Goal: Information Seeking & Learning: Learn about a topic

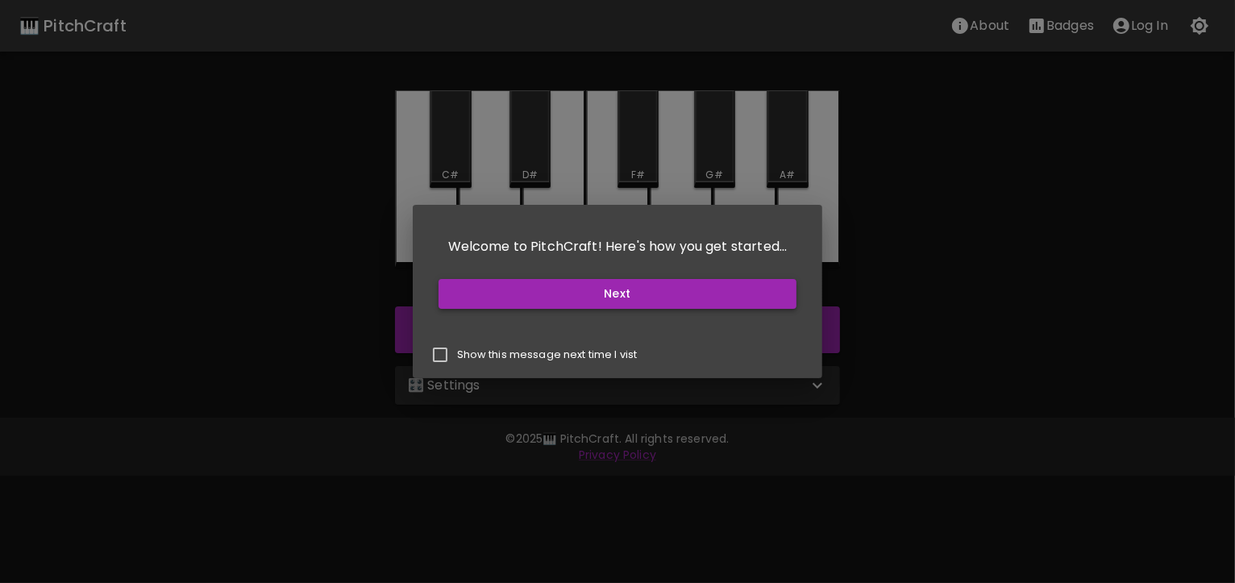
click at [618, 293] on button "Next" at bounding box center [618, 294] width 359 height 30
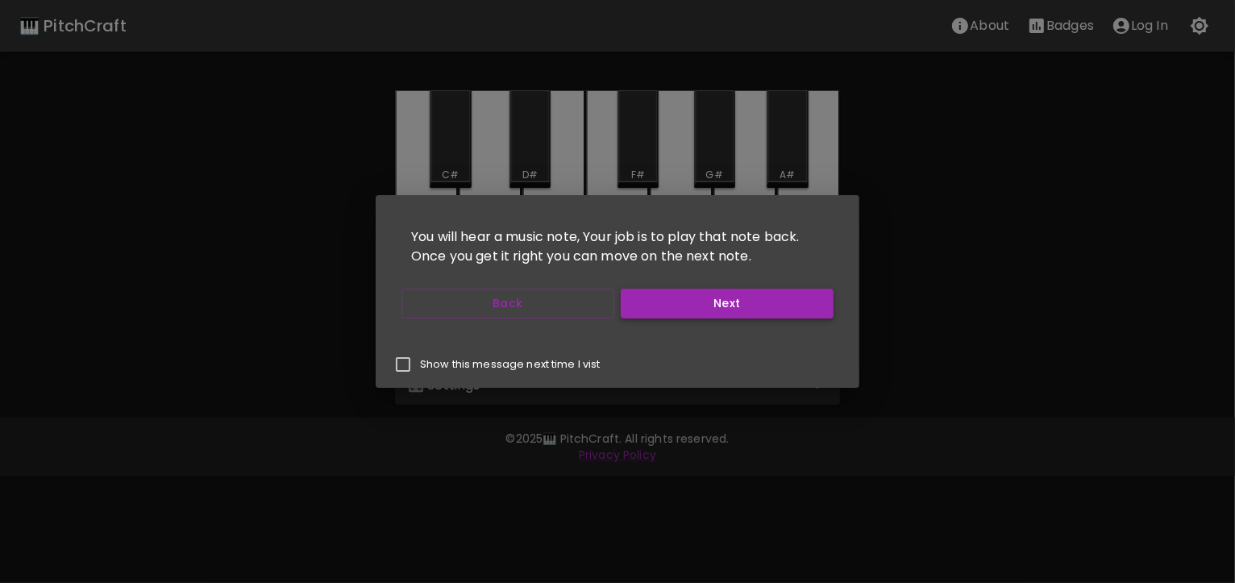
click at [684, 296] on button "Next" at bounding box center [727, 304] width 213 height 30
click at [705, 309] on button "Next" at bounding box center [727, 304] width 213 height 30
click at [705, 309] on button "Start Playing" at bounding box center [727, 304] width 213 height 30
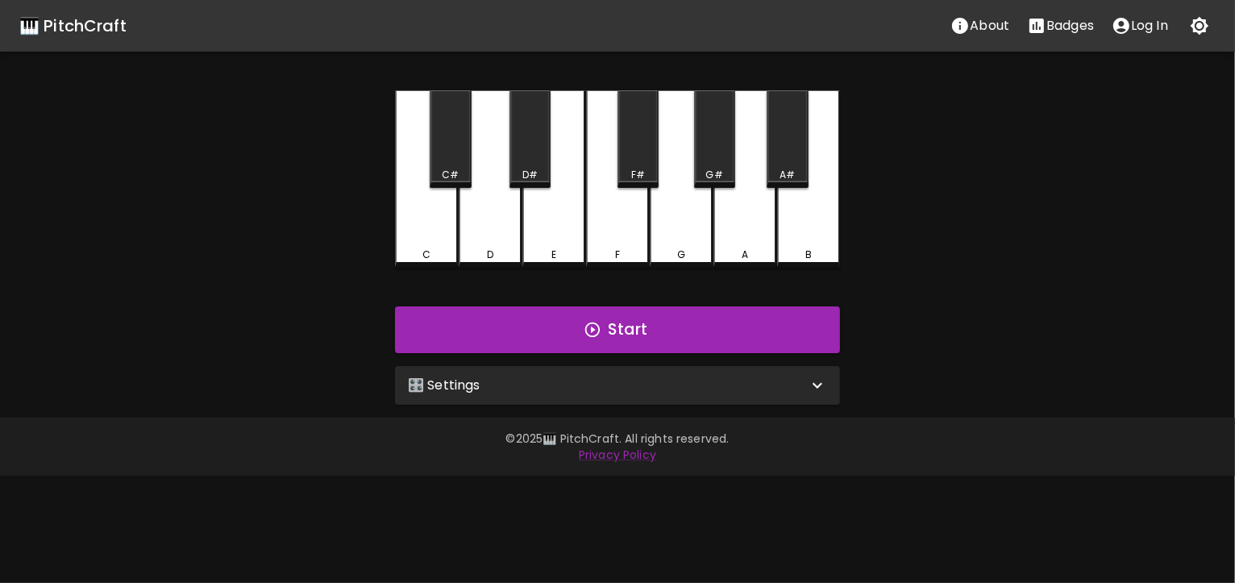
click at [813, 386] on icon at bounding box center [817, 385] width 19 height 19
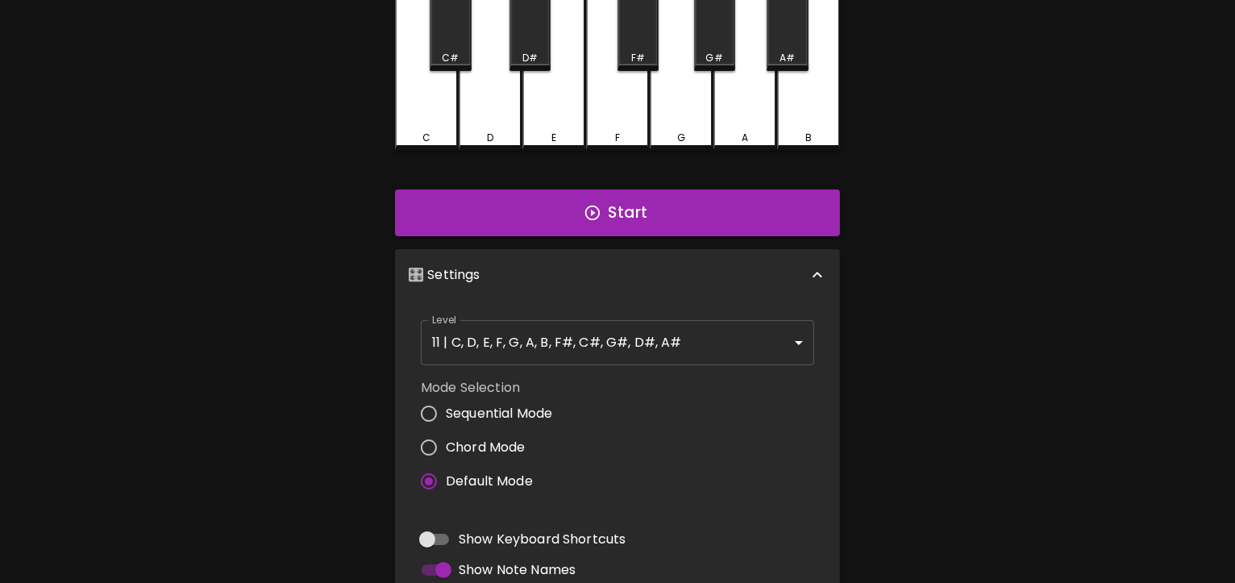
scroll to position [118, 0]
click at [805, 342] on body "🎹 PitchCraft About Badges Log In C C# D D# E F F# G G# A A# B Start 🎛️ Settings…" at bounding box center [617, 370] width 1235 height 976
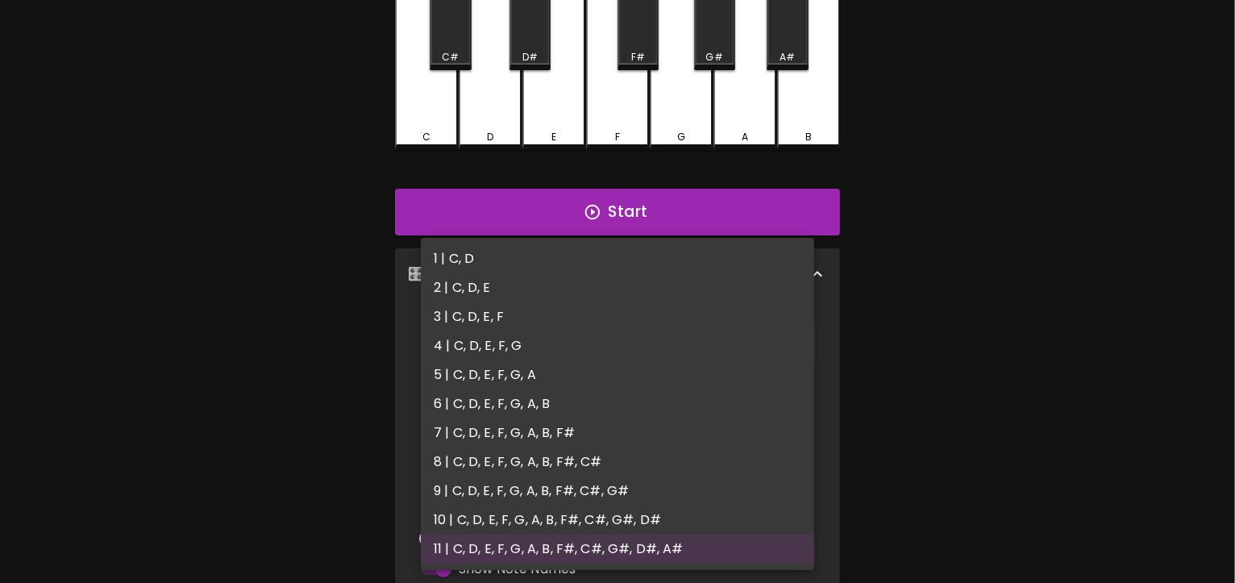
click at [890, 346] on div at bounding box center [617, 291] width 1235 height 583
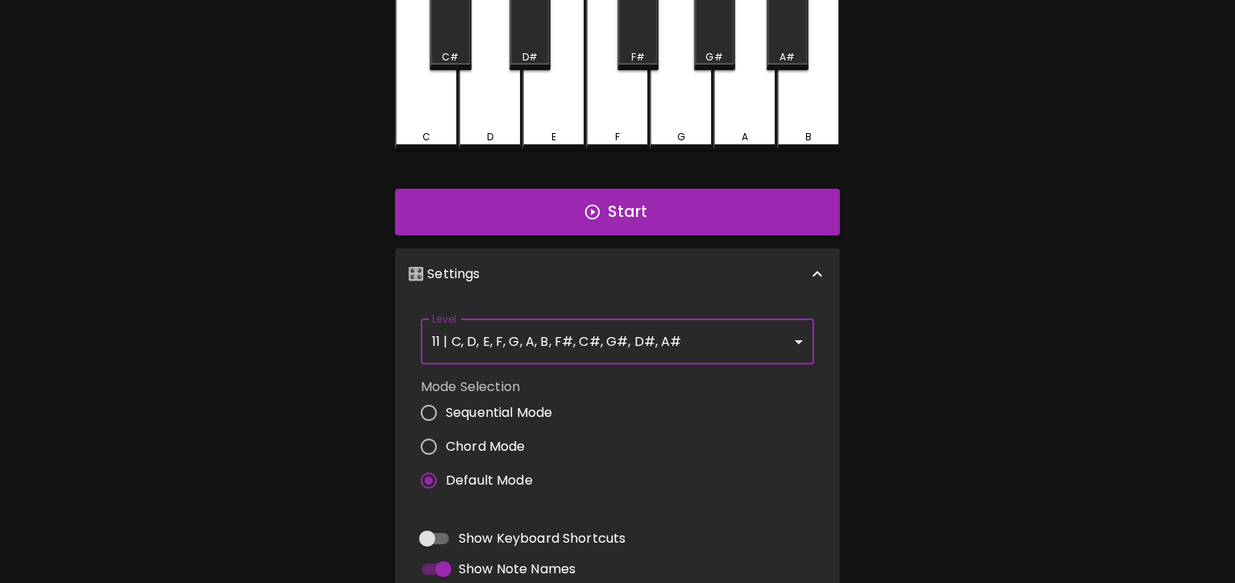
scroll to position [236, 0]
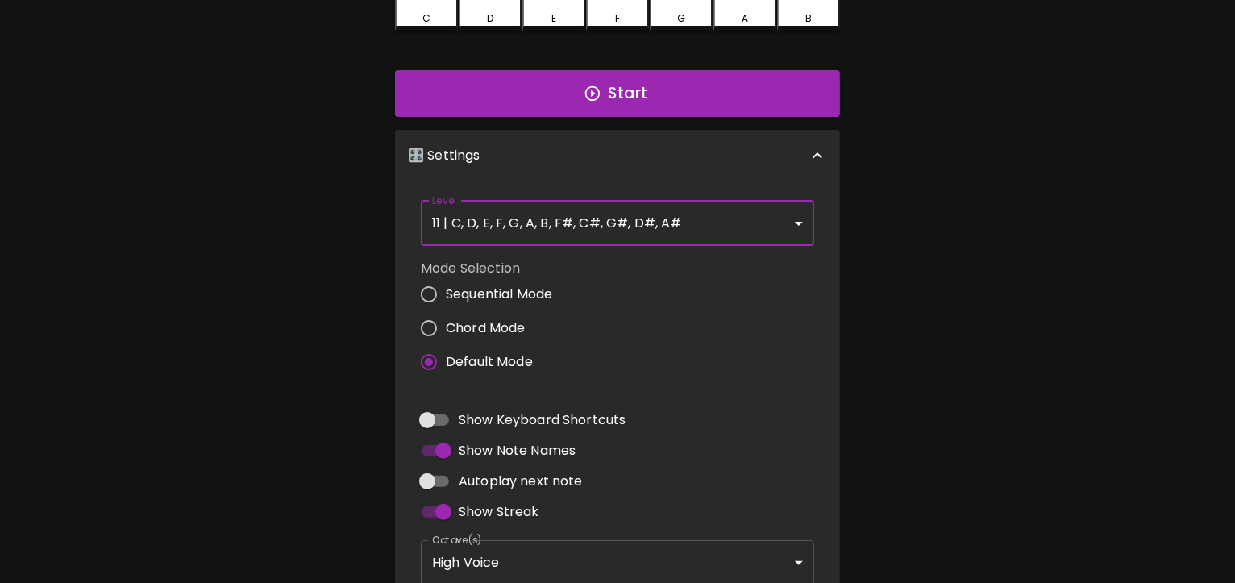
click at [426, 327] on input "Chord Mode" at bounding box center [429, 328] width 34 height 34
radio input "true"
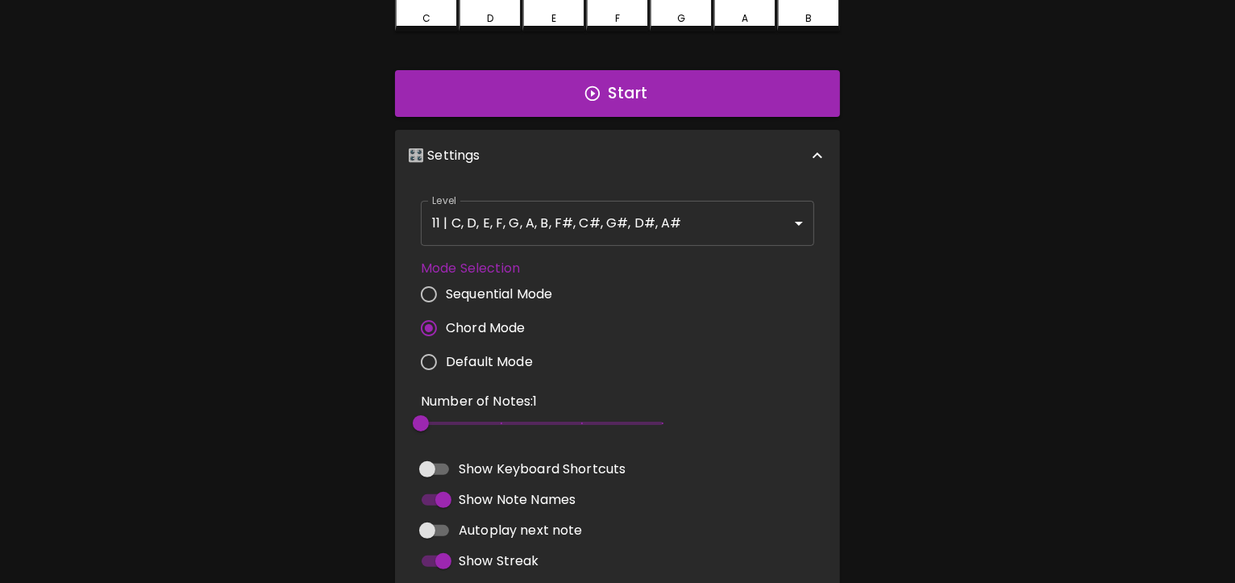
type input "3"
click at [505, 422] on span at bounding box center [542, 423] width 242 height 3
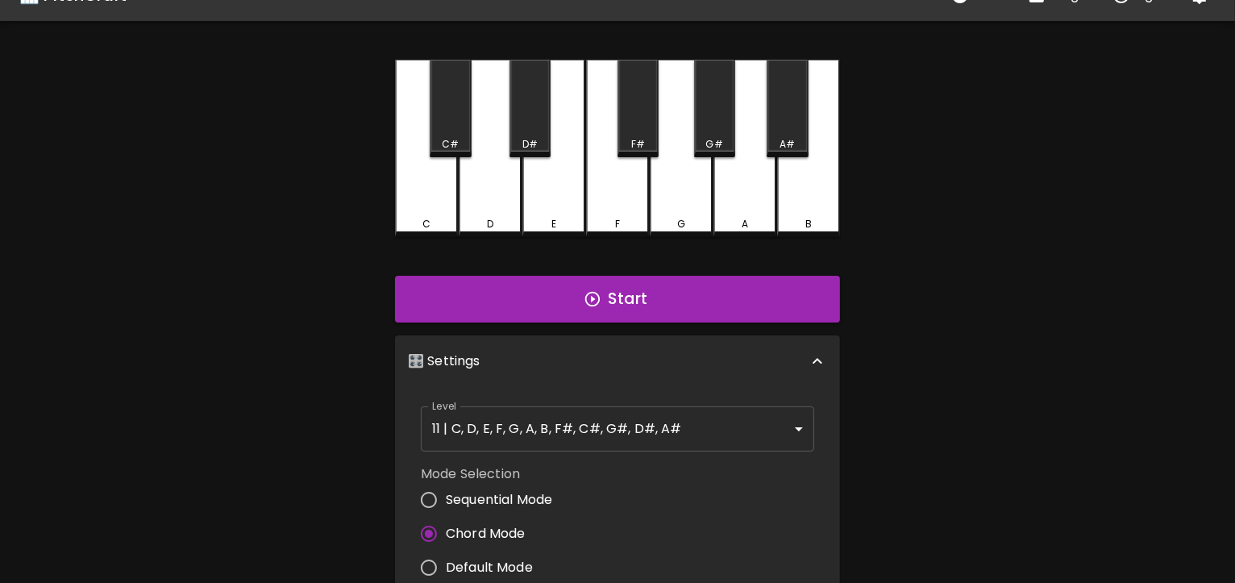
scroll to position [21, 0]
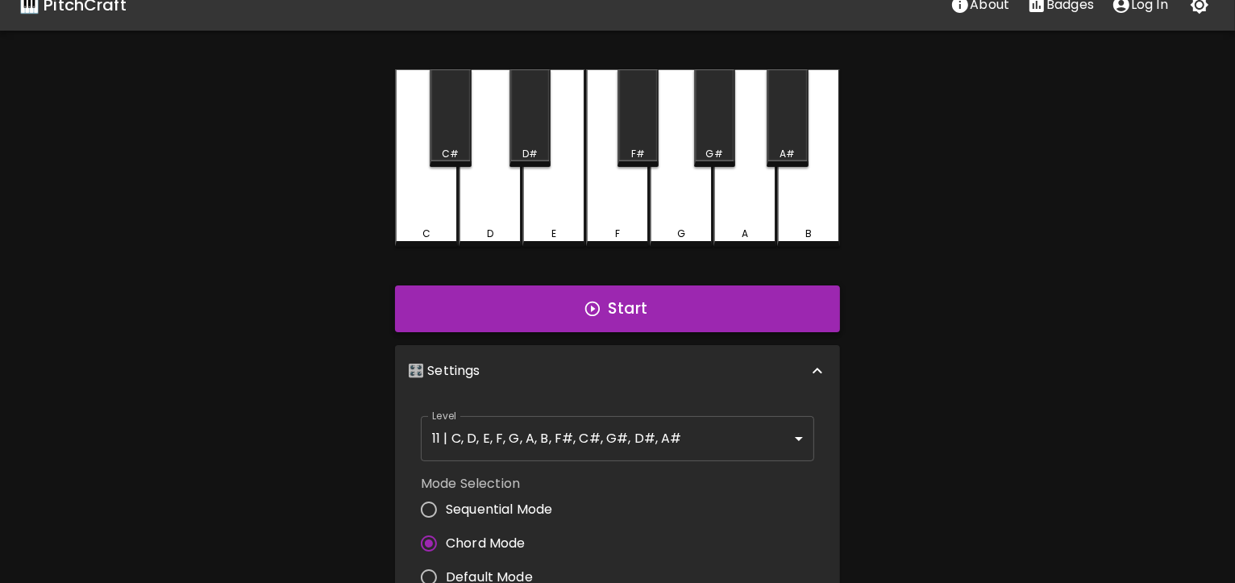
click at [646, 316] on button "Start" at bounding box center [617, 308] width 445 height 47
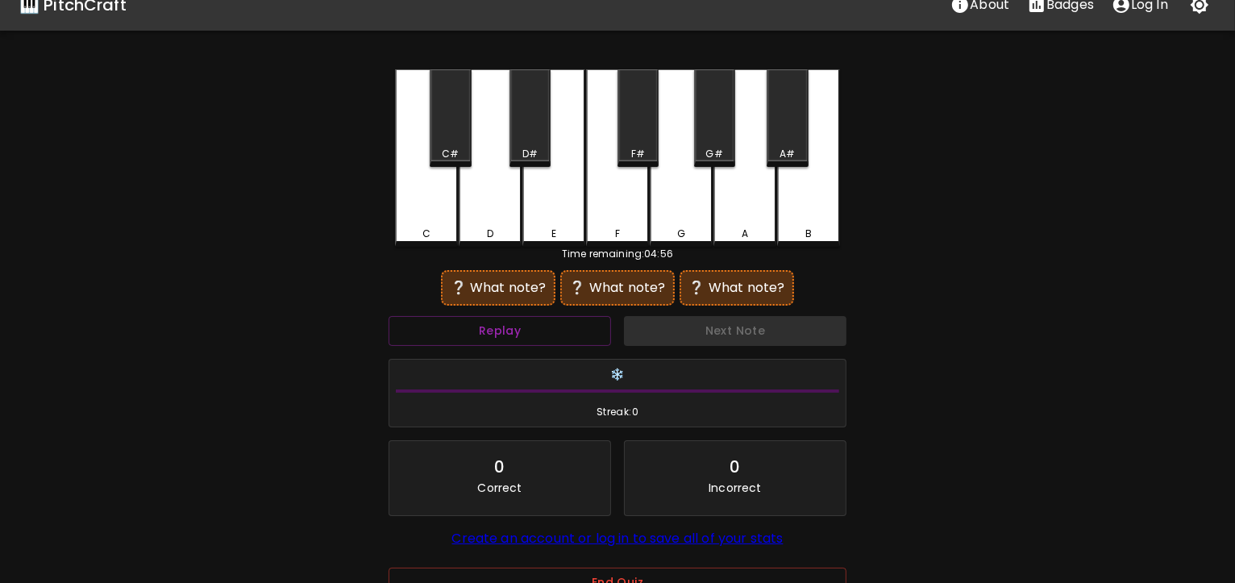
click at [750, 183] on div "A" at bounding box center [745, 157] width 63 height 177
click at [780, 132] on div "A#" at bounding box center [787, 118] width 41 height 98
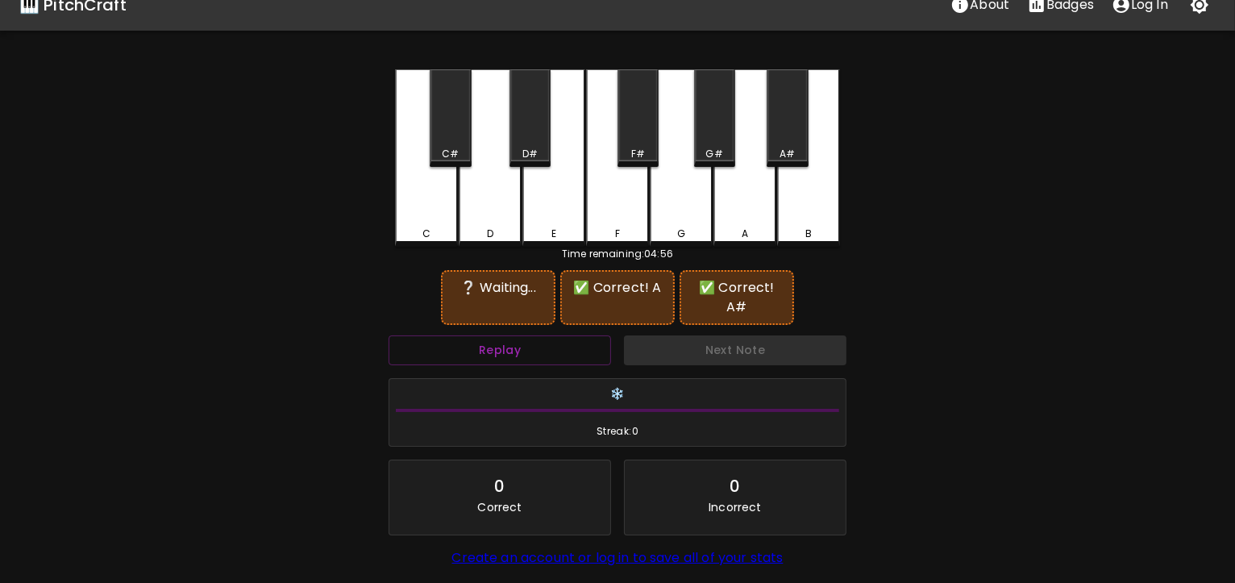
click at [798, 193] on div "B" at bounding box center [808, 157] width 63 height 177
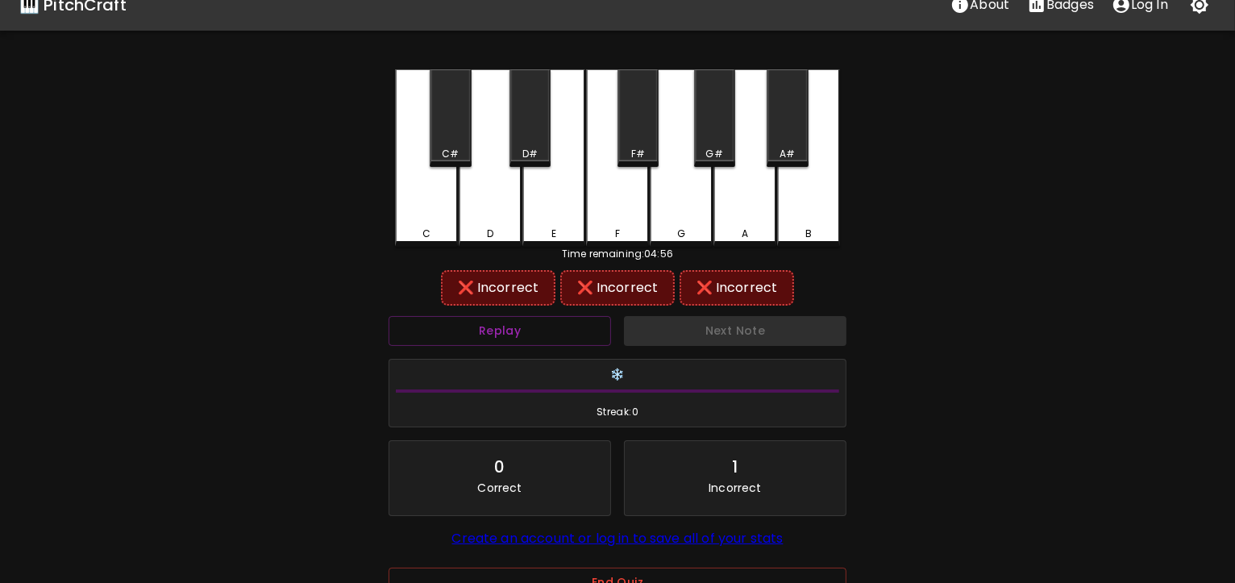
click at [718, 130] on div "G#" at bounding box center [714, 118] width 41 height 98
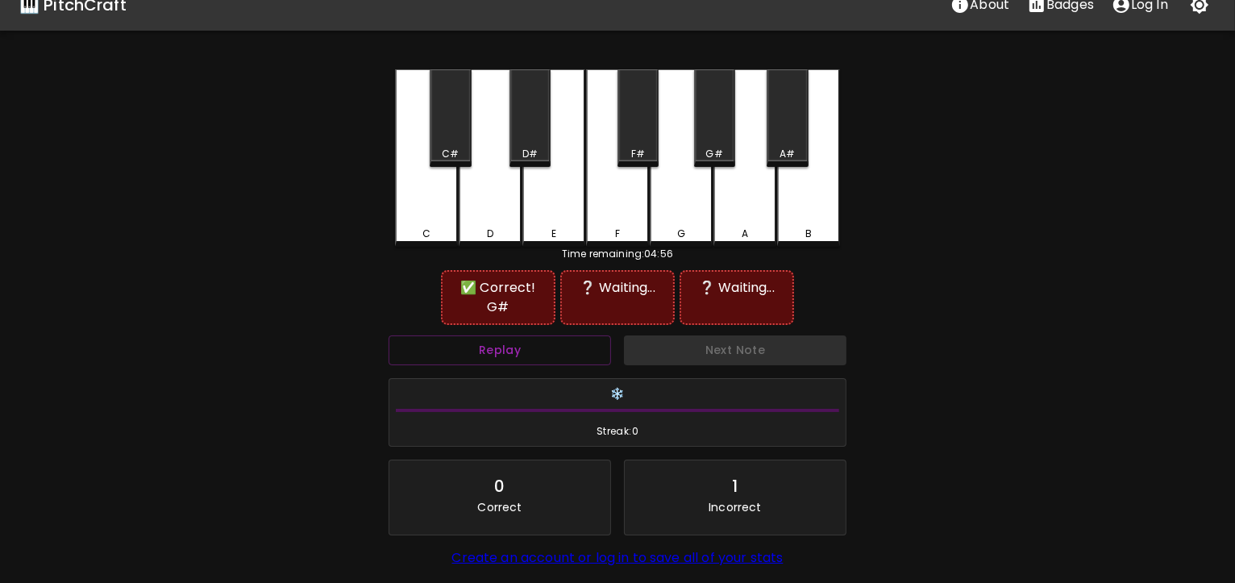
click at [743, 199] on div "A" at bounding box center [745, 157] width 63 height 177
click at [796, 103] on div "A#" at bounding box center [787, 118] width 41 height 98
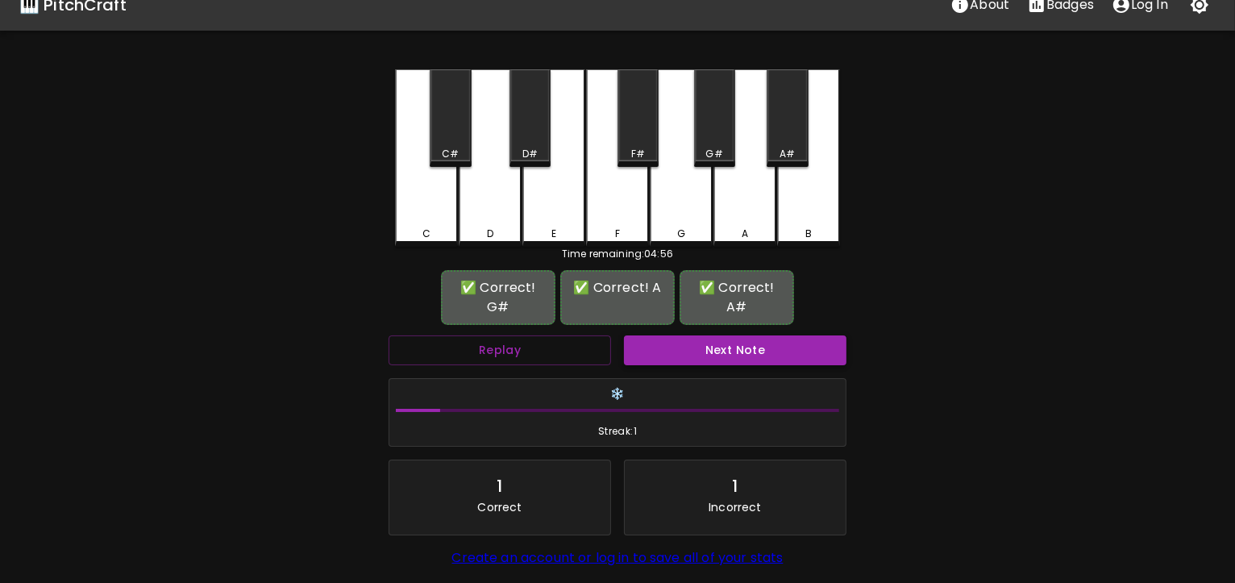
click at [701, 335] on button "Next Note" at bounding box center [735, 350] width 223 height 30
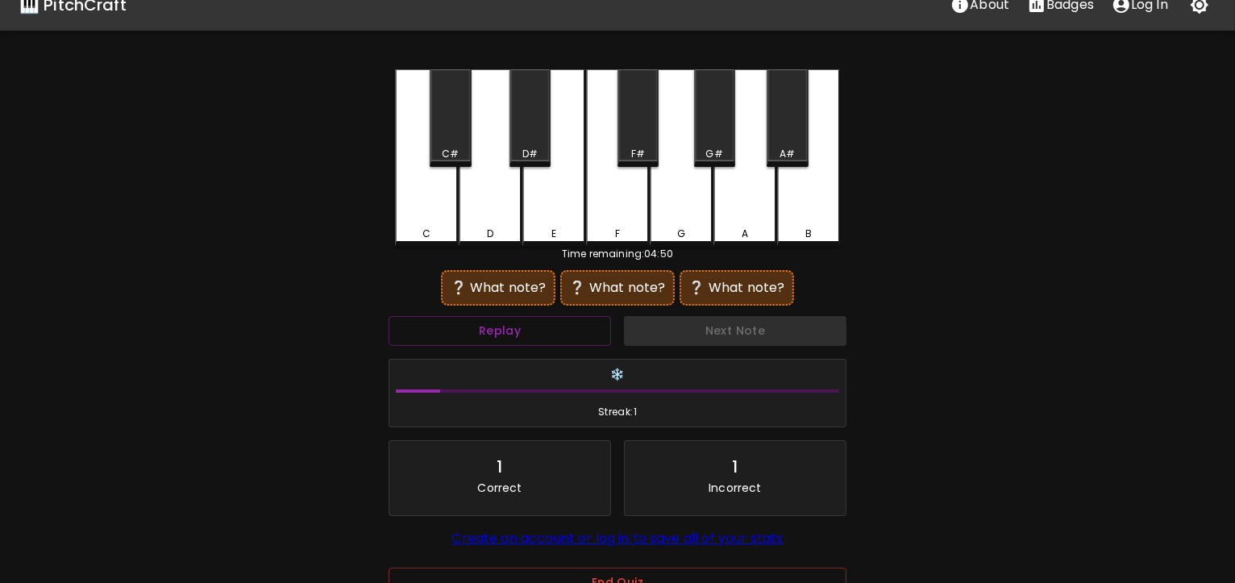
click at [693, 215] on div "G" at bounding box center [681, 157] width 63 height 177
click at [718, 126] on div "G#" at bounding box center [714, 118] width 41 height 98
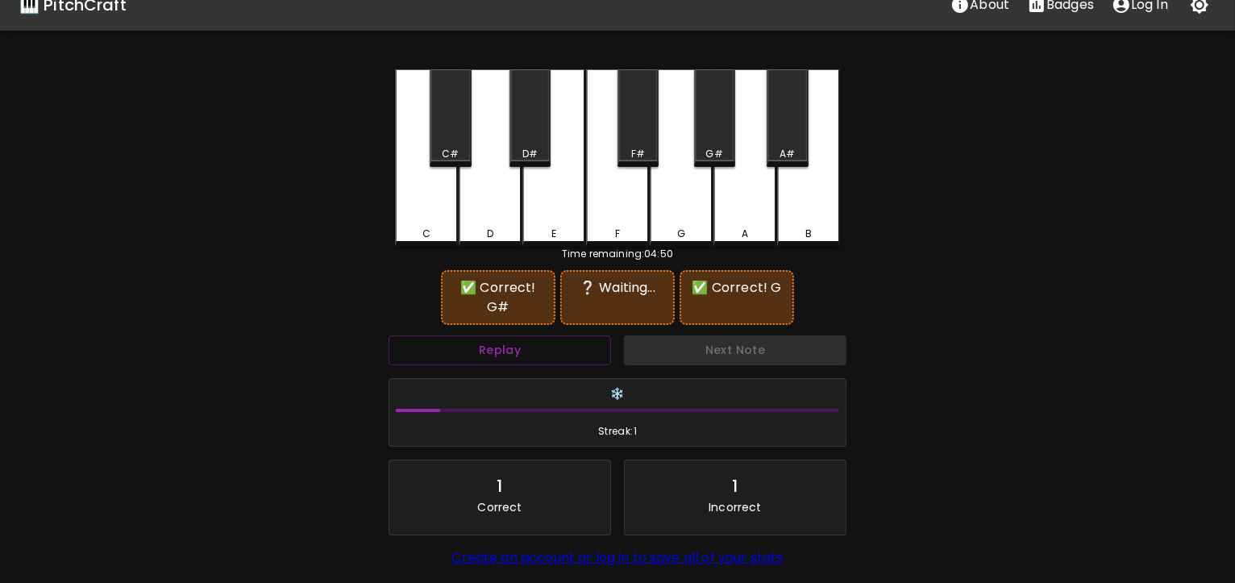
click at [782, 133] on div "A#" at bounding box center [787, 118] width 41 height 98
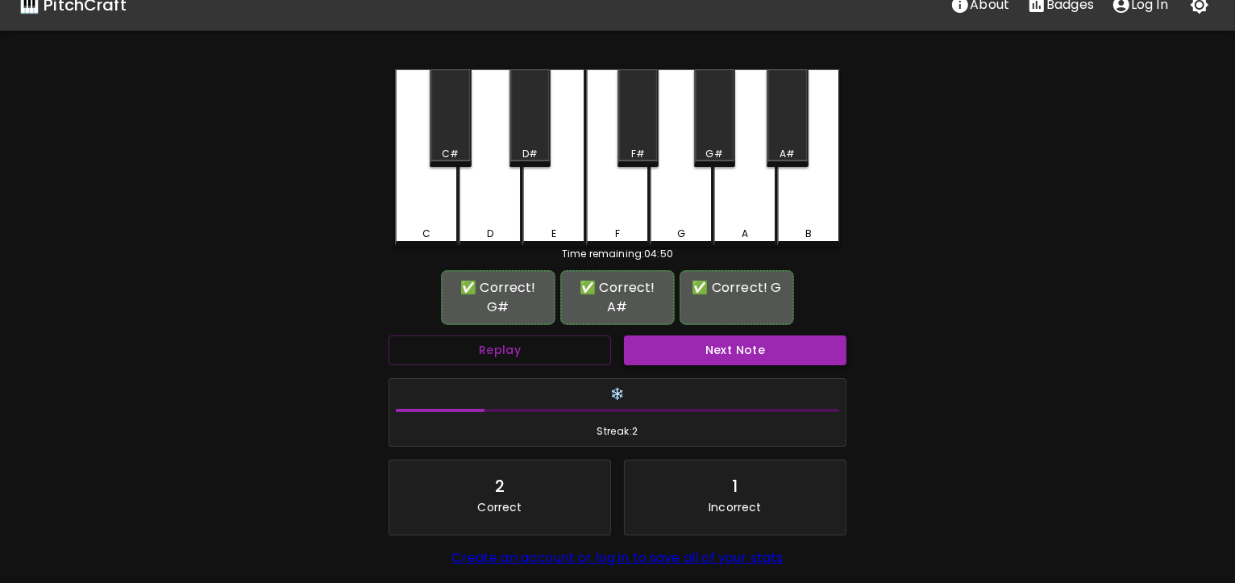
click at [694, 339] on button "Next Note" at bounding box center [735, 350] width 223 height 30
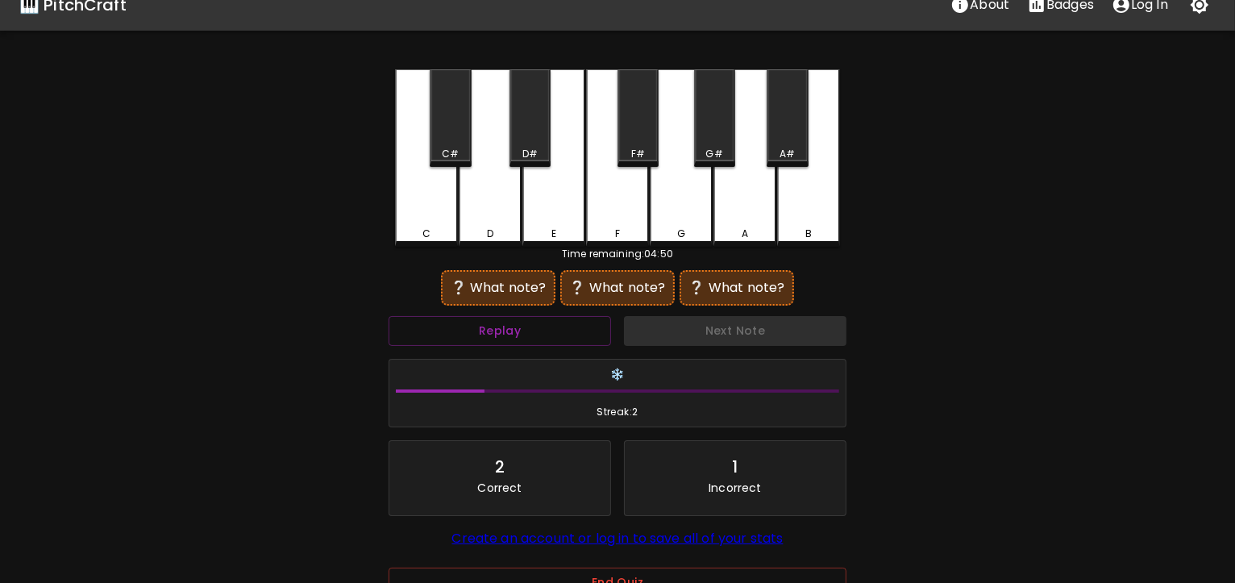
click at [435, 213] on div "C" at bounding box center [426, 157] width 63 height 177
click at [665, 194] on div "G" at bounding box center [681, 157] width 63 height 177
click at [716, 107] on div "G#" at bounding box center [714, 118] width 41 height 98
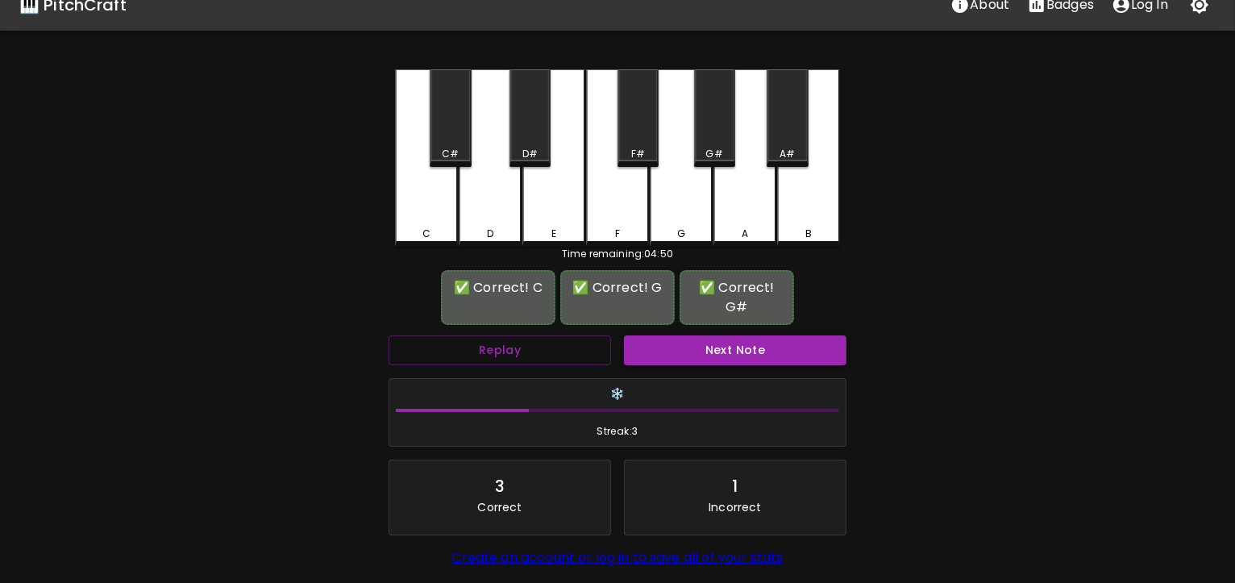
click at [709, 335] on button "Next Note" at bounding box center [735, 350] width 223 height 30
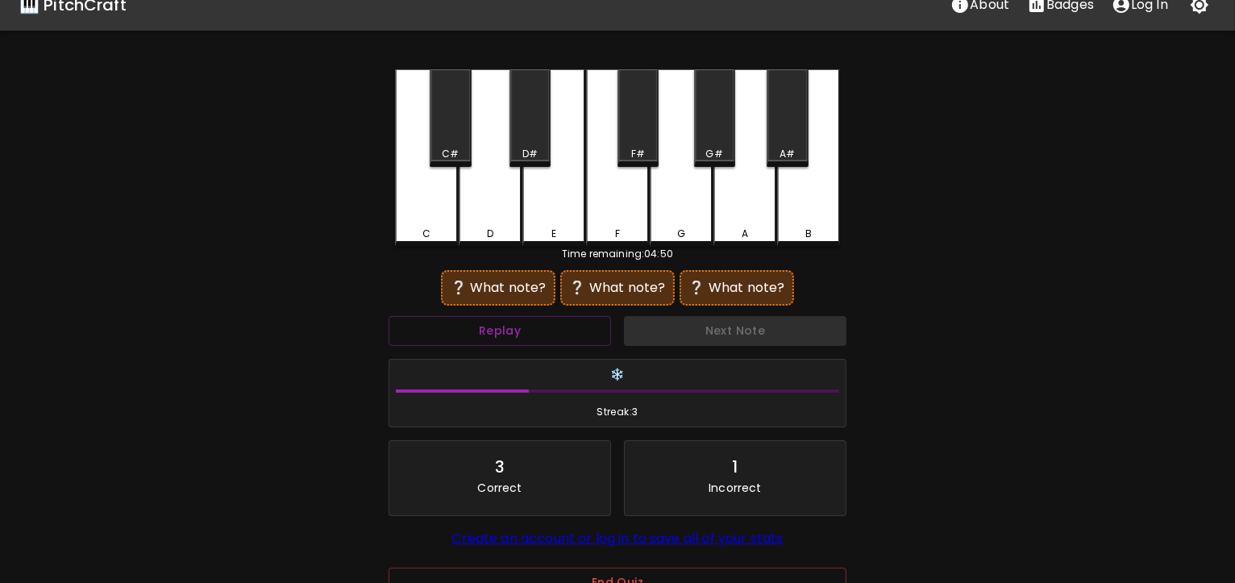
click at [493, 216] on div "D" at bounding box center [490, 157] width 63 height 177
click at [534, 329] on button "Replay" at bounding box center [500, 331] width 223 height 30
click at [729, 215] on div "A" at bounding box center [745, 157] width 63 height 177
click at [790, 110] on div "A#" at bounding box center [787, 118] width 41 height 98
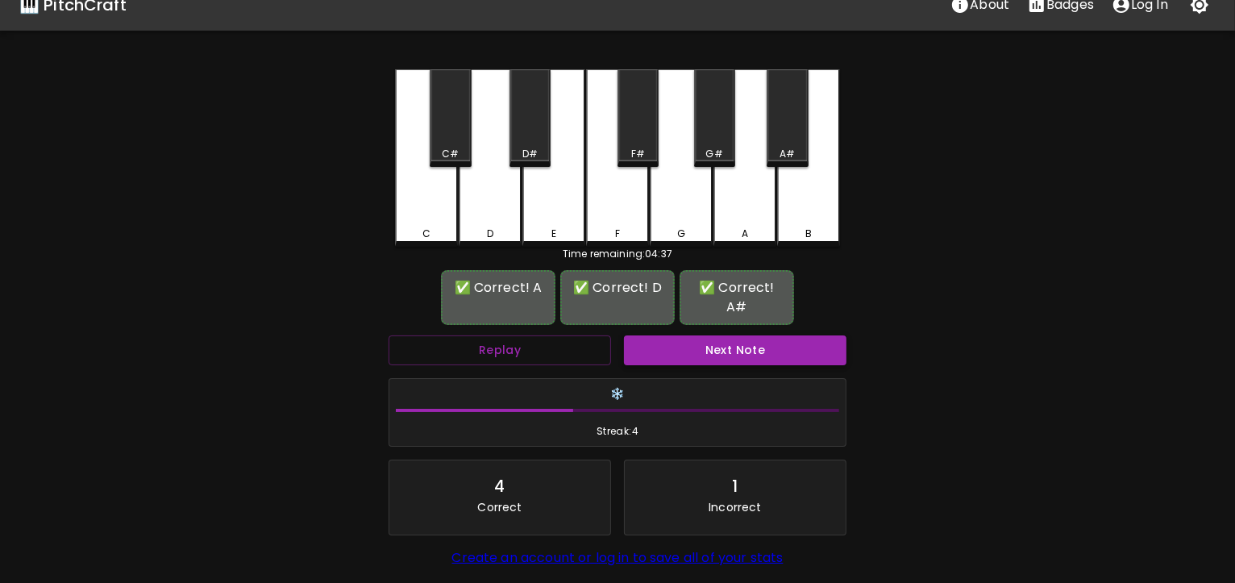
click at [747, 335] on button "Next Note" at bounding box center [735, 350] width 223 height 30
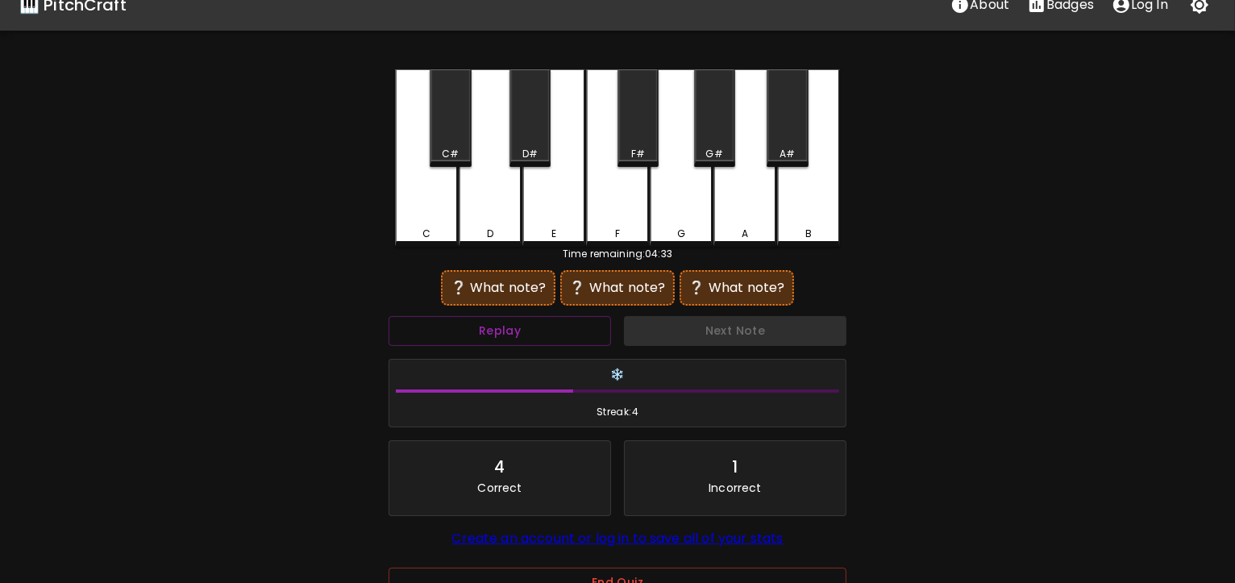
click at [572, 218] on div "E" at bounding box center [553, 157] width 63 height 177
click at [488, 327] on button "Replay" at bounding box center [500, 331] width 223 height 30
click at [675, 214] on div "G" at bounding box center [681, 157] width 63 height 177
click at [799, 114] on div "A#" at bounding box center [787, 118] width 41 height 98
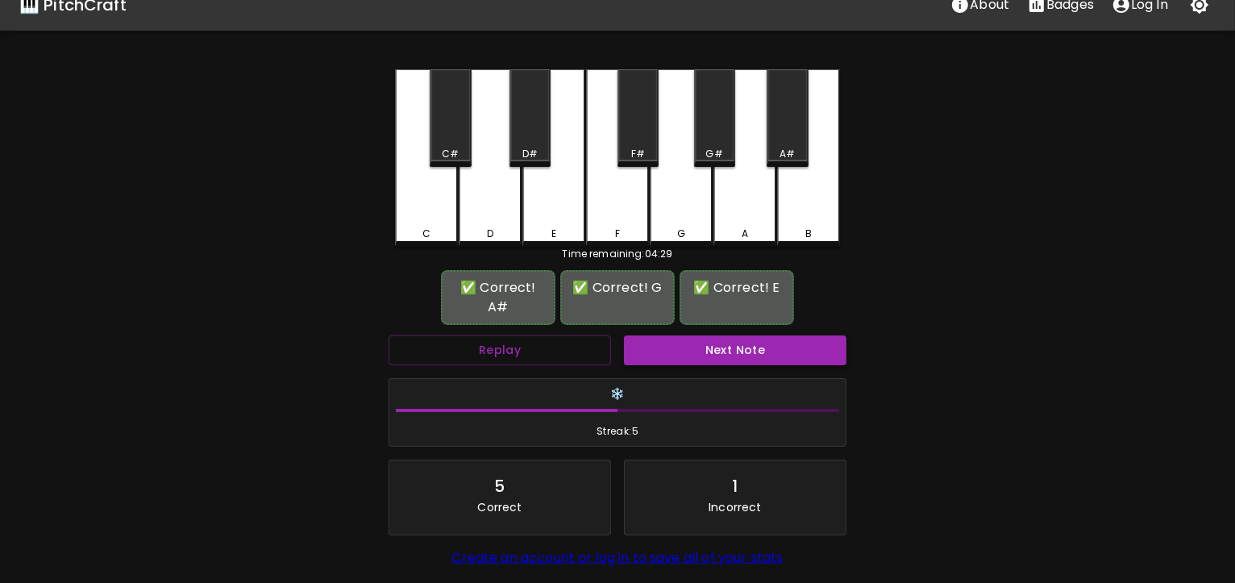
click at [726, 335] on button "Next Note" at bounding box center [735, 350] width 223 height 30
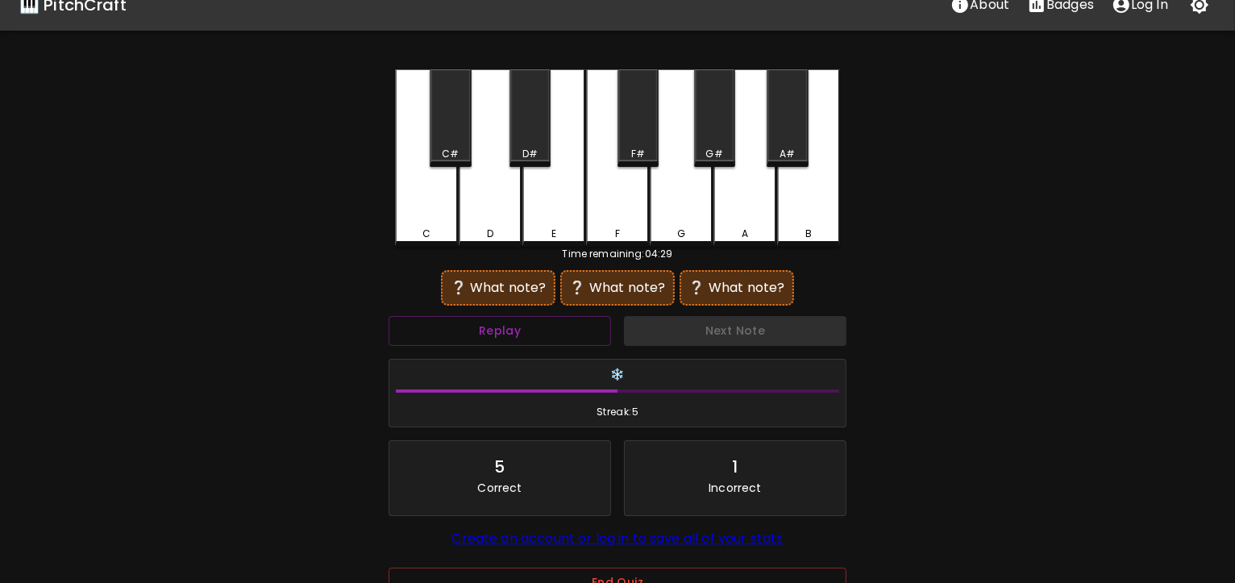
click at [481, 218] on div "D" at bounding box center [490, 157] width 63 height 177
click at [541, 331] on button "Replay" at bounding box center [500, 331] width 223 height 30
click at [742, 215] on div "A" at bounding box center [745, 157] width 63 height 177
click at [804, 193] on div "B" at bounding box center [808, 157] width 63 height 177
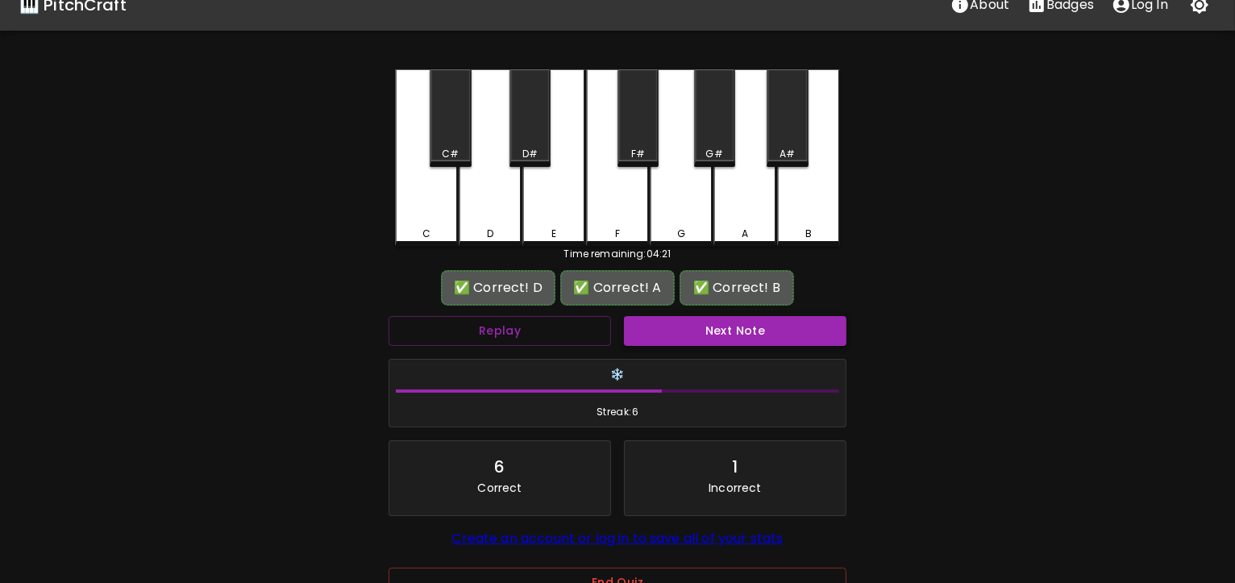
click at [739, 326] on button "Next Note" at bounding box center [735, 331] width 223 height 30
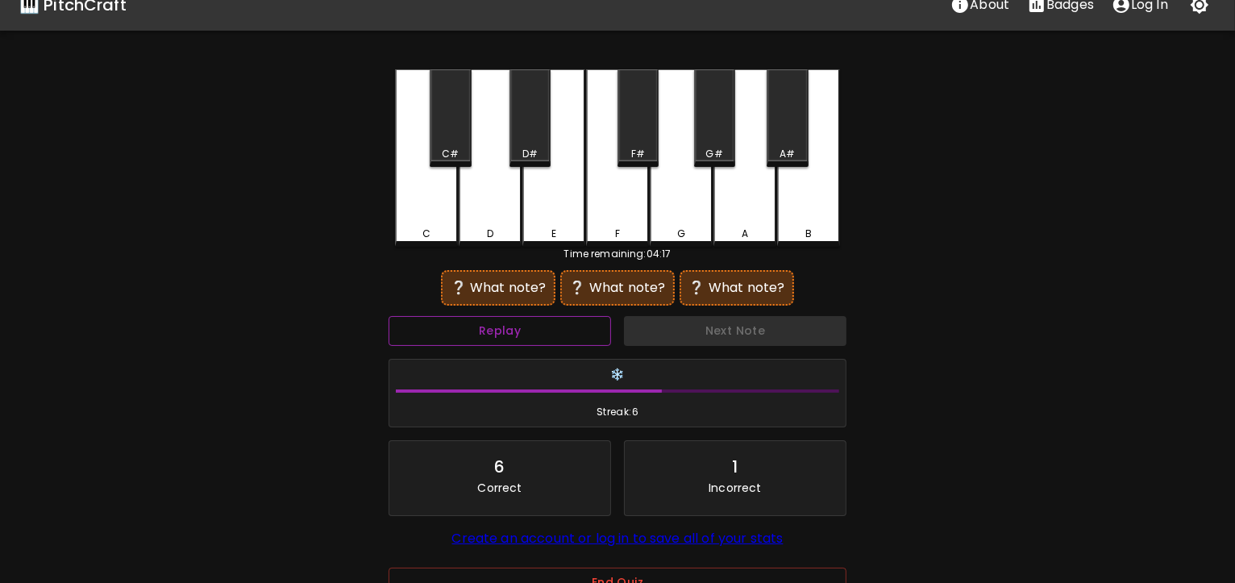
click at [531, 338] on button "Replay" at bounding box center [500, 331] width 223 height 30
click at [526, 327] on button "Replay" at bounding box center [500, 331] width 223 height 30
click at [534, 138] on div "D#" at bounding box center [530, 118] width 41 height 98
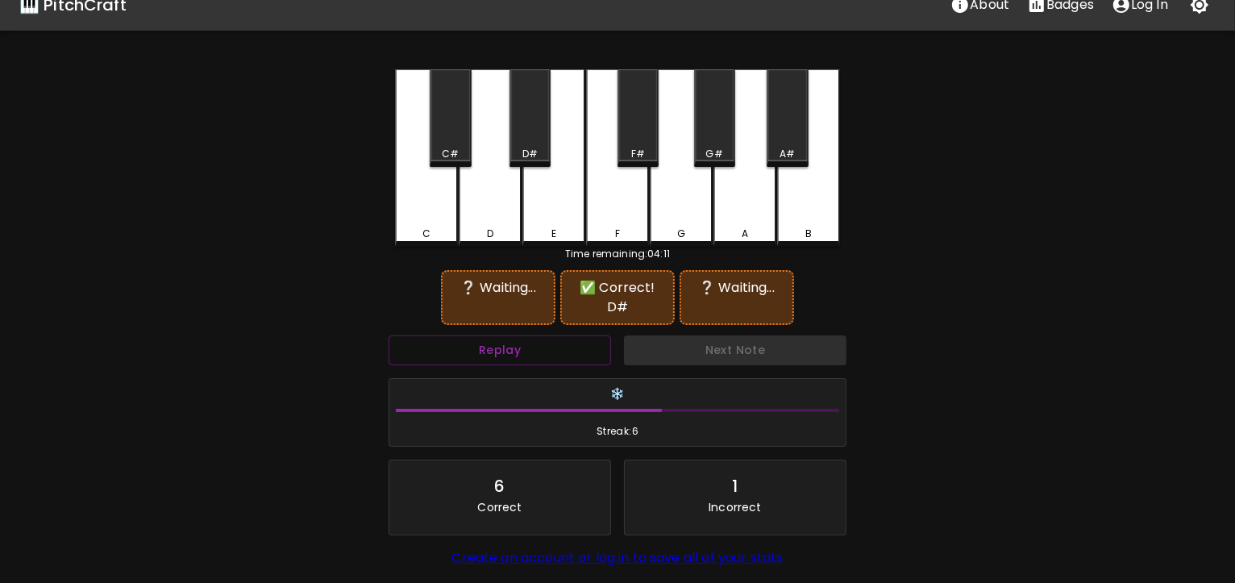
click at [714, 135] on div "G#" at bounding box center [714, 118] width 41 height 98
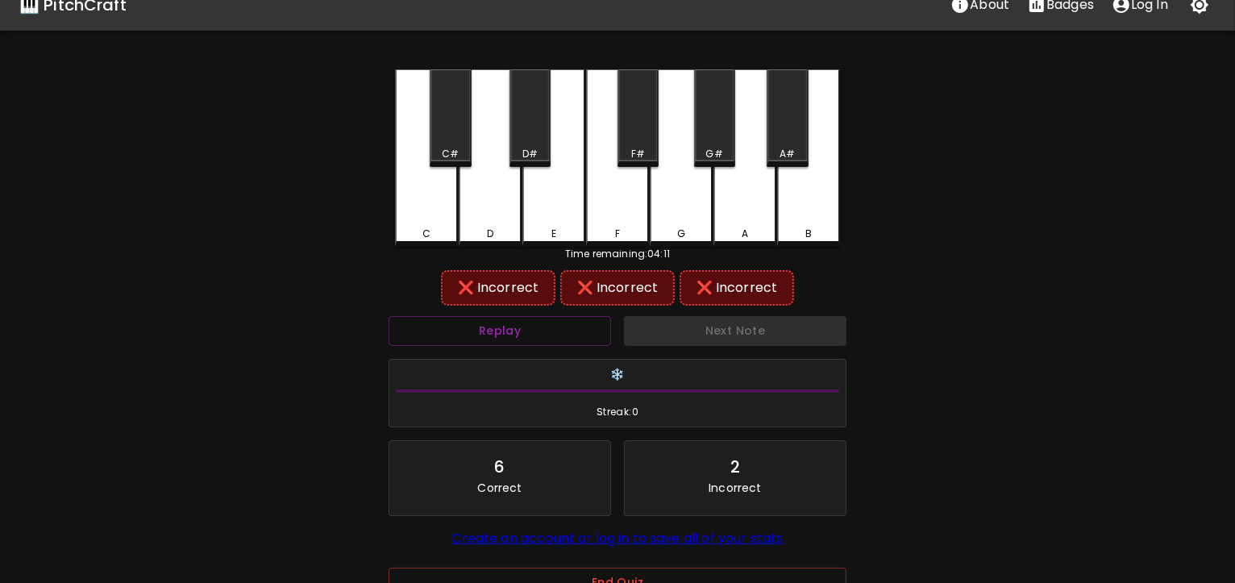
click at [733, 190] on div "A" at bounding box center [745, 157] width 63 height 177
click at [531, 127] on div "D#" at bounding box center [530, 118] width 41 height 98
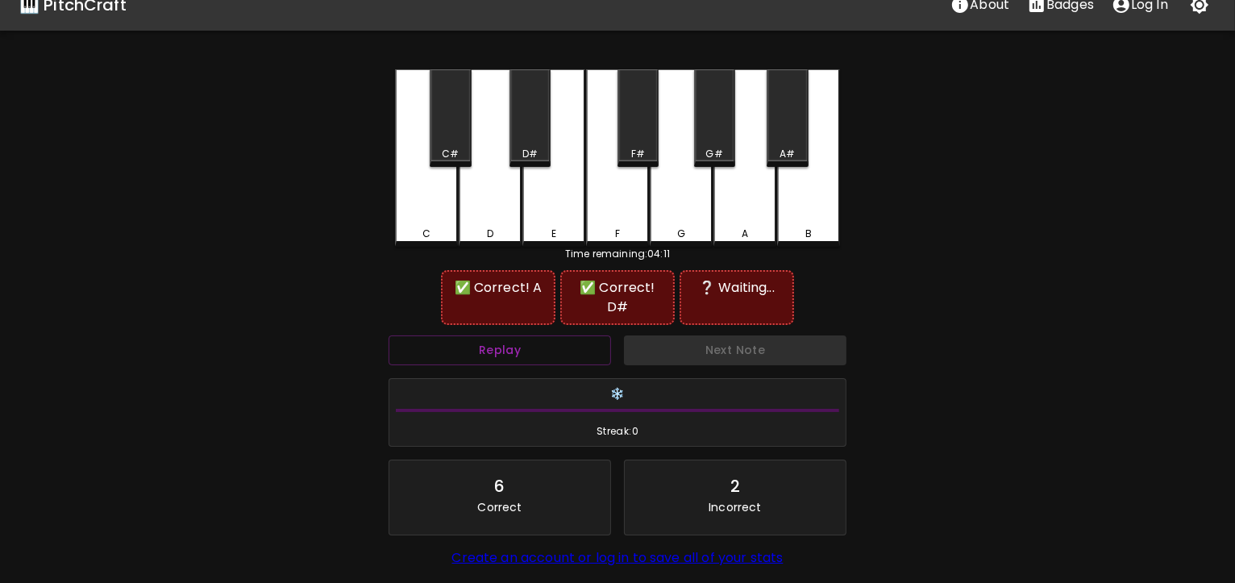
click at [551, 197] on div "E" at bounding box center [553, 157] width 63 height 177
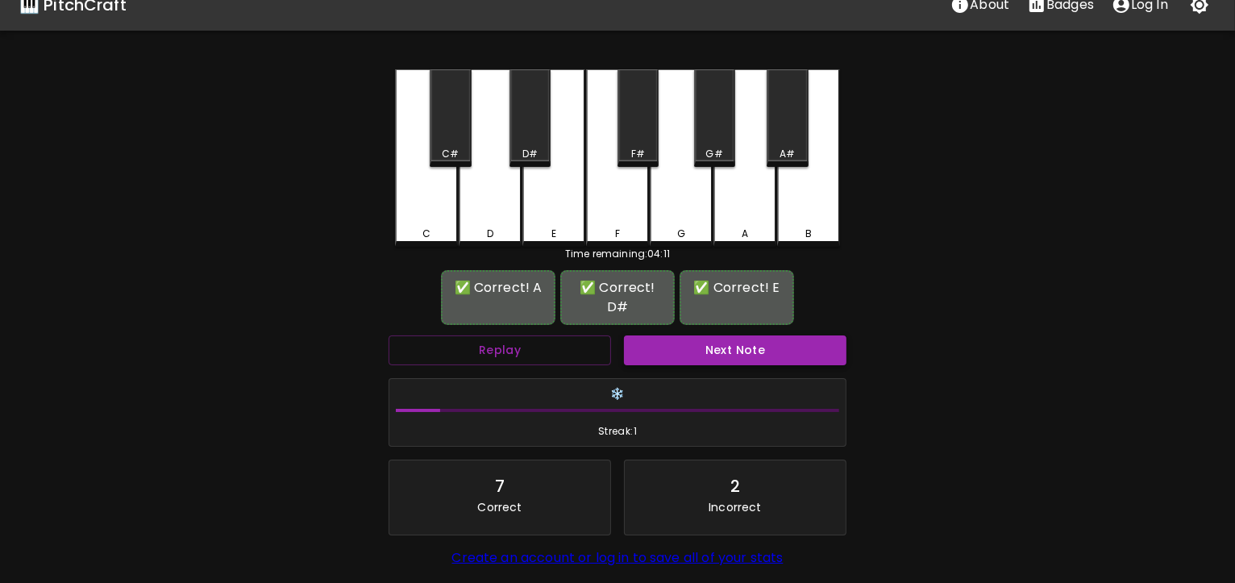
click at [714, 336] on button "Next Note" at bounding box center [735, 350] width 223 height 30
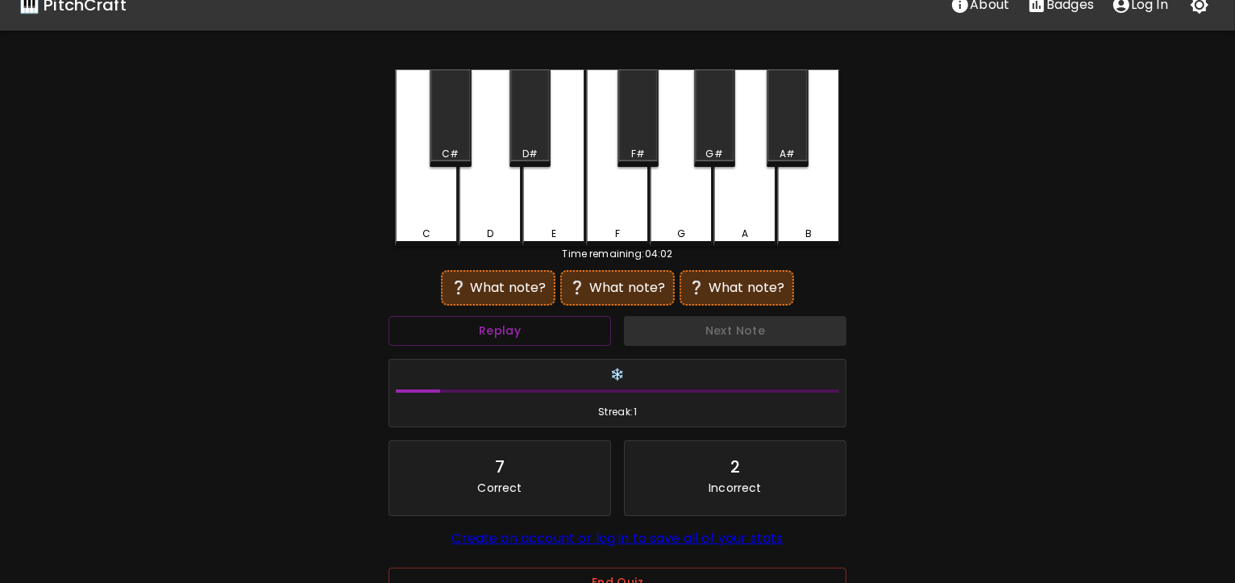
click at [414, 216] on div "C" at bounding box center [426, 157] width 63 height 177
click at [691, 198] on div "G" at bounding box center [681, 157] width 63 height 177
click at [722, 201] on div "A" at bounding box center [745, 157] width 63 height 177
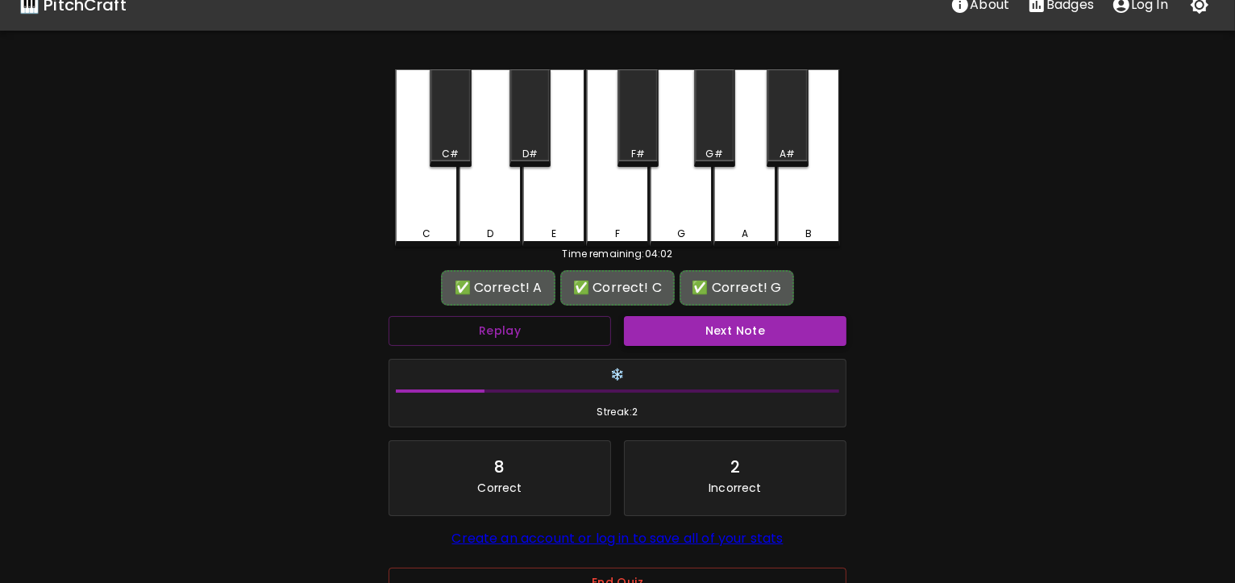
click at [717, 331] on button "Next Note" at bounding box center [735, 331] width 223 height 30
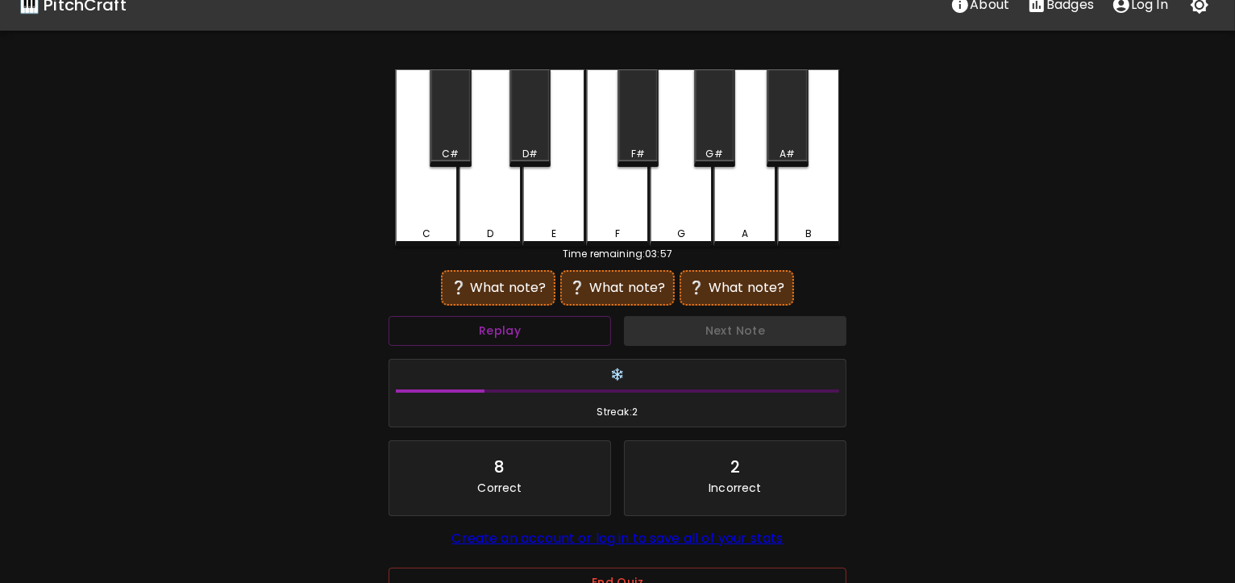
click at [440, 214] on div "C" at bounding box center [426, 157] width 63 height 177
click at [693, 206] on div "G" at bounding box center [681, 157] width 63 height 177
click at [720, 116] on div "G#" at bounding box center [714, 118] width 41 height 98
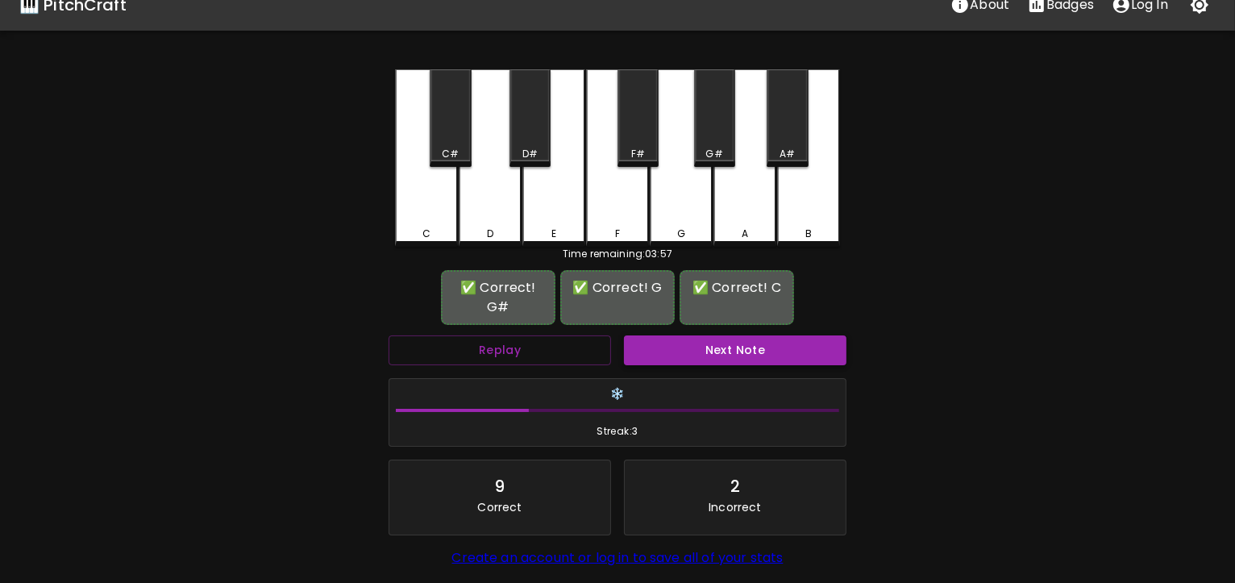
click at [722, 335] on button "Next Note" at bounding box center [735, 350] width 223 height 30
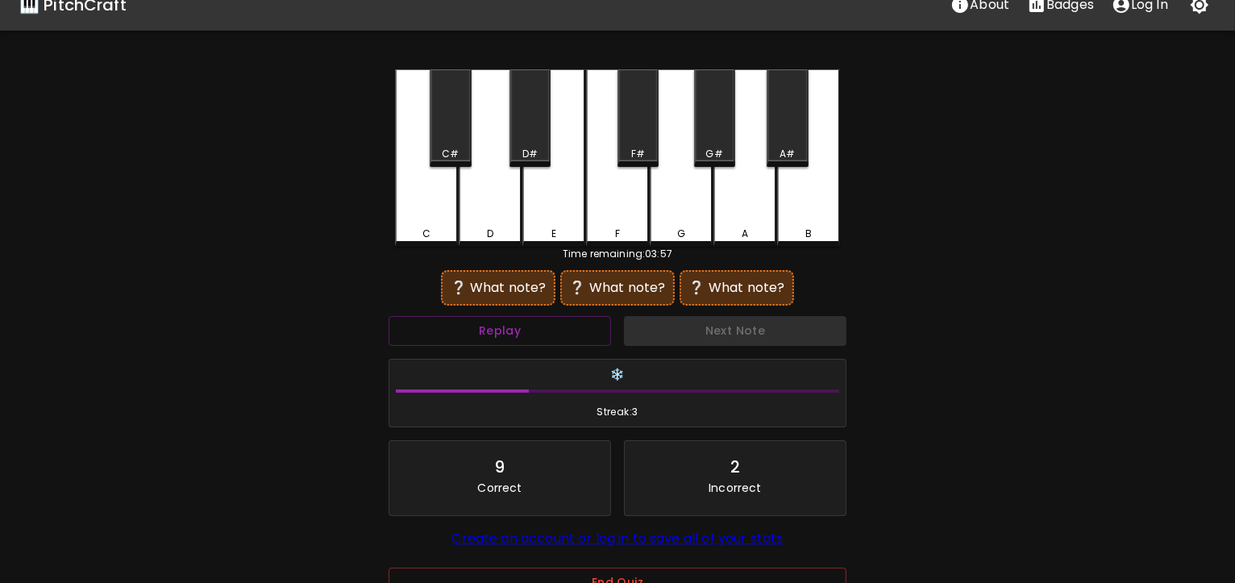
click at [539, 144] on div "D#" at bounding box center [530, 118] width 41 height 98
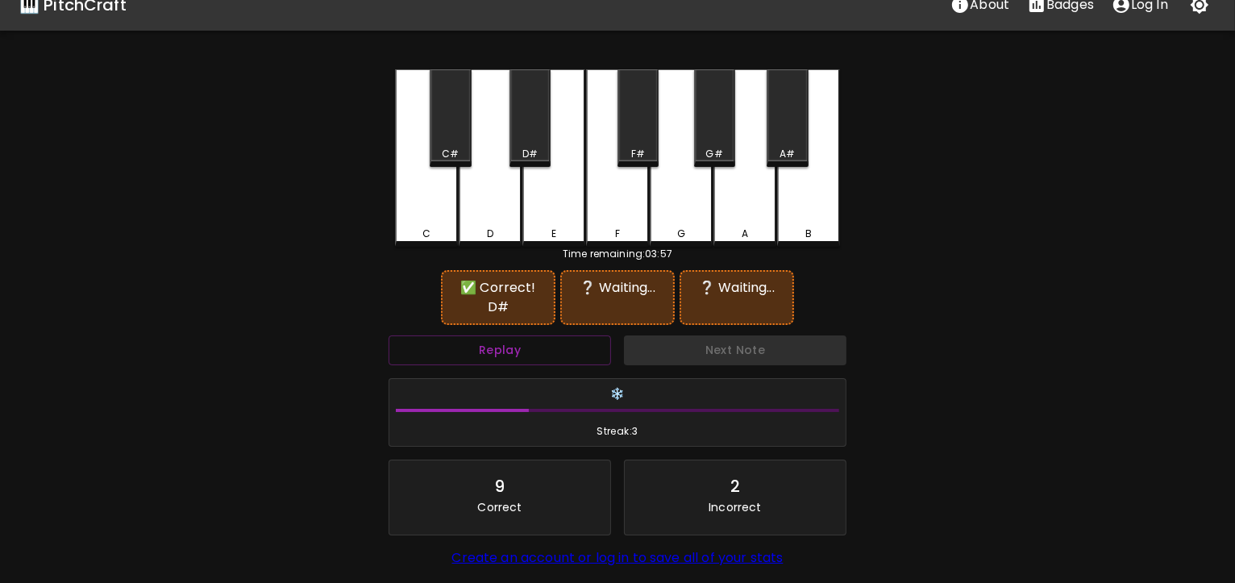
click at [683, 218] on div "G" at bounding box center [681, 157] width 63 height 177
click at [797, 115] on div "A#" at bounding box center [787, 118] width 41 height 98
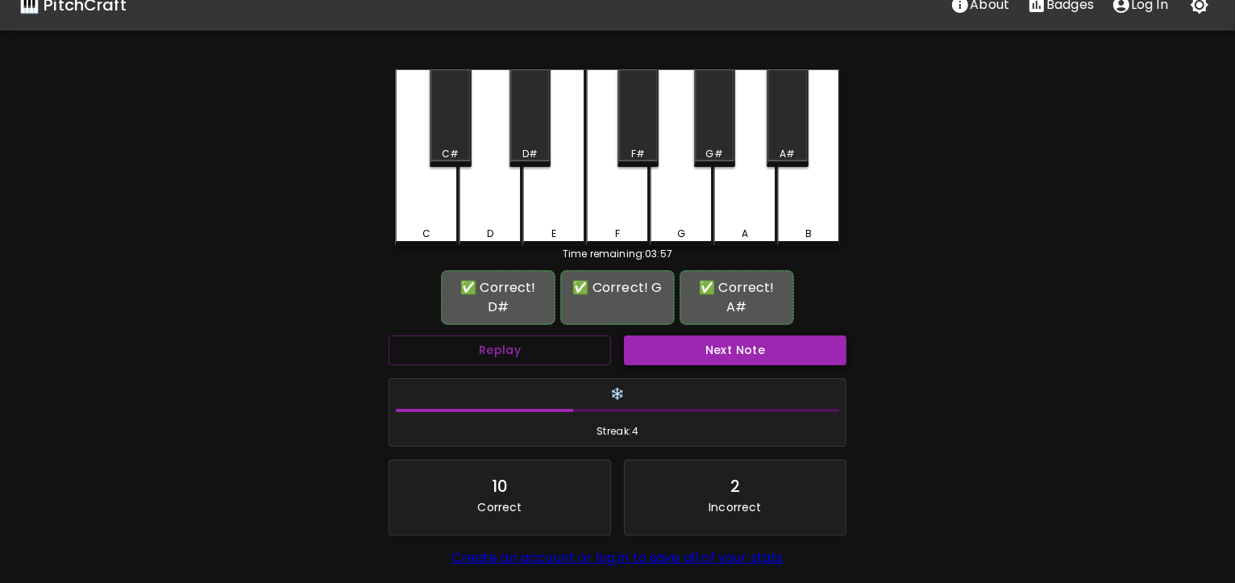
click at [726, 336] on button "Next Note" at bounding box center [735, 350] width 223 height 30
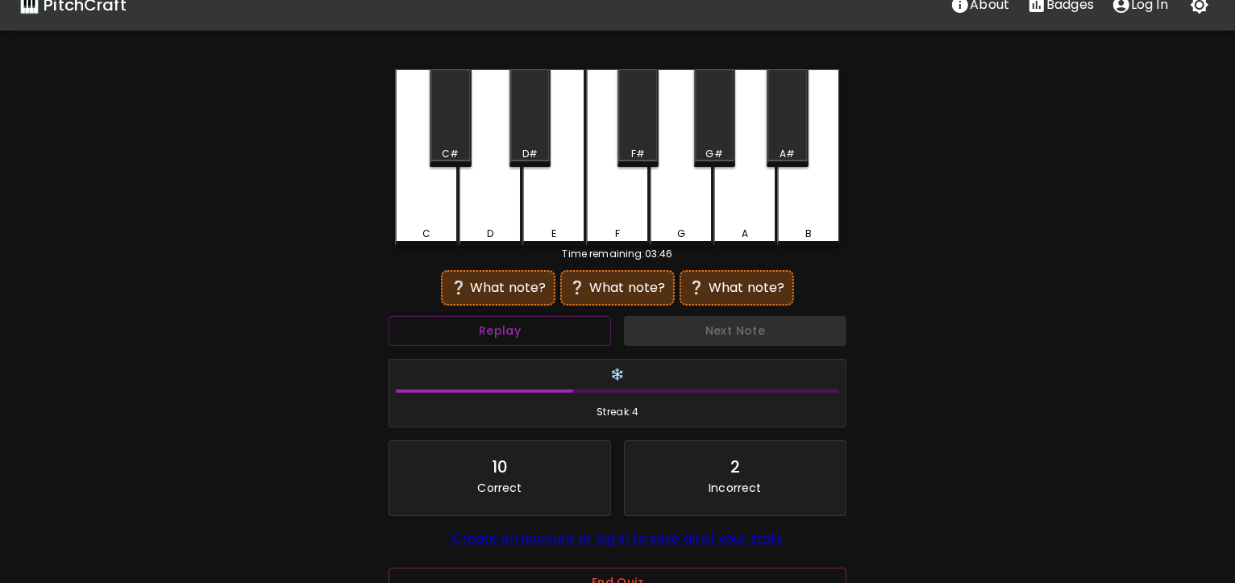
click at [633, 205] on div "F" at bounding box center [617, 157] width 63 height 177
click at [666, 206] on div "G" at bounding box center [681, 157] width 63 height 177
click at [718, 131] on div "G#" at bounding box center [714, 118] width 41 height 98
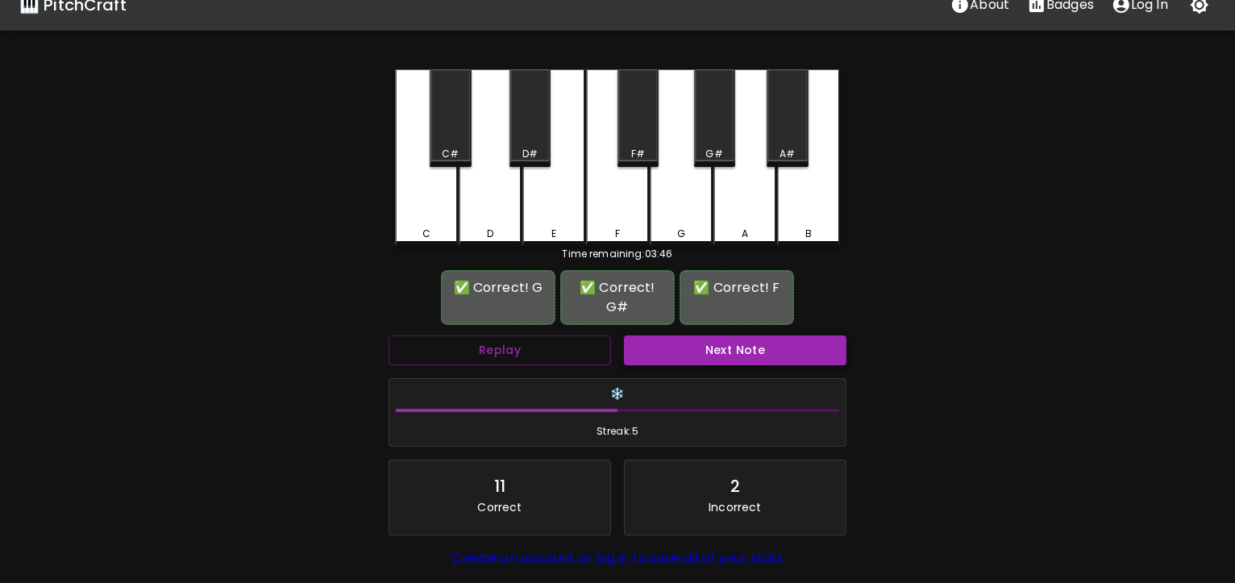
click at [716, 335] on button "Next Note" at bounding box center [735, 350] width 223 height 30
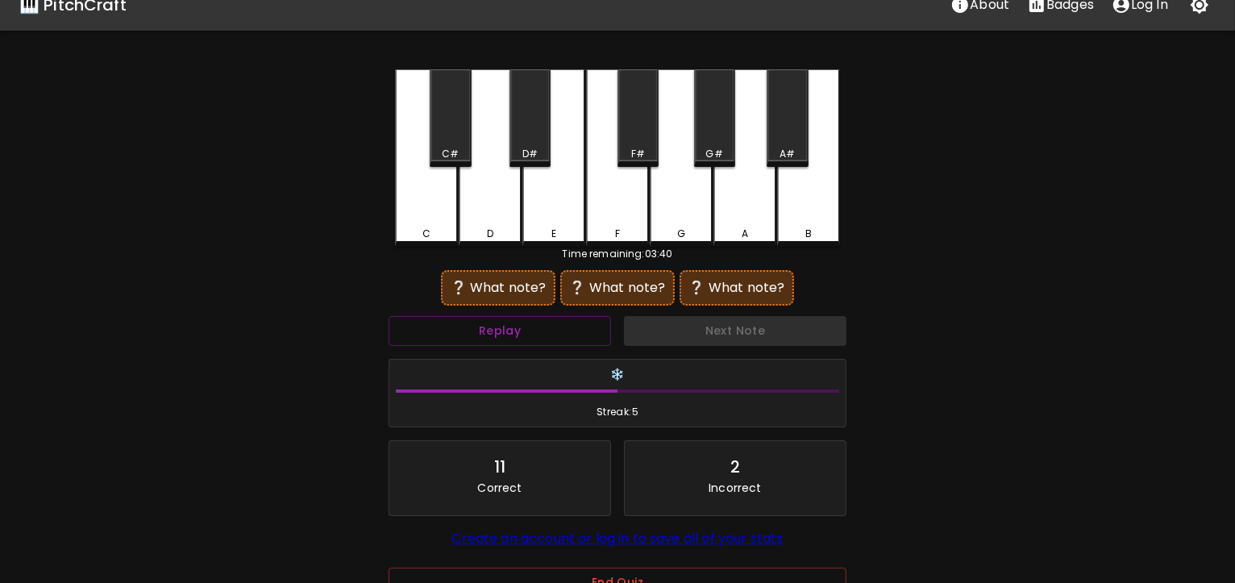
click at [430, 222] on div "C" at bounding box center [426, 157] width 63 height 177
click at [622, 206] on div "F" at bounding box center [617, 157] width 63 height 177
click at [682, 211] on div "G" at bounding box center [681, 157] width 63 height 177
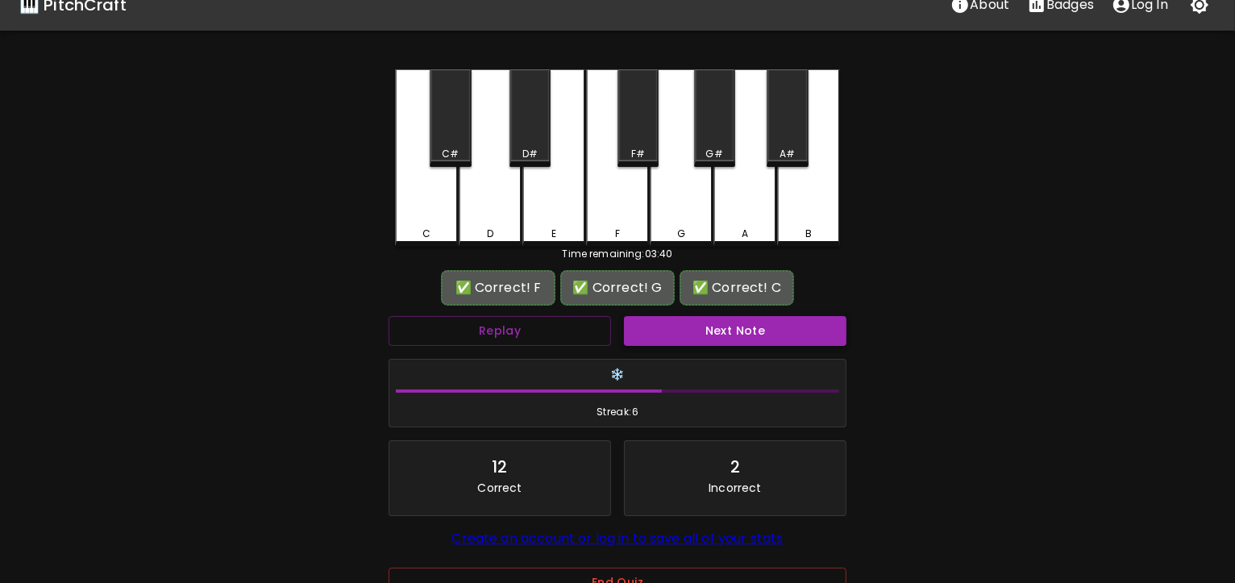
click at [701, 327] on button "Next Note" at bounding box center [735, 331] width 223 height 30
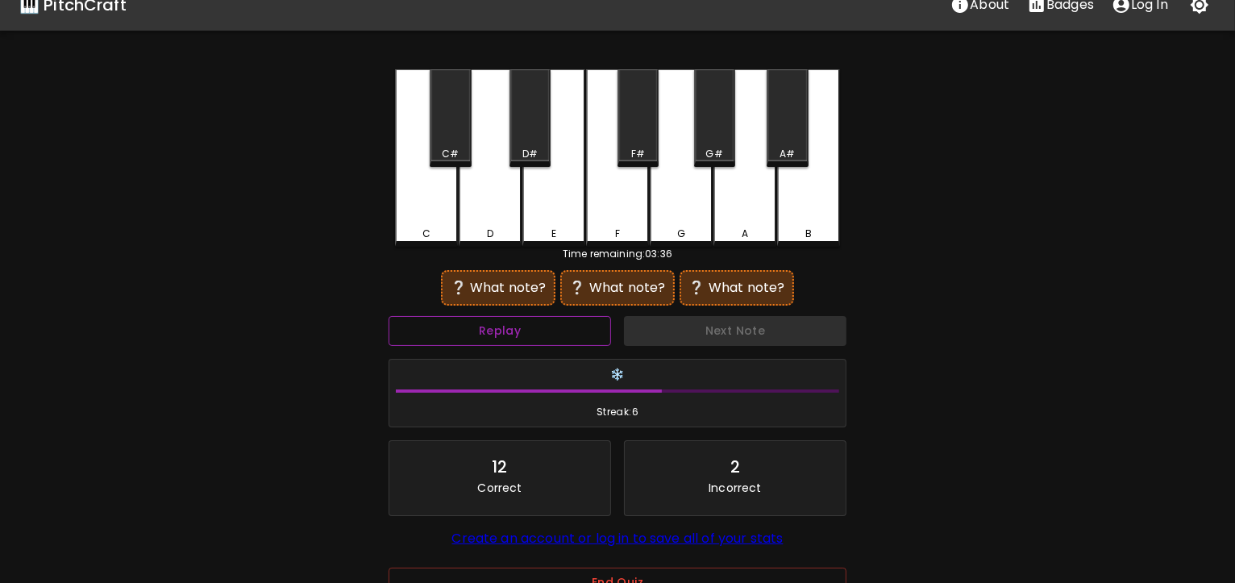
click at [576, 325] on button "Replay" at bounding box center [500, 331] width 223 height 30
click at [535, 131] on div "D#" at bounding box center [530, 118] width 41 height 98
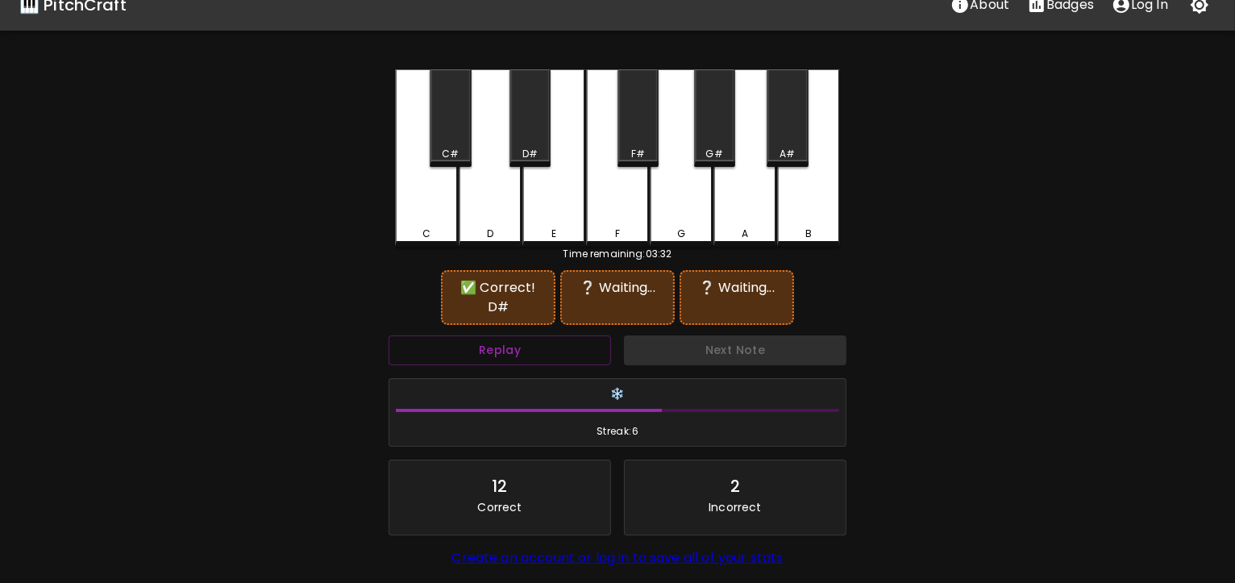
click at [684, 185] on div "G" at bounding box center [681, 157] width 63 height 177
click at [739, 189] on div "A" at bounding box center [745, 157] width 63 height 177
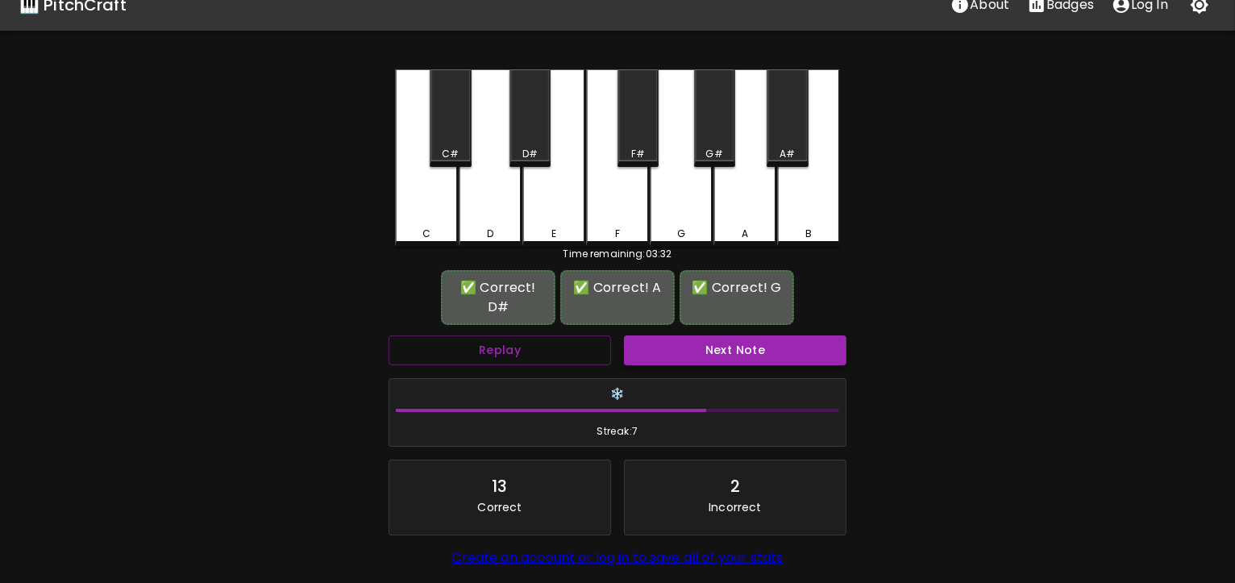
click at [730, 339] on button "Next Note" at bounding box center [735, 350] width 223 height 30
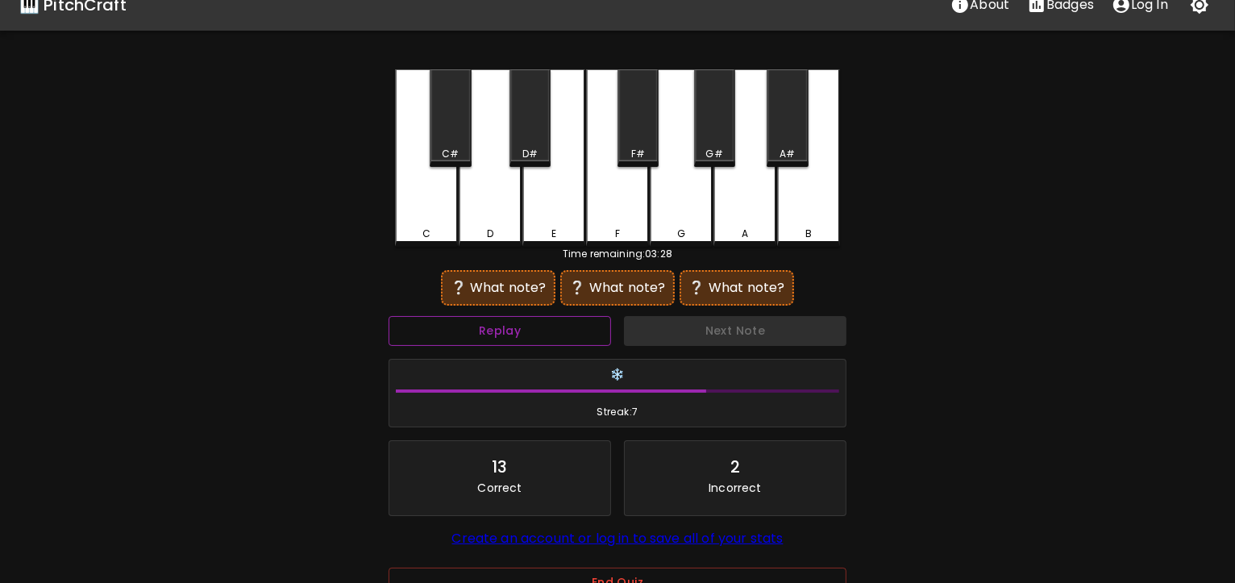
click at [550, 333] on button "Replay" at bounding box center [500, 331] width 223 height 30
click at [548, 216] on div "E" at bounding box center [553, 157] width 63 height 177
click at [610, 218] on div "F" at bounding box center [617, 157] width 63 height 177
click at [793, 119] on div "A#" at bounding box center [787, 118] width 41 height 98
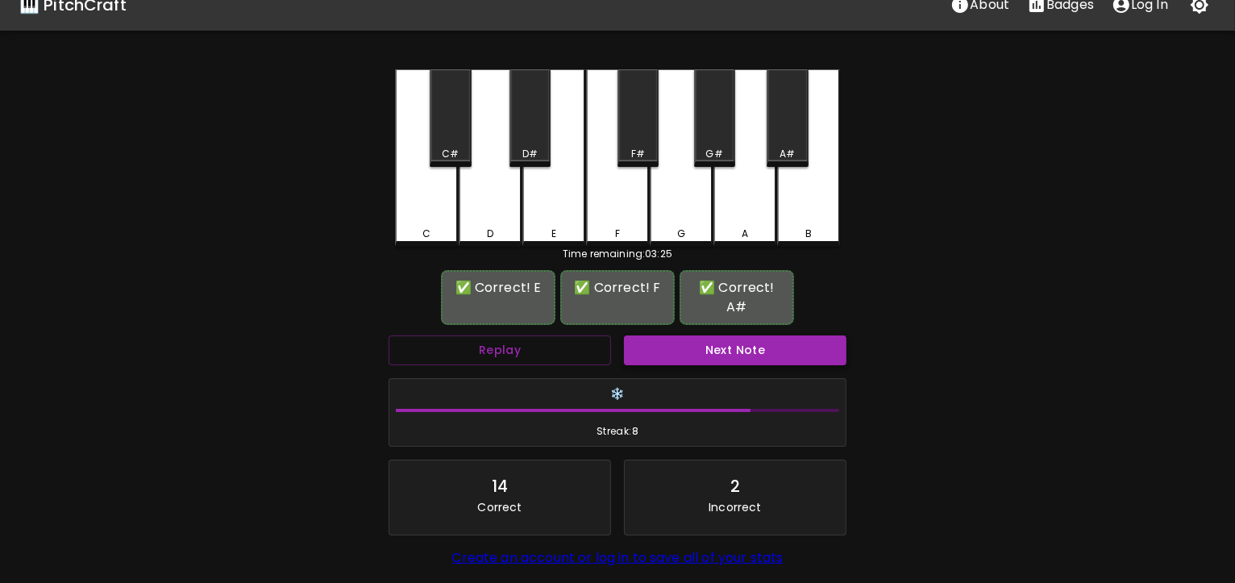
click at [729, 335] on button "Next Note" at bounding box center [735, 350] width 223 height 30
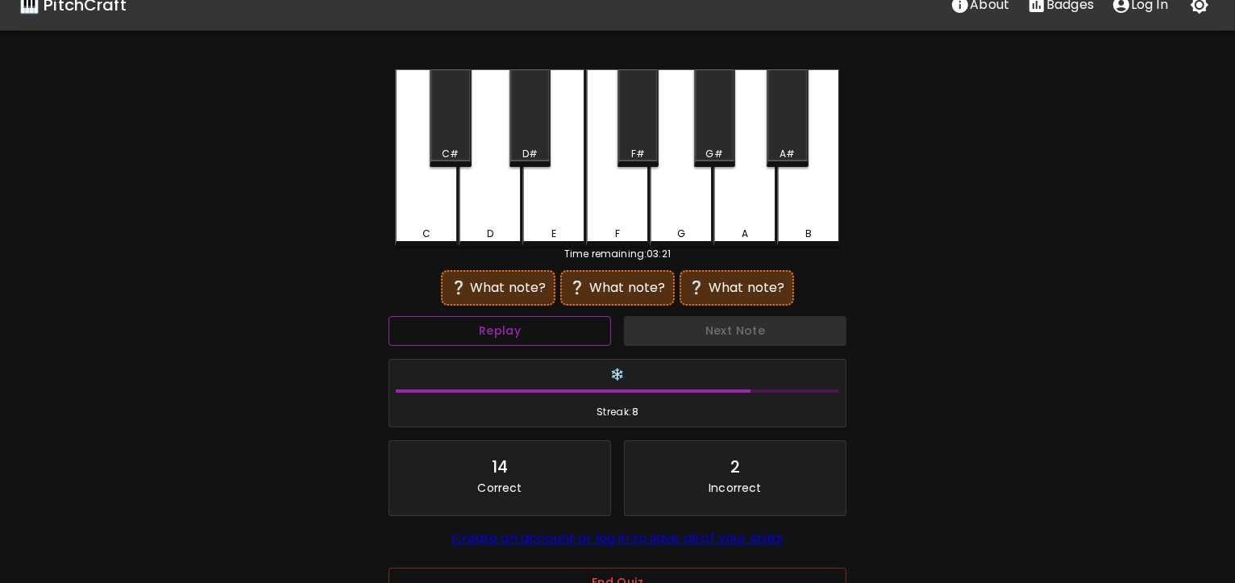
click at [587, 333] on button "Replay" at bounding box center [500, 331] width 223 height 30
click at [636, 103] on div "F#" at bounding box center [638, 118] width 41 height 98
click at [799, 117] on div "A#" at bounding box center [787, 118] width 41 height 98
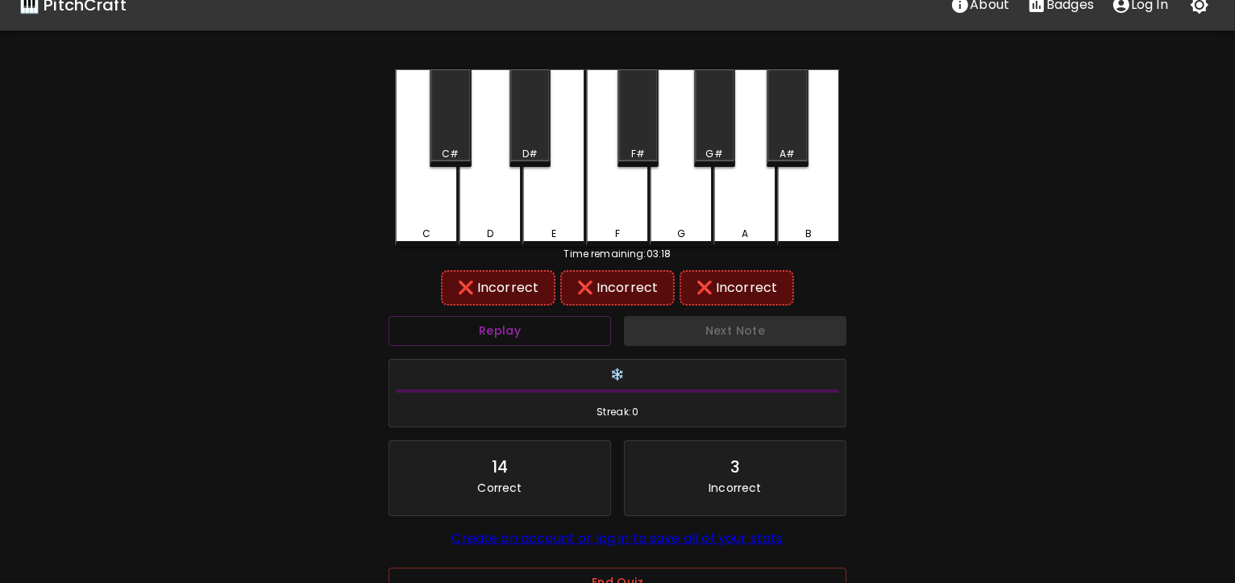
click at [642, 128] on div "F#" at bounding box center [638, 118] width 41 height 98
click at [715, 119] on div "G#" at bounding box center [714, 118] width 41 height 98
click at [731, 195] on div "A" at bounding box center [745, 157] width 63 height 177
click at [640, 127] on div "F#" at bounding box center [638, 118] width 41 height 98
click at [669, 182] on div "G" at bounding box center [681, 157] width 63 height 177
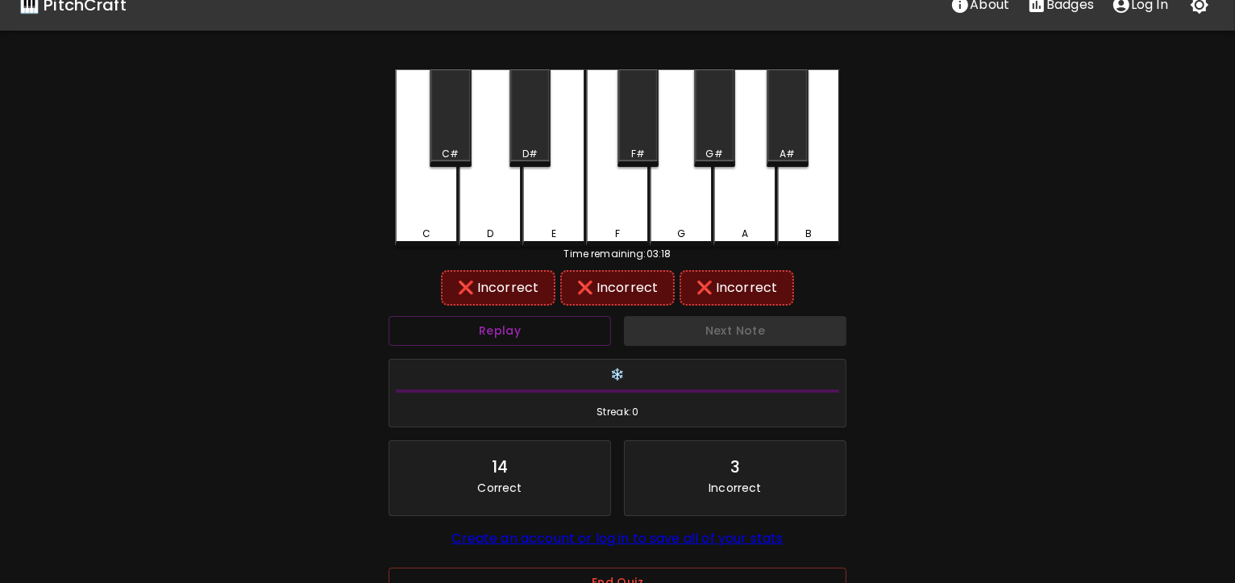
click at [648, 136] on div "F#" at bounding box center [638, 118] width 41 height 98
click at [784, 148] on div "A#" at bounding box center [787, 154] width 15 height 15
click at [524, 328] on button "Replay" at bounding box center [500, 331] width 223 height 30
click at [633, 196] on div "F" at bounding box center [617, 157] width 63 height 177
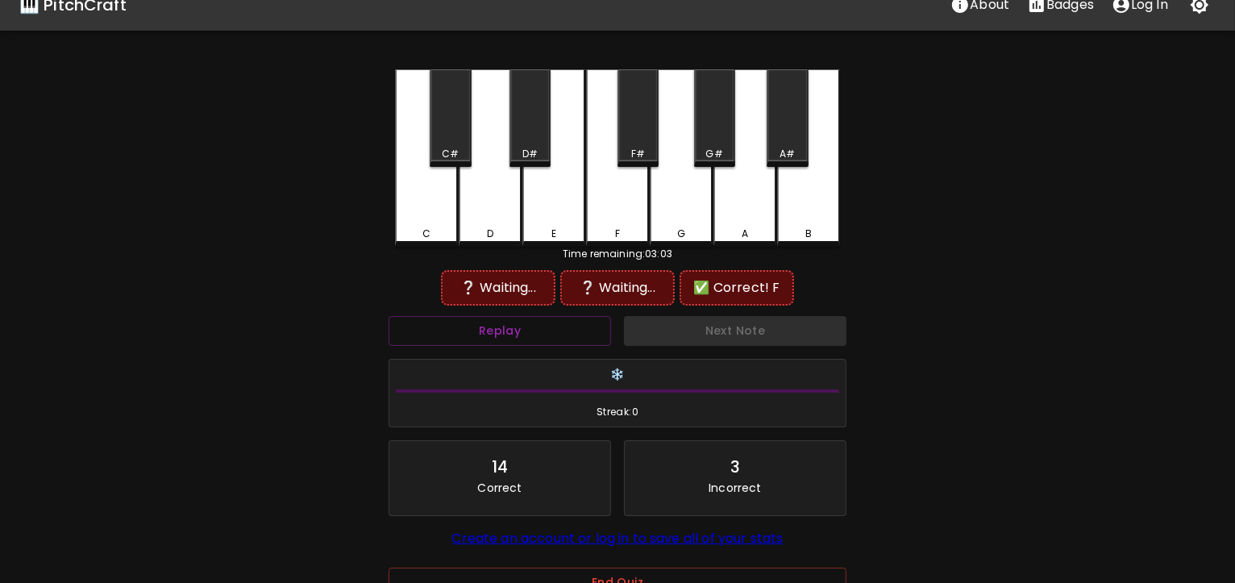
click at [646, 127] on div "F#" at bounding box center [638, 118] width 41 height 98
click at [793, 114] on div "A#" at bounding box center [787, 118] width 41 height 98
click at [535, 330] on button "Replay" at bounding box center [500, 331] width 223 height 30
click at [784, 133] on div "A#" at bounding box center [787, 118] width 41 height 98
click at [735, 211] on div "A" at bounding box center [745, 157] width 63 height 177
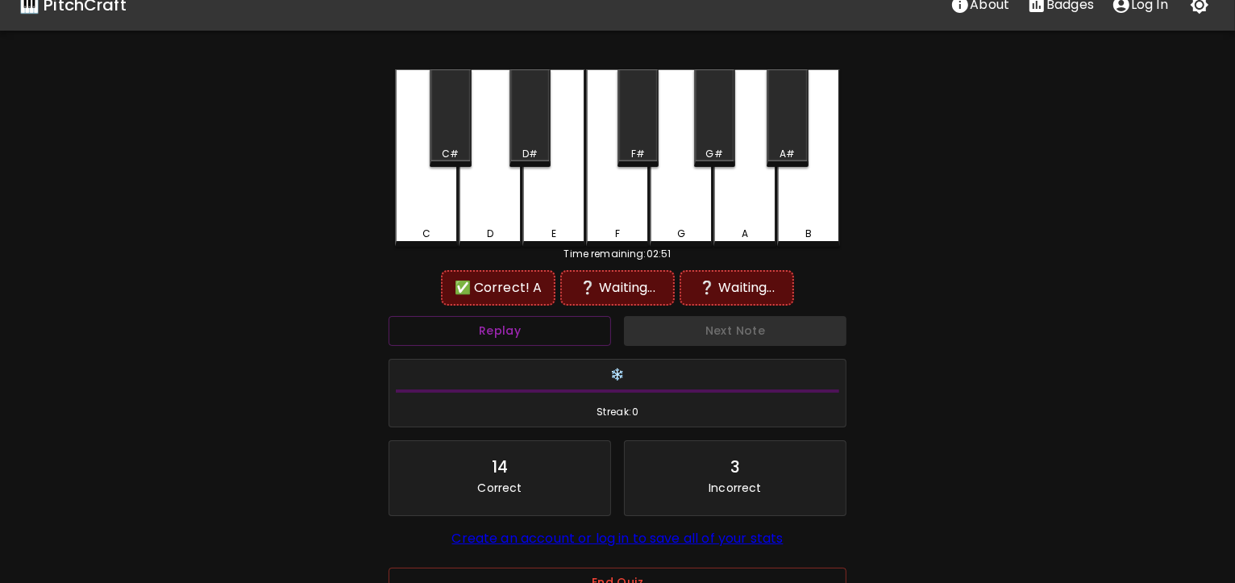
click at [651, 119] on div "F#" at bounding box center [638, 118] width 41 height 98
click at [637, 196] on div "F" at bounding box center [617, 157] width 63 height 177
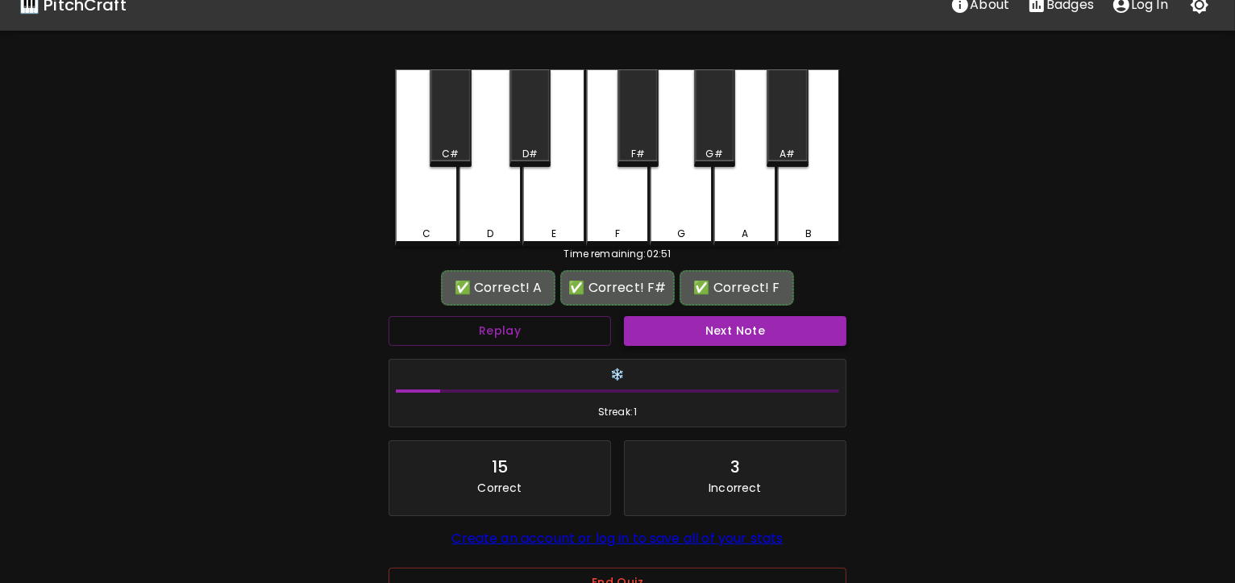
click at [739, 327] on button "Next Note" at bounding box center [735, 331] width 223 height 30
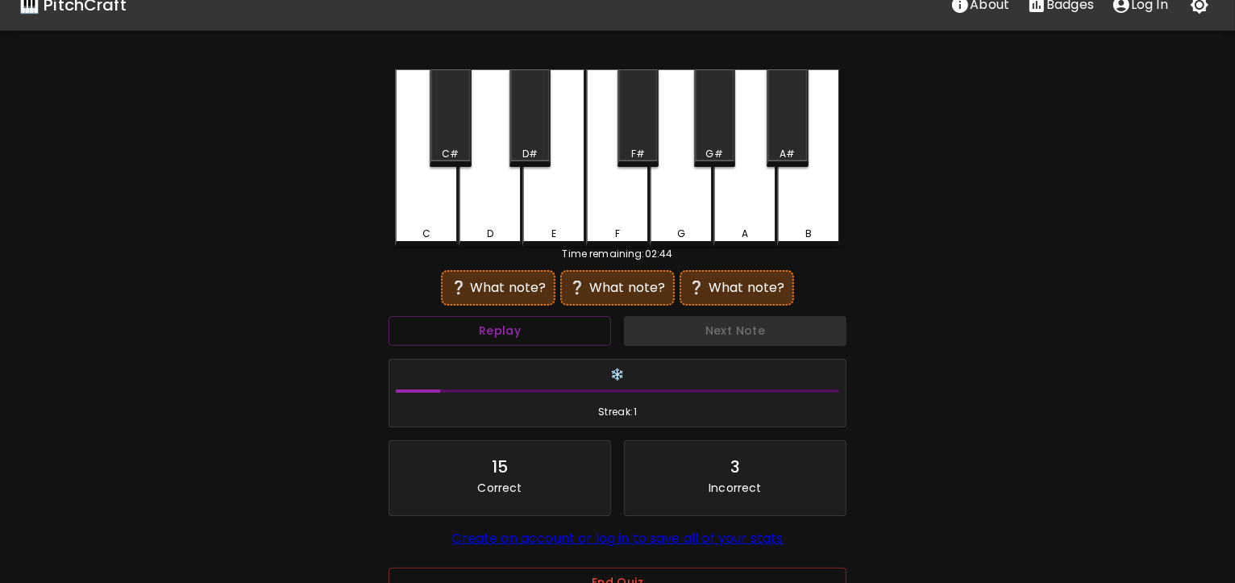
click at [821, 214] on div "B" at bounding box center [808, 157] width 63 height 177
click at [523, 118] on div "D#" at bounding box center [530, 118] width 41 height 98
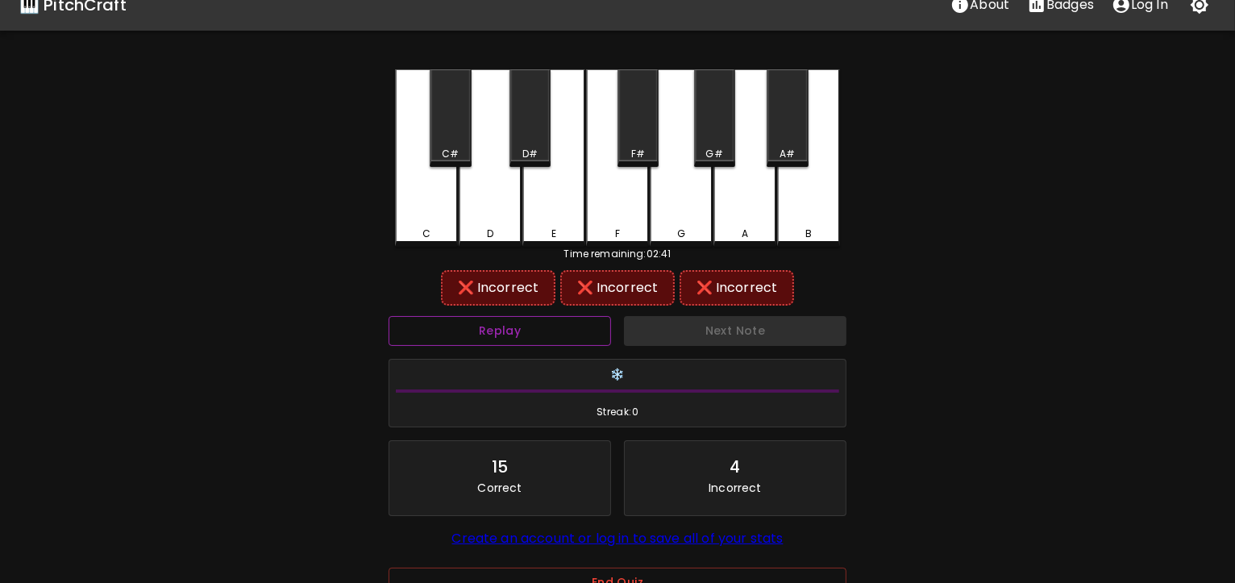
click at [514, 333] on button "Replay" at bounding box center [500, 331] width 223 height 30
click at [534, 136] on div "D#" at bounding box center [530, 118] width 41 height 98
click at [494, 212] on div "D" at bounding box center [490, 157] width 63 height 177
click at [796, 200] on div "B" at bounding box center [808, 157] width 63 height 177
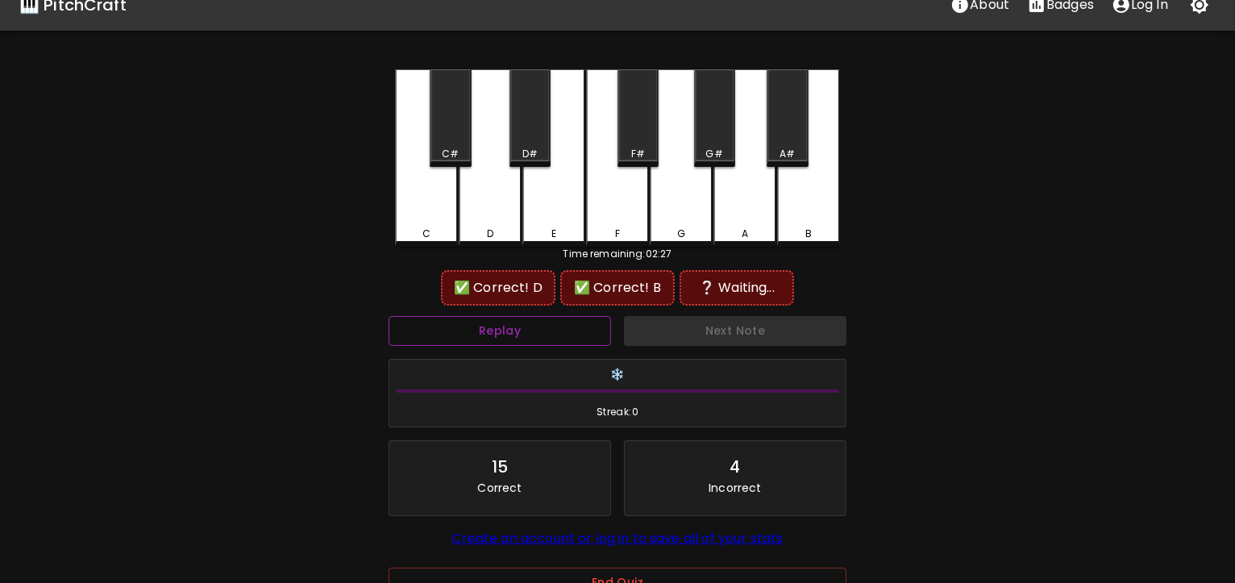
click at [509, 335] on button "Replay" at bounding box center [500, 331] width 223 height 30
click at [715, 110] on div "G#" at bounding box center [714, 118] width 41 height 98
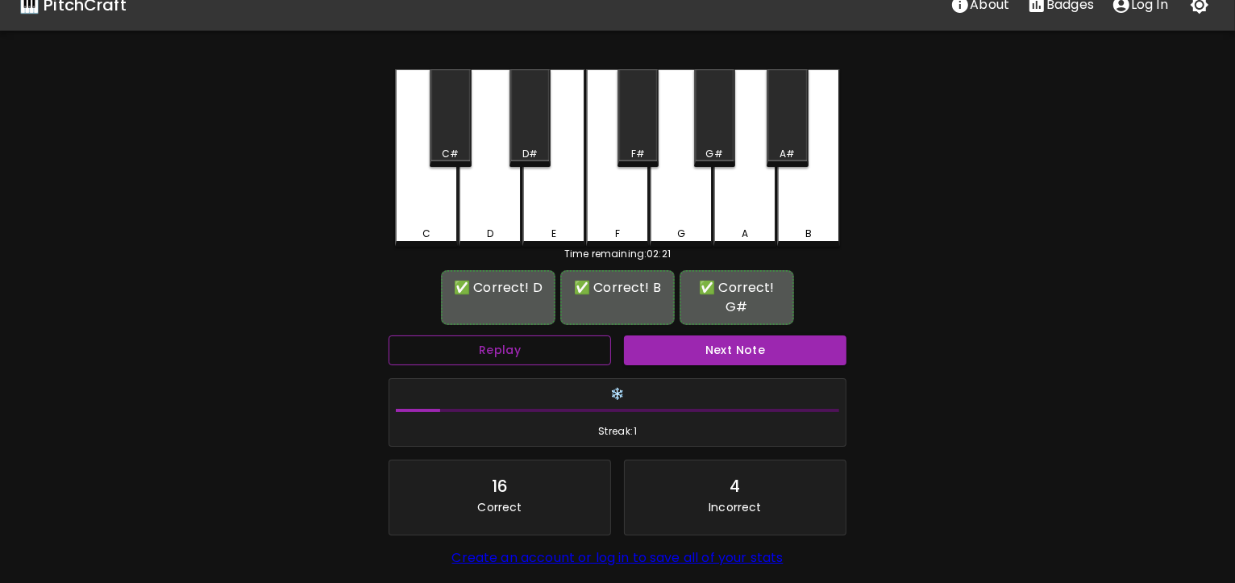
click at [528, 335] on button "Replay" at bounding box center [500, 350] width 223 height 30
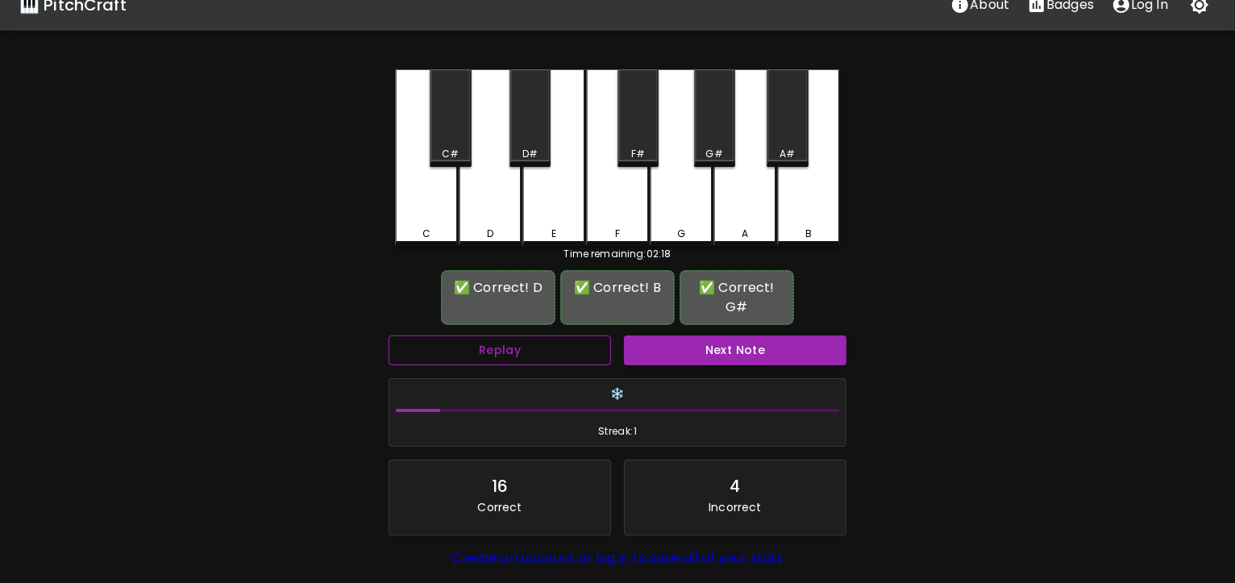
click at [528, 335] on button "Replay" at bounding box center [500, 350] width 223 height 30
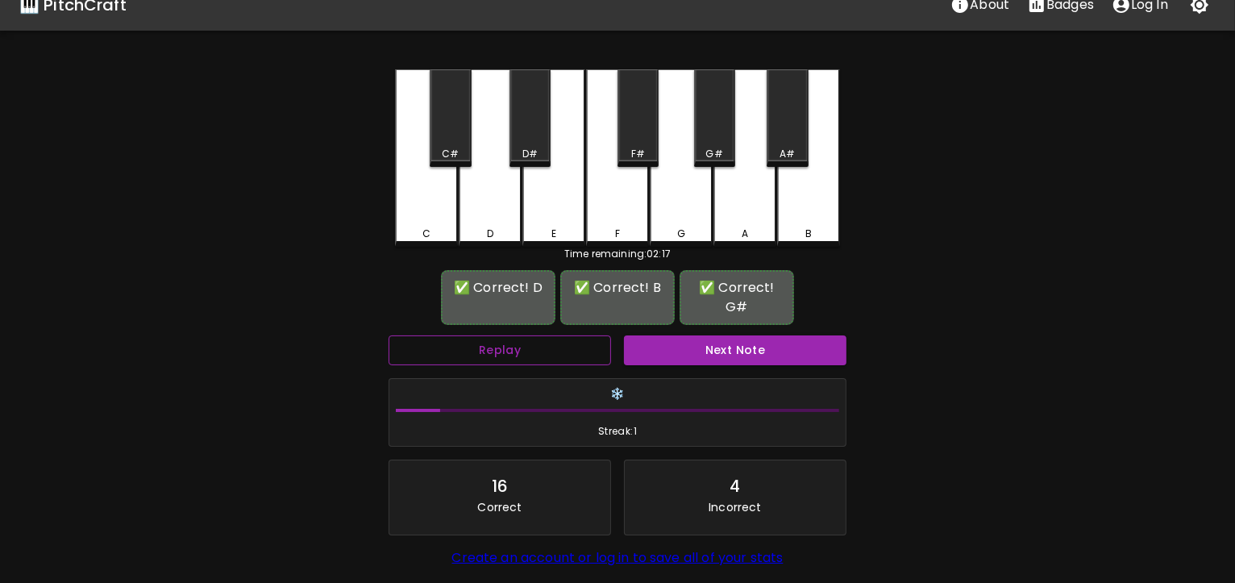
click at [528, 335] on button "Replay" at bounding box center [500, 350] width 223 height 30
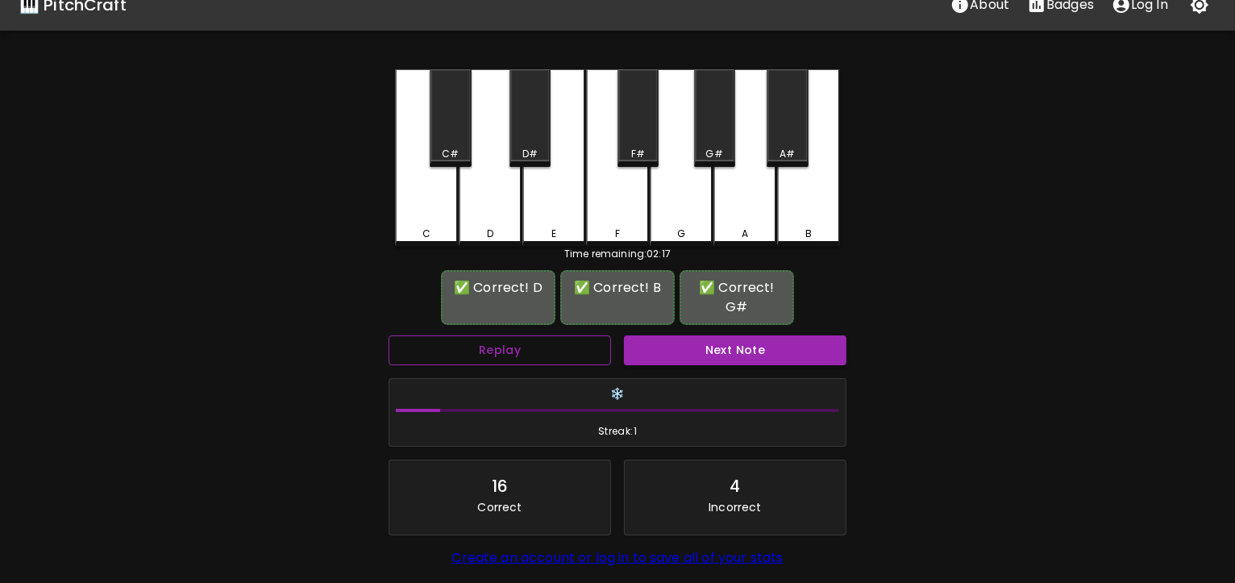
click at [528, 335] on button "Replay" at bounding box center [500, 350] width 223 height 30
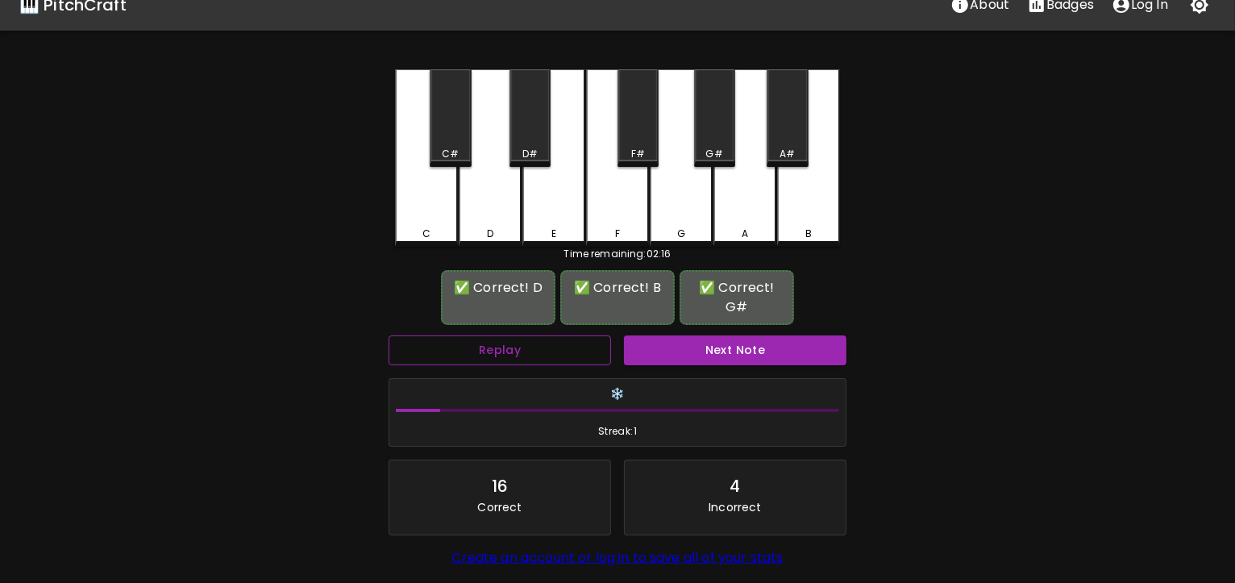
click at [528, 335] on button "Replay" at bounding box center [500, 350] width 223 height 30
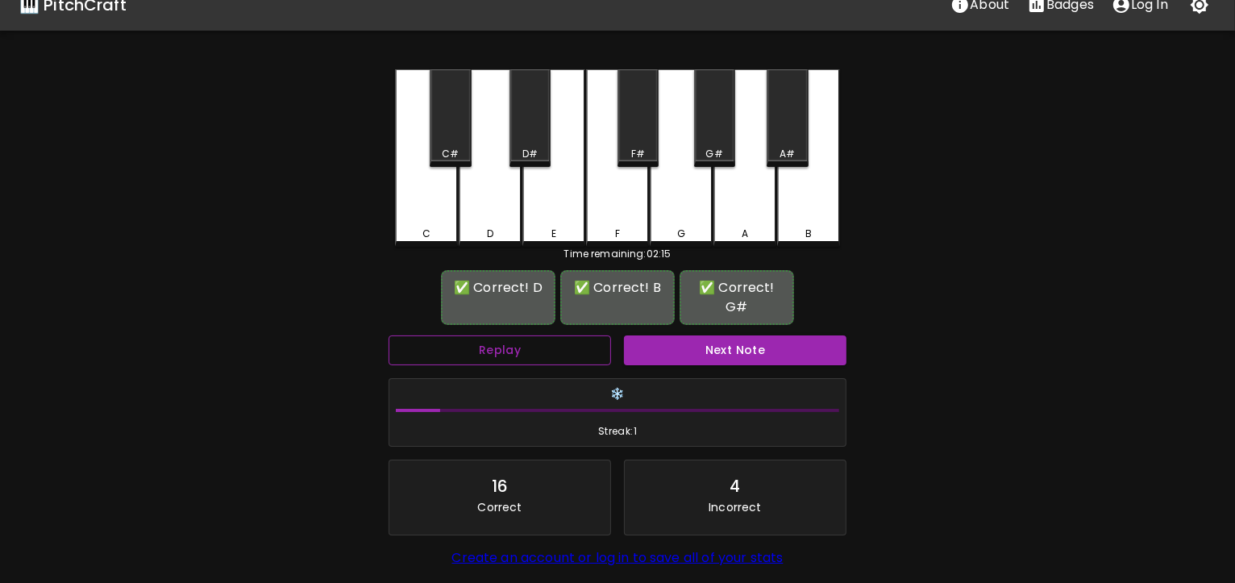
click at [528, 335] on button "Replay" at bounding box center [500, 350] width 223 height 30
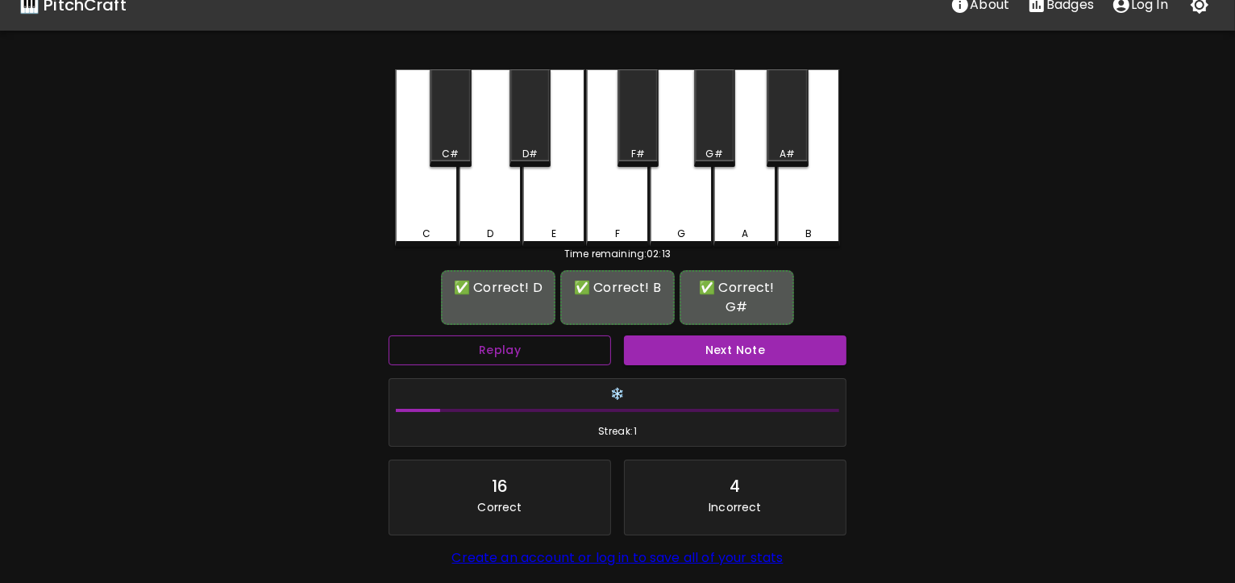
click at [528, 335] on button "Replay" at bounding box center [500, 350] width 223 height 30
click at [554, 339] on button "Replay" at bounding box center [500, 350] width 223 height 30
click at [723, 335] on button "Next Note" at bounding box center [735, 350] width 223 height 30
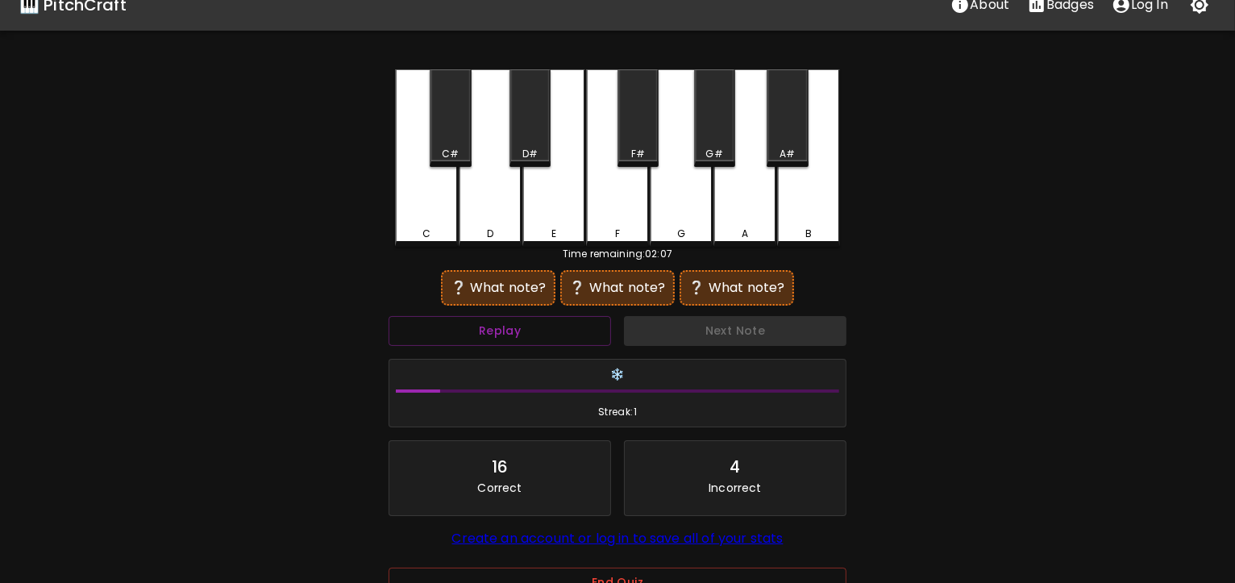
click at [445, 114] on div "C#" at bounding box center [450, 118] width 41 height 98
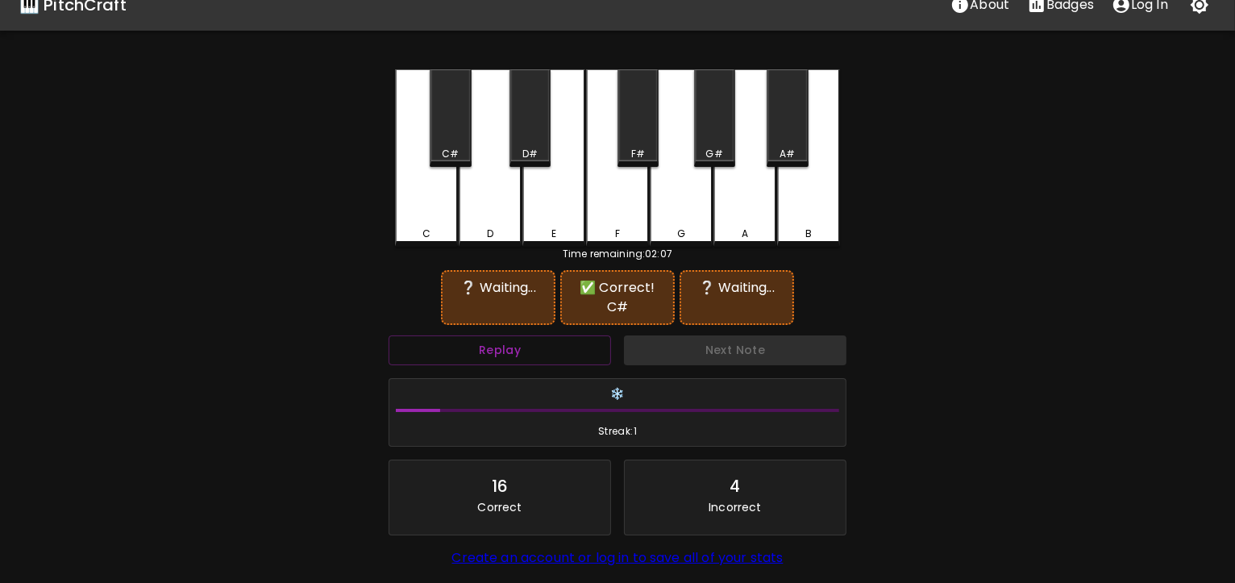
click at [618, 189] on div "F" at bounding box center [617, 157] width 63 height 177
click at [785, 131] on div "A#" at bounding box center [787, 118] width 41 height 98
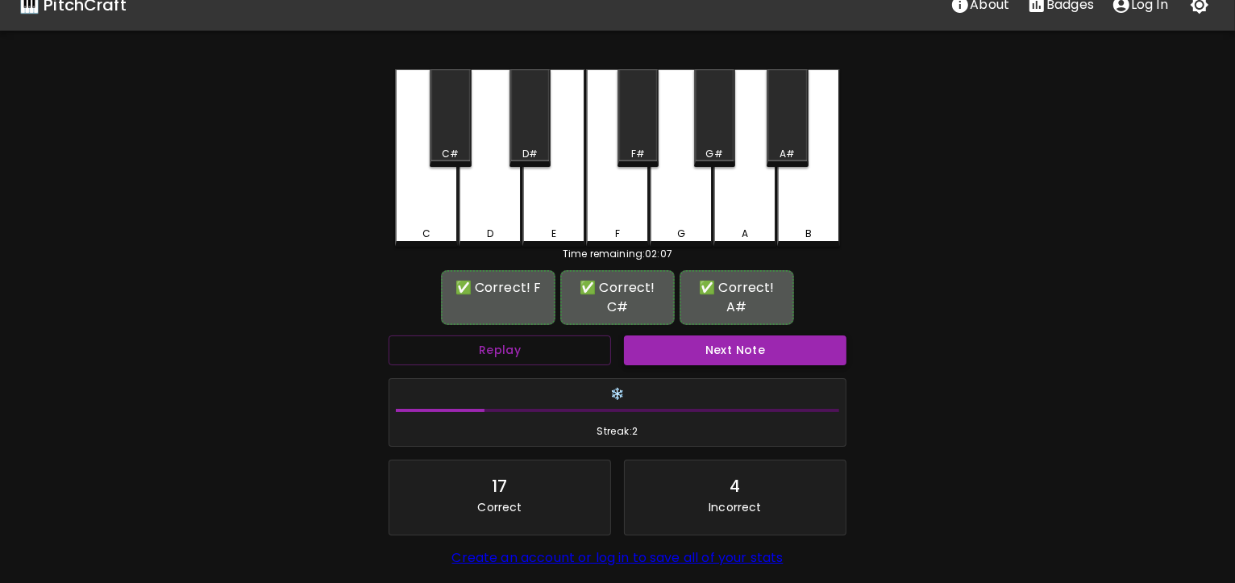
click at [758, 335] on button "Next Note" at bounding box center [735, 350] width 223 height 30
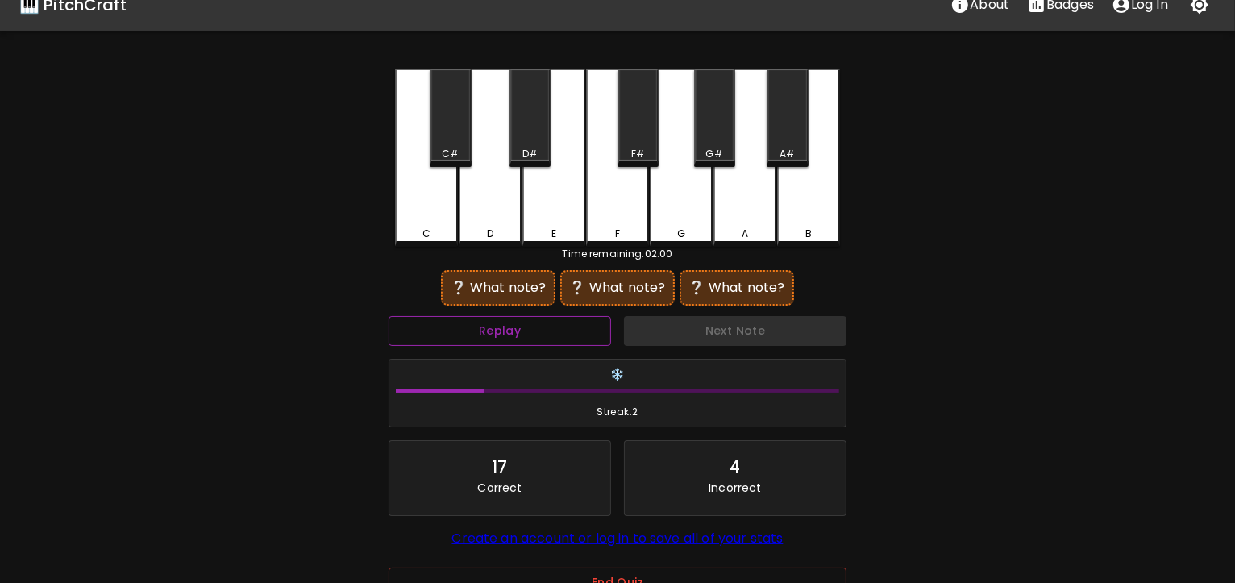
click at [548, 329] on button "Replay" at bounding box center [500, 331] width 223 height 30
click at [549, 331] on button "Replay" at bounding box center [500, 331] width 223 height 30
click at [654, 139] on div "F#" at bounding box center [638, 118] width 41 height 98
click at [680, 194] on div "G" at bounding box center [681, 157] width 63 height 177
click at [739, 206] on div "A" at bounding box center [745, 157] width 63 height 177
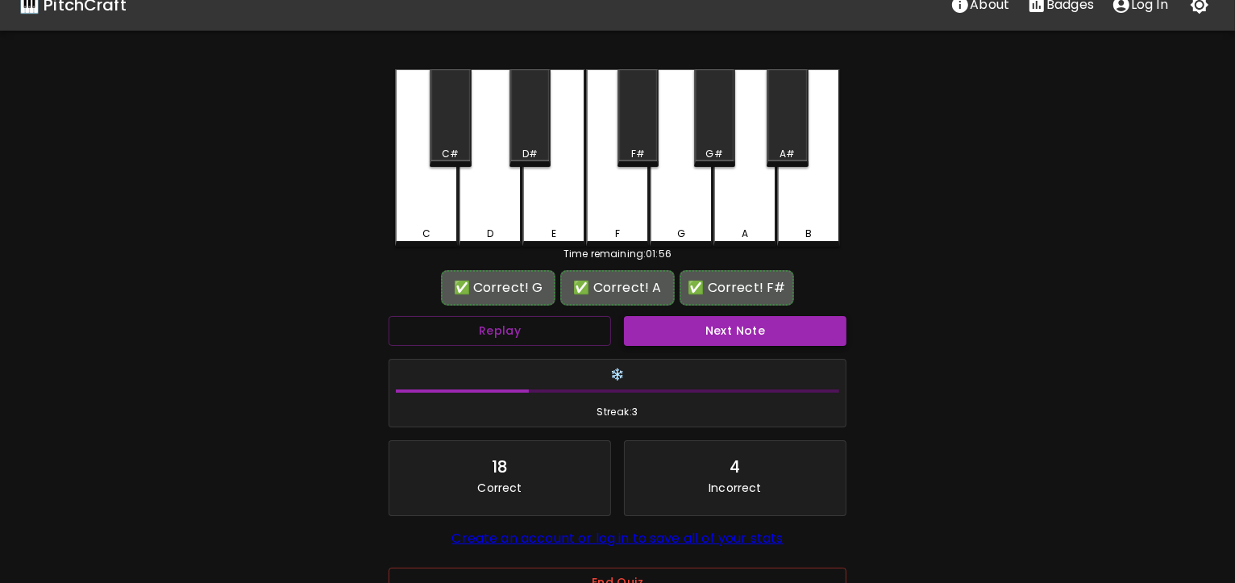
click at [667, 320] on button "Next Note" at bounding box center [735, 331] width 223 height 30
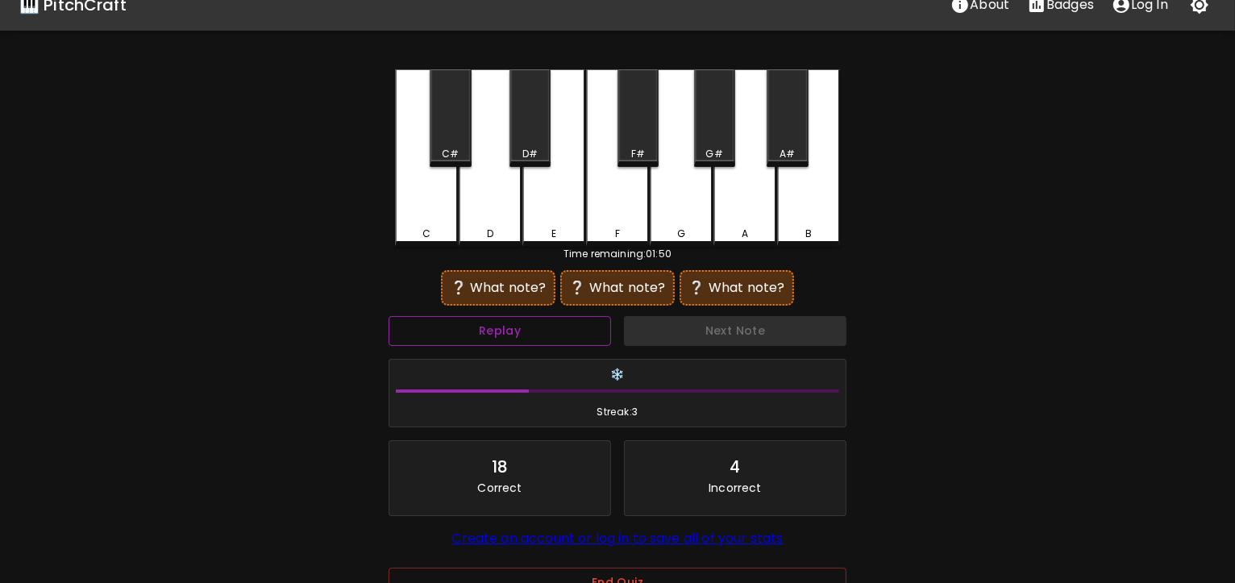
click at [560, 330] on button "Replay" at bounding box center [500, 331] width 223 height 30
click at [426, 209] on div "C" at bounding box center [426, 157] width 63 height 177
click at [718, 131] on div "G#" at bounding box center [714, 118] width 41 height 98
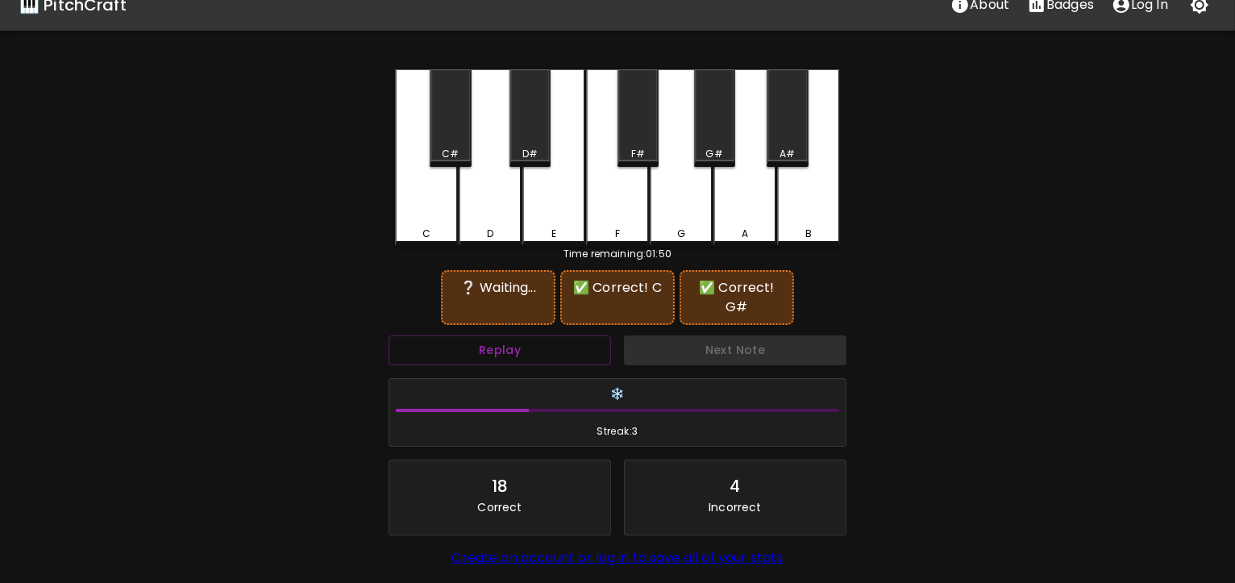
click at [779, 142] on div "A#" at bounding box center [787, 118] width 41 height 98
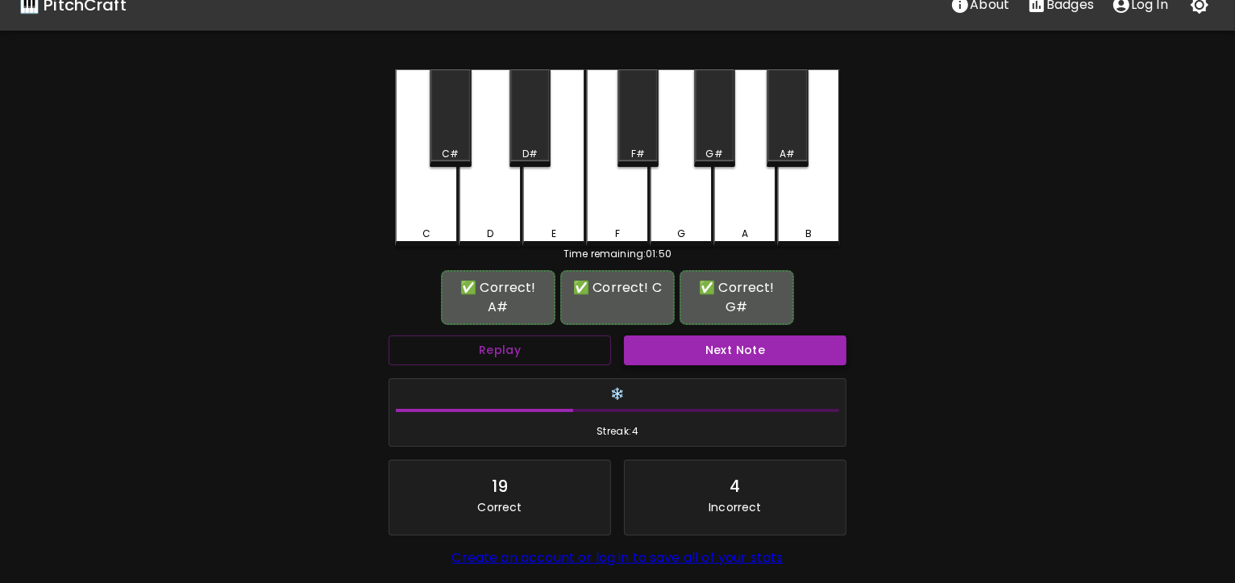
click at [718, 335] on button "Next Note" at bounding box center [735, 350] width 223 height 30
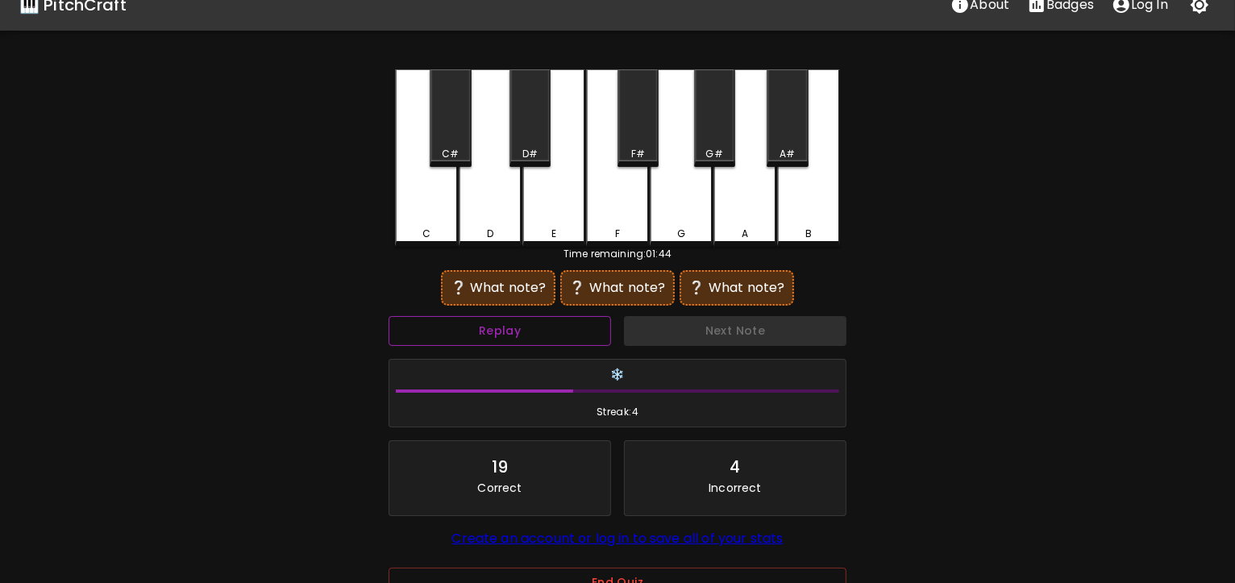
click at [542, 332] on button "Replay" at bounding box center [500, 331] width 223 height 30
click at [450, 125] on div "C#" at bounding box center [450, 118] width 41 height 98
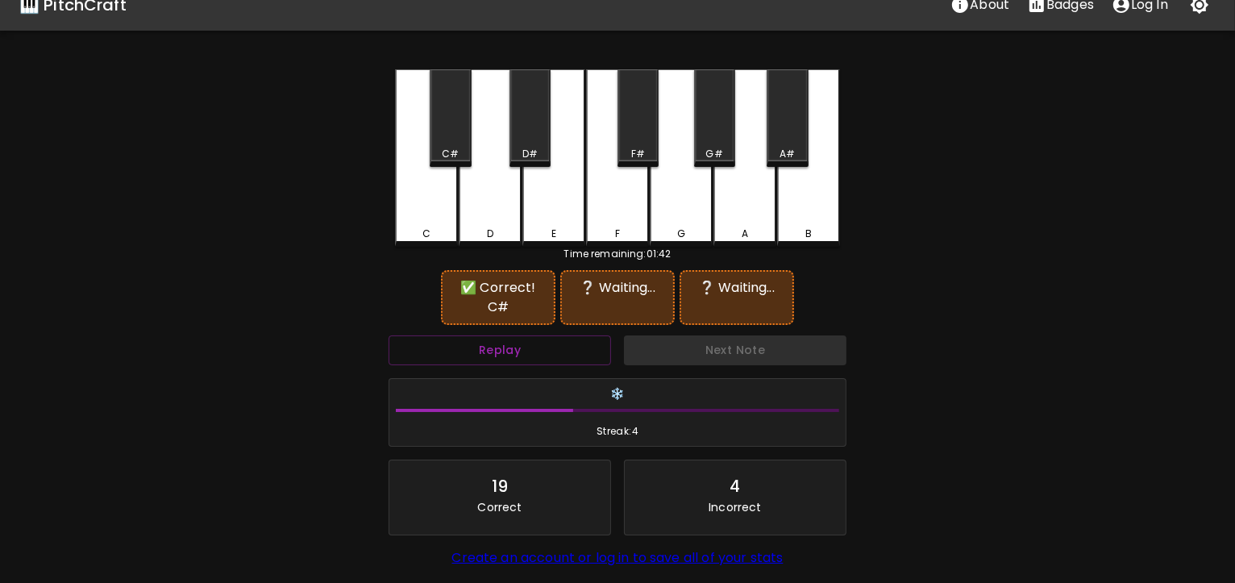
click at [647, 132] on div "F#" at bounding box center [638, 118] width 41 height 98
click at [709, 137] on div "G#" at bounding box center [714, 118] width 41 height 98
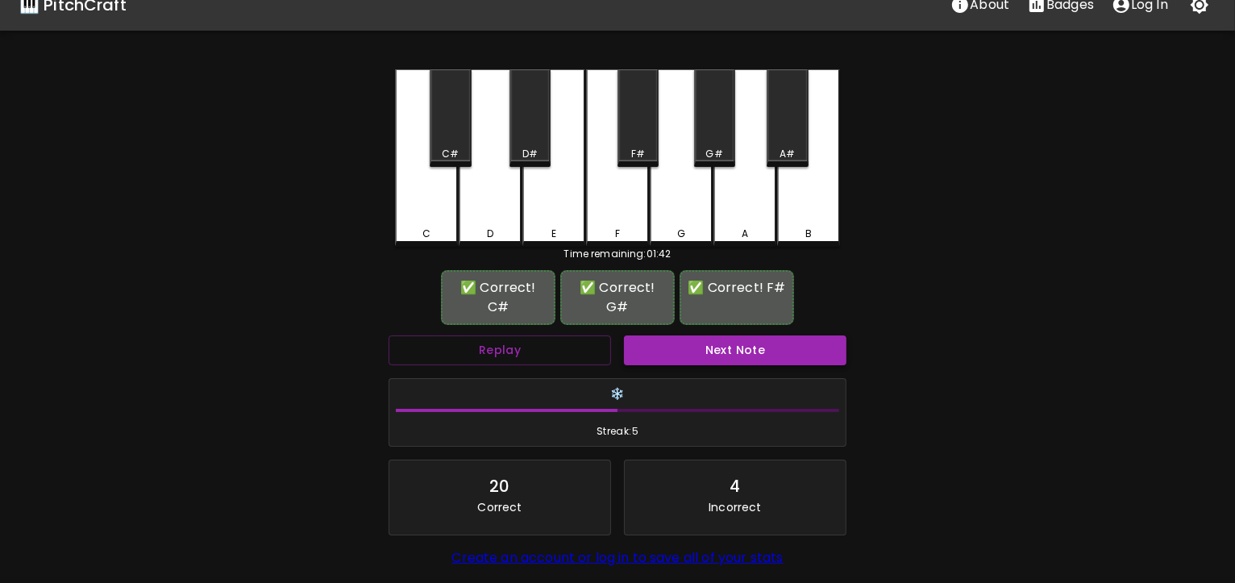
click at [726, 335] on button "Next Note" at bounding box center [735, 350] width 223 height 30
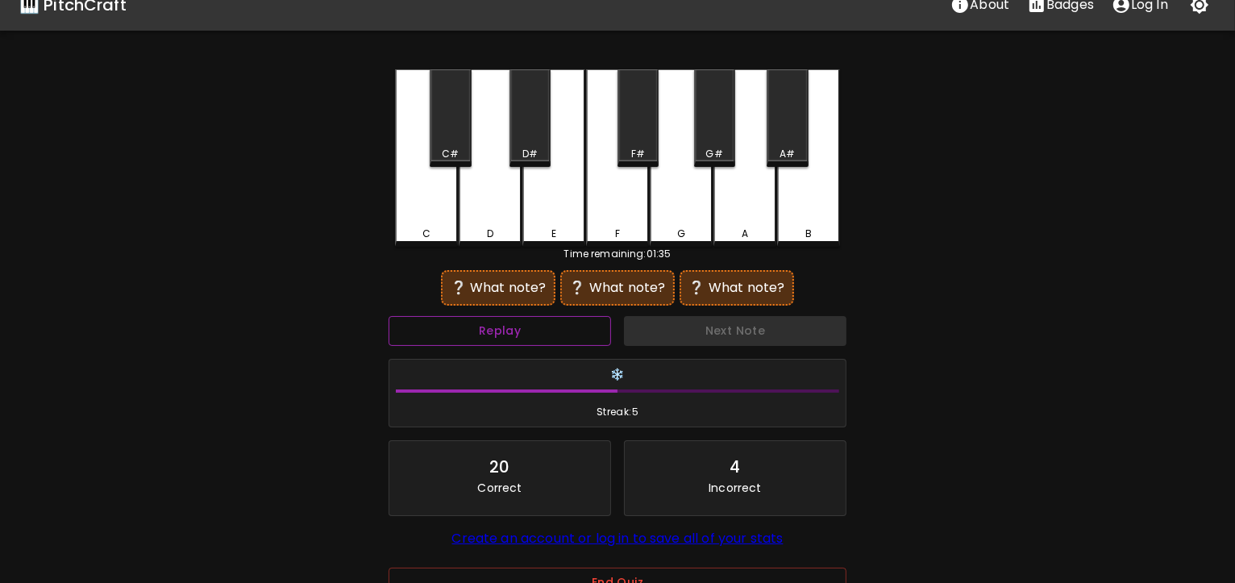
click at [571, 331] on button "Replay" at bounding box center [500, 331] width 223 height 30
click at [507, 211] on div "D" at bounding box center [490, 157] width 63 height 177
click at [535, 124] on div "D#" at bounding box center [530, 118] width 41 height 98
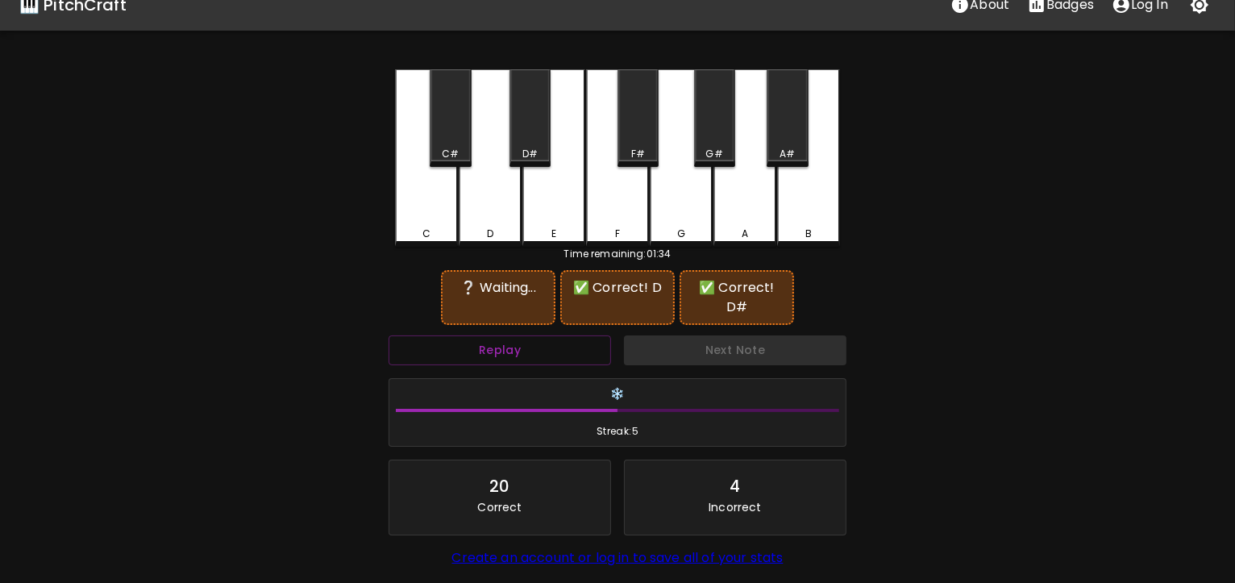
click at [646, 129] on div "F#" at bounding box center [638, 118] width 41 height 98
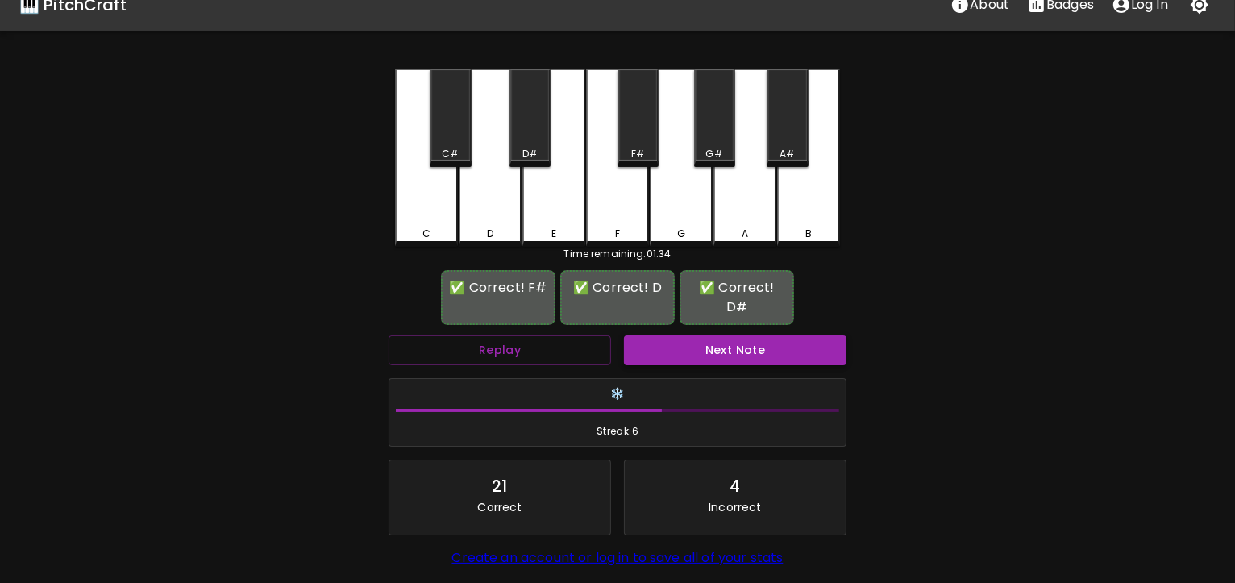
click at [723, 335] on button "Next Note" at bounding box center [735, 350] width 223 height 30
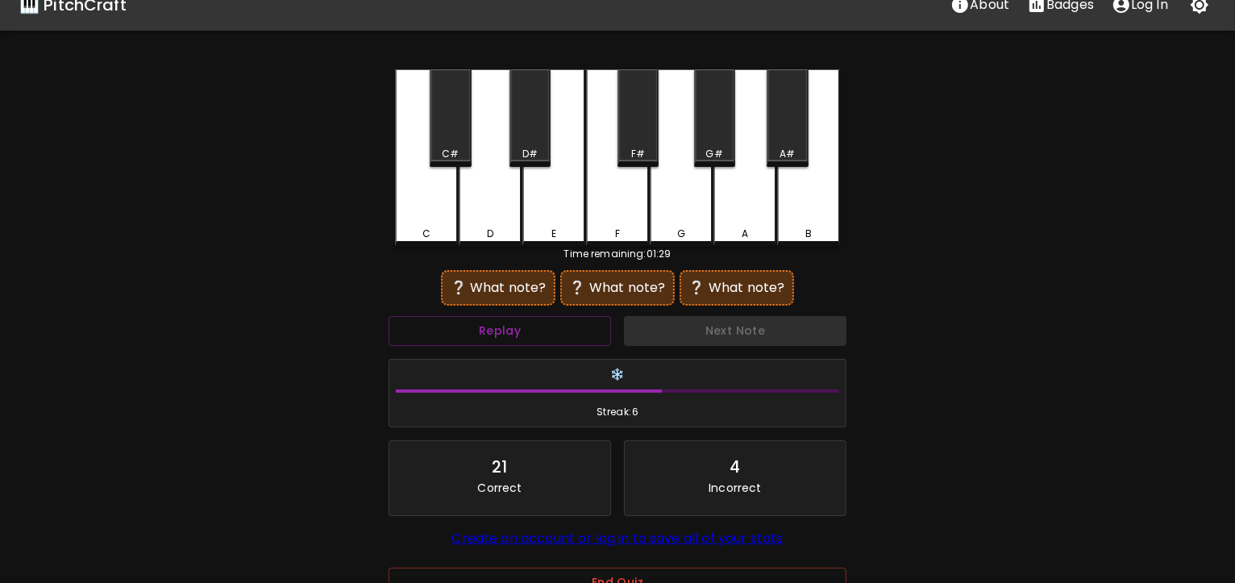
click at [419, 206] on div "C" at bounding box center [426, 157] width 63 height 177
click at [602, 209] on div "F" at bounding box center [617, 157] width 63 height 177
click at [751, 204] on div "A" at bounding box center [745, 157] width 63 height 177
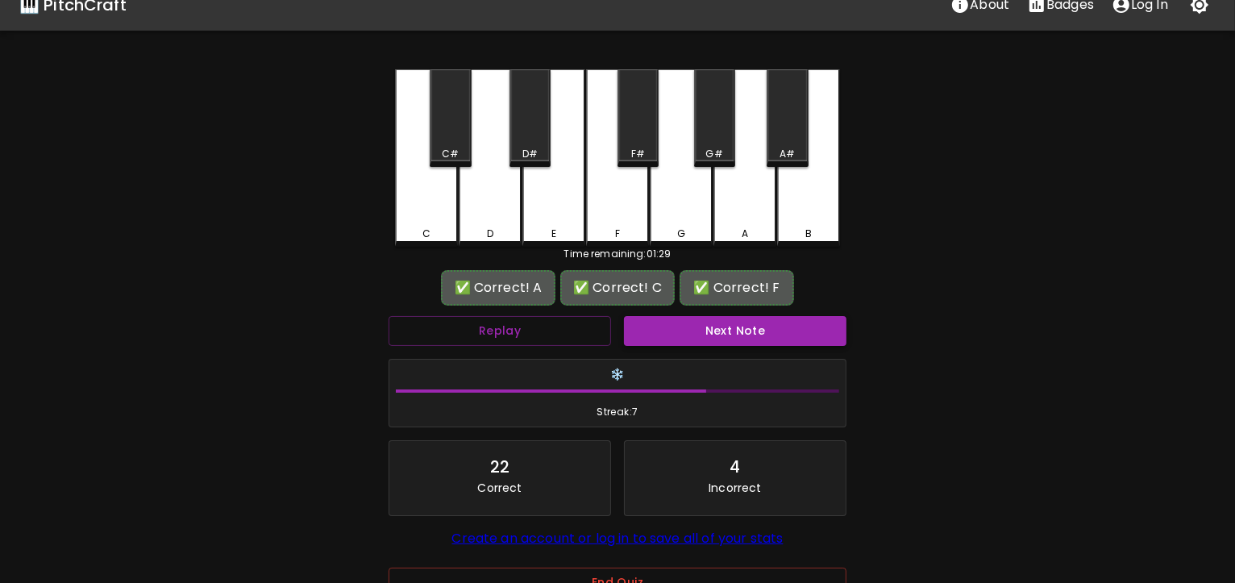
click at [758, 335] on button "Next Note" at bounding box center [735, 331] width 223 height 30
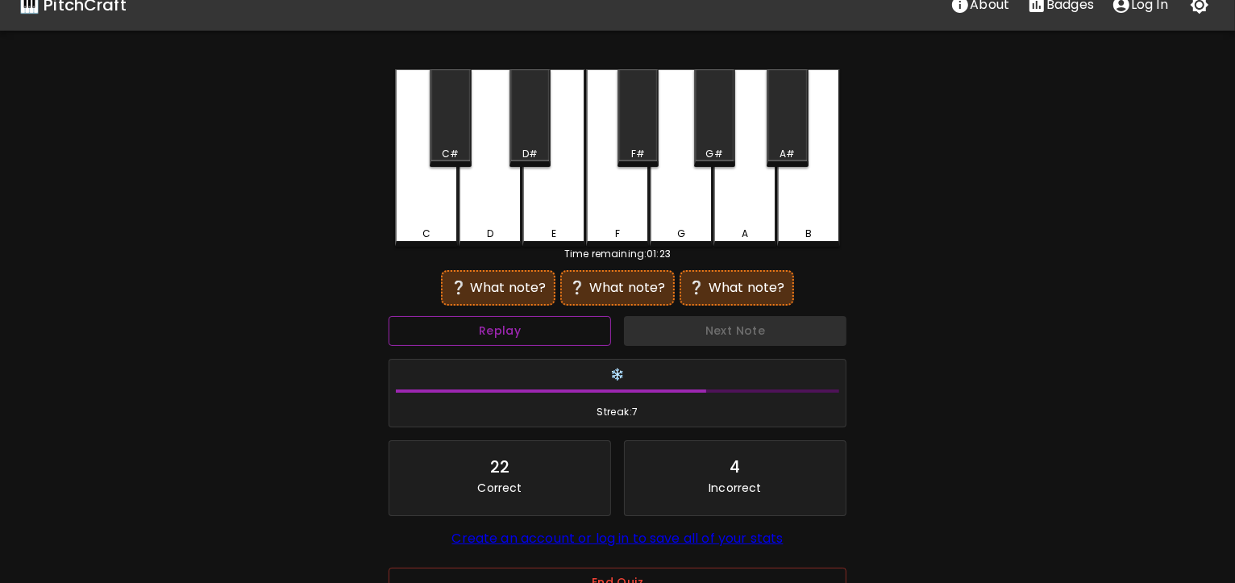
click at [536, 327] on button "Replay" at bounding box center [500, 331] width 223 height 30
click at [535, 127] on div "D#" at bounding box center [530, 118] width 41 height 98
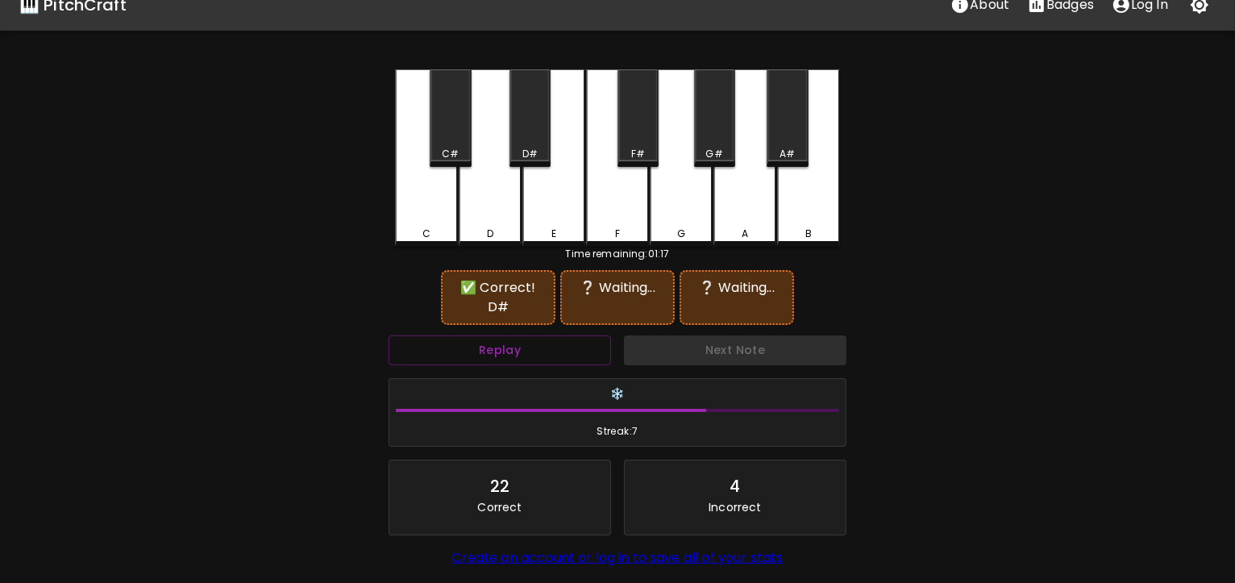
click at [721, 126] on div "G#" at bounding box center [714, 118] width 41 height 98
click at [787, 131] on div "A#" at bounding box center [787, 118] width 41 height 98
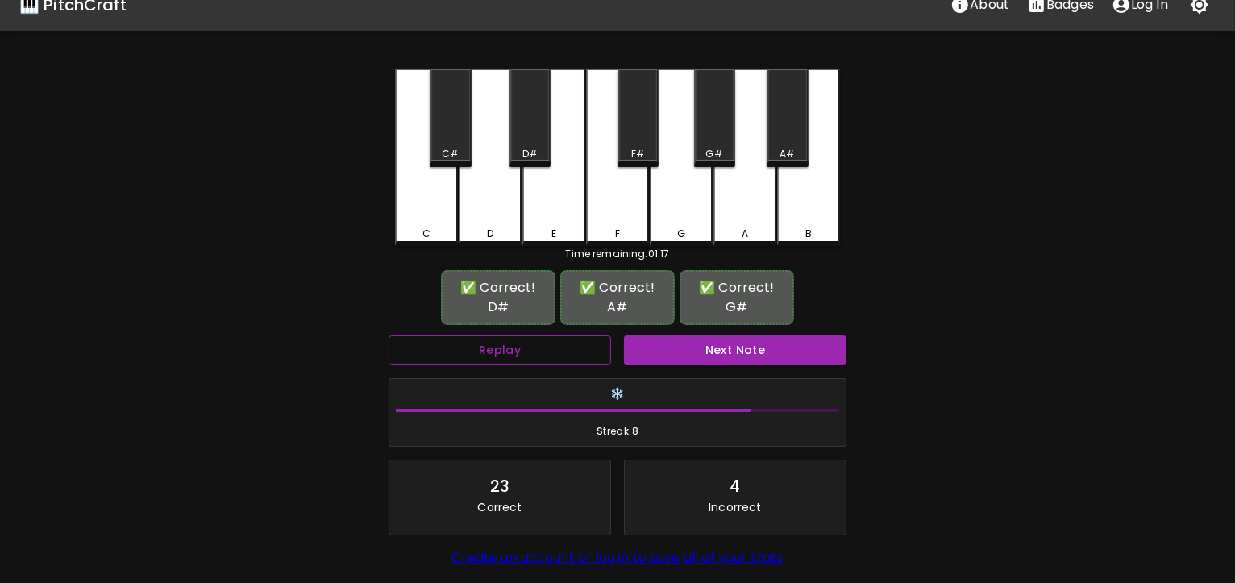
click at [553, 335] on button "Replay" at bounding box center [500, 350] width 223 height 30
click at [534, 106] on div "D#" at bounding box center [530, 118] width 41 height 98
click at [705, 335] on button "Next Note" at bounding box center [735, 350] width 223 height 30
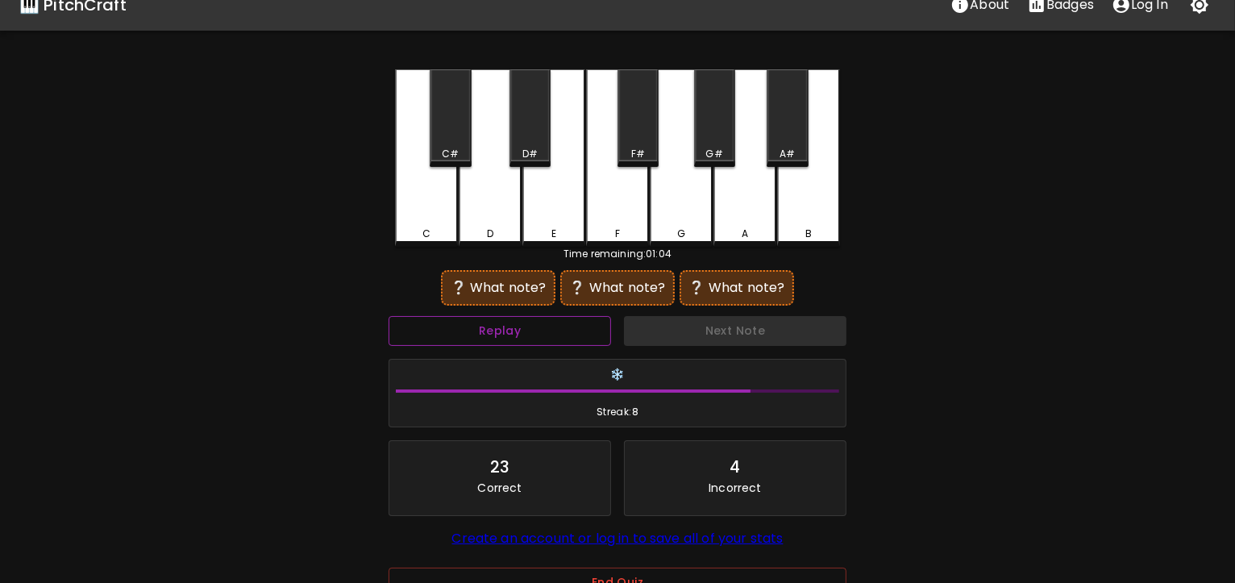
click at [560, 336] on button "Replay" at bounding box center [500, 331] width 223 height 30
click at [541, 337] on button "Replay" at bounding box center [500, 331] width 223 height 30
click at [646, 127] on div "F#" at bounding box center [638, 118] width 41 height 98
click at [784, 120] on div "A#" at bounding box center [787, 118] width 41 height 98
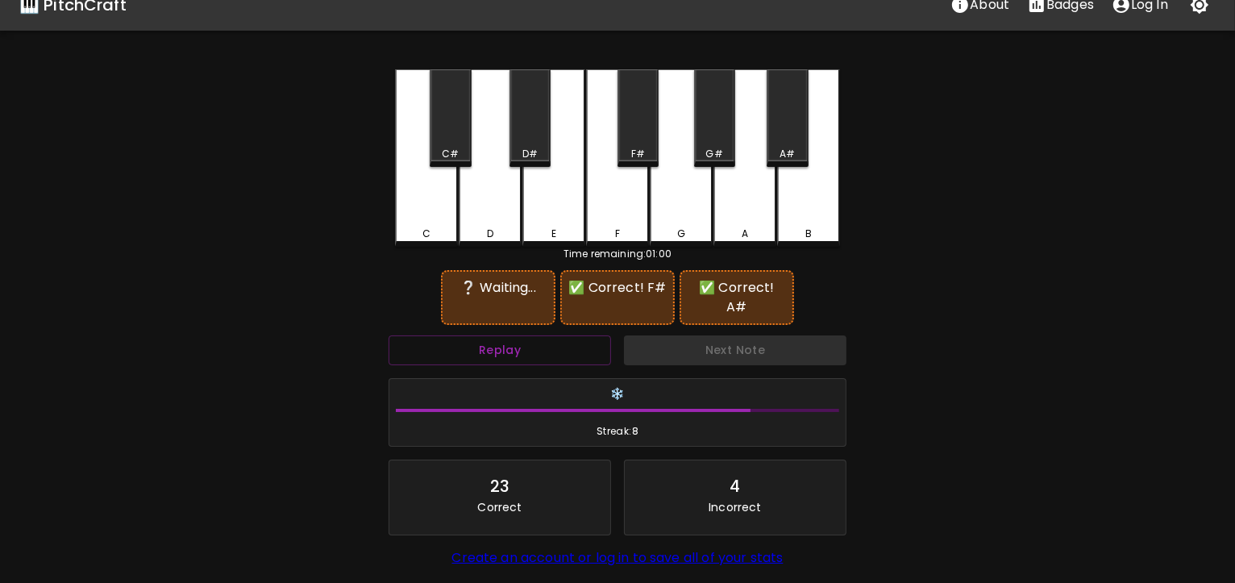
click at [805, 202] on div "B" at bounding box center [808, 157] width 63 height 177
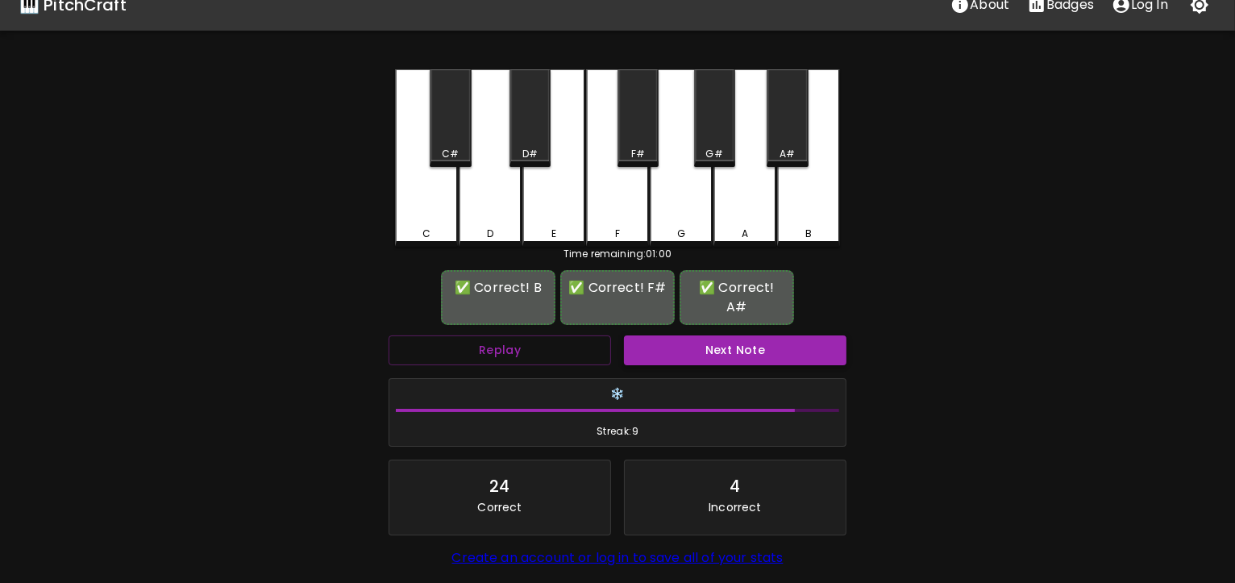
click at [677, 335] on button "Next Note" at bounding box center [735, 350] width 223 height 30
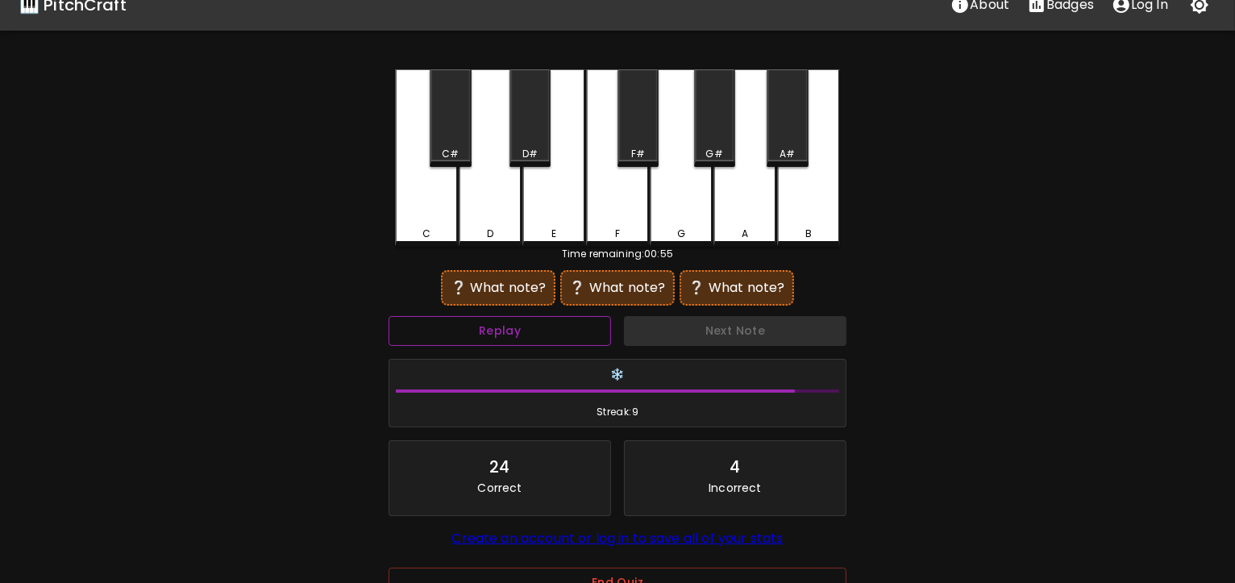
click at [532, 338] on button "Replay" at bounding box center [500, 331] width 223 height 30
click at [497, 333] on button "Replay" at bounding box center [500, 331] width 223 height 30
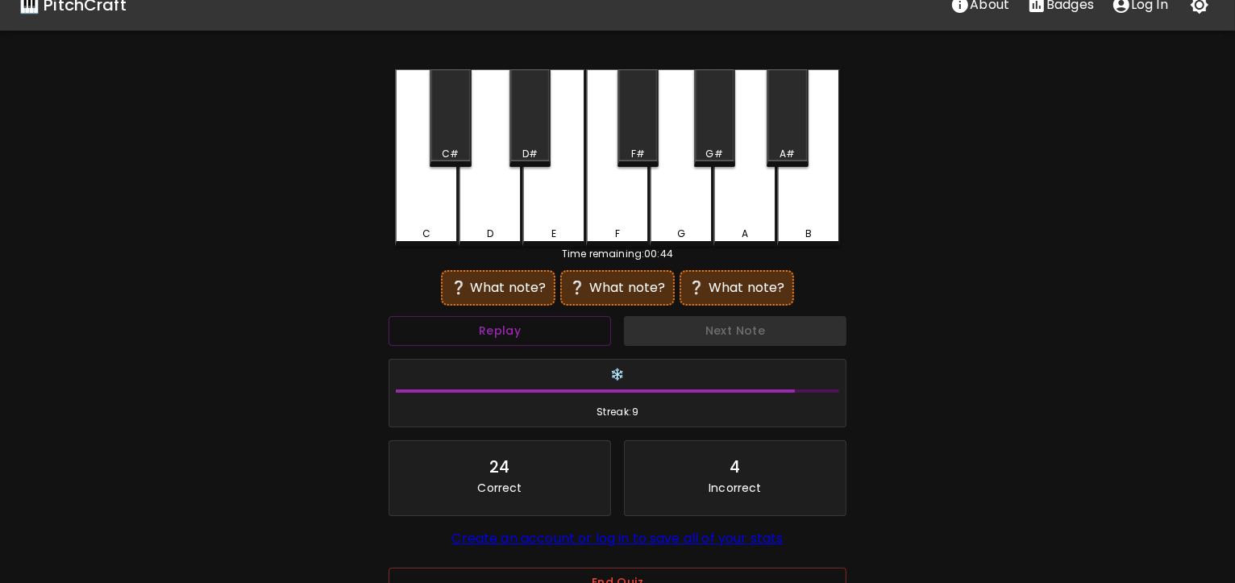
click at [461, 131] on div "C#" at bounding box center [450, 118] width 41 height 98
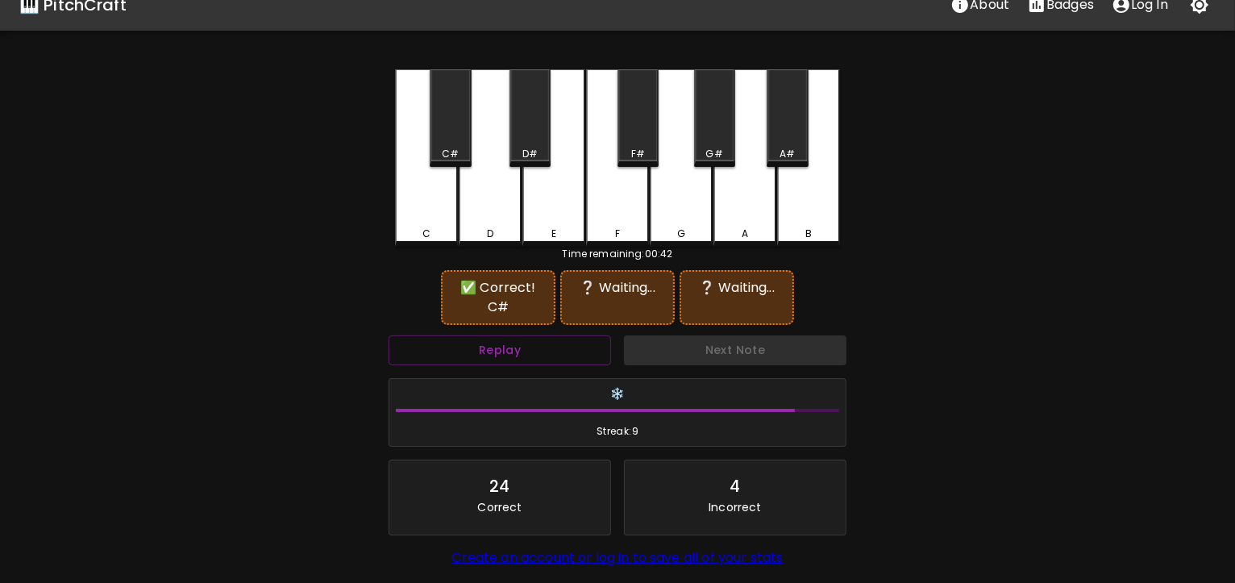
click at [622, 200] on div "F" at bounding box center [617, 157] width 63 height 177
click at [571, 210] on div "E" at bounding box center [553, 157] width 63 height 177
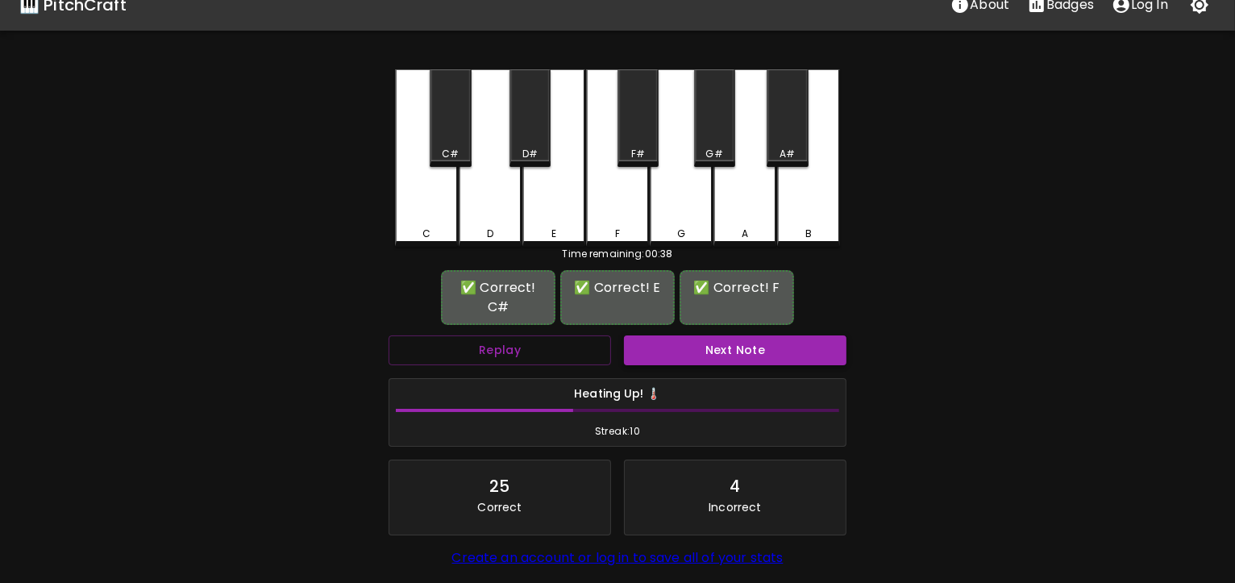
click at [714, 335] on button "Next Note" at bounding box center [735, 350] width 223 height 30
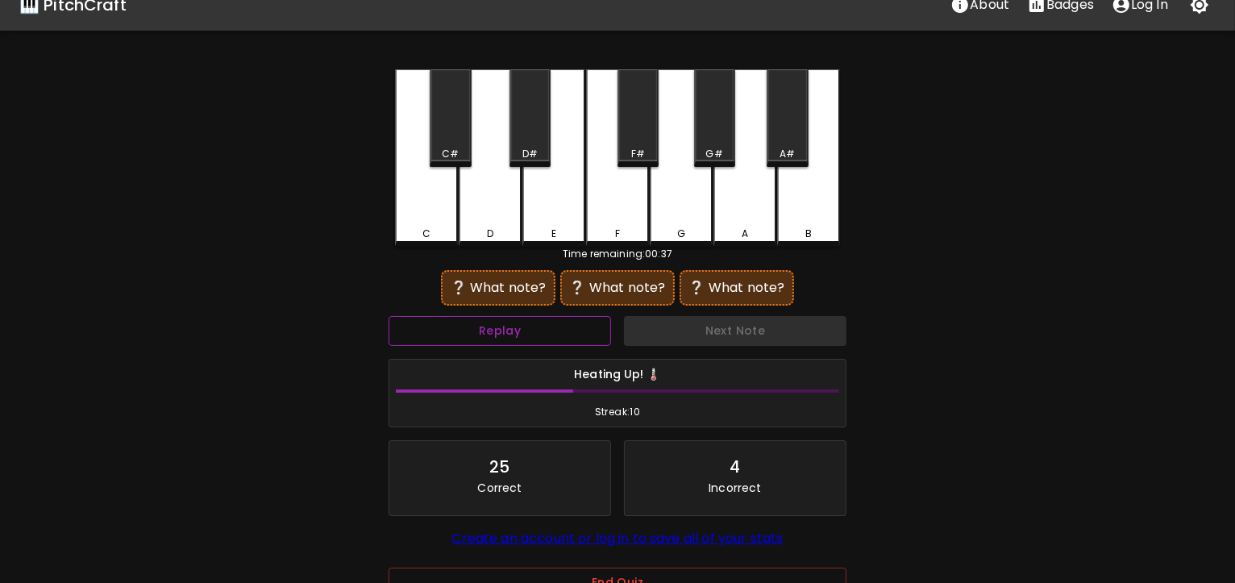
click at [531, 335] on button "Replay" at bounding box center [500, 331] width 223 height 30
click at [523, 328] on button "Replay" at bounding box center [500, 331] width 223 height 30
click at [458, 122] on div "C#" at bounding box center [450, 118] width 41 height 98
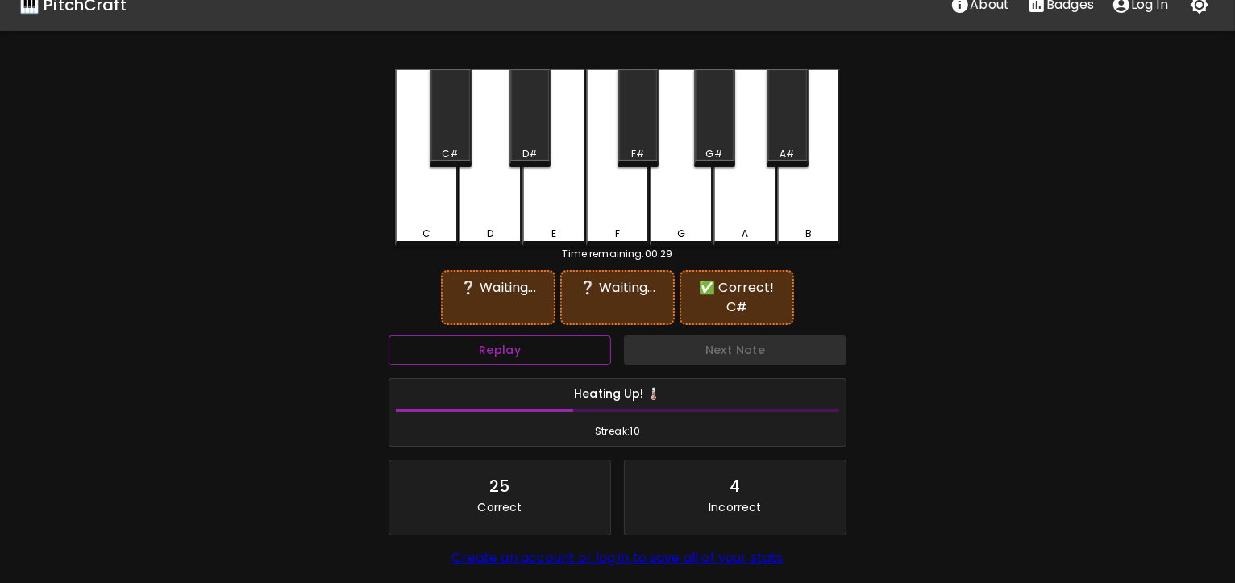
click at [522, 335] on button "Replay" at bounding box center [500, 350] width 223 height 30
click at [486, 193] on div "D" at bounding box center [490, 157] width 63 height 177
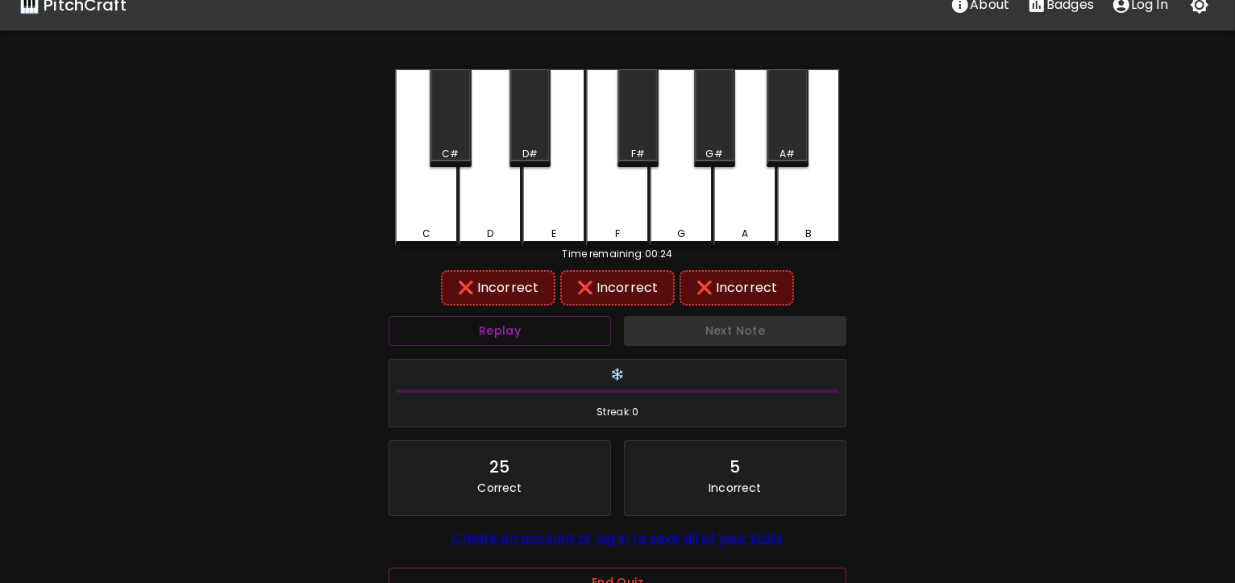
click at [630, 123] on div "F#" at bounding box center [638, 118] width 41 height 98
click at [613, 202] on div "F" at bounding box center [617, 157] width 63 height 177
click at [448, 125] on div "C#" at bounding box center [450, 118] width 41 height 98
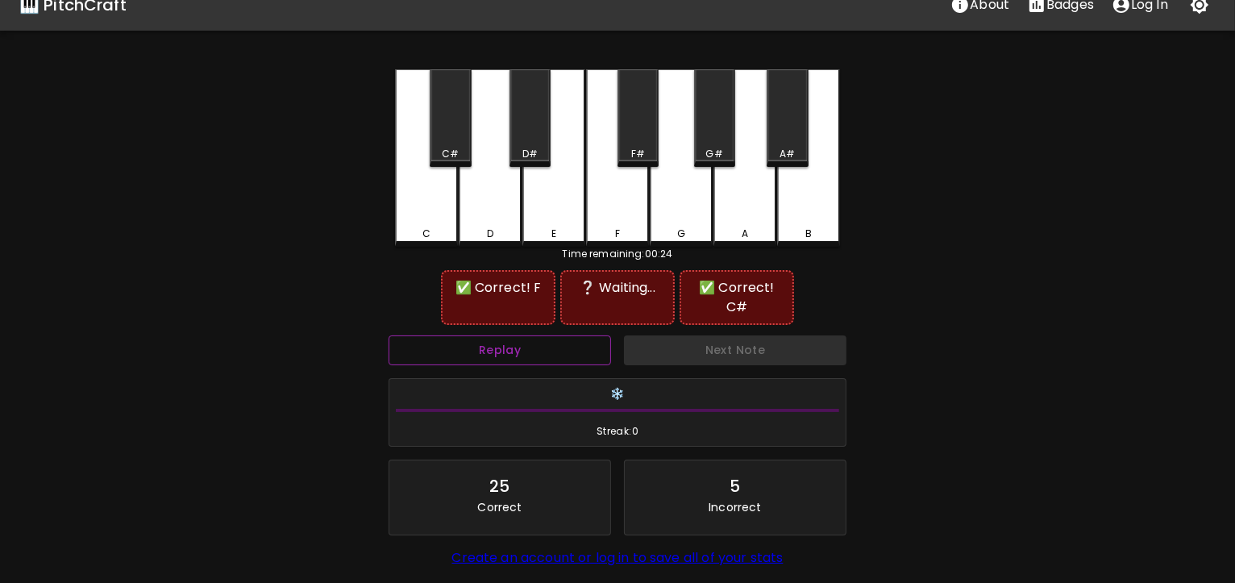
click at [511, 335] on button "Replay" at bounding box center [500, 350] width 223 height 30
click at [630, 126] on div "F#" at bounding box center [638, 118] width 41 height 98
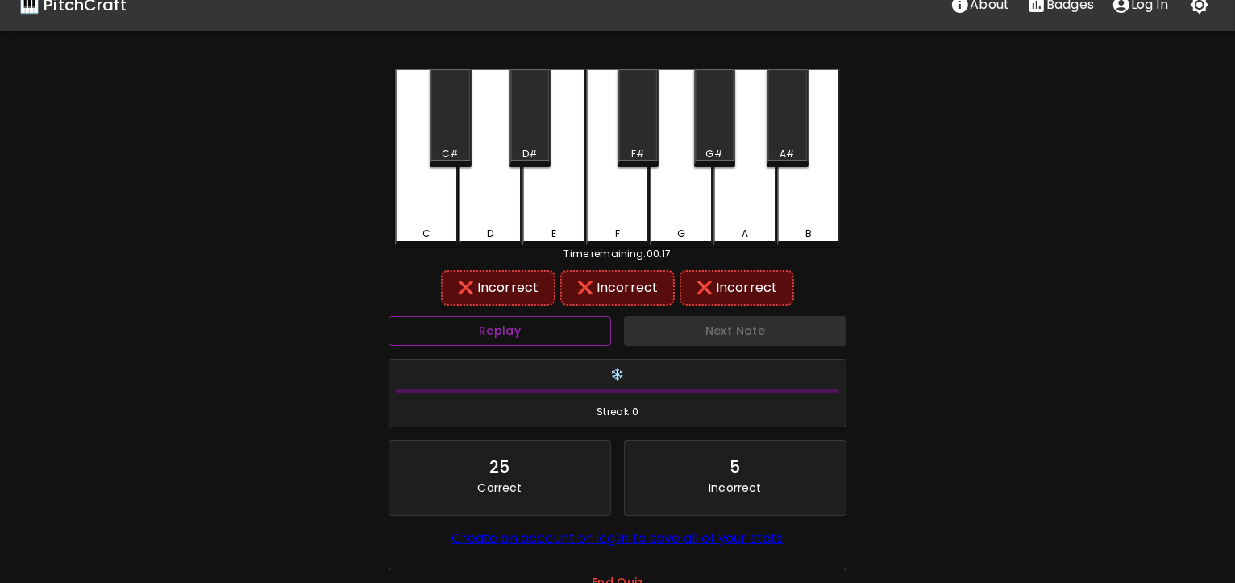
click at [503, 328] on button "Replay" at bounding box center [500, 331] width 223 height 30
click at [443, 185] on div "C" at bounding box center [426, 157] width 63 height 177
click at [445, 133] on div "C#" at bounding box center [450, 118] width 41 height 98
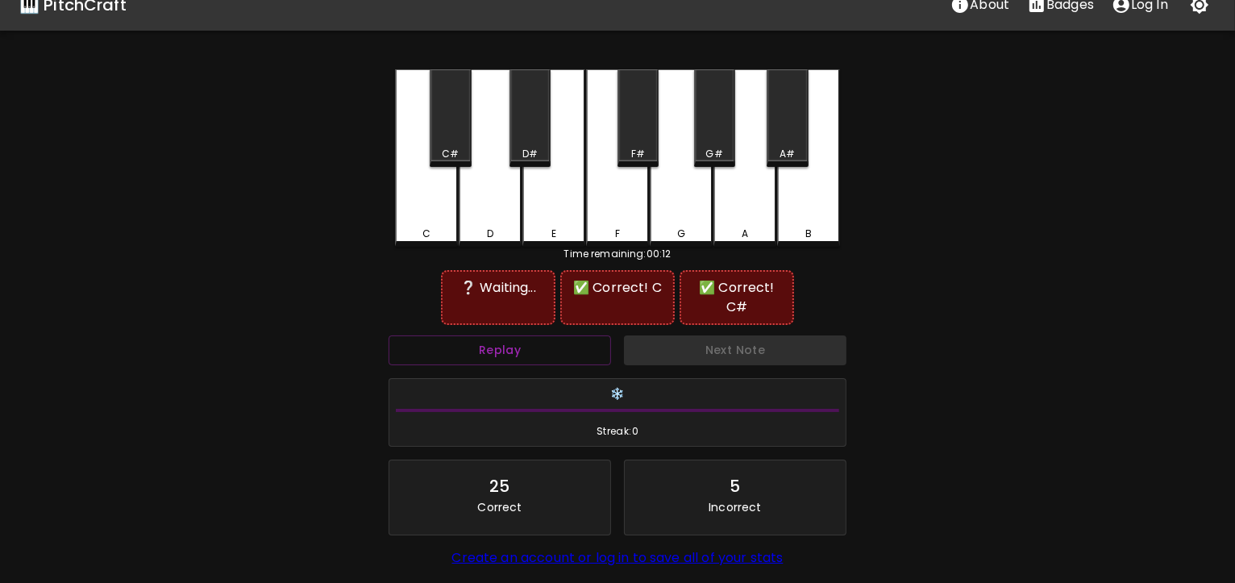
click at [626, 215] on div "F" at bounding box center [617, 157] width 63 height 177
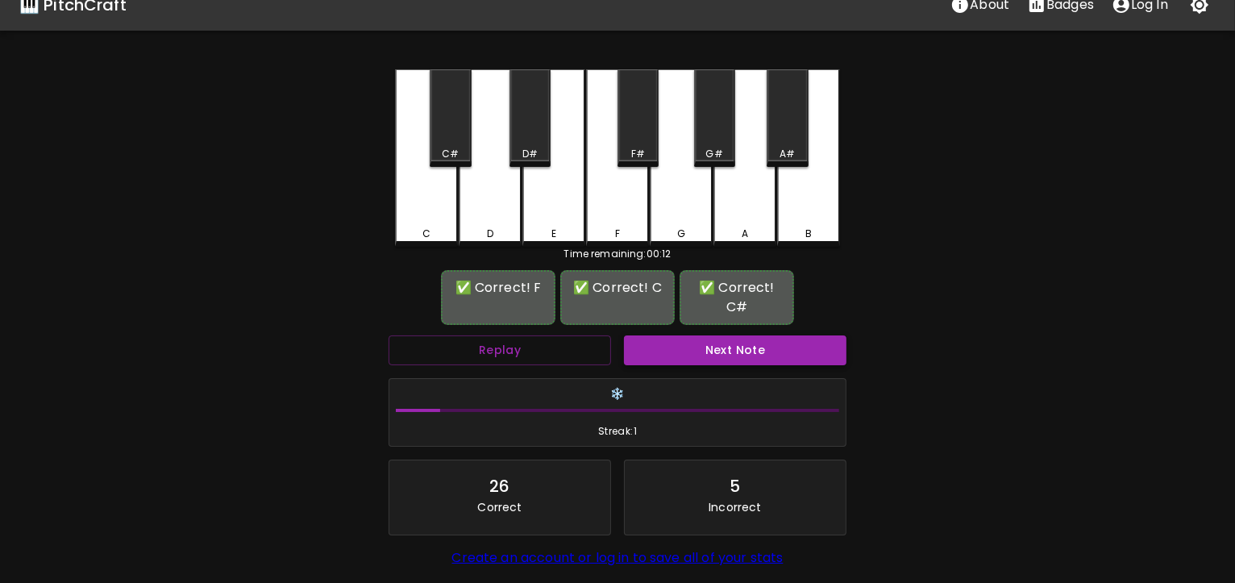
click at [688, 337] on button "Next Note" at bounding box center [735, 350] width 223 height 30
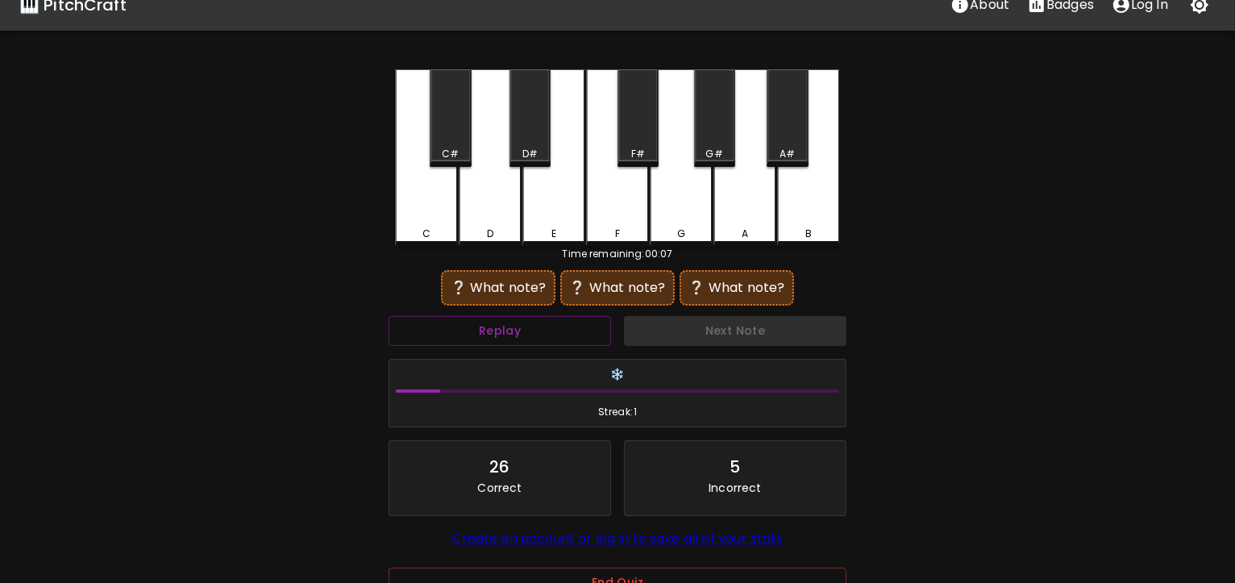
click at [432, 218] on div "C" at bounding box center [426, 157] width 63 height 177
click at [449, 123] on div "C#" at bounding box center [450, 118] width 41 height 98
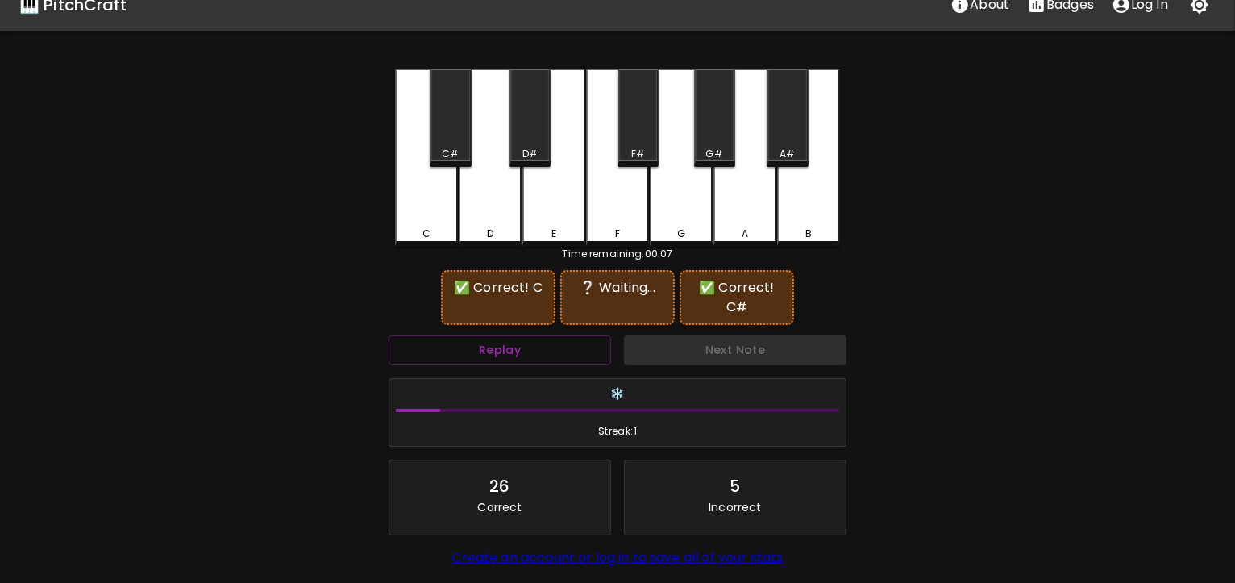
click at [813, 209] on div "B" at bounding box center [808, 157] width 63 height 177
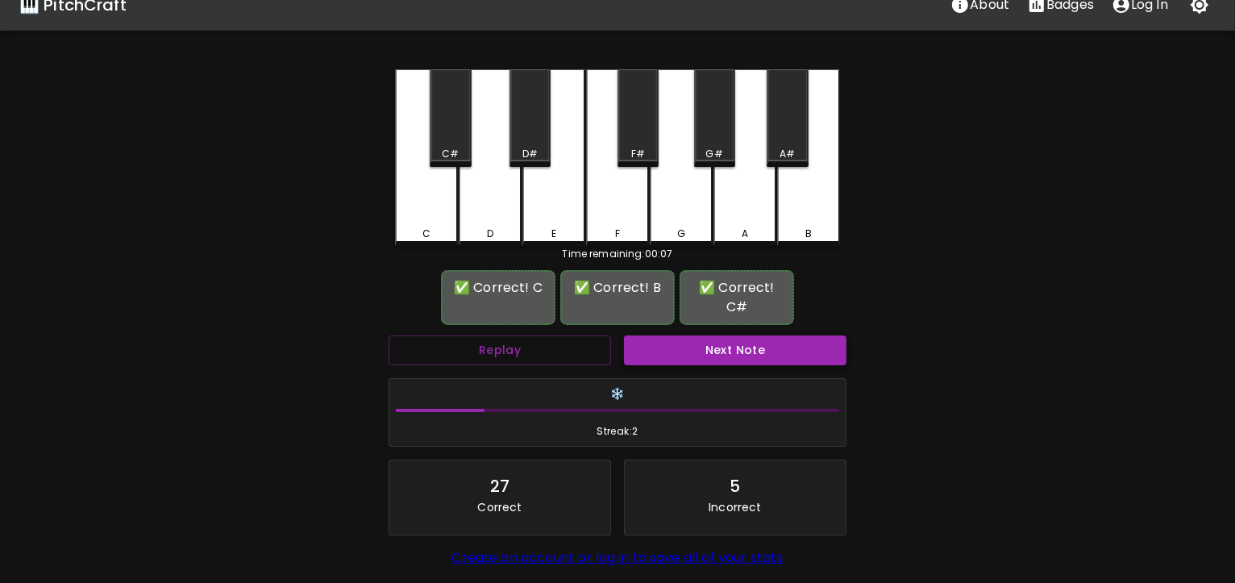
click at [695, 335] on button "Next Note" at bounding box center [735, 350] width 223 height 30
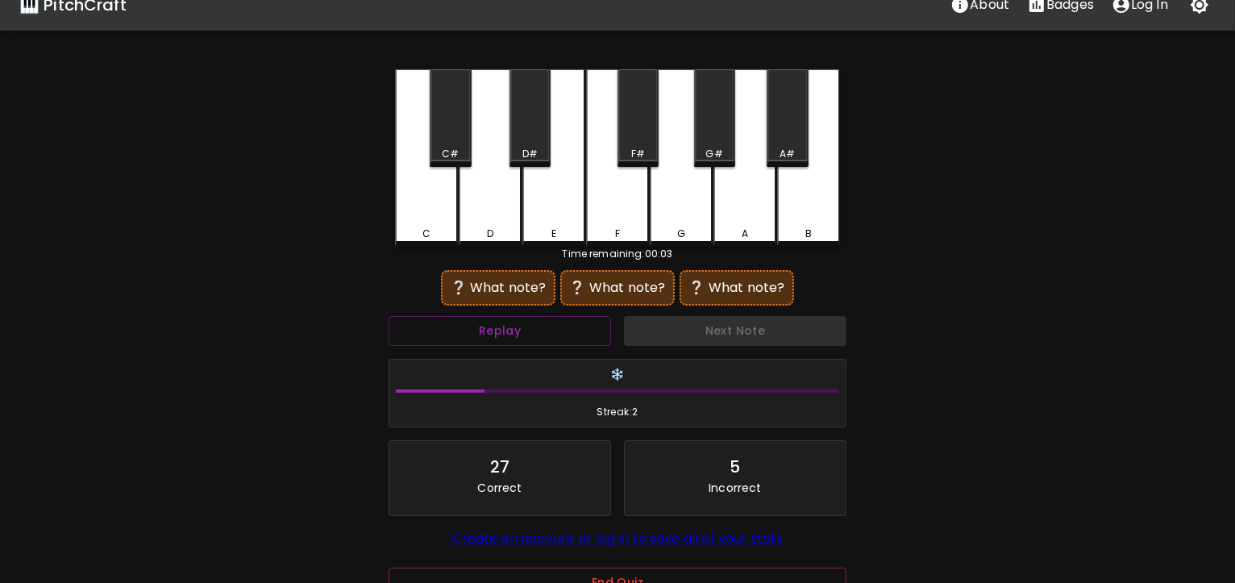
click at [722, 123] on div "G#" at bounding box center [714, 118] width 41 height 98
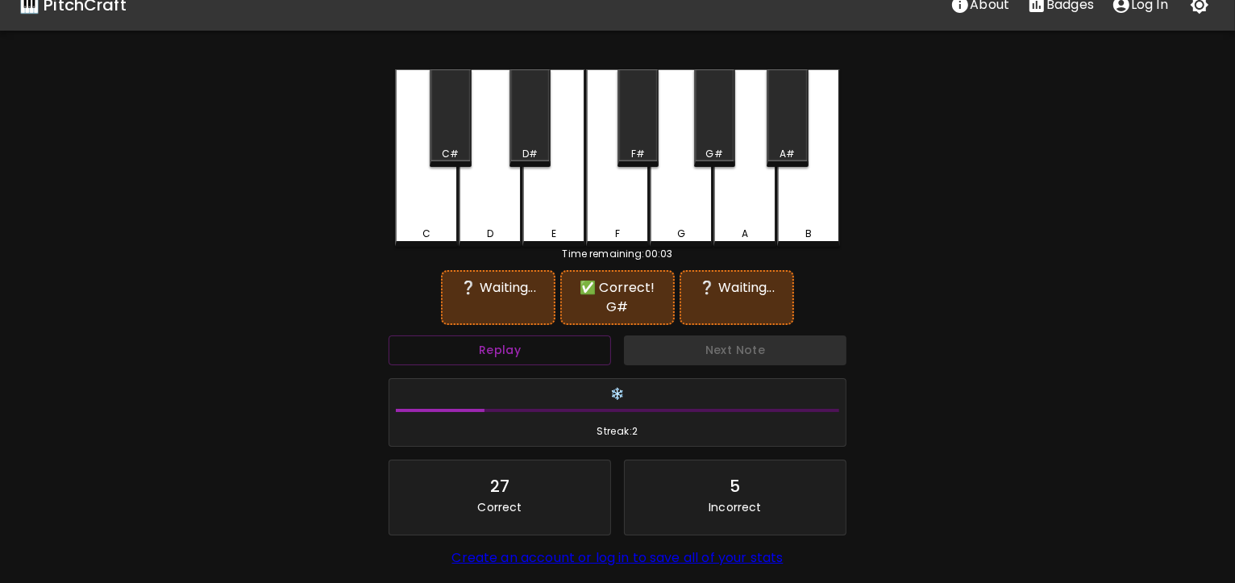
click at [532, 127] on div "D#" at bounding box center [530, 118] width 41 height 98
click at [550, 199] on div "E" at bounding box center [553, 157] width 63 height 177
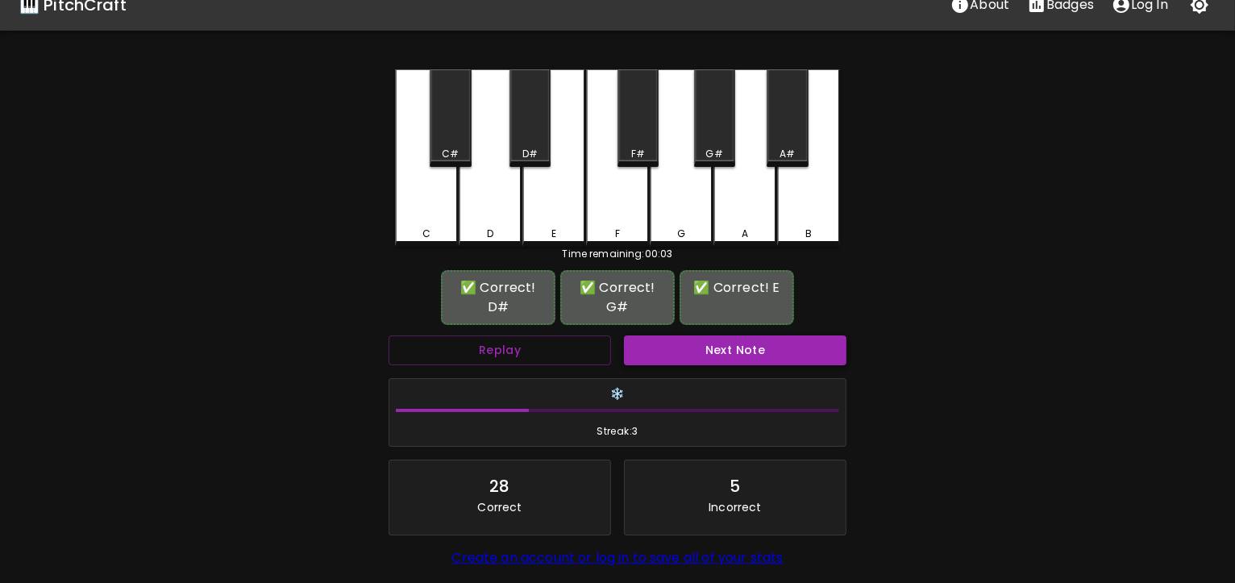
click at [725, 335] on button "Next Note" at bounding box center [735, 350] width 223 height 30
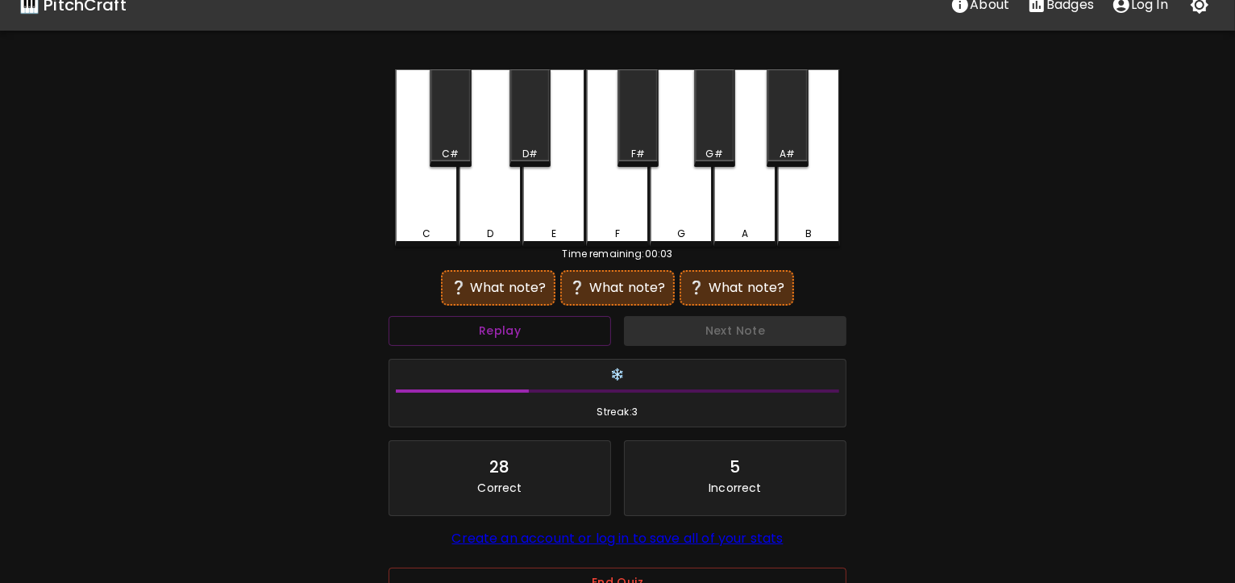
click at [452, 111] on div "C#" at bounding box center [450, 118] width 41 height 98
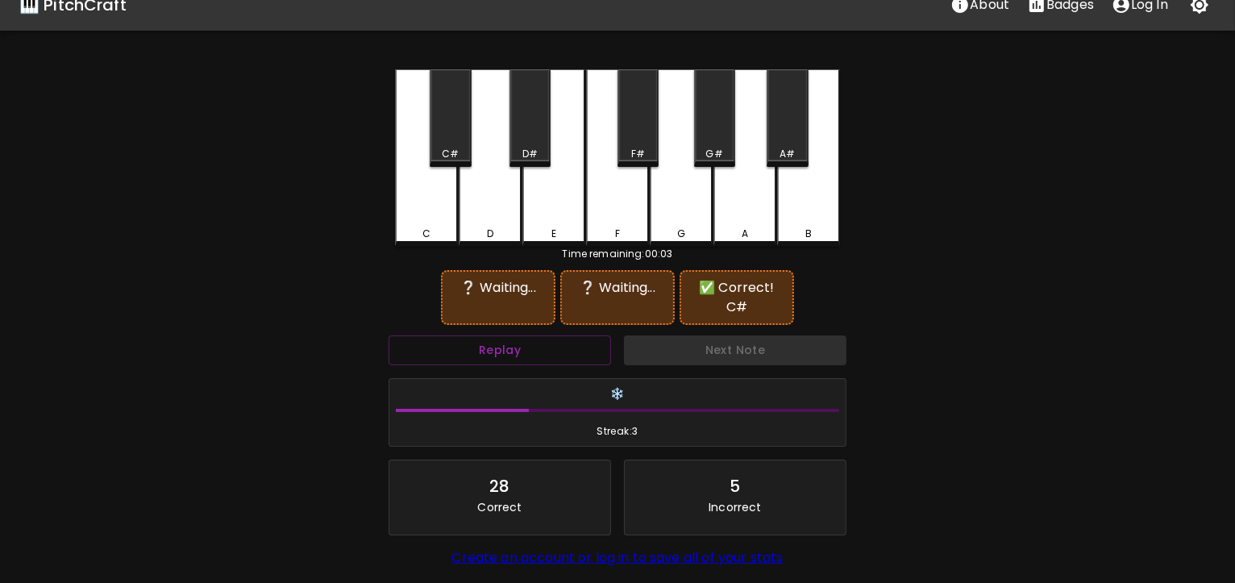
click at [639, 92] on div "F#" at bounding box center [638, 118] width 41 height 98
click at [733, 186] on div "A" at bounding box center [745, 157] width 63 height 177
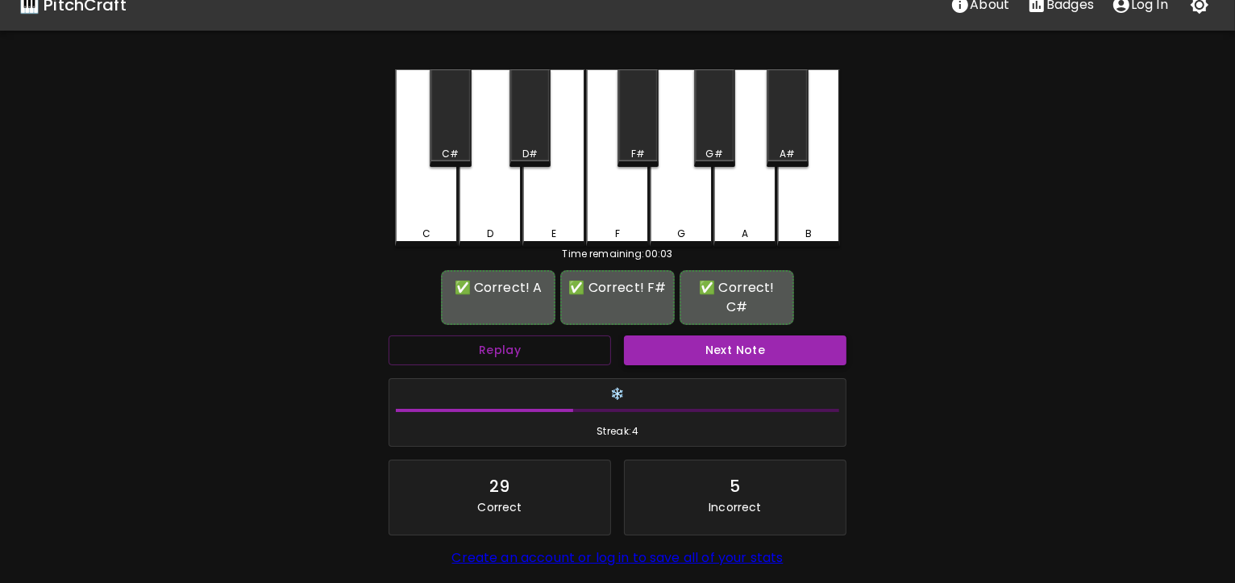
click at [711, 338] on button "Next Note" at bounding box center [735, 350] width 223 height 30
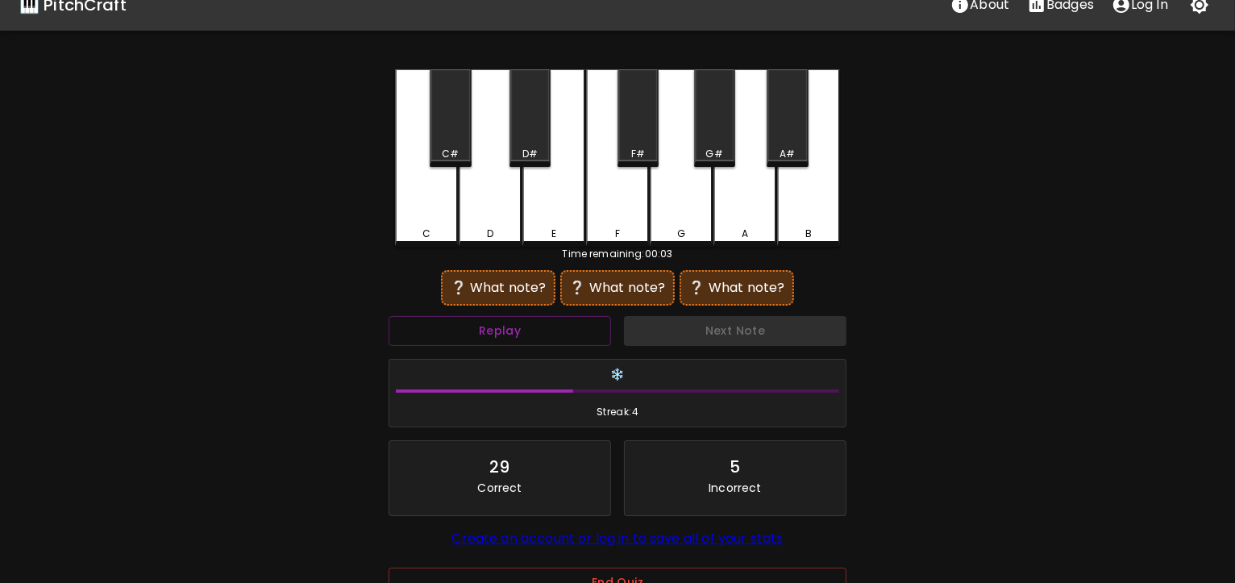
click at [489, 210] on div "D" at bounding box center [490, 157] width 63 height 177
click at [519, 134] on div "D#" at bounding box center [530, 118] width 41 height 98
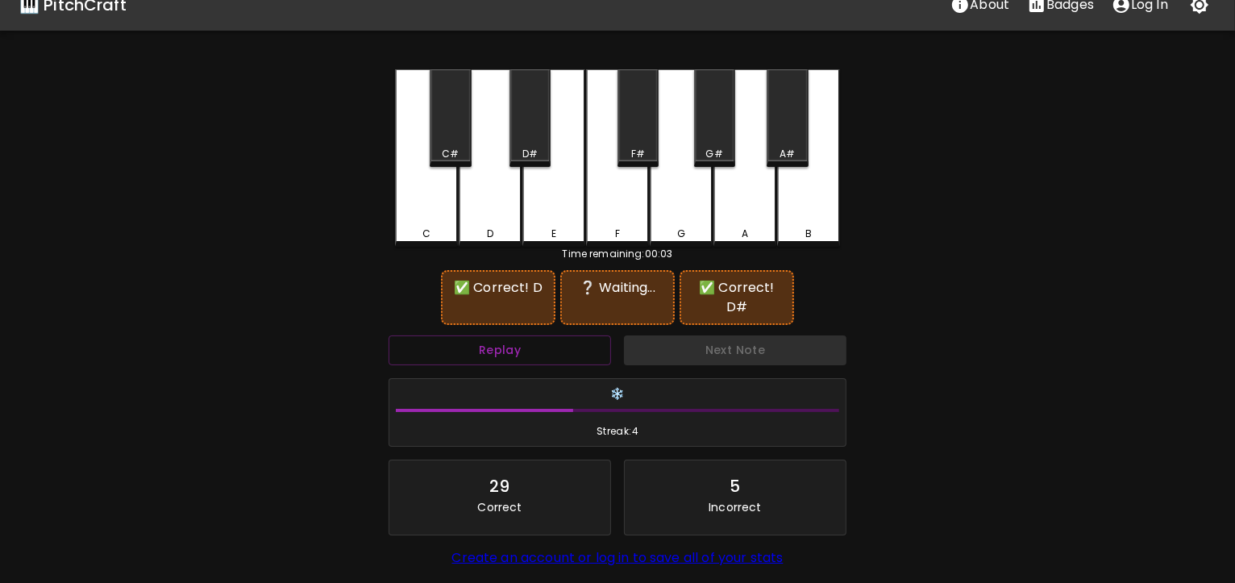
click at [636, 136] on div "F#" at bounding box center [638, 118] width 41 height 98
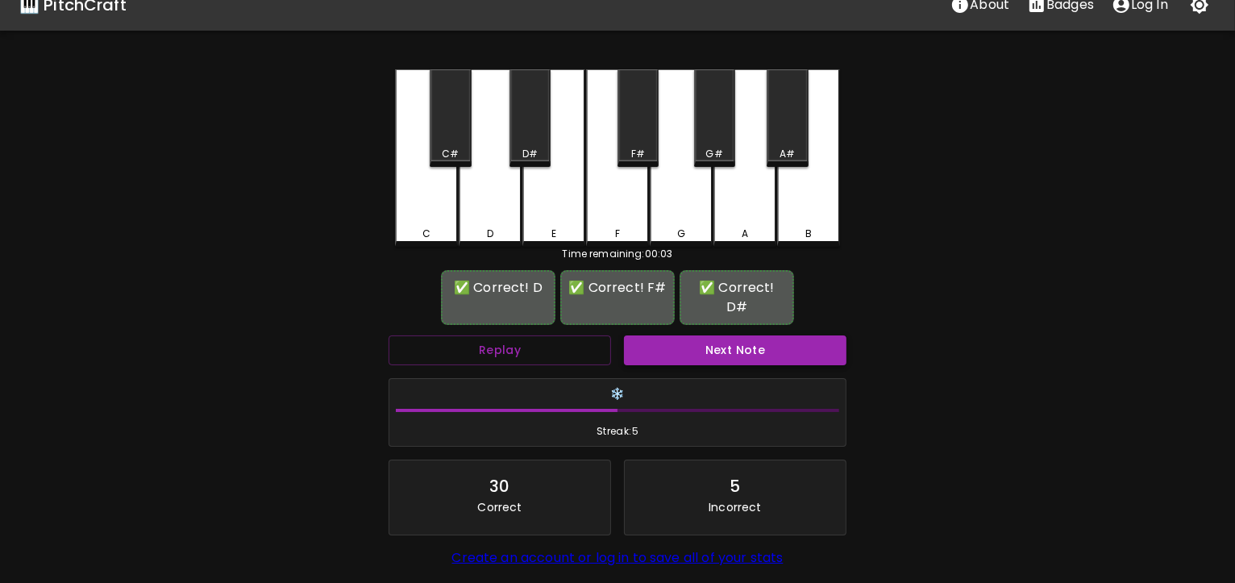
click at [741, 336] on button "Next Note" at bounding box center [735, 350] width 223 height 30
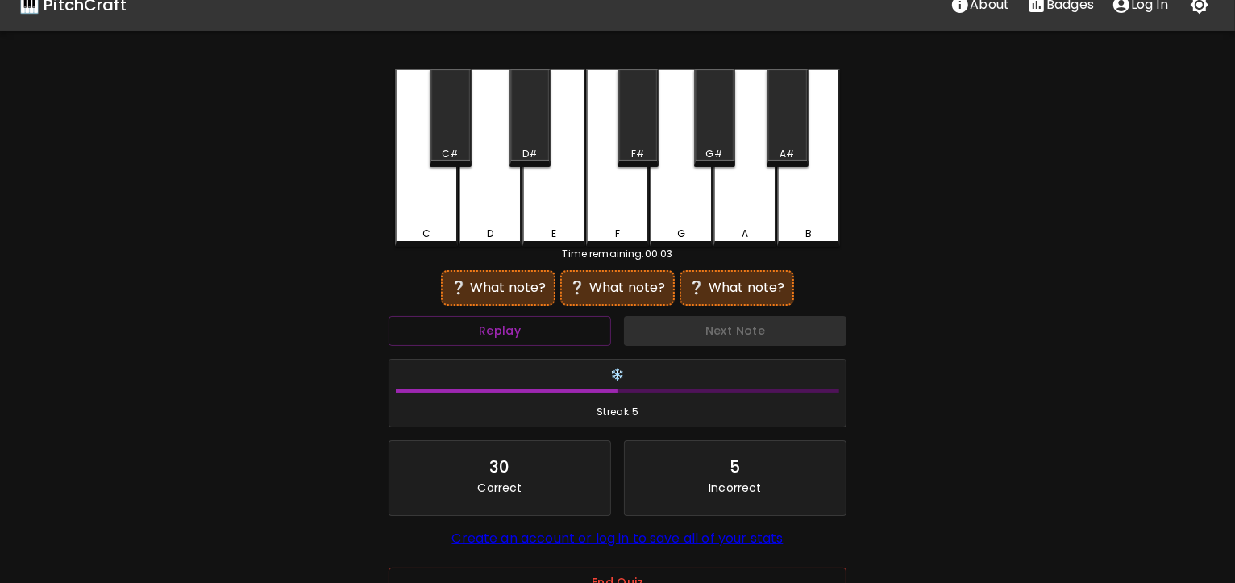
click at [494, 194] on div "D" at bounding box center [490, 157] width 63 height 177
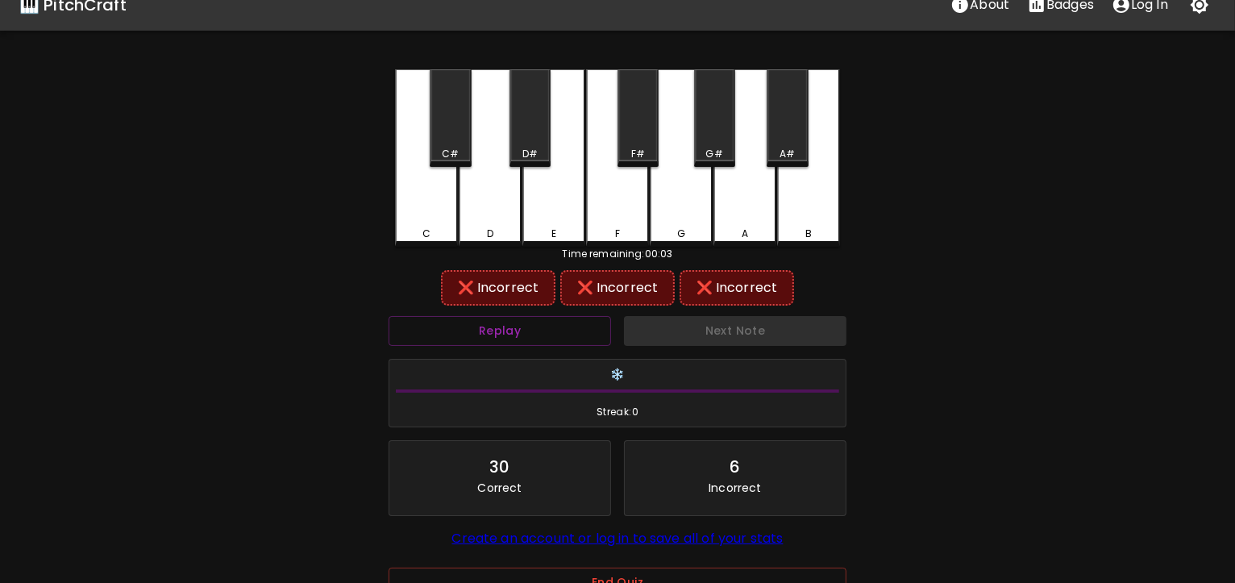
click at [707, 131] on div "G#" at bounding box center [714, 118] width 41 height 98
click at [445, 127] on div "C#" at bounding box center [450, 118] width 41 height 98
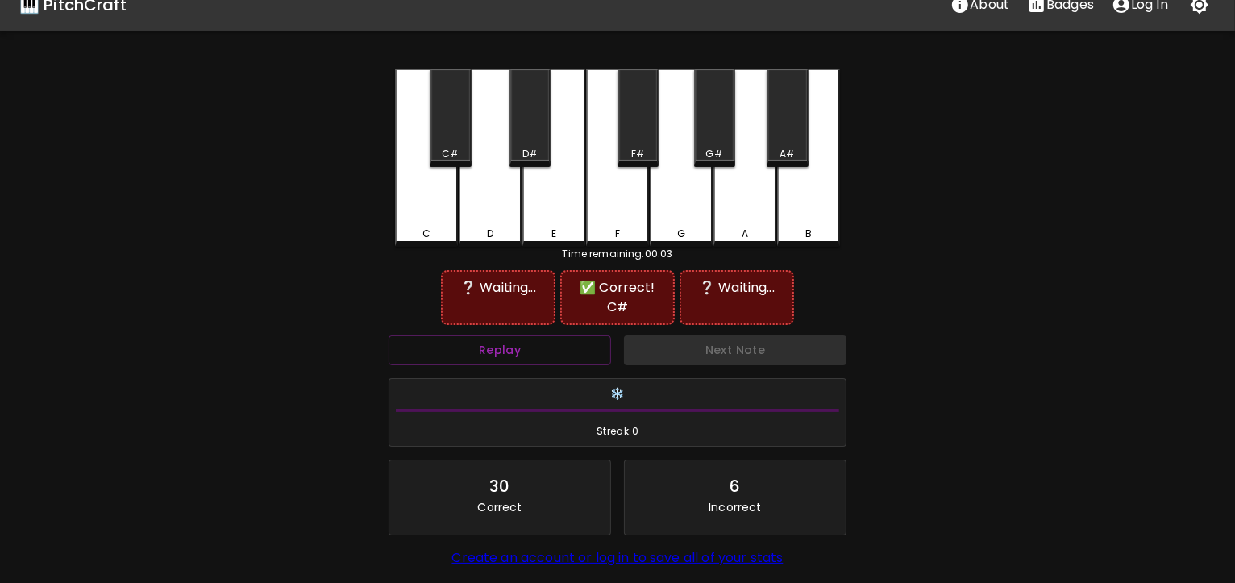
click at [689, 184] on div "G" at bounding box center [681, 157] width 63 height 177
click at [527, 335] on button "Replay" at bounding box center [500, 350] width 223 height 30
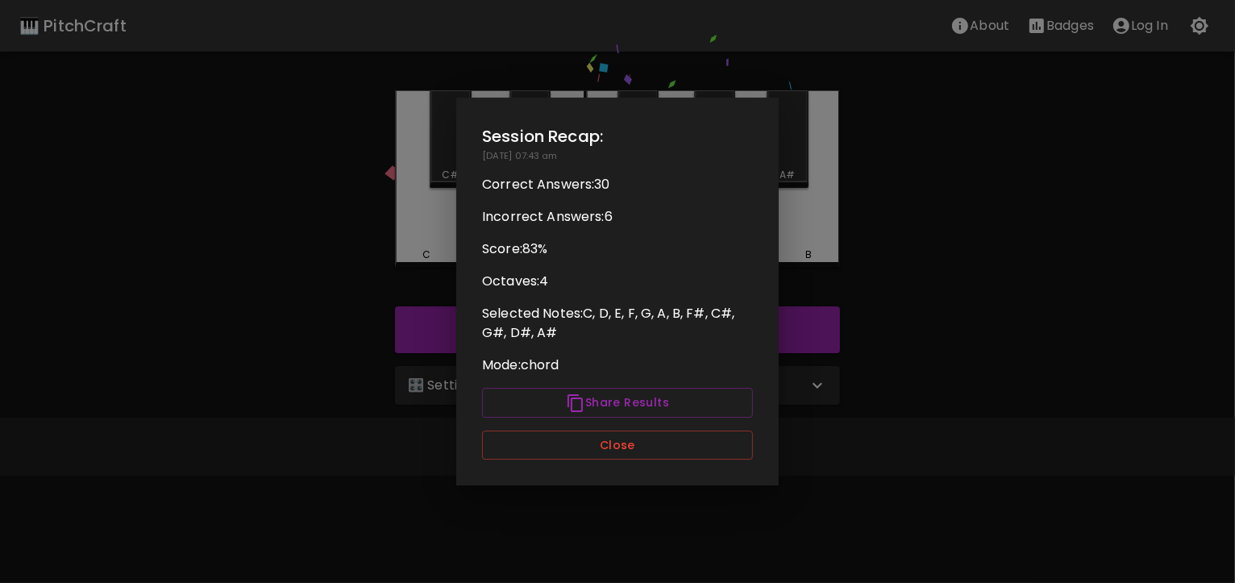
scroll to position [0, 0]
click at [652, 450] on button "Close" at bounding box center [617, 446] width 271 height 30
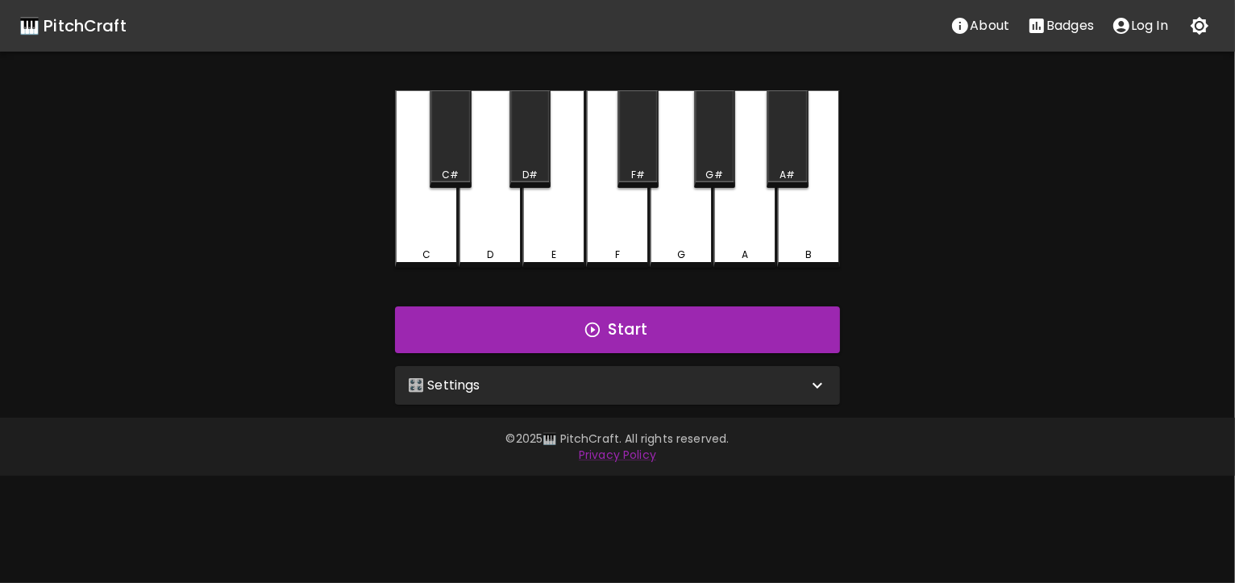
click at [809, 389] on icon at bounding box center [817, 385] width 19 height 19
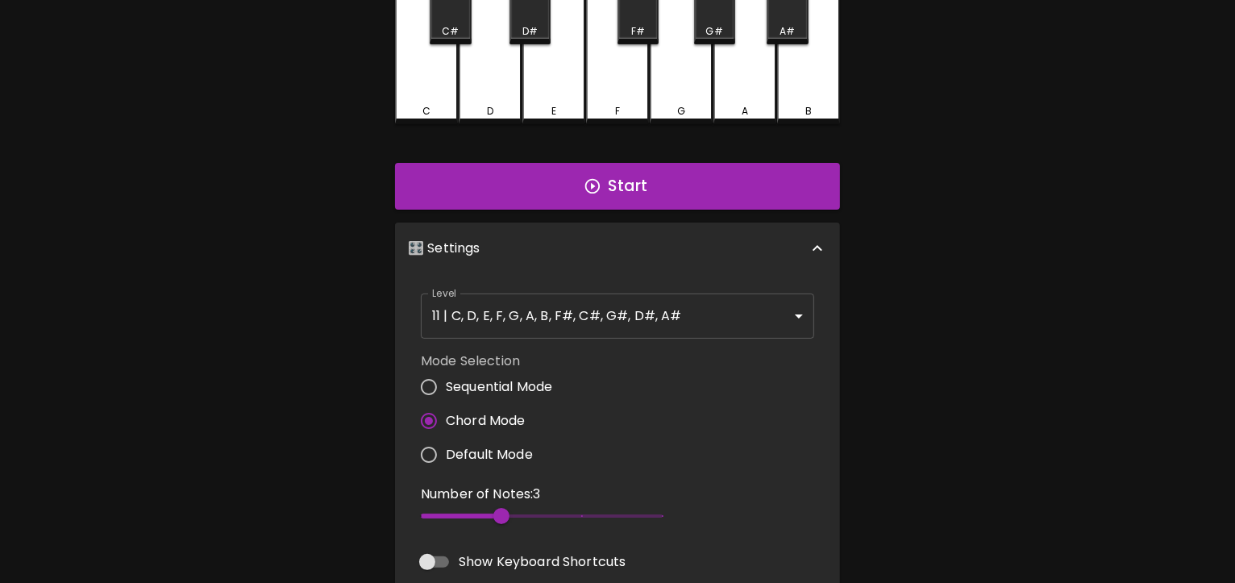
scroll to position [148, 0]
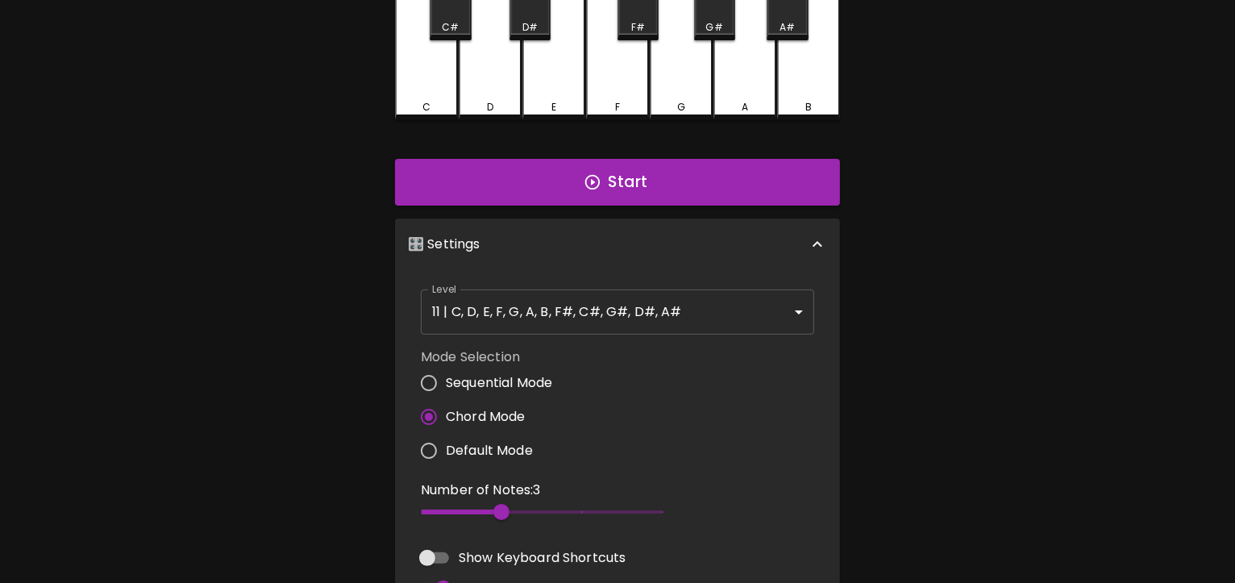
click at [435, 378] on input "Sequential Mode" at bounding box center [429, 383] width 34 height 34
radio input "true"
click at [431, 418] on input "Chord Mode" at bounding box center [429, 417] width 34 height 34
radio input "true"
click at [432, 453] on input "Default Mode" at bounding box center [429, 451] width 34 height 34
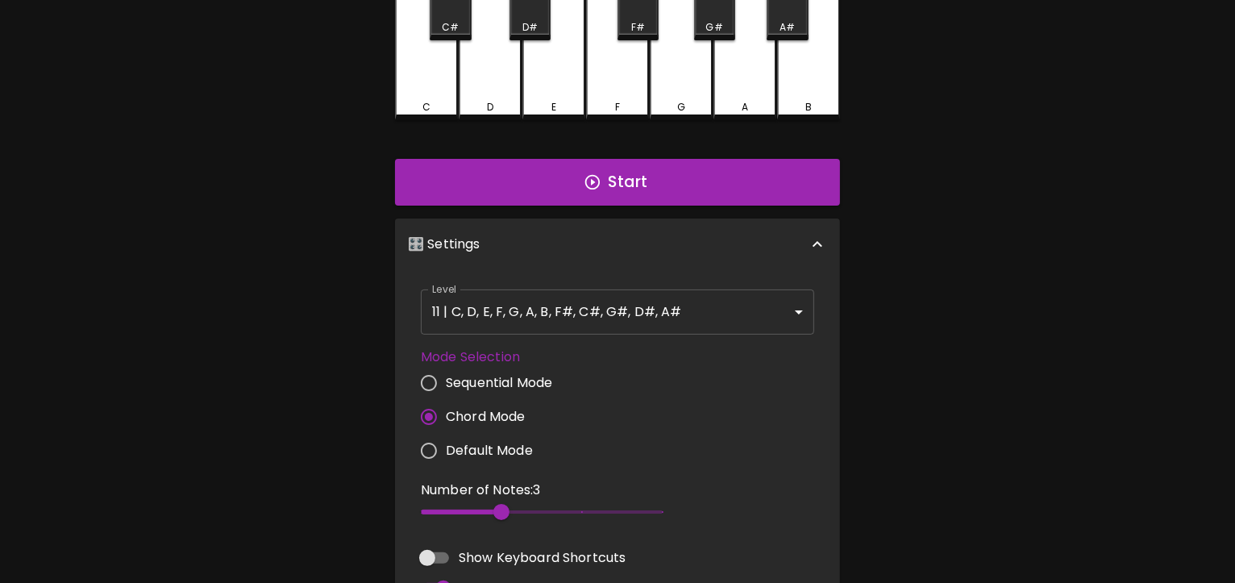
radio input "true"
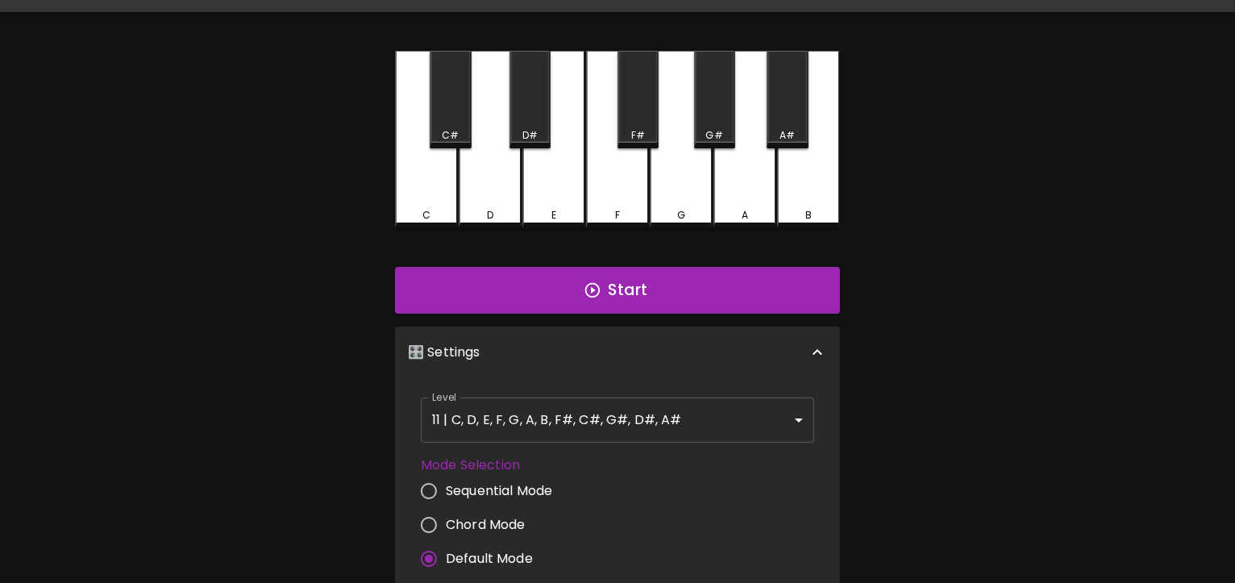
scroll to position [0, 0]
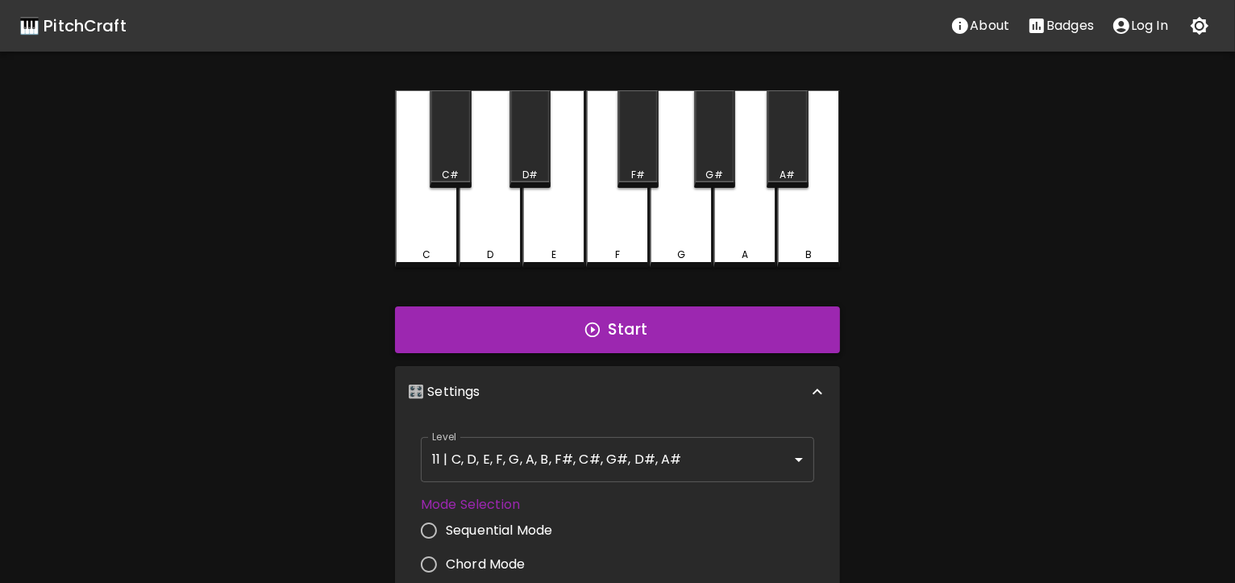
click at [657, 318] on button "Start" at bounding box center [617, 329] width 445 height 47
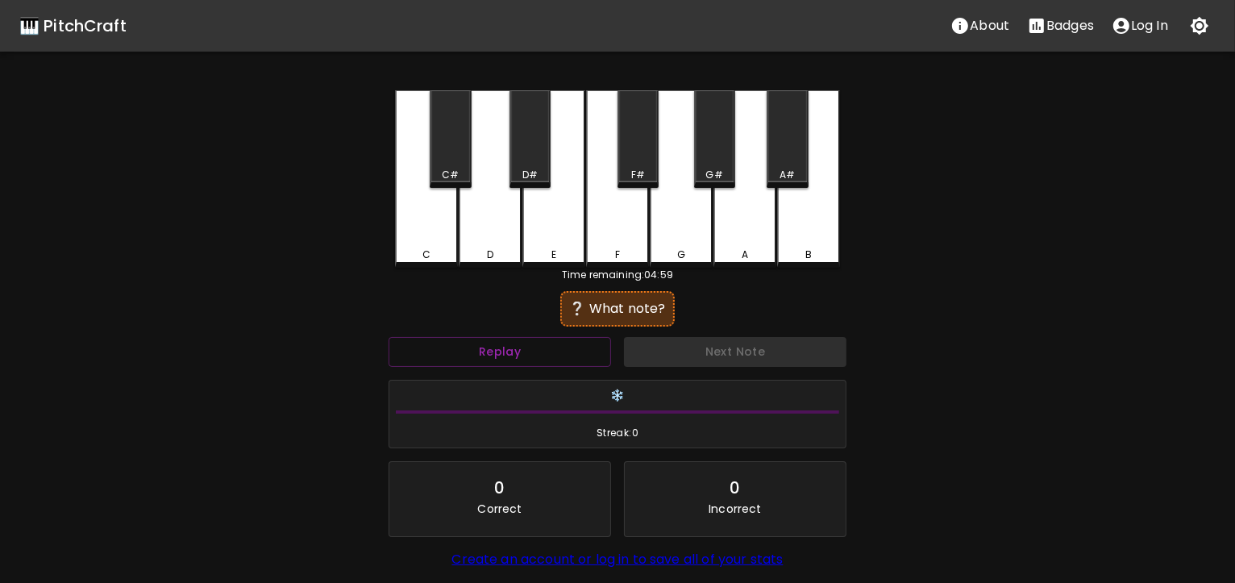
click at [446, 148] on div "C#" at bounding box center [450, 139] width 41 height 98
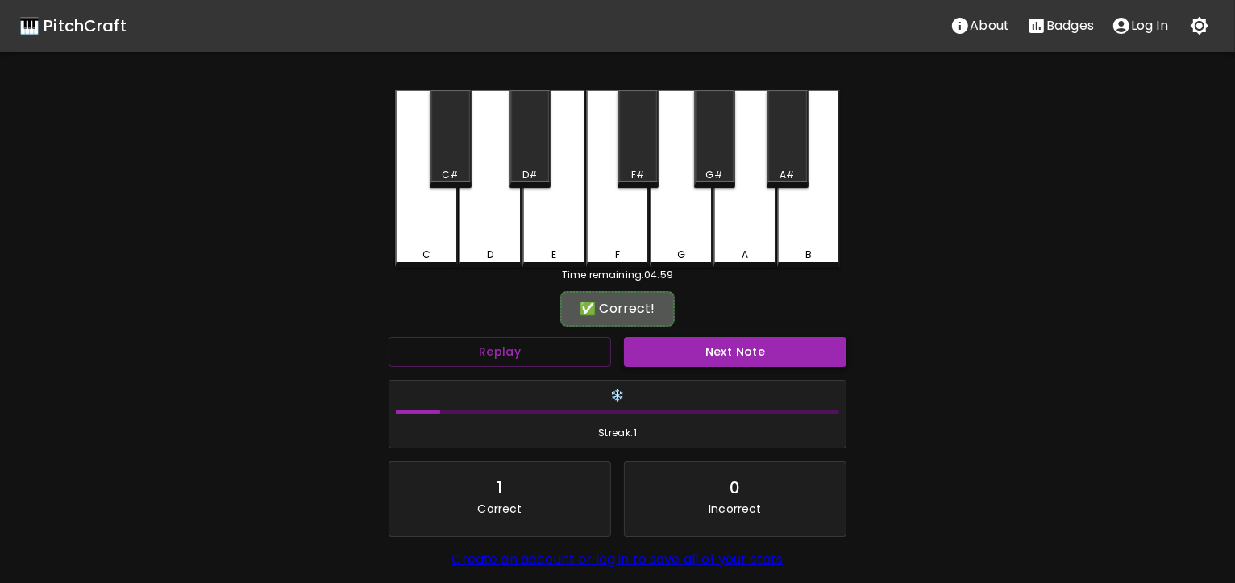
click at [680, 346] on button "Next Note" at bounding box center [735, 352] width 223 height 30
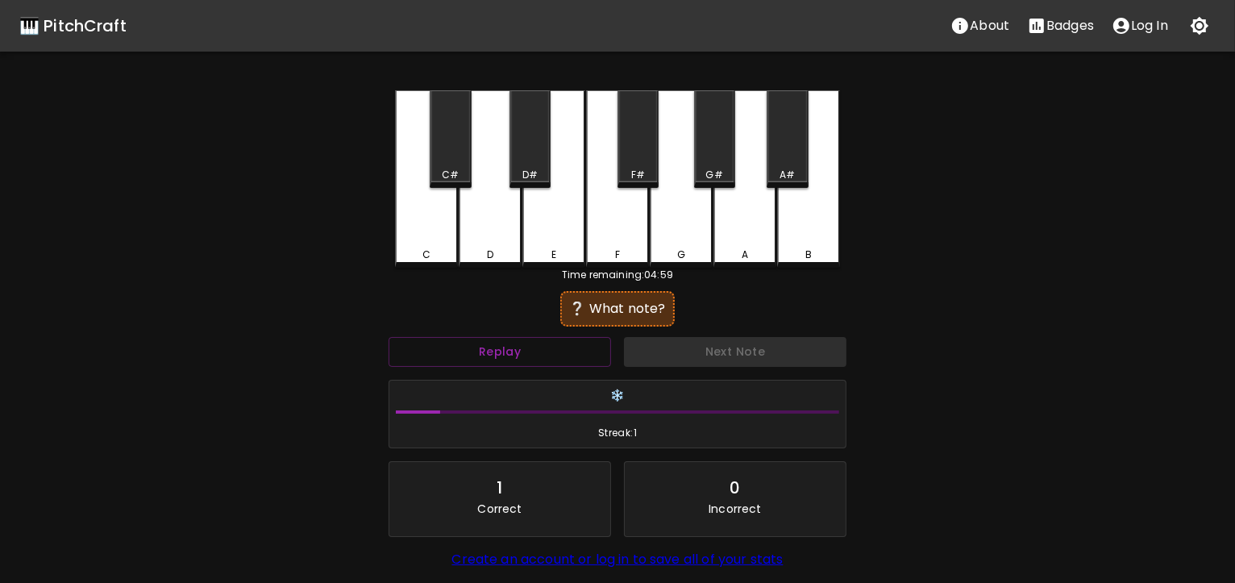
click at [676, 237] on div "G" at bounding box center [681, 178] width 63 height 177
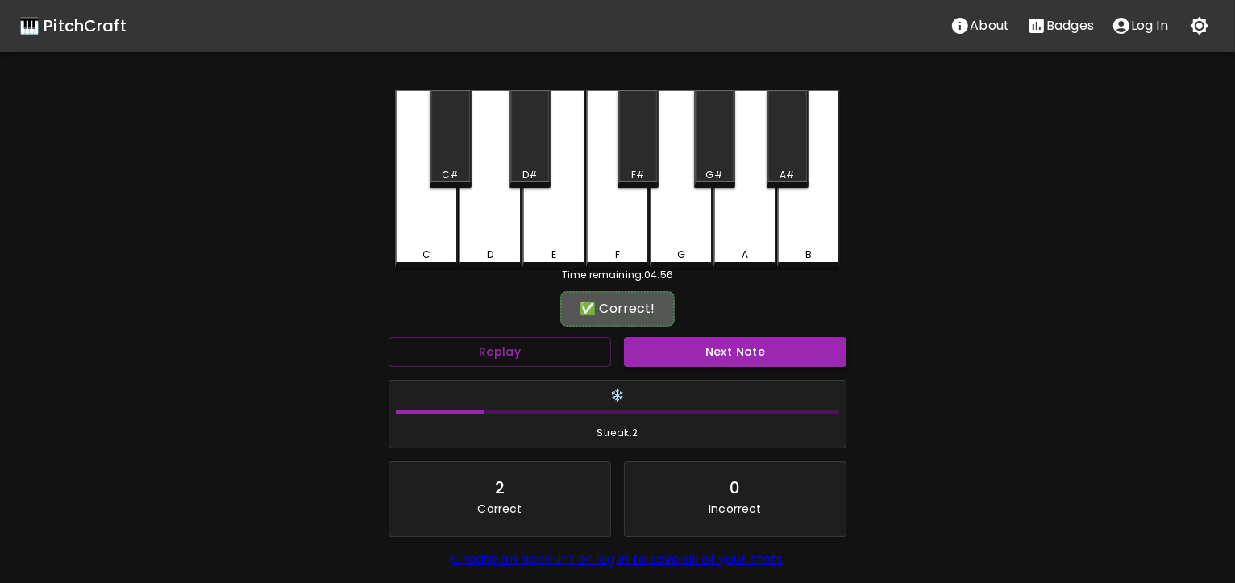
click at [729, 346] on button "Next Note" at bounding box center [735, 352] width 223 height 30
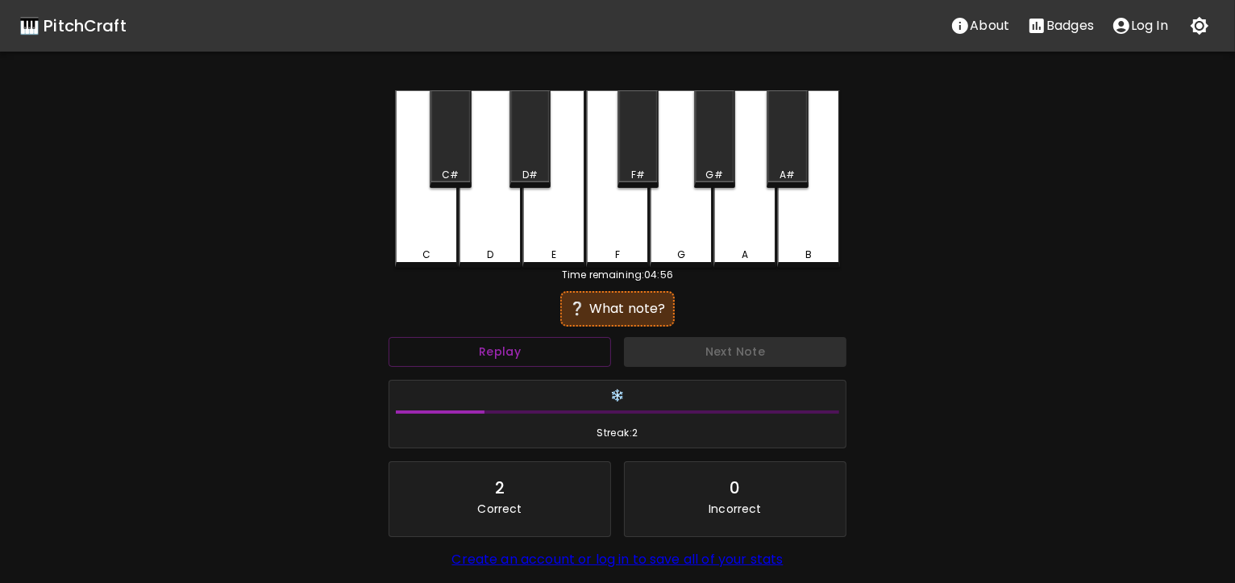
click at [577, 234] on div "E" at bounding box center [553, 178] width 63 height 177
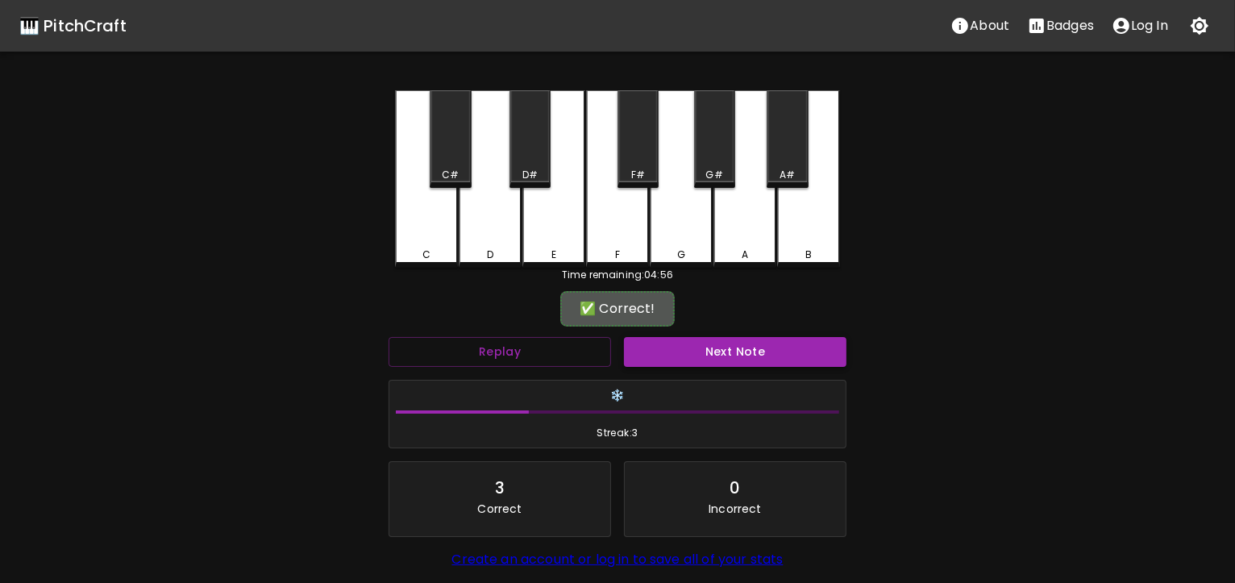
click at [702, 349] on button "Next Note" at bounding box center [735, 352] width 223 height 30
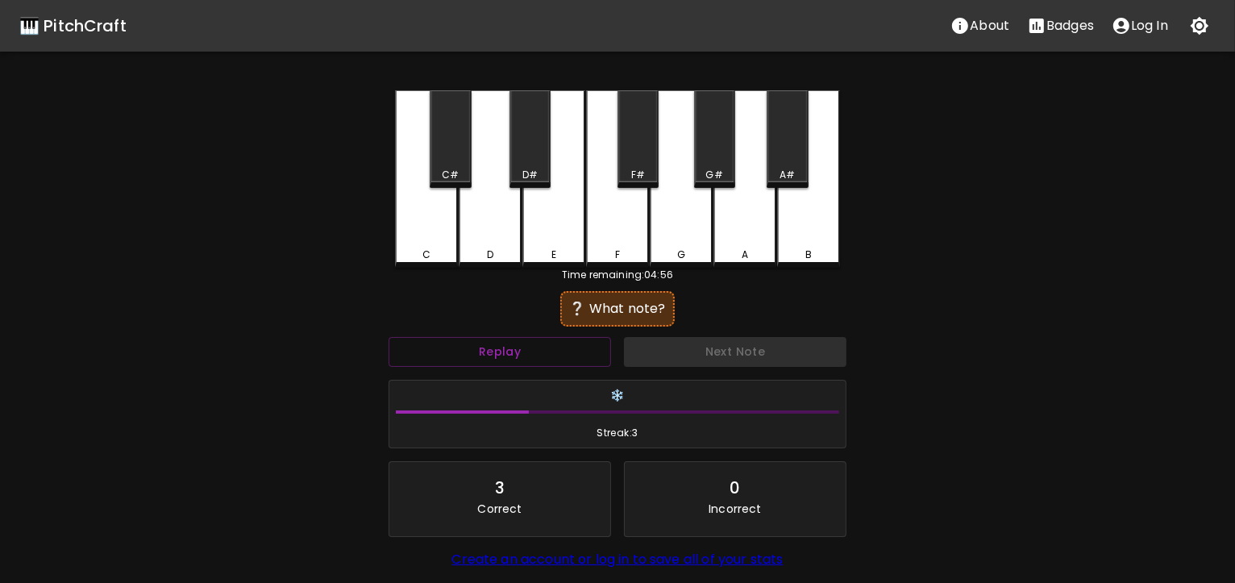
click at [669, 231] on div "G" at bounding box center [681, 178] width 63 height 177
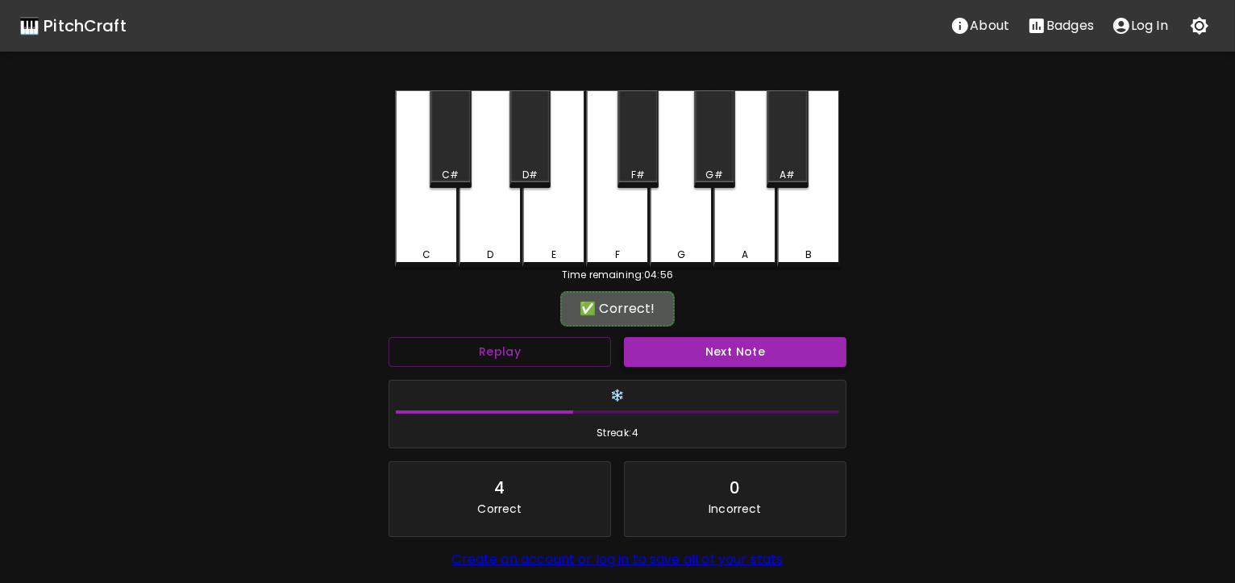
click at [735, 346] on button "Next Note" at bounding box center [735, 352] width 223 height 30
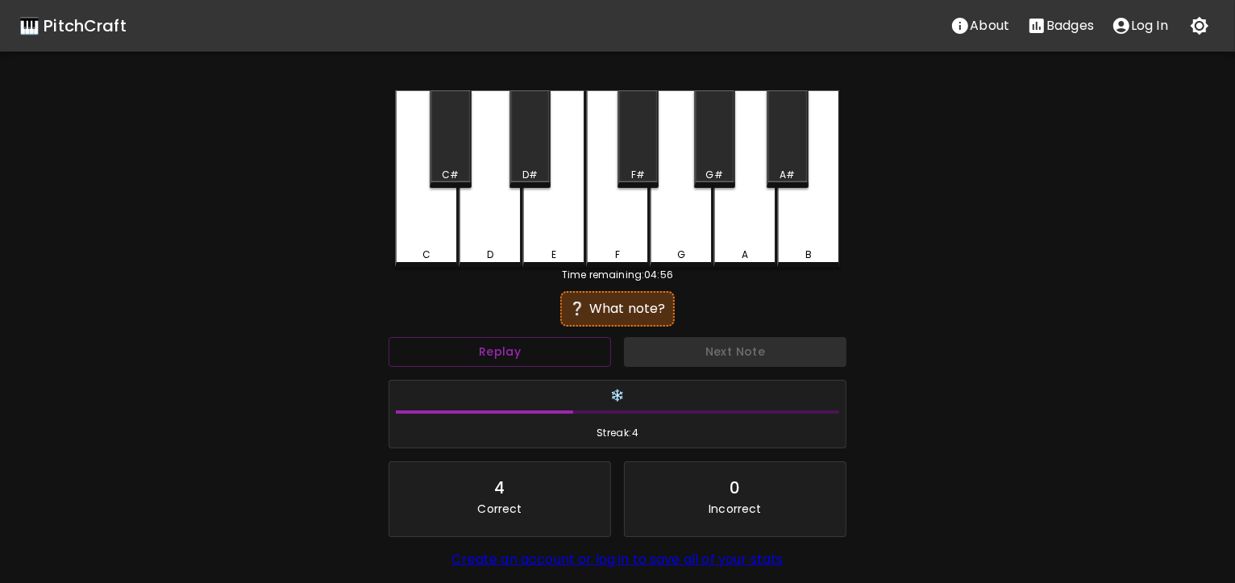
click at [634, 250] on div "F" at bounding box center [618, 255] width 60 height 15
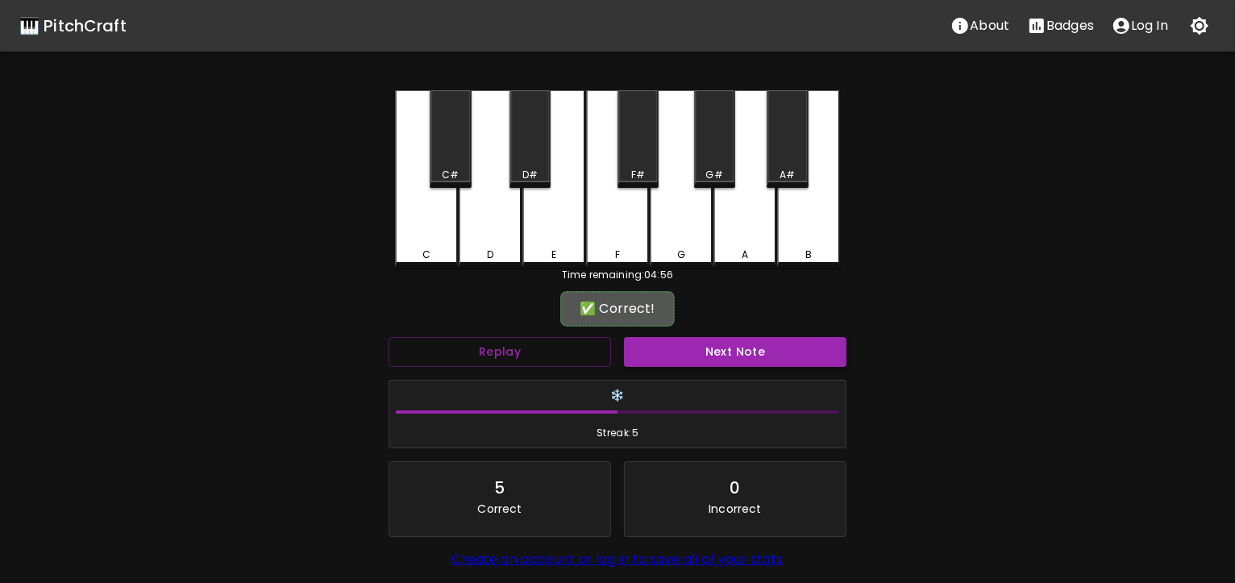
click at [725, 341] on button "Next Note" at bounding box center [735, 352] width 223 height 30
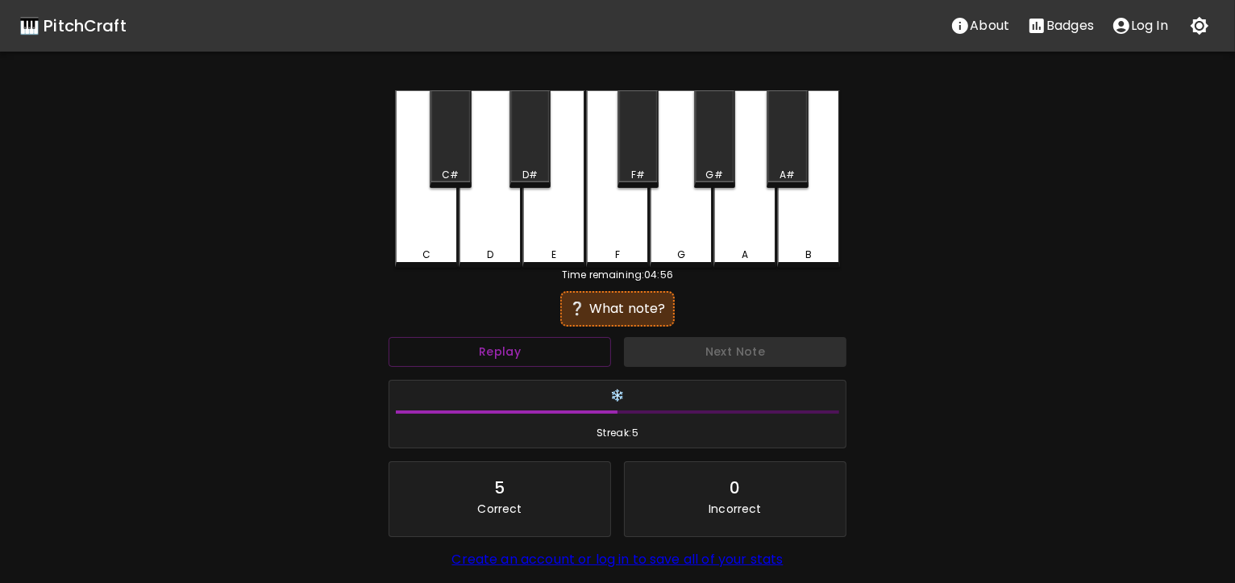
click at [681, 210] on div "G" at bounding box center [681, 178] width 63 height 177
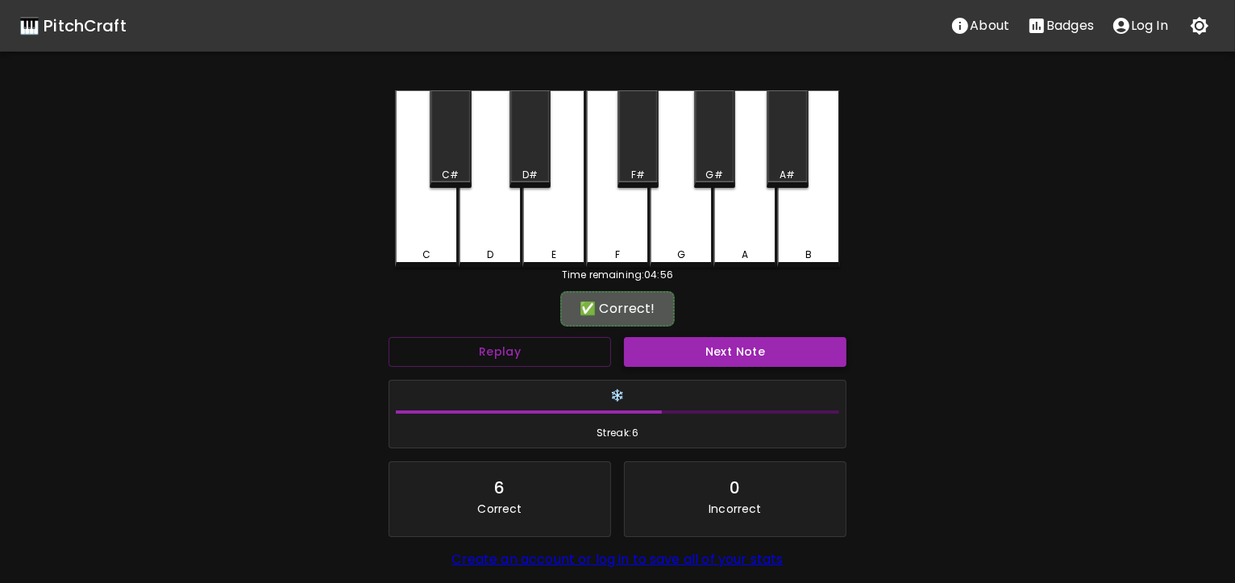
click at [725, 352] on button "Next Note" at bounding box center [735, 352] width 223 height 30
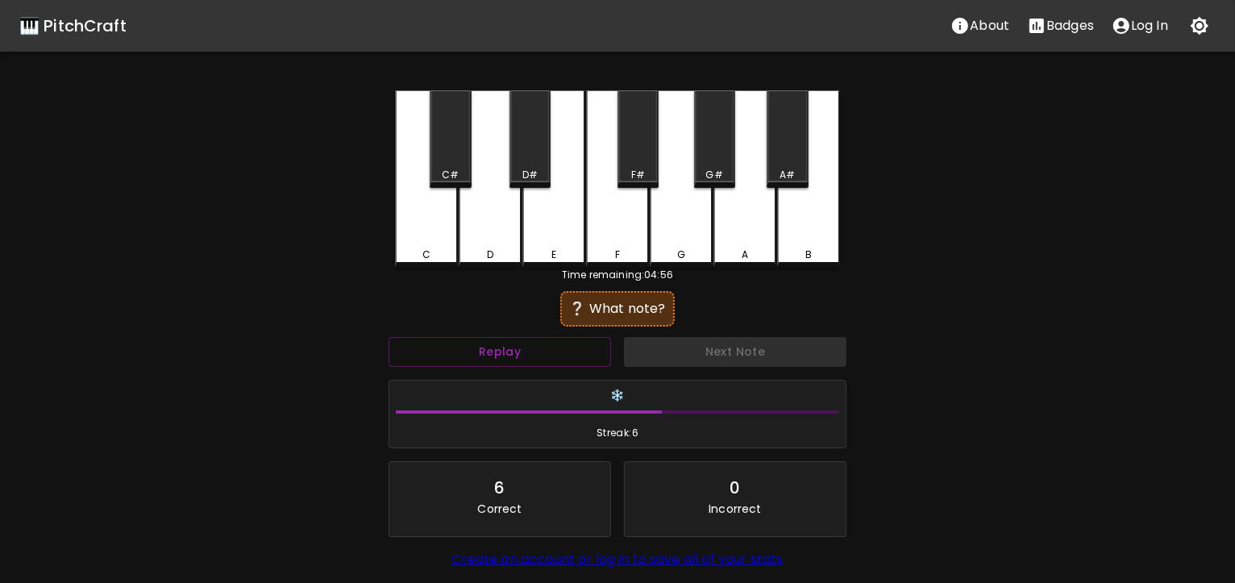
click at [742, 206] on div "A" at bounding box center [745, 178] width 63 height 177
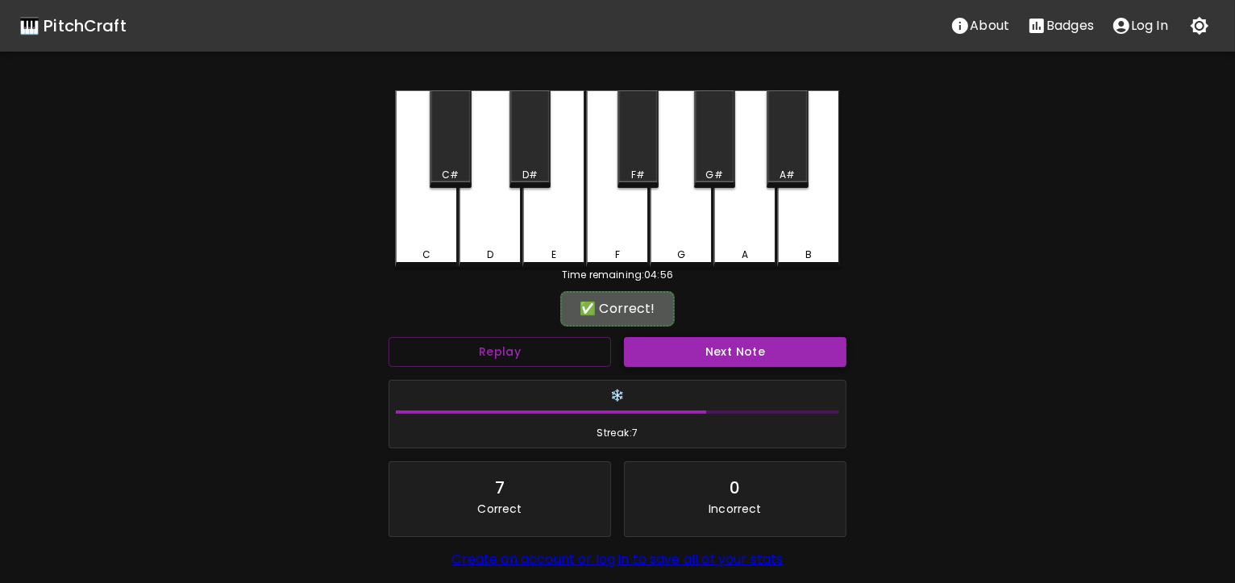
click at [739, 347] on button "Next Note" at bounding box center [735, 352] width 223 height 30
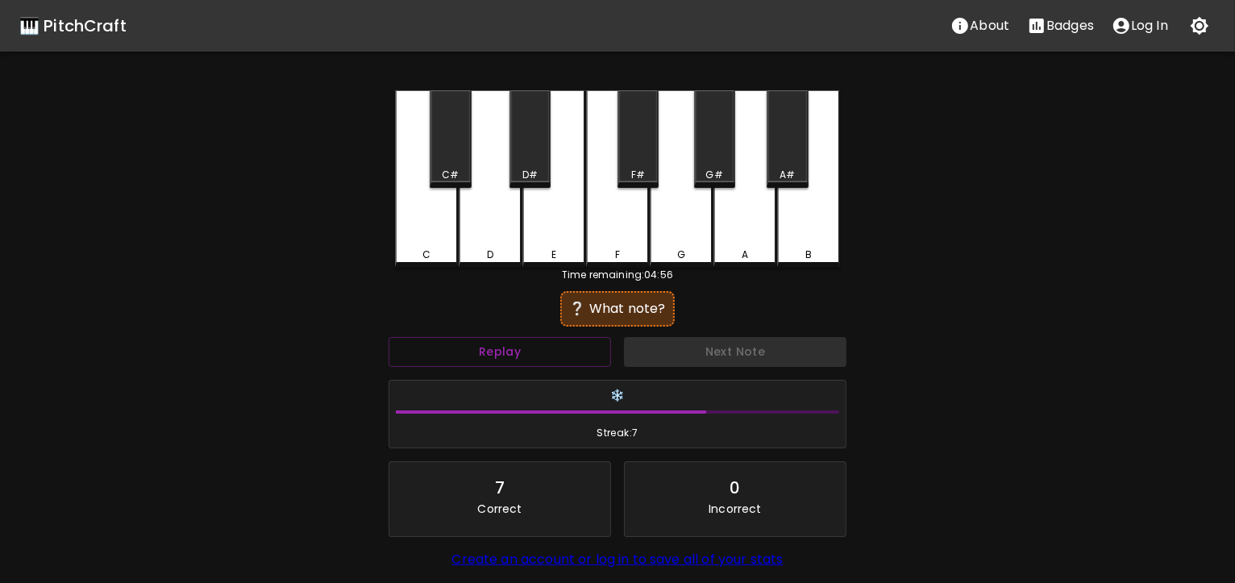
click at [620, 237] on div "F" at bounding box center [617, 178] width 63 height 177
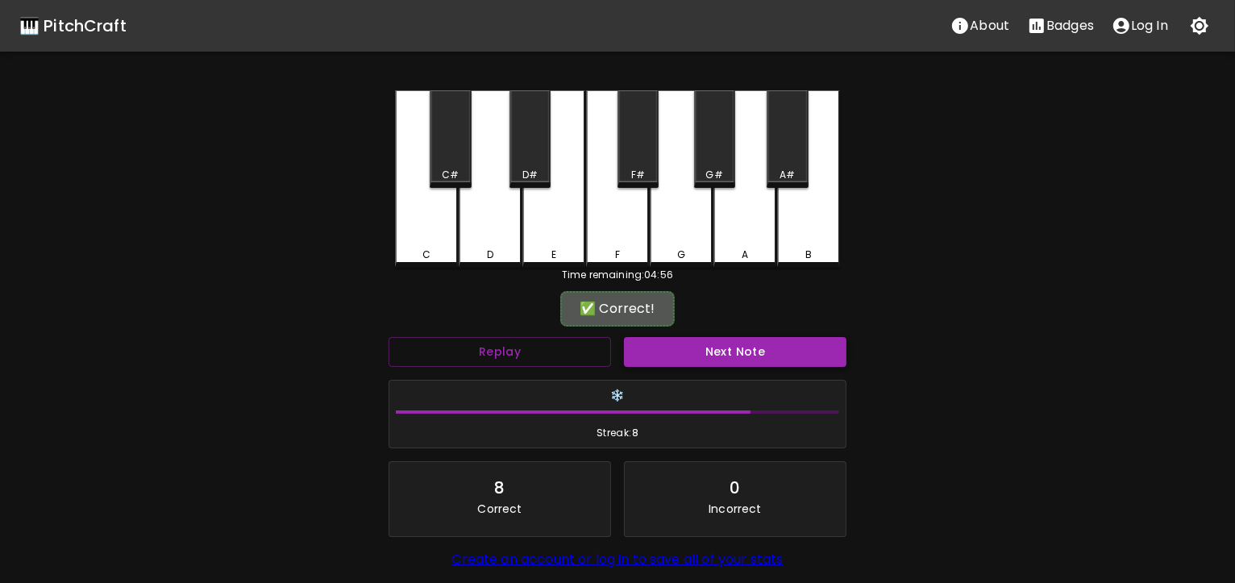
click at [724, 343] on button "Next Note" at bounding box center [735, 352] width 223 height 30
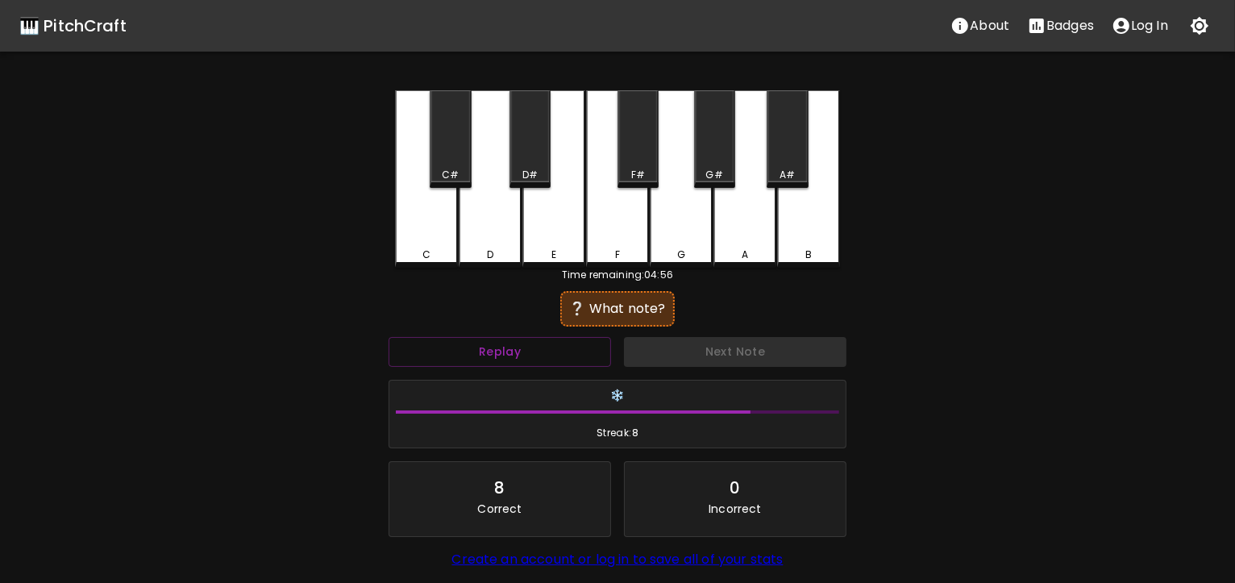
click at [646, 145] on div "F#" at bounding box center [638, 139] width 41 height 98
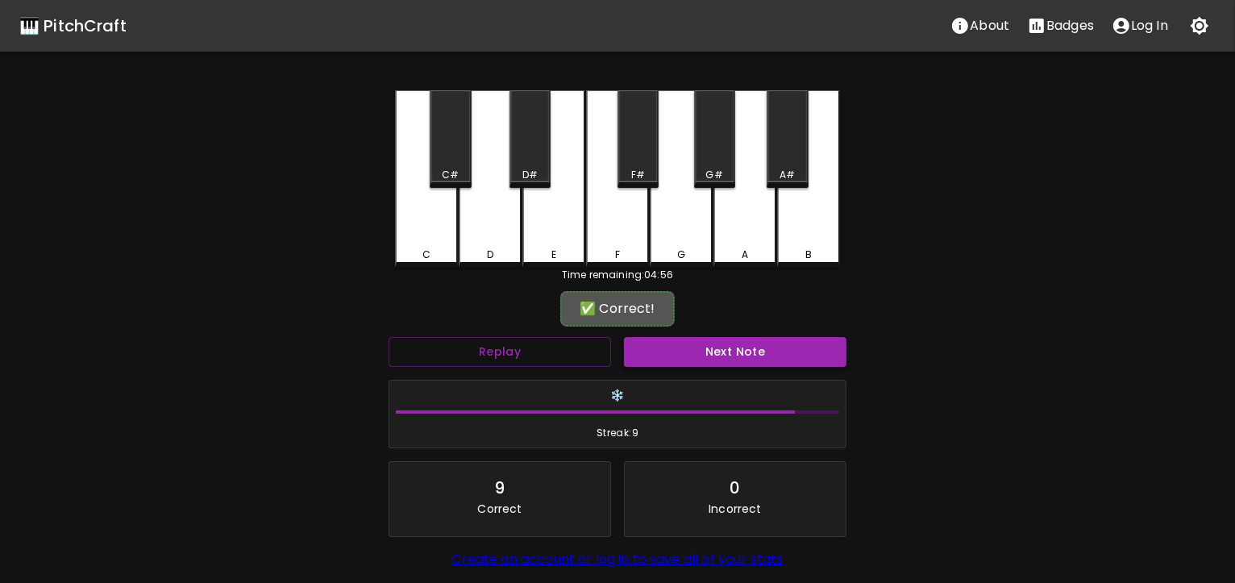
click at [726, 350] on button "Next Note" at bounding box center [735, 352] width 223 height 30
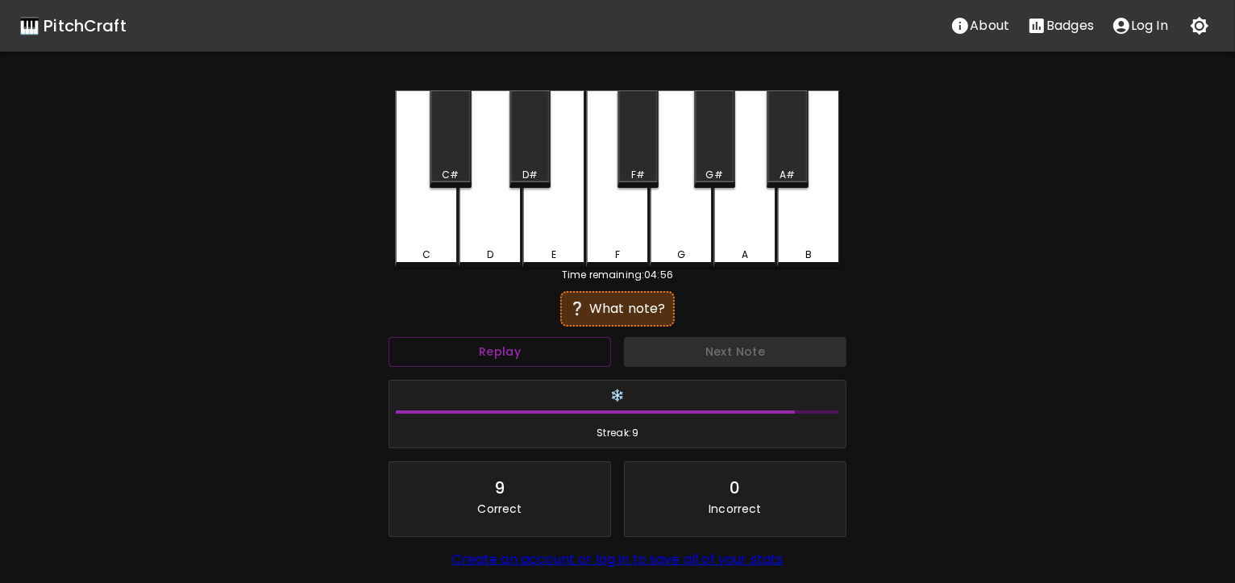
click at [518, 152] on div "D#" at bounding box center [530, 139] width 41 height 98
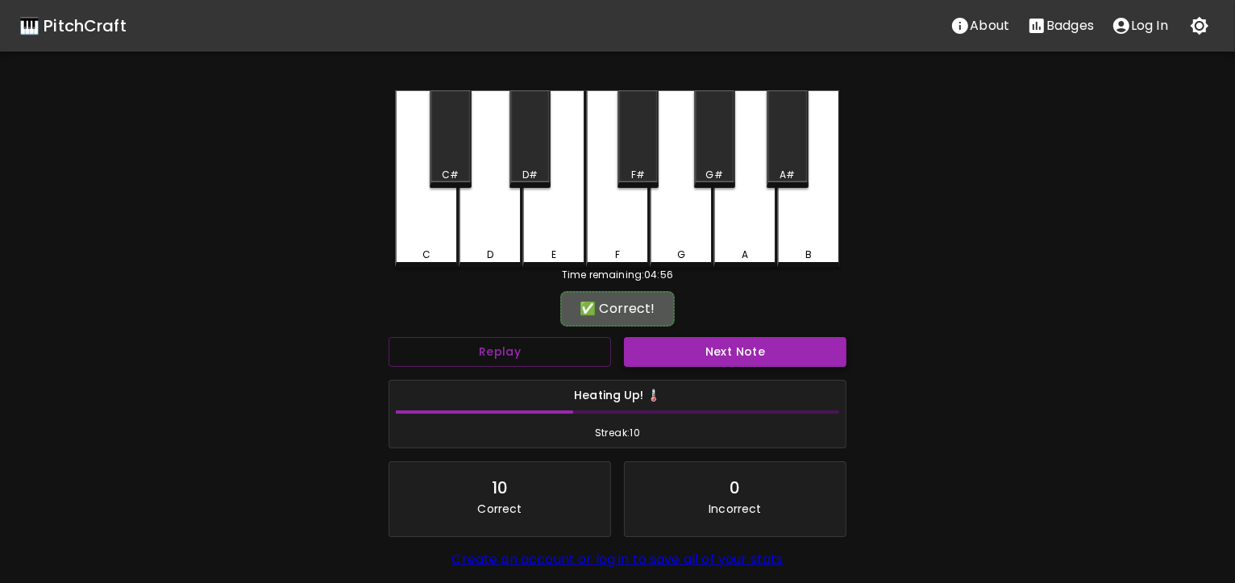
click at [706, 347] on button "Next Note" at bounding box center [735, 352] width 223 height 30
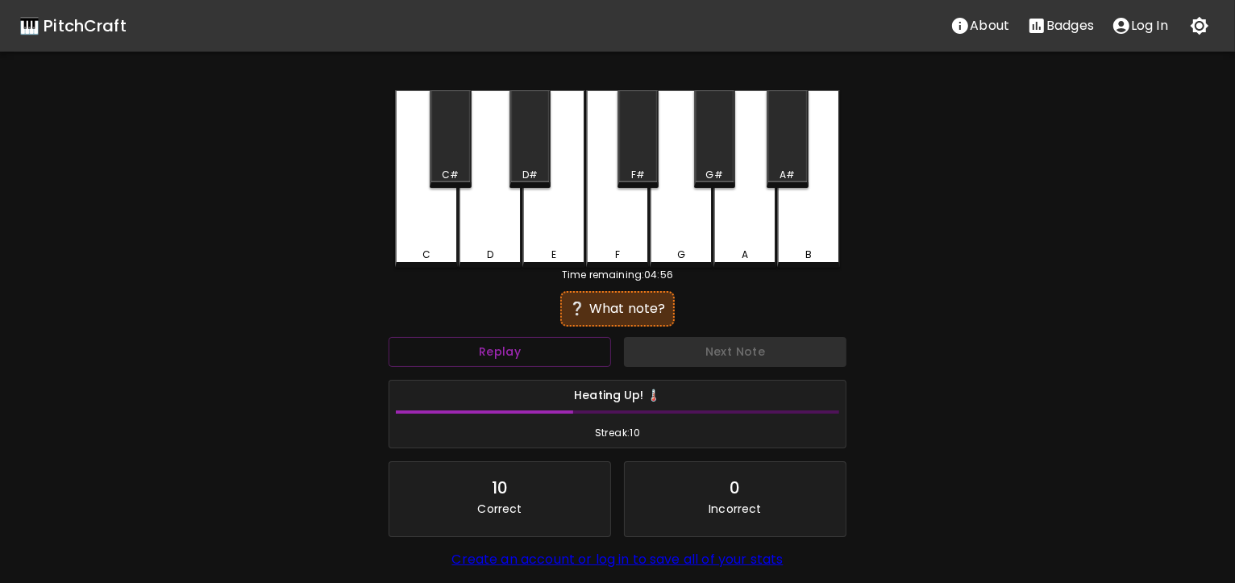
click at [641, 141] on div "F#" at bounding box center [638, 139] width 41 height 98
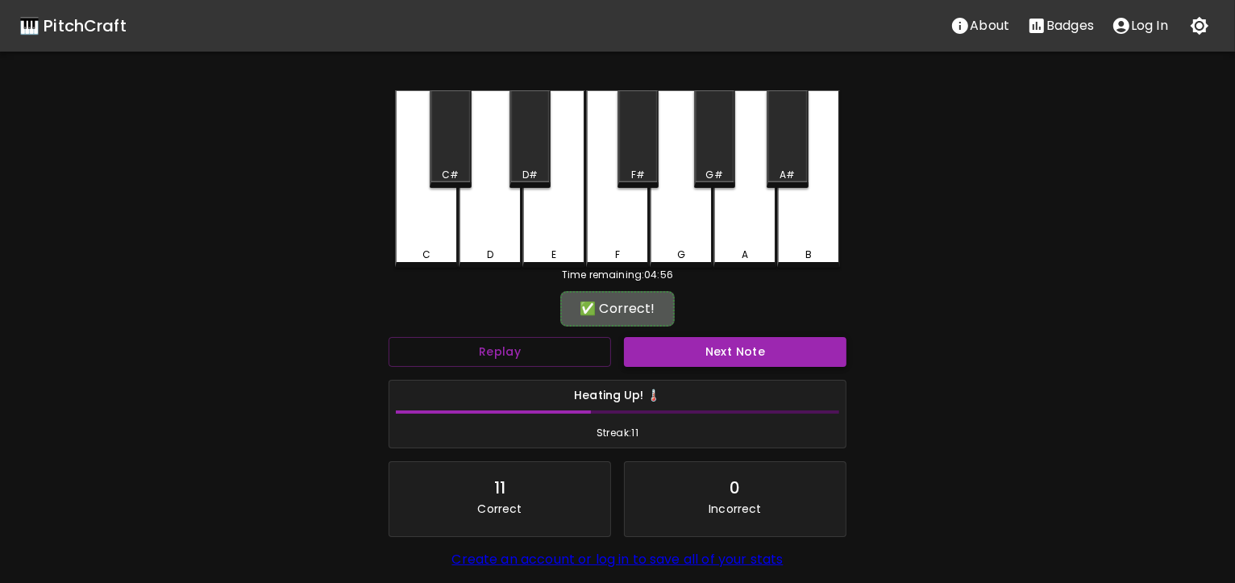
click at [730, 349] on button "Next Note" at bounding box center [735, 352] width 223 height 30
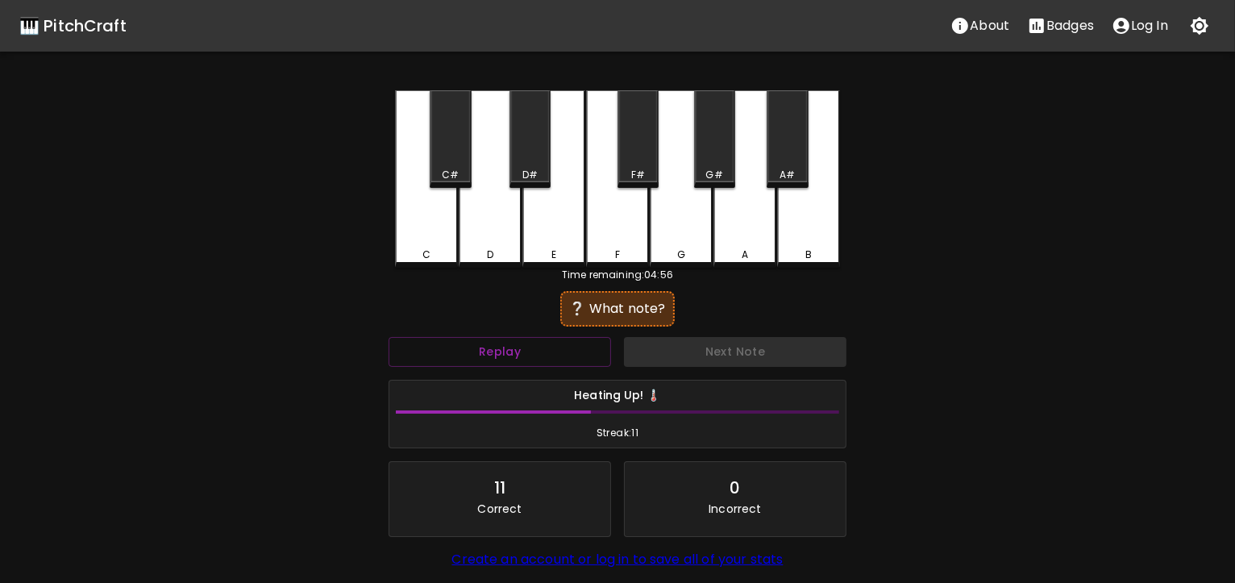
click at [680, 211] on div "G" at bounding box center [681, 178] width 63 height 177
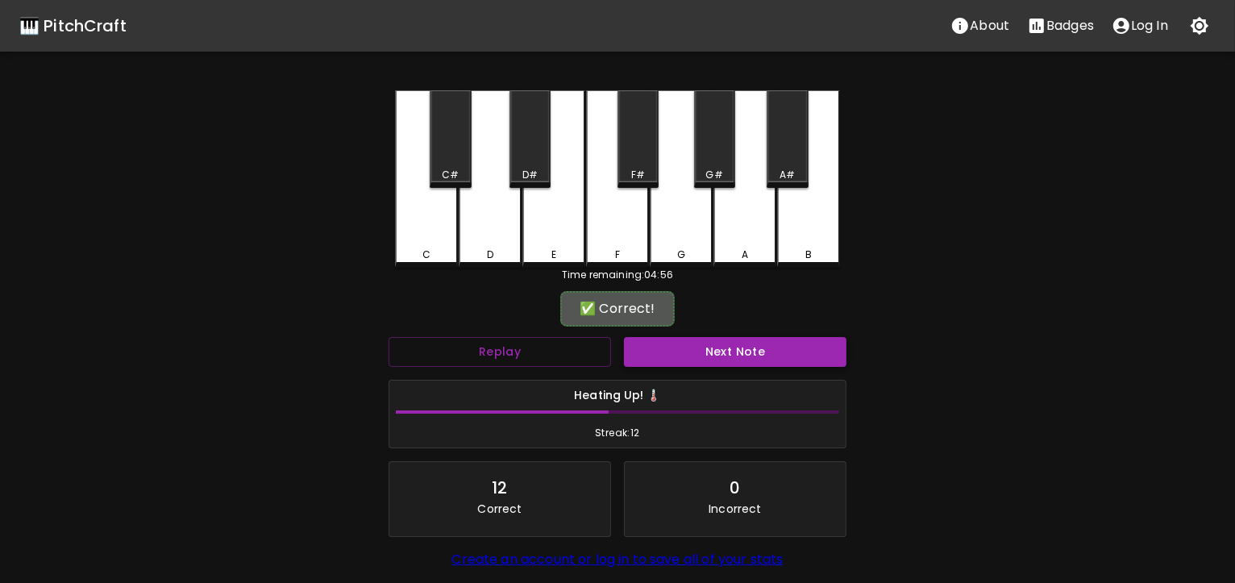
click at [716, 353] on button "Next Note" at bounding box center [735, 352] width 223 height 30
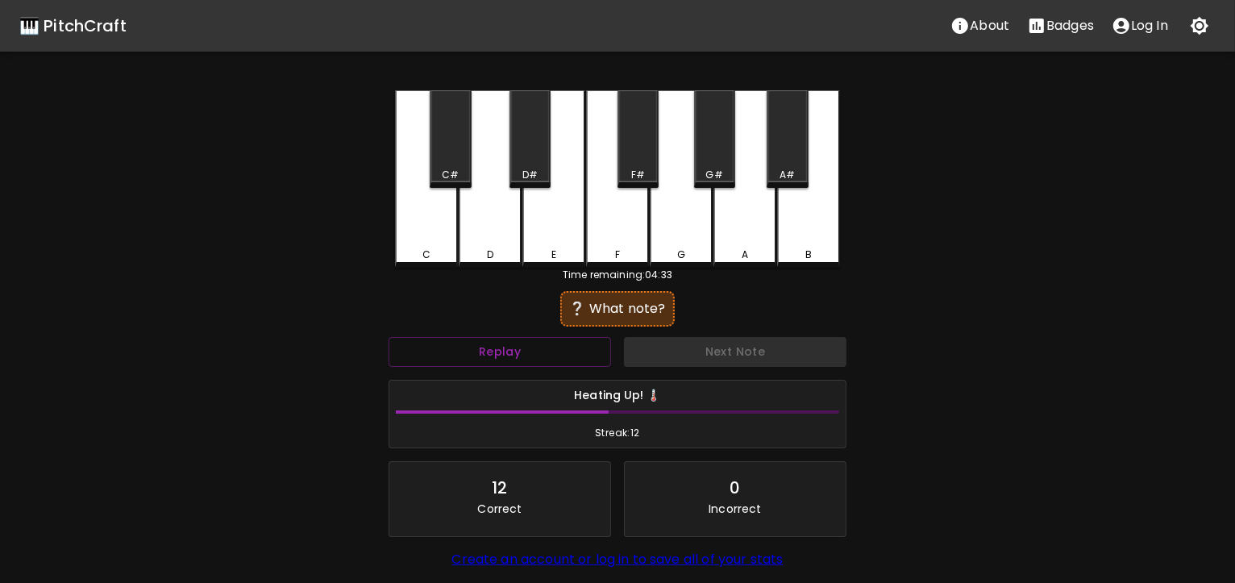
click at [739, 248] on div "A" at bounding box center [745, 255] width 60 height 15
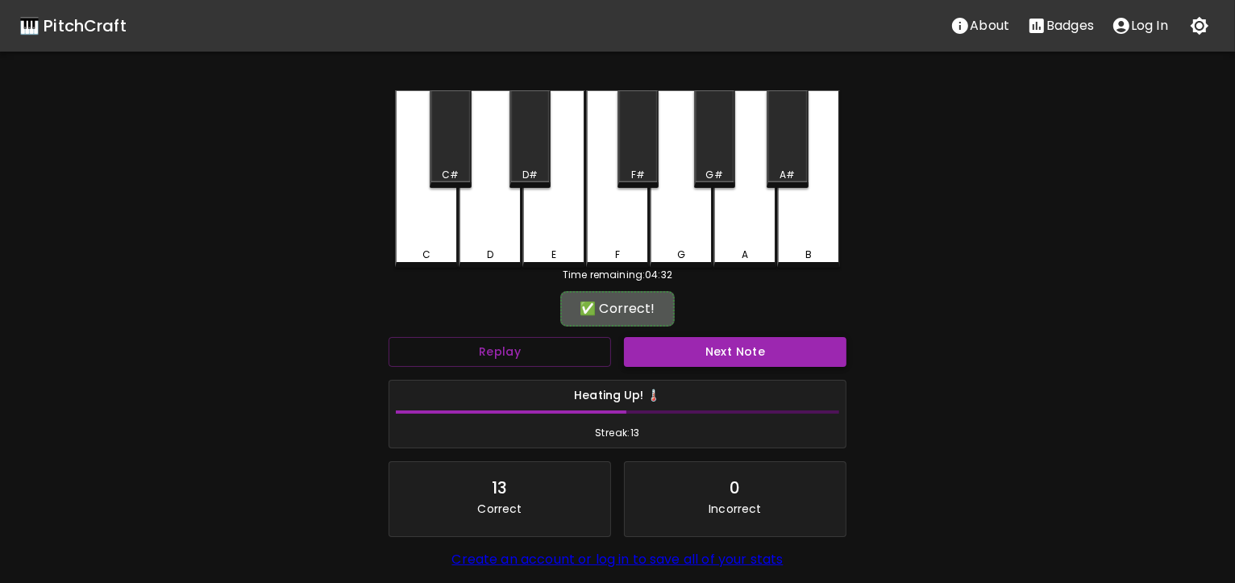
click at [735, 359] on button "Next Note" at bounding box center [735, 352] width 223 height 30
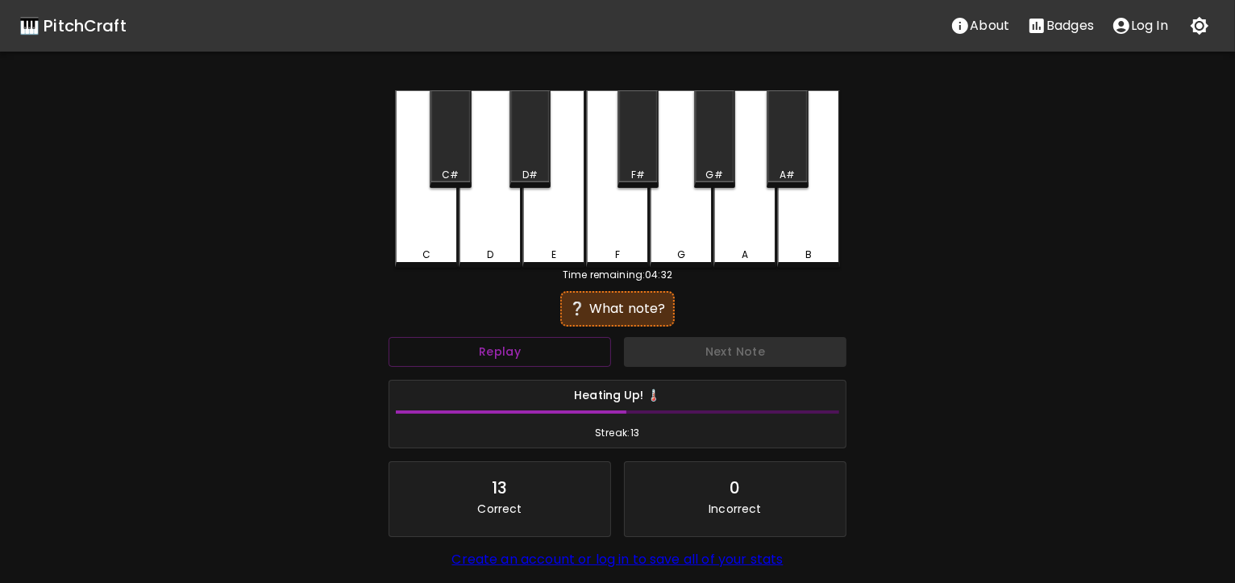
click at [676, 235] on div "G" at bounding box center [681, 178] width 63 height 177
click at [708, 169] on div "G#" at bounding box center [714, 175] width 17 height 15
click at [621, 202] on div "F" at bounding box center [617, 178] width 63 height 177
click at [805, 218] on div "B" at bounding box center [808, 178] width 63 height 177
click at [643, 164] on div "F#" at bounding box center [638, 139] width 41 height 98
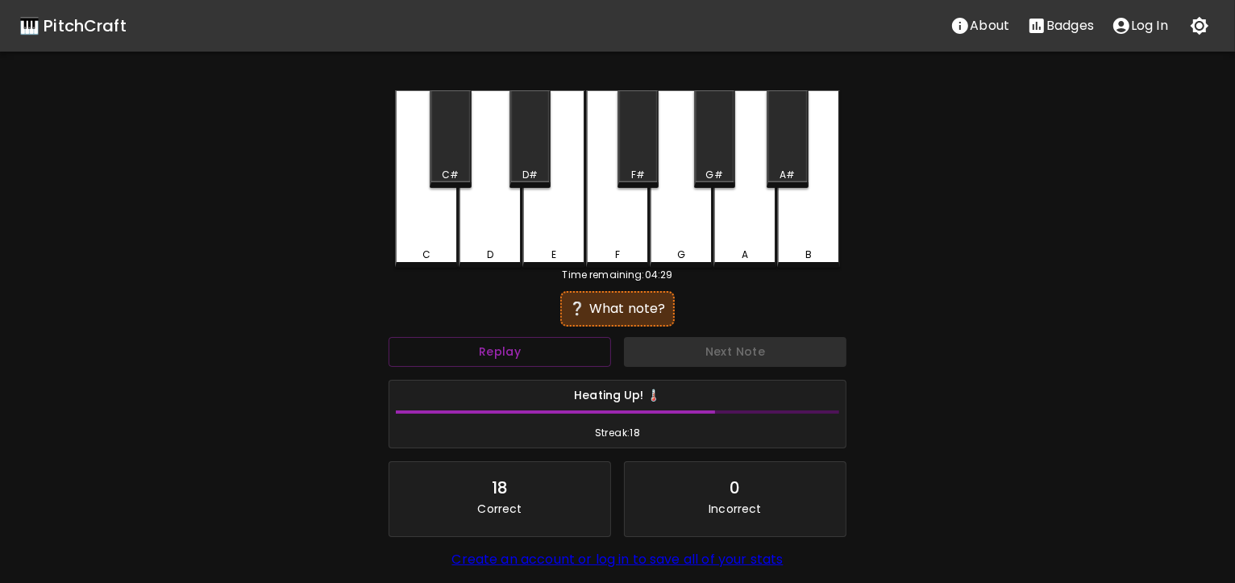
click at [636, 156] on div "F#" at bounding box center [638, 139] width 41 height 98
click at [795, 148] on div "A#" at bounding box center [787, 139] width 41 height 98
click at [788, 149] on div "A#" at bounding box center [787, 139] width 41 height 98
click at [800, 211] on div "B" at bounding box center [808, 178] width 63 height 177
click at [763, 218] on div "A" at bounding box center [745, 178] width 63 height 177
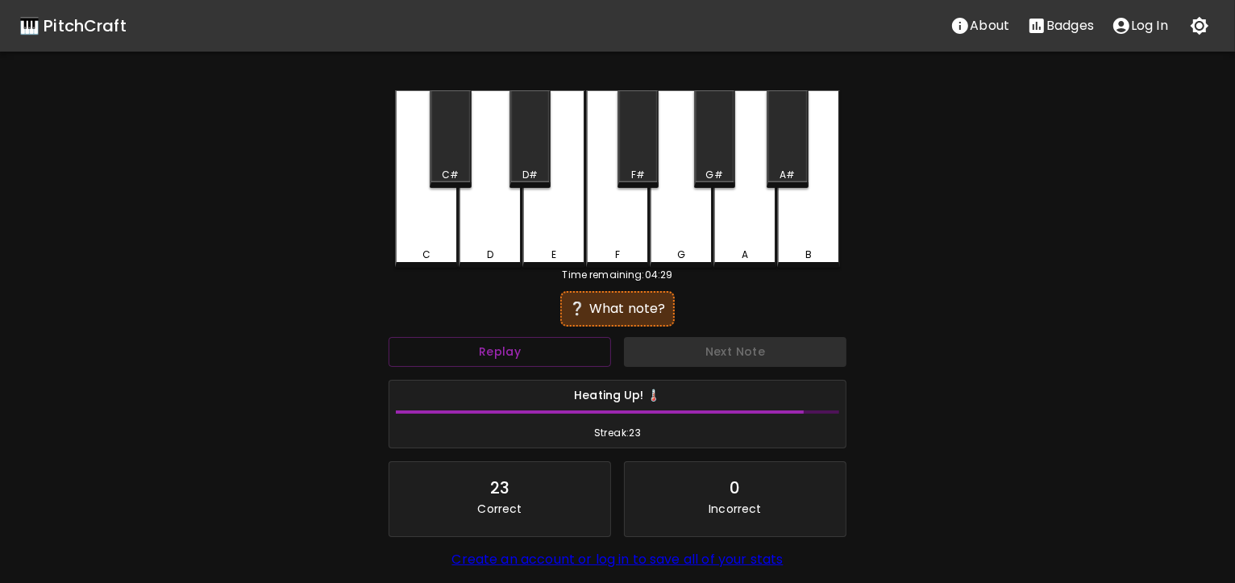
click at [527, 146] on div "D#" at bounding box center [530, 139] width 41 height 98
click at [676, 199] on div "G" at bounding box center [681, 178] width 63 height 177
click at [787, 221] on div "B" at bounding box center [808, 178] width 63 height 177
click at [535, 233] on div "E" at bounding box center [553, 178] width 63 height 177
click at [790, 225] on div "B" at bounding box center [808, 178] width 63 height 177
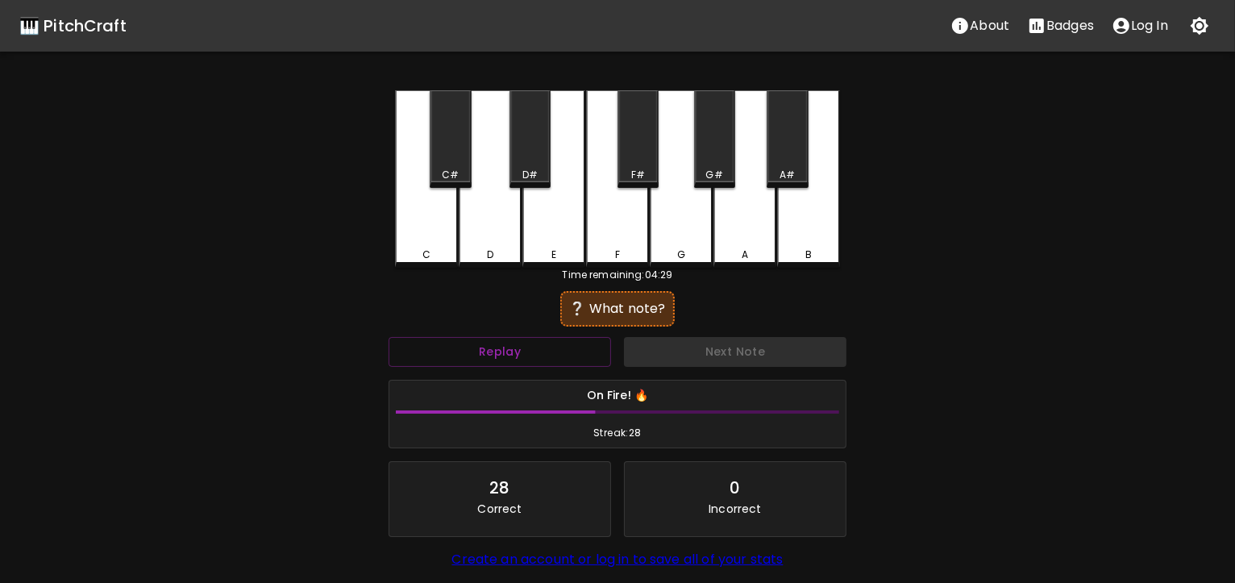
click at [625, 225] on div "F" at bounding box center [617, 178] width 63 height 177
click at [802, 247] on div "B" at bounding box center [808, 178] width 63 height 177
click at [464, 164] on div "C#" at bounding box center [450, 139] width 41 height 98
click at [821, 221] on div "B" at bounding box center [808, 178] width 63 height 177
click at [435, 241] on div "C" at bounding box center [426, 178] width 63 height 177
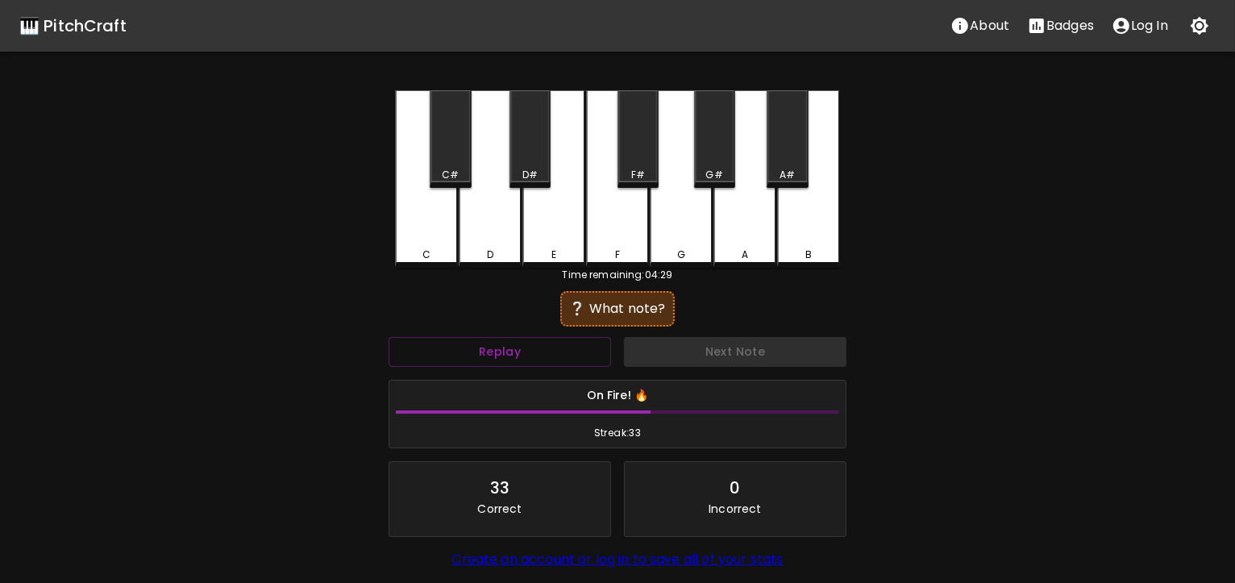
click at [718, 172] on div "G#" at bounding box center [714, 175] width 17 height 15
click at [528, 151] on div "D#" at bounding box center [530, 139] width 41 height 98
click at [707, 158] on div "G#" at bounding box center [714, 139] width 41 height 98
click at [410, 248] on div "C" at bounding box center [427, 255] width 60 height 15
click at [794, 161] on div "A#" at bounding box center [787, 139] width 41 height 98
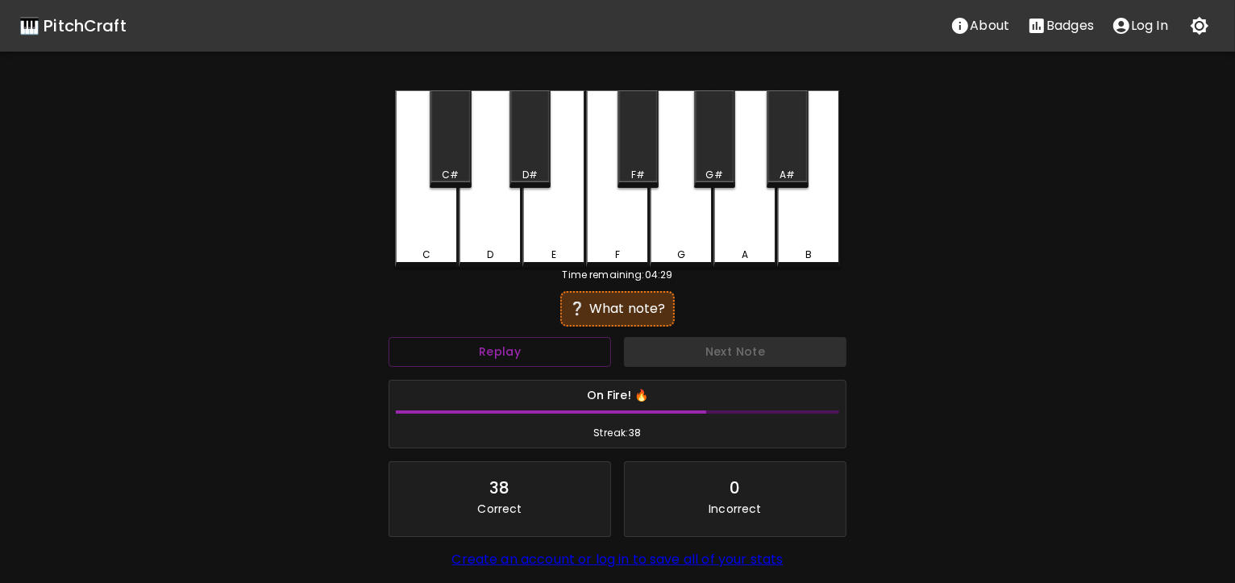
click at [538, 161] on div "D#" at bounding box center [530, 139] width 41 height 98
click at [441, 247] on div "C" at bounding box center [426, 178] width 63 height 177
click at [553, 221] on div "E" at bounding box center [553, 178] width 63 height 177
click at [485, 235] on div "D" at bounding box center [490, 178] width 63 height 177
click at [467, 171] on div "C#" at bounding box center [450, 175] width 38 height 15
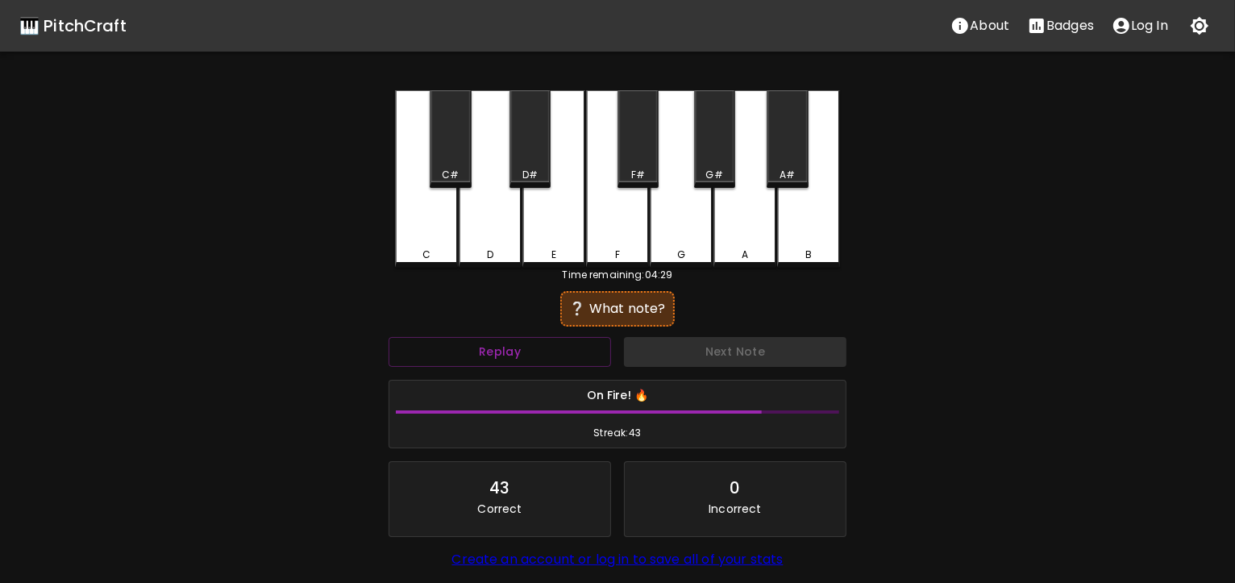
click at [560, 213] on div "E" at bounding box center [553, 178] width 63 height 177
click at [692, 212] on div "G" at bounding box center [681, 178] width 63 height 177
click at [488, 231] on div "D" at bounding box center [490, 178] width 63 height 177
click at [495, 231] on div "D" at bounding box center [490, 178] width 63 height 177
click at [693, 203] on div "G" at bounding box center [681, 178] width 63 height 177
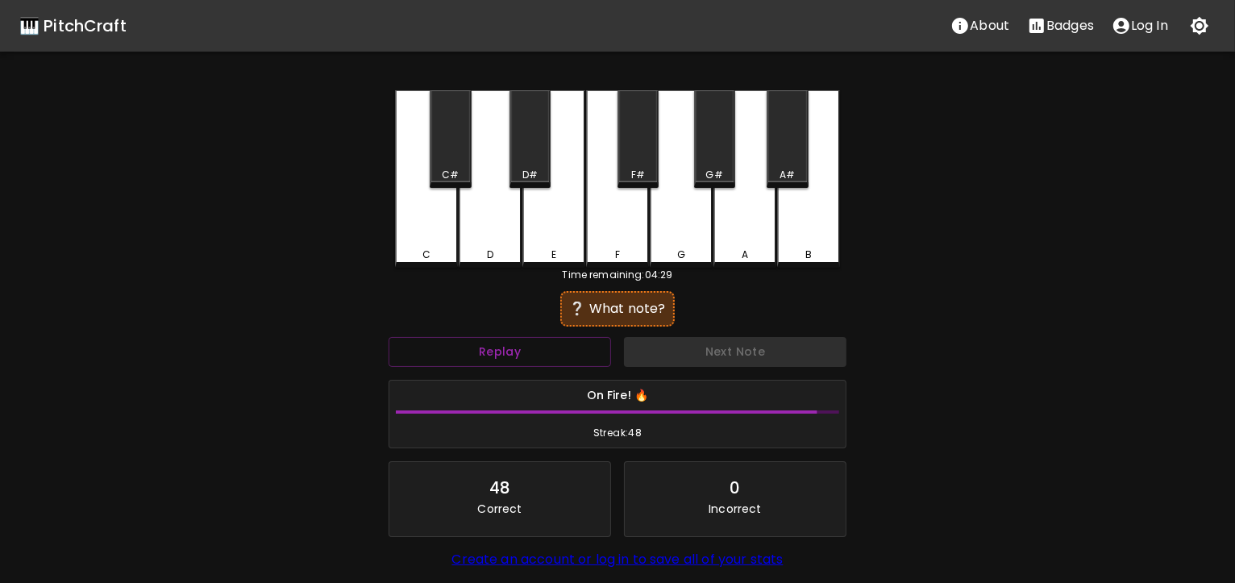
click at [647, 145] on div "F#" at bounding box center [638, 139] width 41 height 98
click at [755, 215] on div "A" at bounding box center [745, 178] width 63 height 177
click at [552, 236] on div "E" at bounding box center [553, 178] width 63 height 177
click at [551, 228] on div "E" at bounding box center [553, 178] width 63 height 177
click at [754, 218] on div "A" at bounding box center [745, 178] width 63 height 177
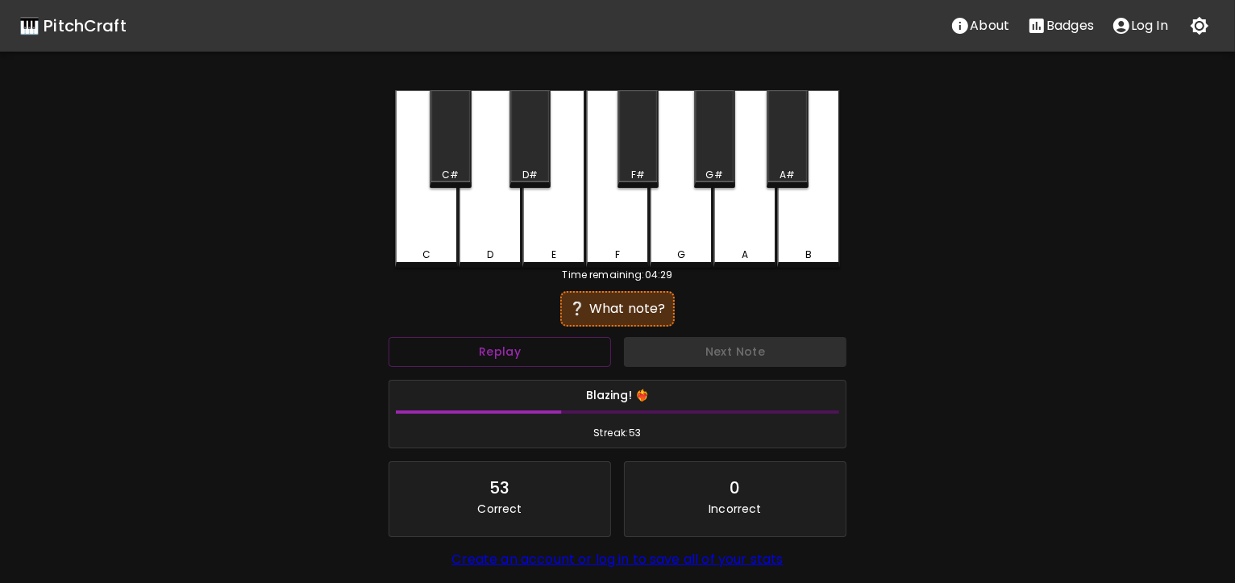
click at [807, 223] on div "B" at bounding box center [808, 178] width 63 height 177
click at [689, 227] on div "G" at bounding box center [681, 178] width 63 height 177
click at [718, 148] on div "G#" at bounding box center [714, 139] width 41 height 98
click at [794, 234] on div "B" at bounding box center [808, 178] width 63 height 177
click at [742, 234] on div "A" at bounding box center [745, 178] width 63 height 177
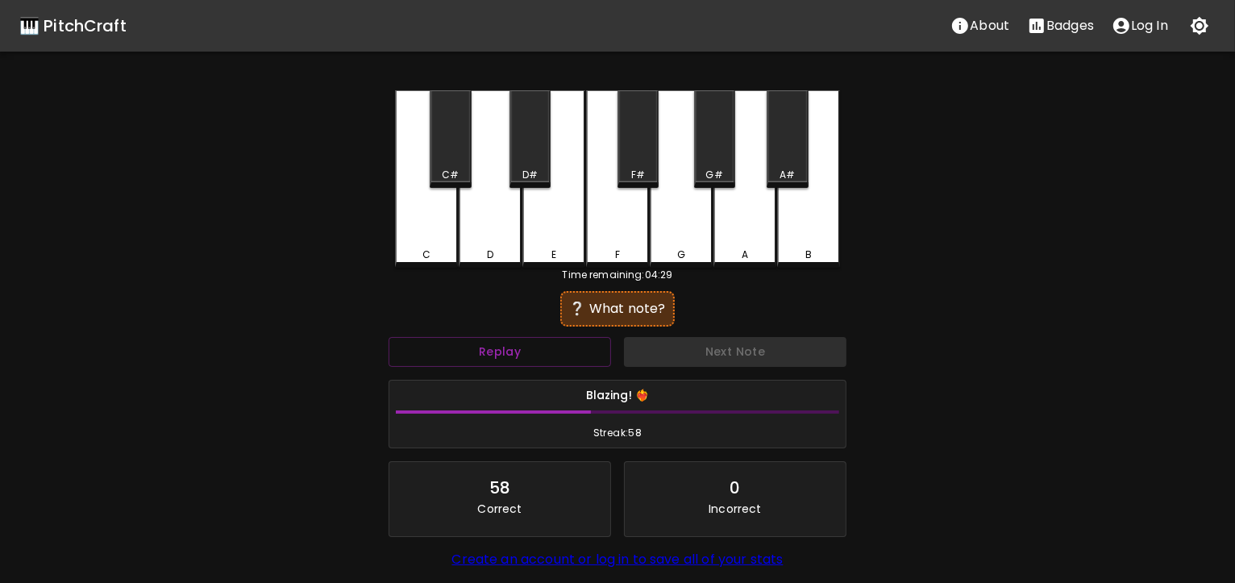
click at [686, 227] on div "G" at bounding box center [681, 178] width 63 height 177
click at [634, 141] on div "F#" at bounding box center [638, 139] width 41 height 98
click at [489, 237] on div "D" at bounding box center [490, 178] width 63 height 177
click at [793, 235] on div "B" at bounding box center [808, 178] width 63 height 177
click at [492, 247] on div "D" at bounding box center [490, 178] width 63 height 177
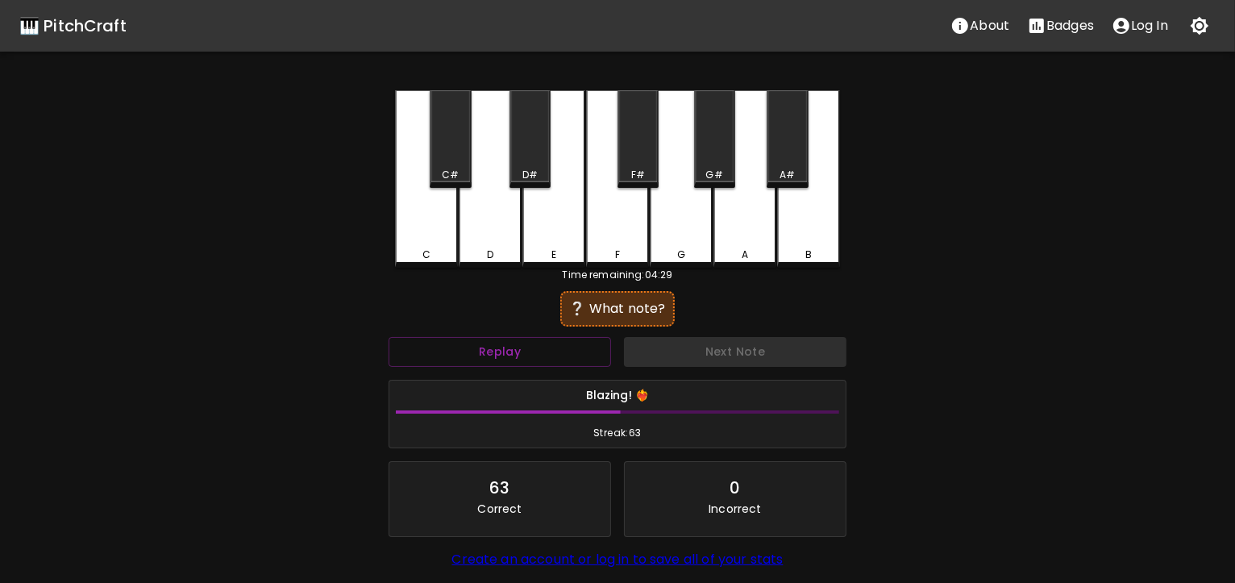
click at [449, 148] on div "C#" at bounding box center [450, 139] width 41 height 98
click at [558, 213] on div "E" at bounding box center [553, 178] width 63 height 177
click at [497, 225] on div "D" at bounding box center [490, 178] width 63 height 177
click at [538, 143] on div "D#" at bounding box center [530, 139] width 41 height 98
click at [814, 229] on div "B" at bounding box center [808, 178] width 63 height 177
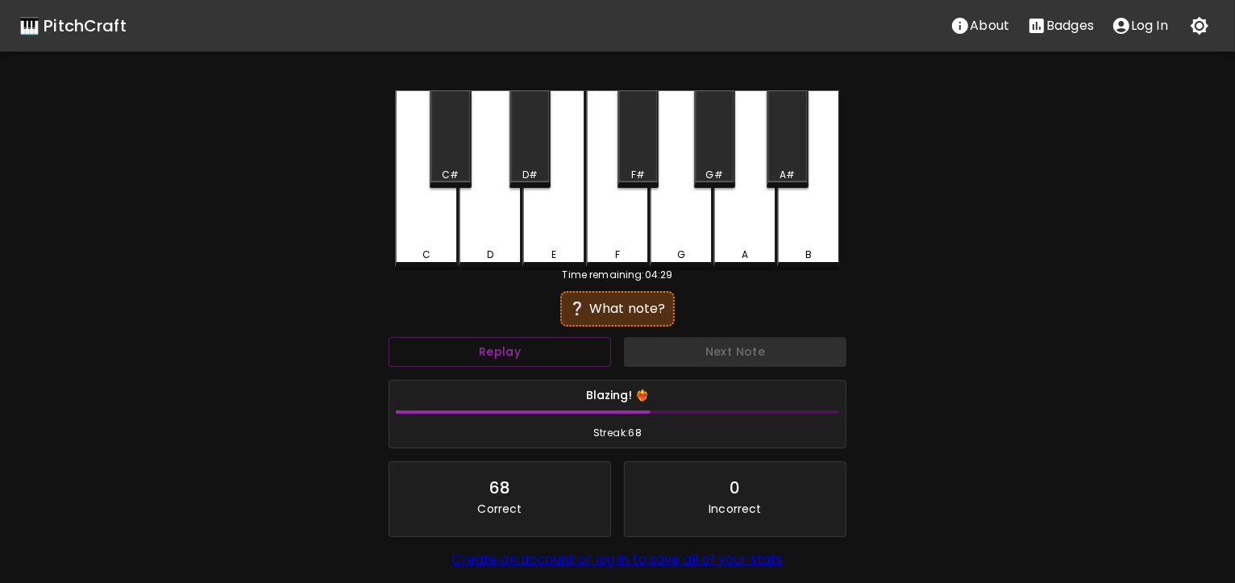
click at [544, 166] on div "D#" at bounding box center [530, 139] width 41 height 98
click at [647, 126] on div "F#" at bounding box center [638, 139] width 41 height 98
click at [714, 134] on div "G#" at bounding box center [714, 139] width 41 height 98
click at [533, 131] on div "D#" at bounding box center [530, 139] width 41 height 98
click at [722, 144] on div "G#" at bounding box center [714, 139] width 41 height 98
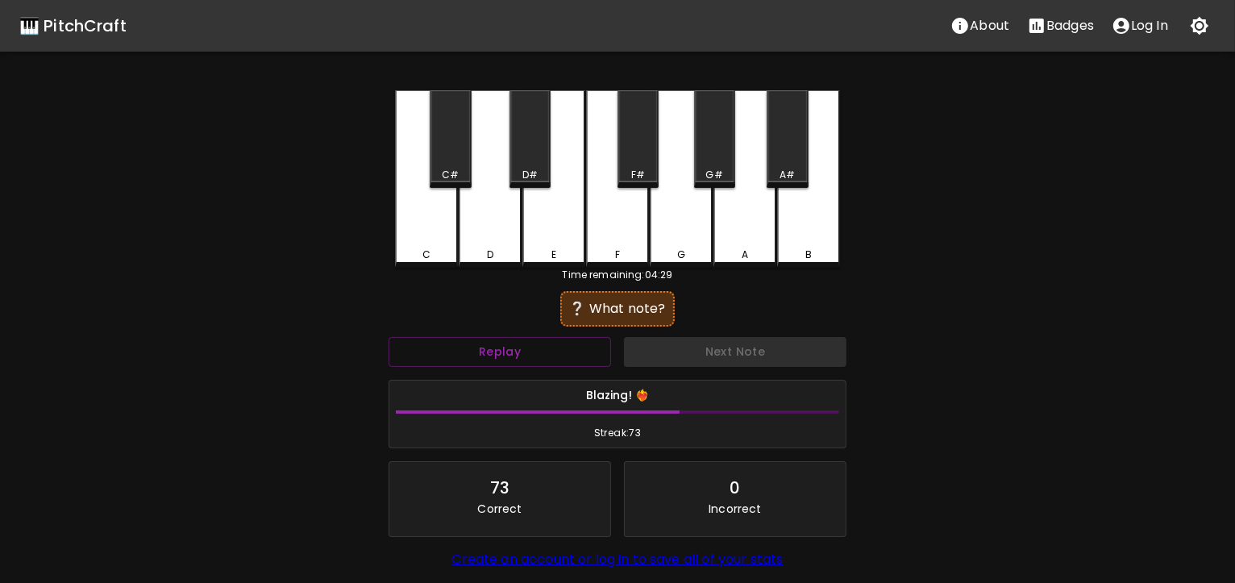
click at [709, 122] on div "G#" at bounding box center [714, 139] width 41 height 98
click at [809, 244] on div "B" at bounding box center [808, 178] width 63 height 177
click at [543, 220] on div "E" at bounding box center [553, 178] width 63 height 177
click at [491, 196] on div "D" at bounding box center [490, 178] width 63 height 177
click at [566, 211] on div "E" at bounding box center [553, 178] width 63 height 177
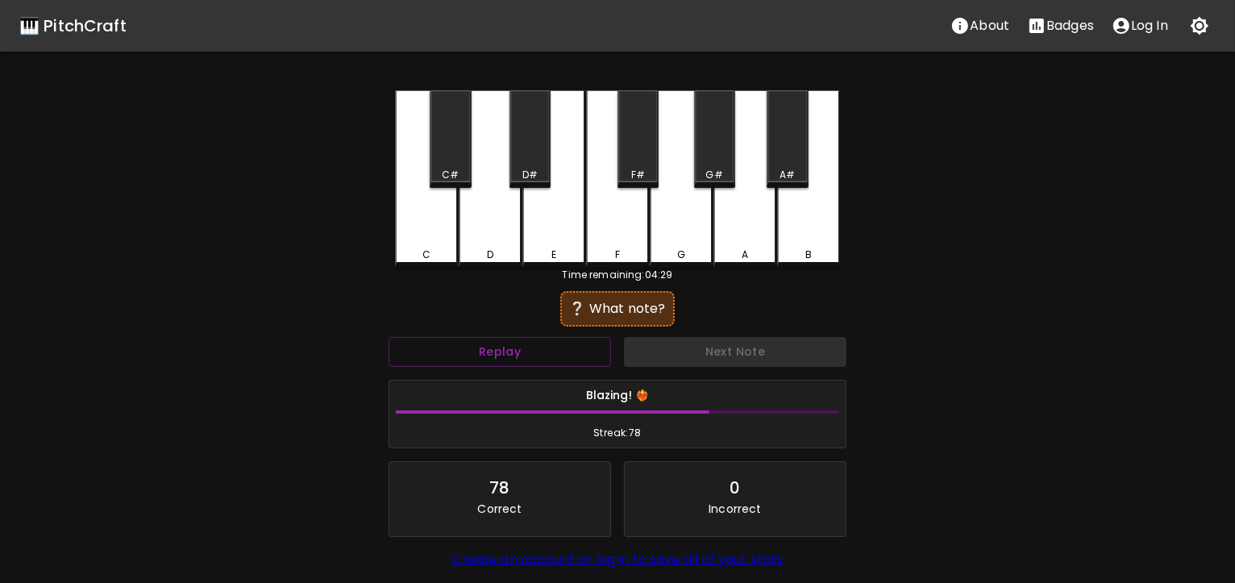
click at [806, 235] on div "B" at bounding box center [808, 178] width 63 height 177
click at [535, 154] on div "D#" at bounding box center [530, 139] width 41 height 98
click at [713, 156] on div "G#" at bounding box center [714, 139] width 41 height 98
click at [430, 239] on div "C" at bounding box center [426, 178] width 63 height 177
click at [626, 128] on div "F#" at bounding box center [638, 139] width 41 height 98
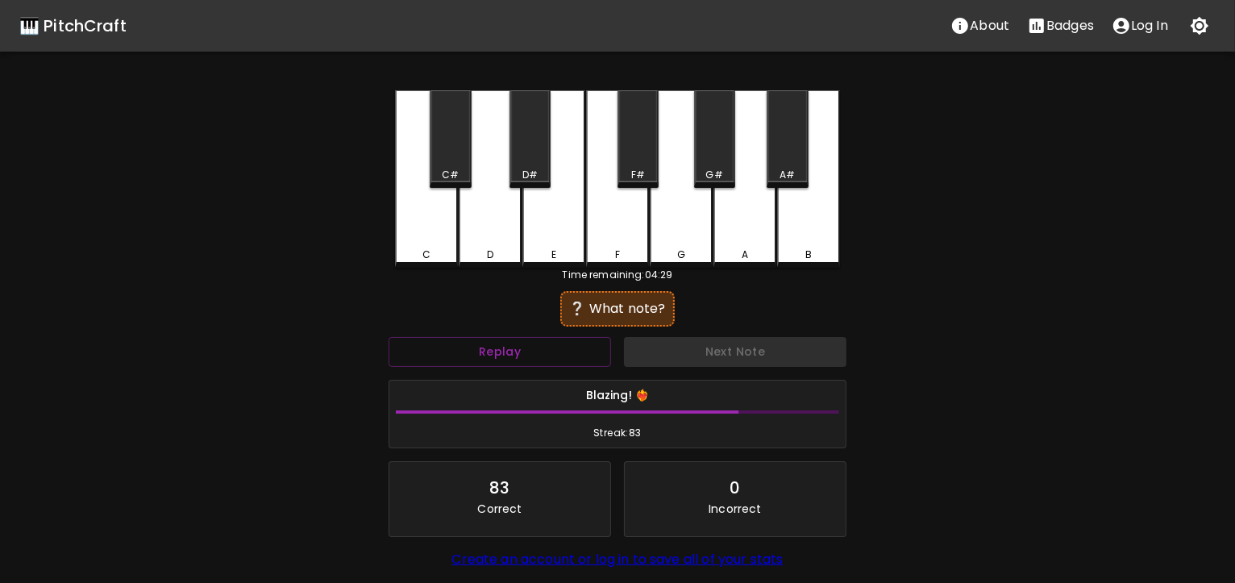
click at [797, 223] on div "B" at bounding box center [808, 178] width 63 height 177
click at [714, 148] on div "G#" at bounding box center [714, 139] width 41 height 98
click at [564, 214] on div "E" at bounding box center [553, 178] width 63 height 177
click at [793, 230] on div "B" at bounding box center [808, 178] width 63 height 177
click at [782, 159] on div "A#" at bounding box center [787, 139] width 41 height 98
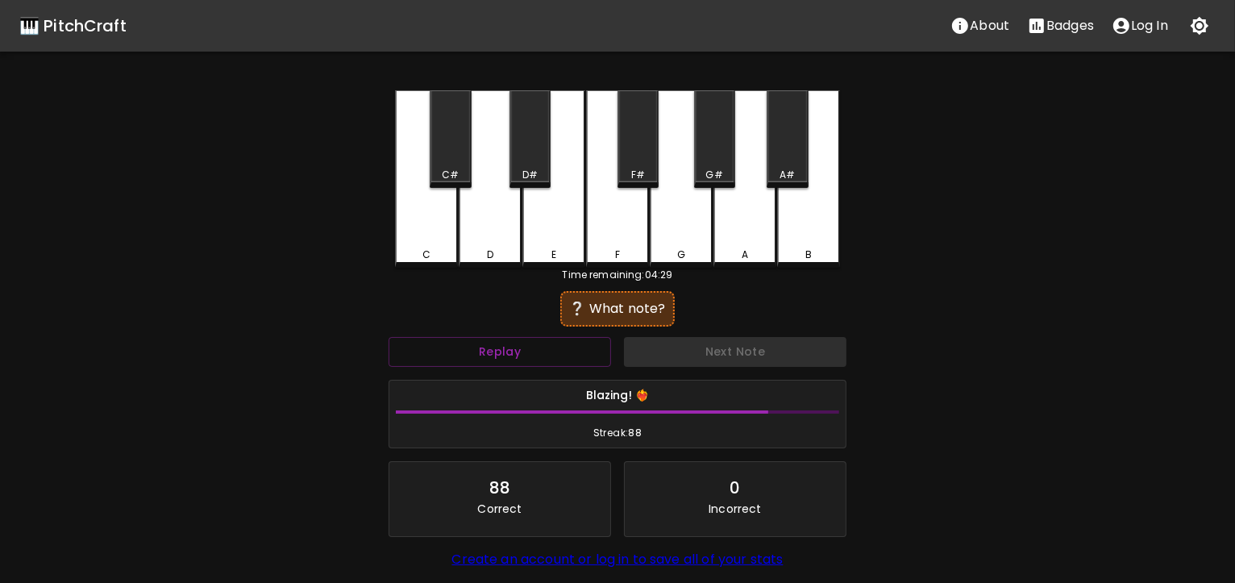
click at [456, 152] on div "C#" at bounding box center [450, 139] width 41 height 98
click at [715, 134] on div "G#" at bounding box center [714, 139] width 41 height 98
click at [433, 235] on div "C" at bounding box center [426, 178] width 63 height 177
click at [629, 210] on div "F" at bounding box center [617, 178] width 63 height 177
click at [777, 136] on div "A#" at bounding box center [787, 139] width 41 height 98
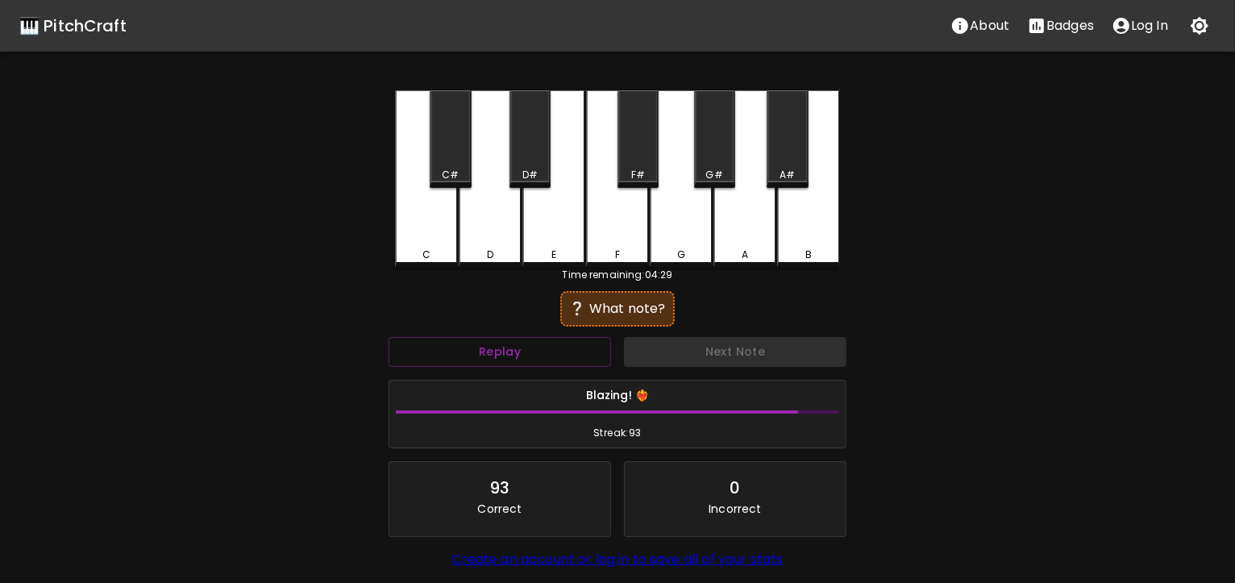
click at [546, 215] on div "E" at bounding box center [553, 178] width 63 height 177
click at [797, 138] on div "A#" at bounding box center [787, 139] width 41 height 98
click at [550, 213] on div "E" at bounding box center [553, 178] width 63 height 177
click at [779, 163] on div "A#" at bounding box center [787, 139] width 41 height 98
click at [489, 231] on div "D" at bounding box center [490, 178] width 63 height 177
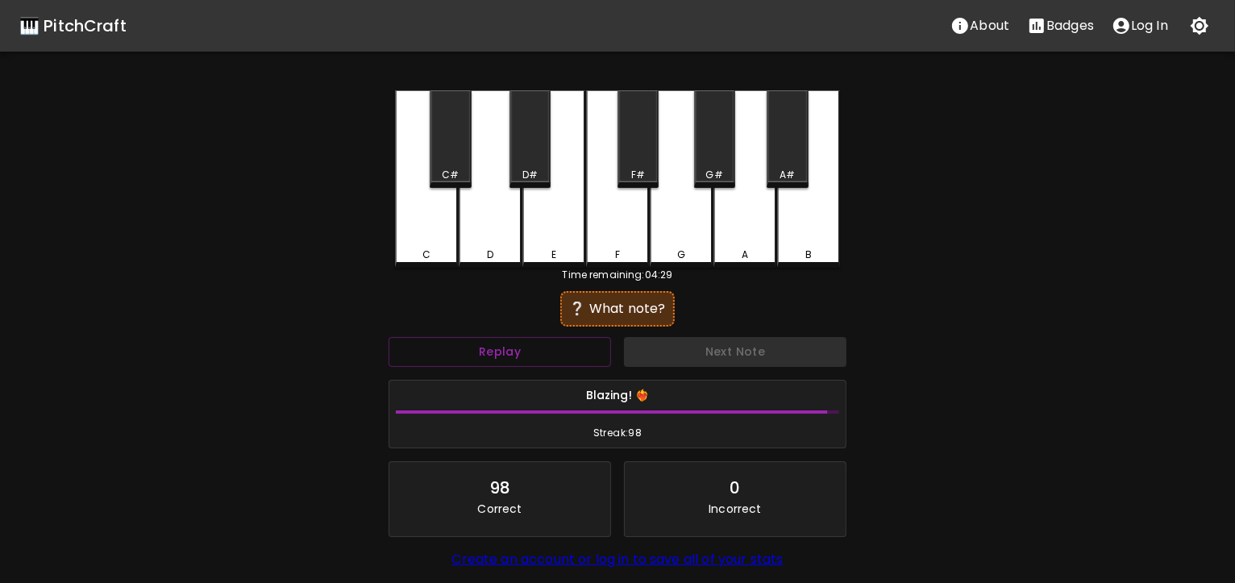
click at [455, 144] on div "C#" at bounding box center [450, 139] width 41 height 98
click at [639, 136] on div "F#" at bounding box center [638, 139] width 41 height 98
click at [699, 143] on div "G#" at bounding box center [714, 139] width 41 height 98
click at [784, 155] on div "A#" at bounding box center [787, 139] width 41 height 98
click at [450, 222] on div "C" at bounding box center [426, 178] width 63 height 177
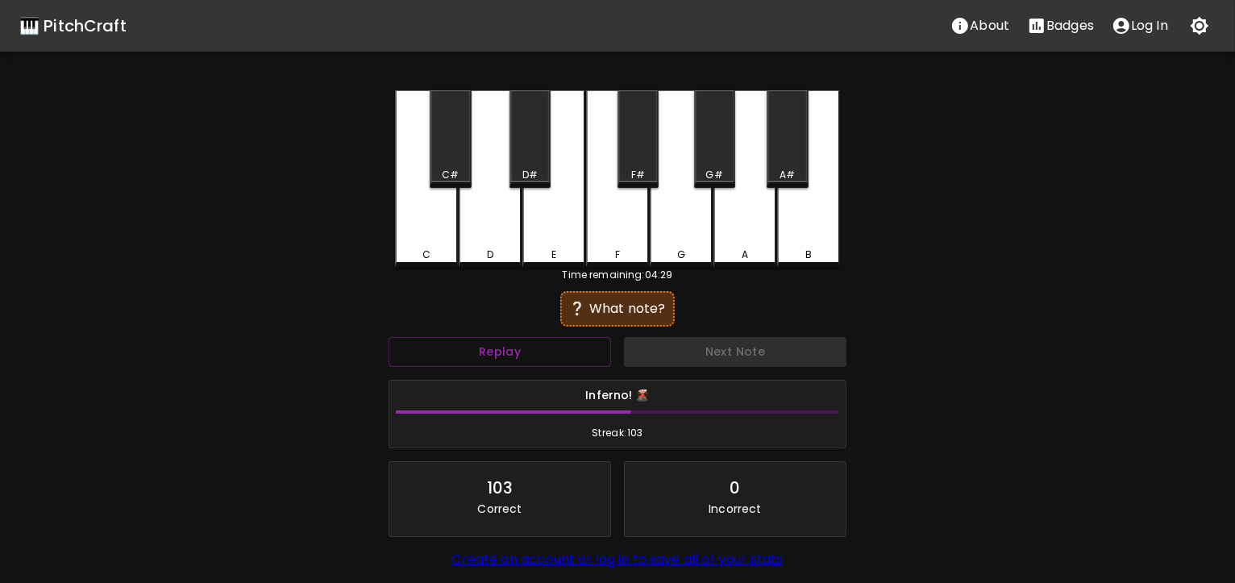
click at [797, 142] on div "A#" at bounding box center [787, 139] width 41 height 98
click at [719, 135] on div "G#" at bounding box center [714, 139] width 41 height 98
click at [535, 222] on div "E" at bounding box center [553, 178] width 63 height 177
click at [776, 141] on div "A#" at bounding box center [787, 139] width 41 height 98
click at [451, 148] on div "C#" at bounding box center [450, 139] width 41 height 98
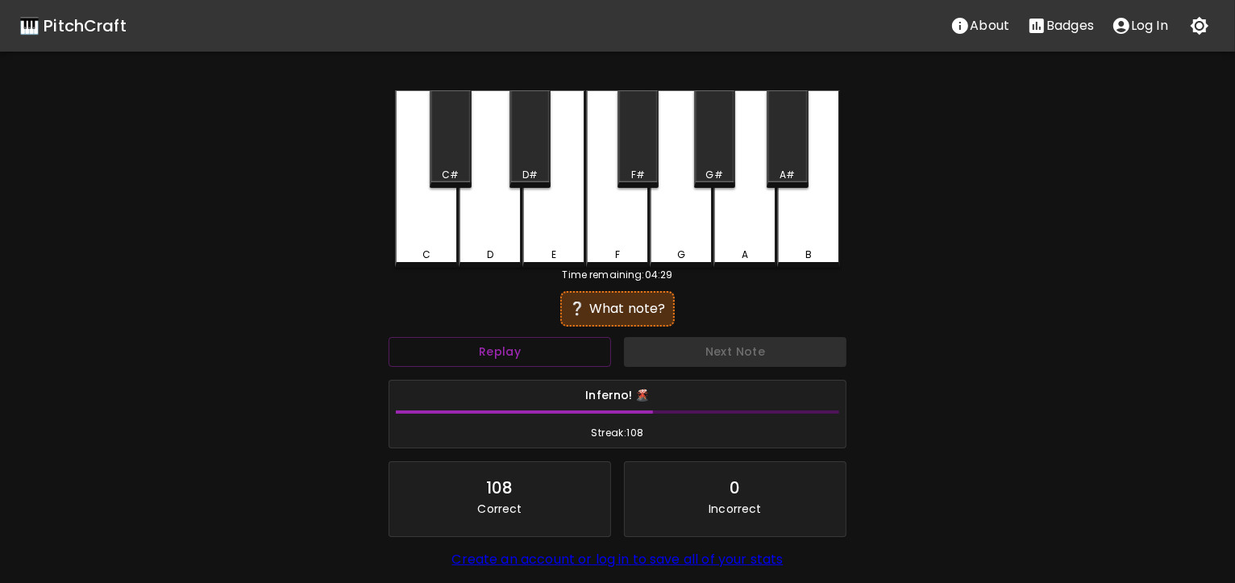
click at [555, 215] on div "E" at bounding box center [553, 178] width 63 height 177
click at [482, 222] on div "D" at bounding box center [490, 178] width 63 height 177
click at [634, 209] on div "F" at bounding box center [617, 178] width 63 height 177
click at [799, 220] on div "B" at bounding box center [808, 178] width 63 height 177
click at [443, 144] on div "C#" at bounding box center [450, 139] width 41 height 98
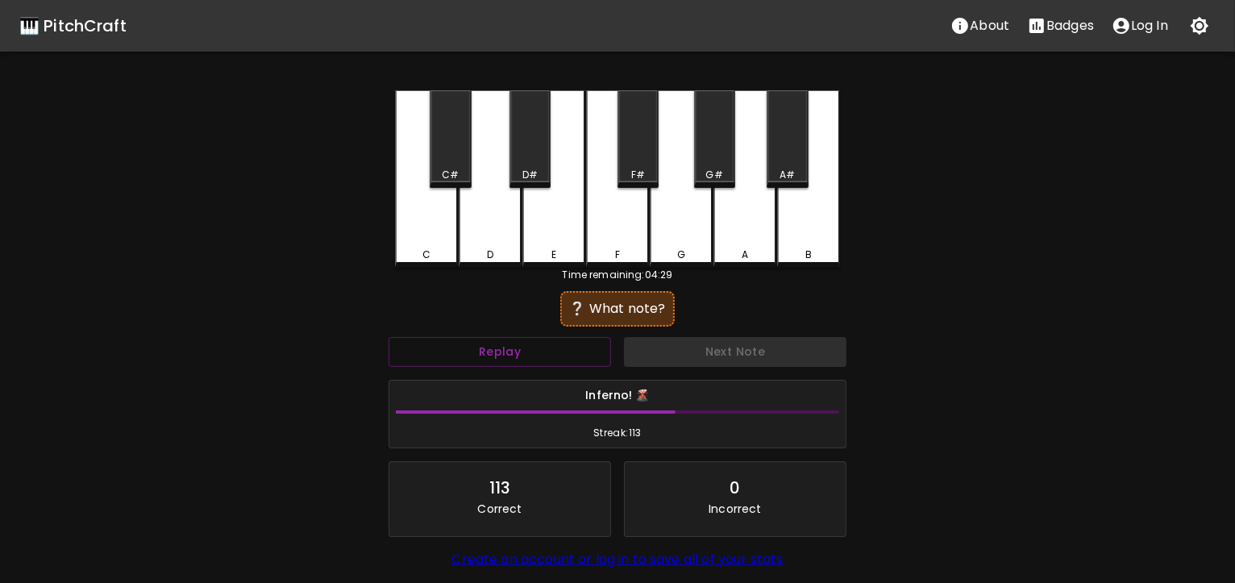
click at [782, 221] on div "B" at bounding box center [808, 178] width 63 height 177
click at [644, 140] on div "F#" at bounding box center [638, 139] width 41 height 98
click at [759, 228] on div "A" at bounding box center [745, 178] width 63 height 177
click at [545, 235] on div "E" at bounding box center [553, 178] width 63 height 177
click at [427, 244] on div "C" at bounding box center [426, 178] width 63 height 177
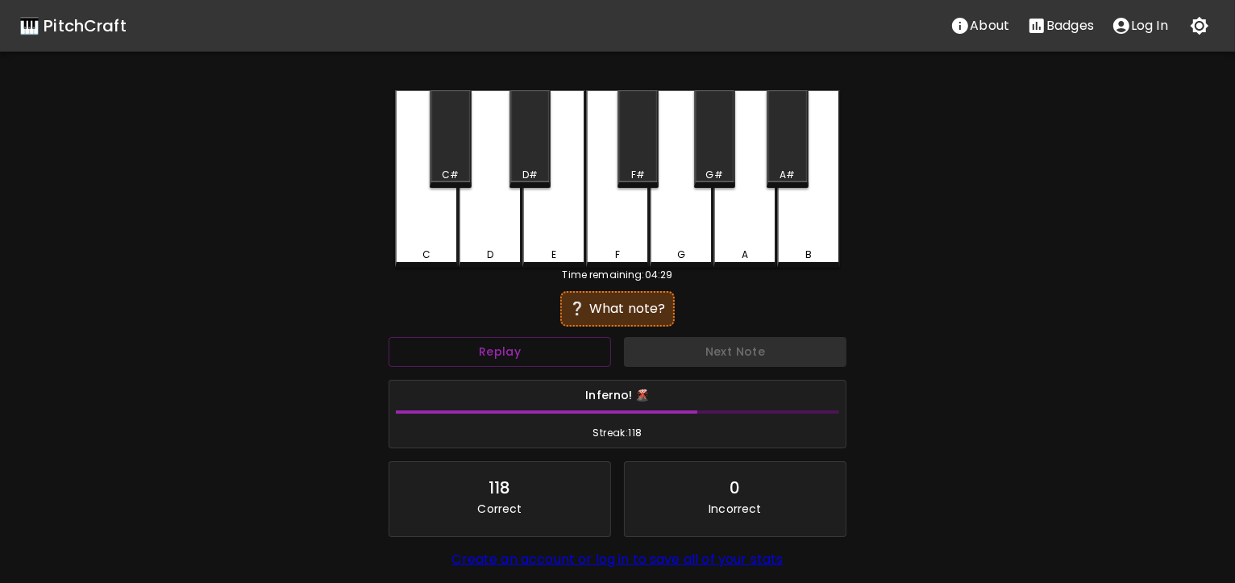
click at [439, 228] on div "C" at bounding box center [426, 178] width 63 height 177
click at [635, 147] on div "F#" at bounding box center [638, 139] width 41 height 98
click at [607, 205] on div "F" at bounding box center [617, 178] width 63 height 177
click at [628, 214] on div "F" at bounding box center [617, 178] width 63 height 177
click at [544, 141] on div "D#" at bounding box center [530, 139] width 41 height 98
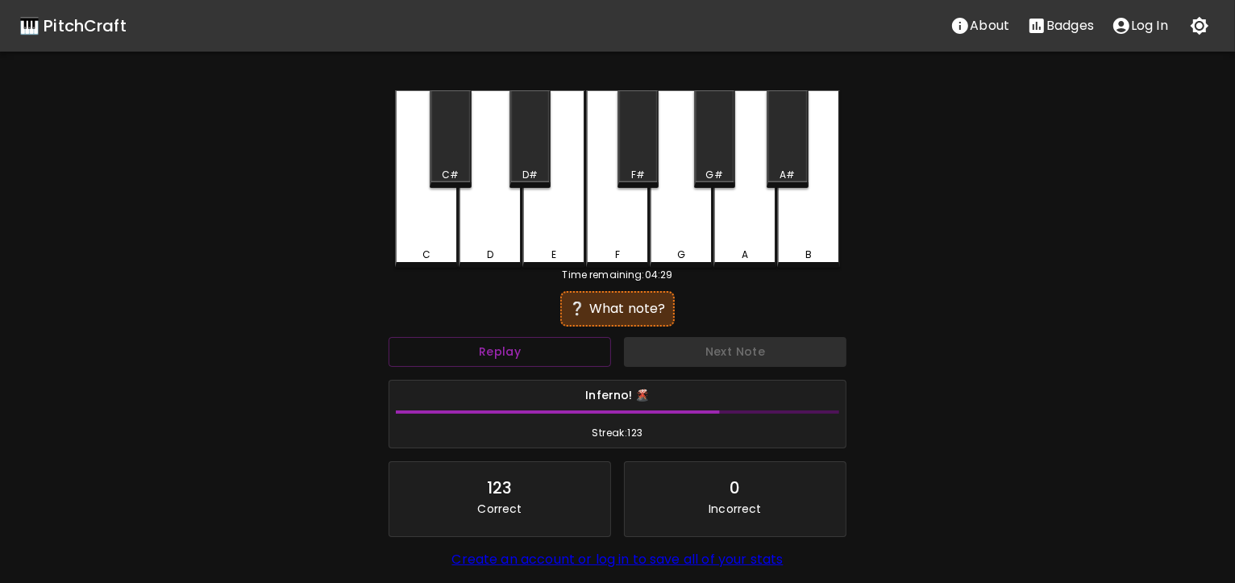
click at [726, 140] on div "G#" at bounding box center [714, 139] width 41 height 98
click at [454, 150] on div "C#" at bounding box center [450, 139] width 41 height 98
click at [634, 220] on div "F" at bounding box center [617, 178] width 63 height 177
click at [672, 211] on div "G" at bounding box center [681, 178] width 63 height 177
click at [451, 159] on div "C#" at bounding box center [450, 139] width 41 height 98
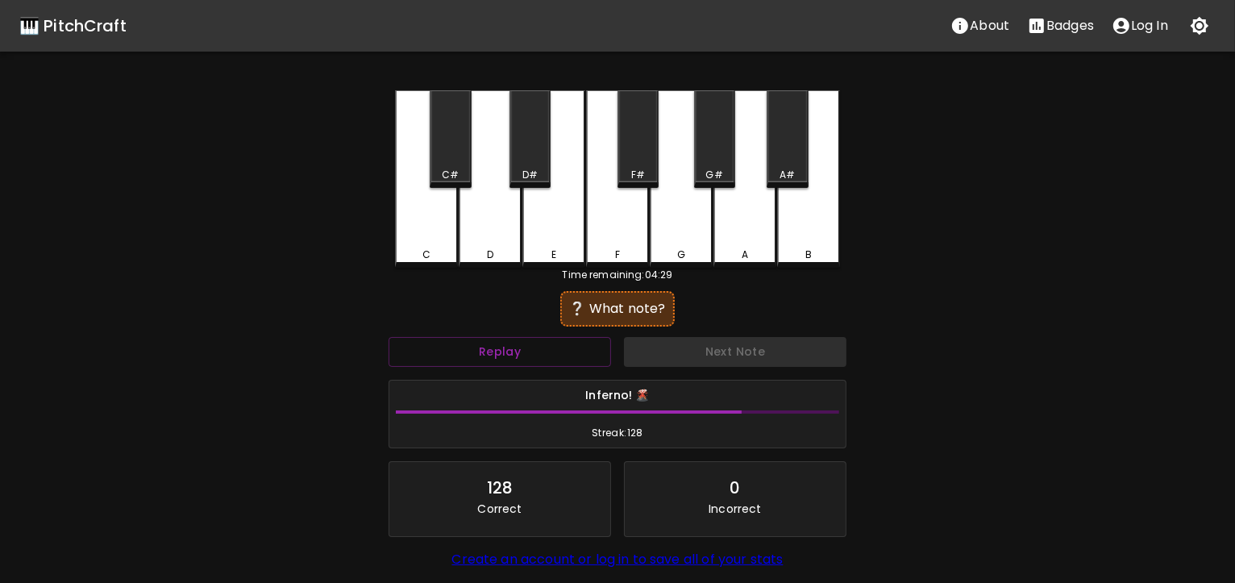
click at [746, 235] on div "A" at bounding box center [745, 178] width 63 height 177
click at [447, 146] on div "C#" at bounding box center [450, 139] width 41 height 98
click at [429, 223] on div "C" at bounding box center [426, 178] width 63 height 177
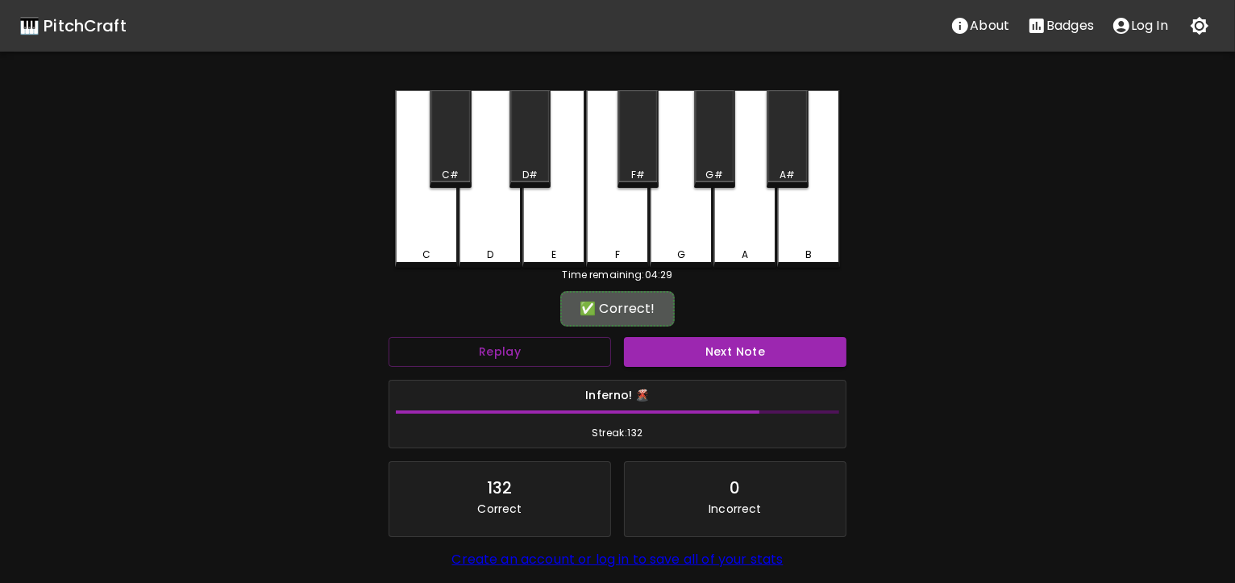
click at [429, 223] on div "C" at bounding box center [426, 178] width 63 height 177
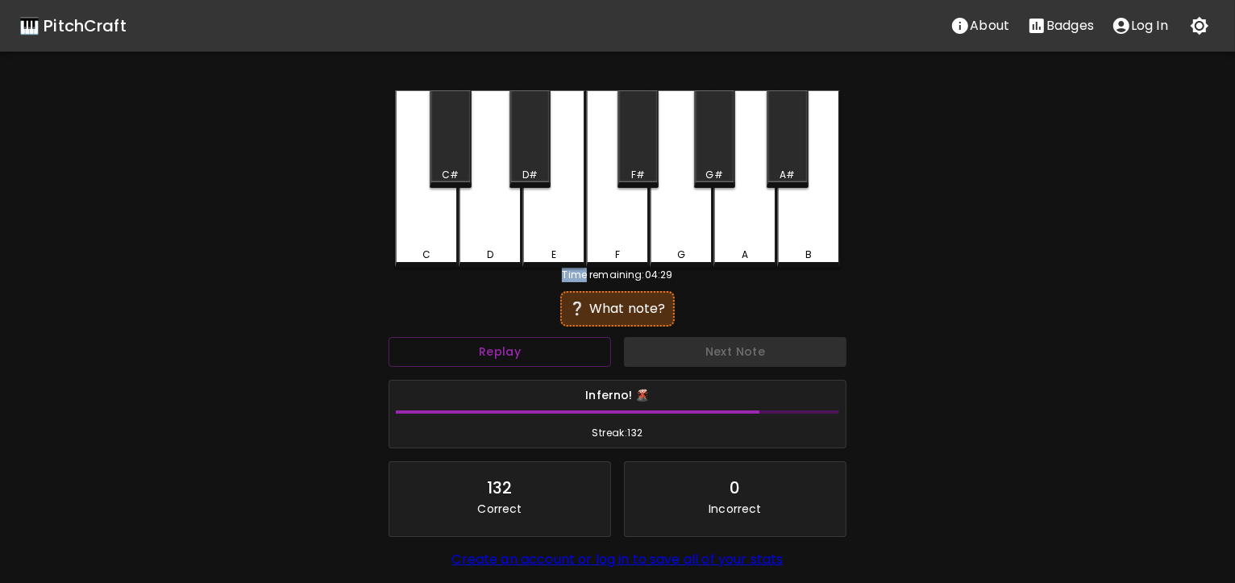
click at [429, 223] on div "C" at bounding box center [426, 178] width 63 height 177
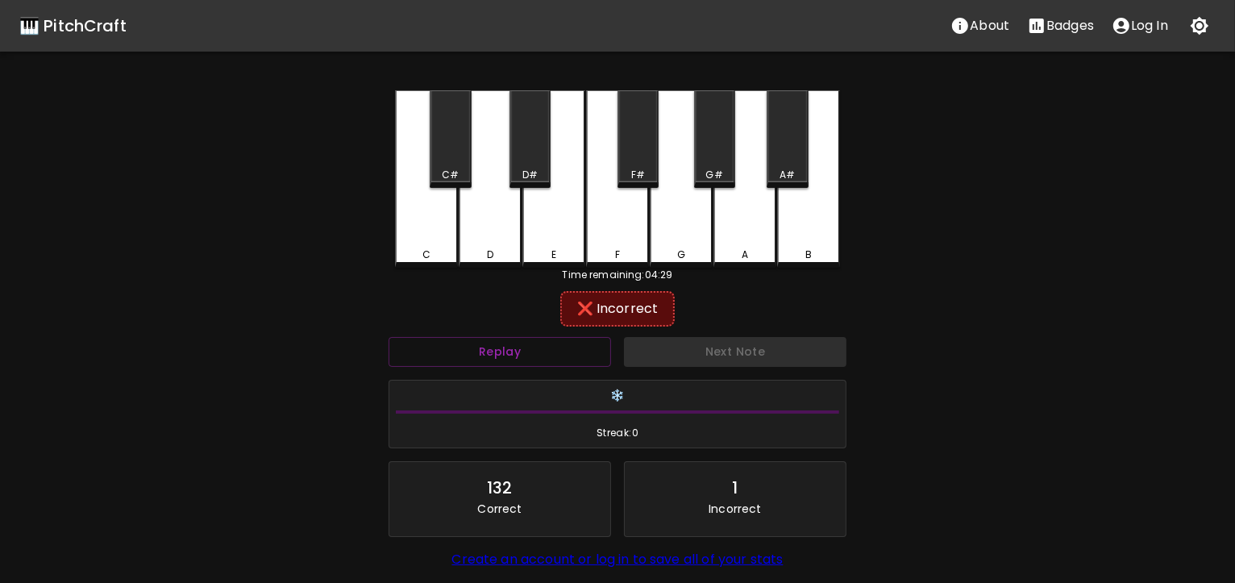
click at [451, 152] on div "C#" at bounding box center [450, 139] width 41 height 98
click at [726, 147] on div "G#" at bounding box center [714, 139] width 41 height 98
click at [805, 152] on div "A#" at bounding box center [787, 139] width 41 height 98
click at [639, 133] on div "F#" at bounding box center [638, 139] width 41 height 98
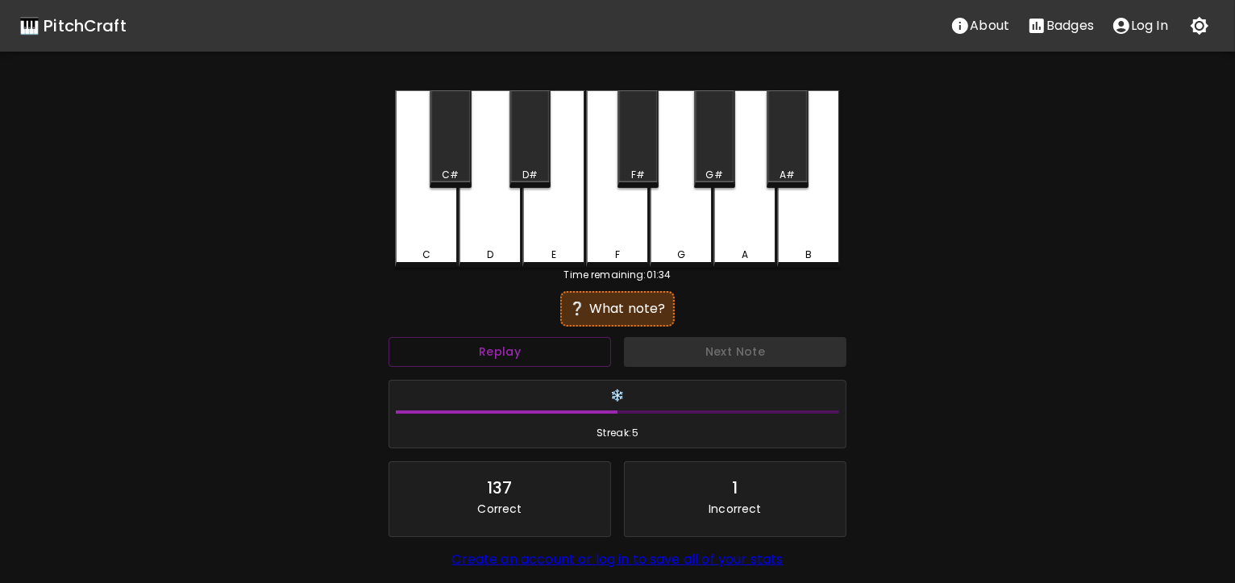
click at [566, 218] on div "E" at bounding box center [553, 178] width 63 height 177
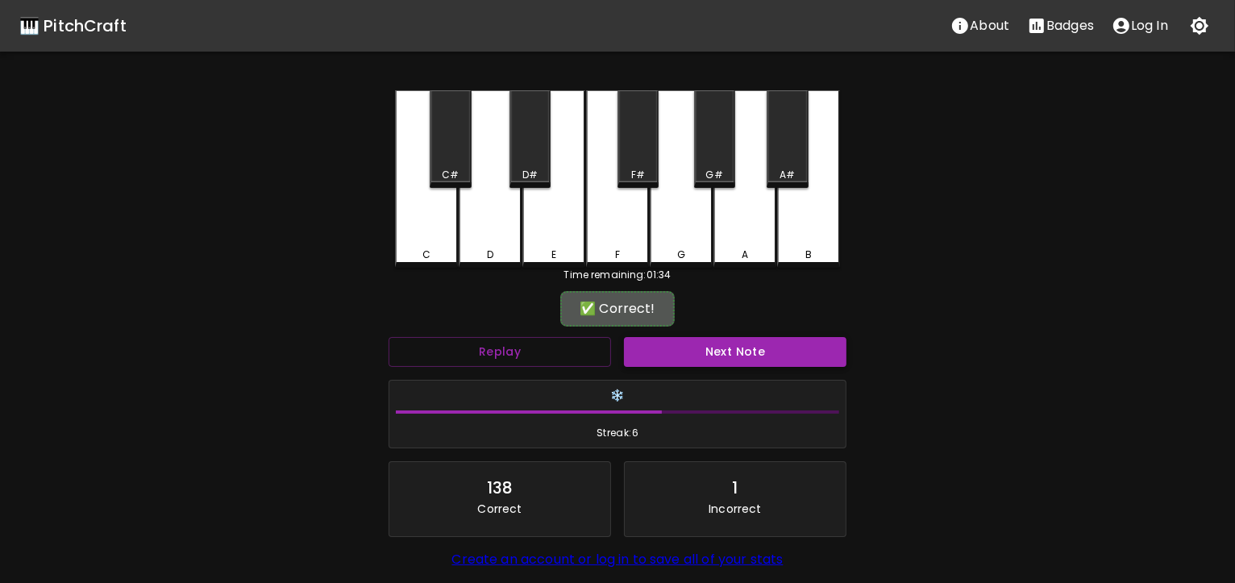
click at [772, 354] on button "Next Note" at bounding box center [735, 352] width 223 height 30
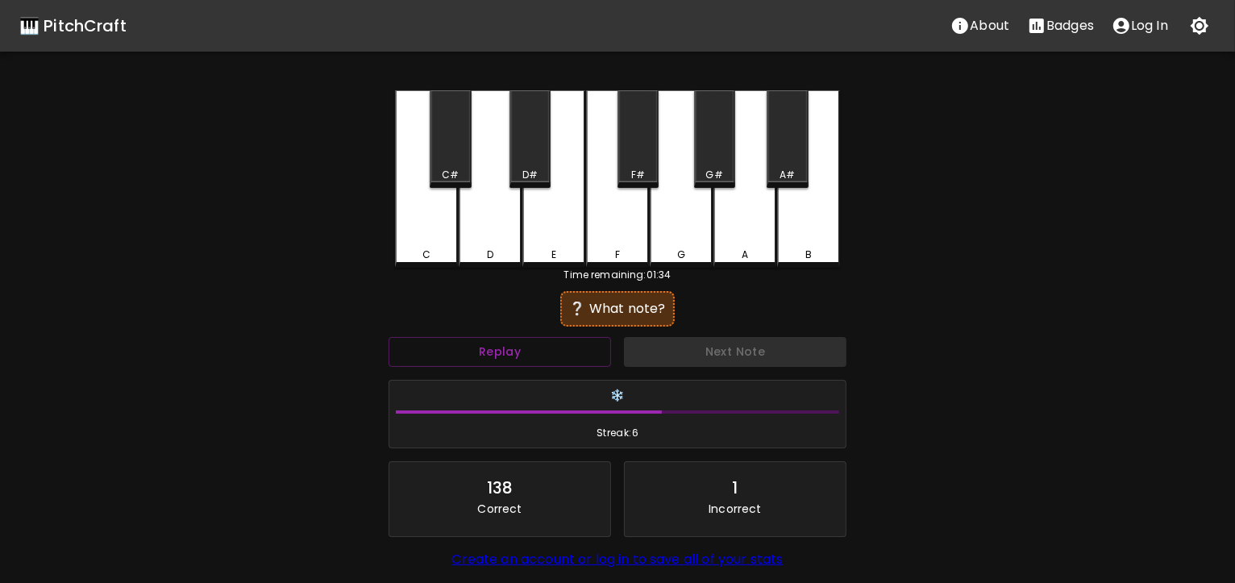
click at [451, 204] on div "C" at bounding box center [426, 178] width 63 height 177
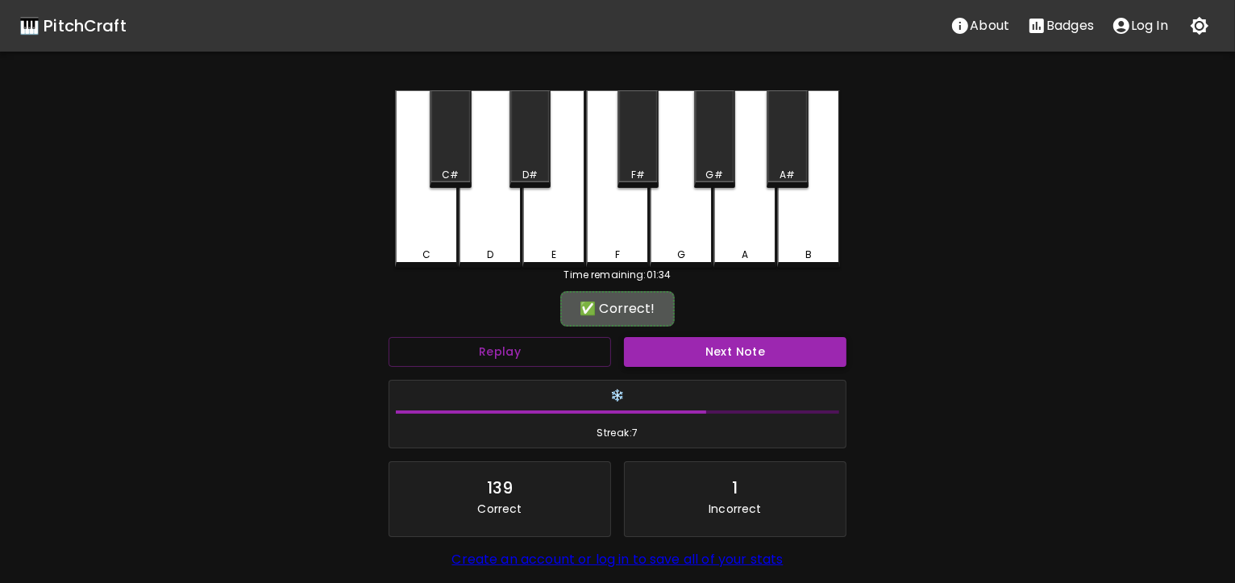
click at [709, 352] on button "Next Note" at bounding box center [735, 352] width 223 height 30
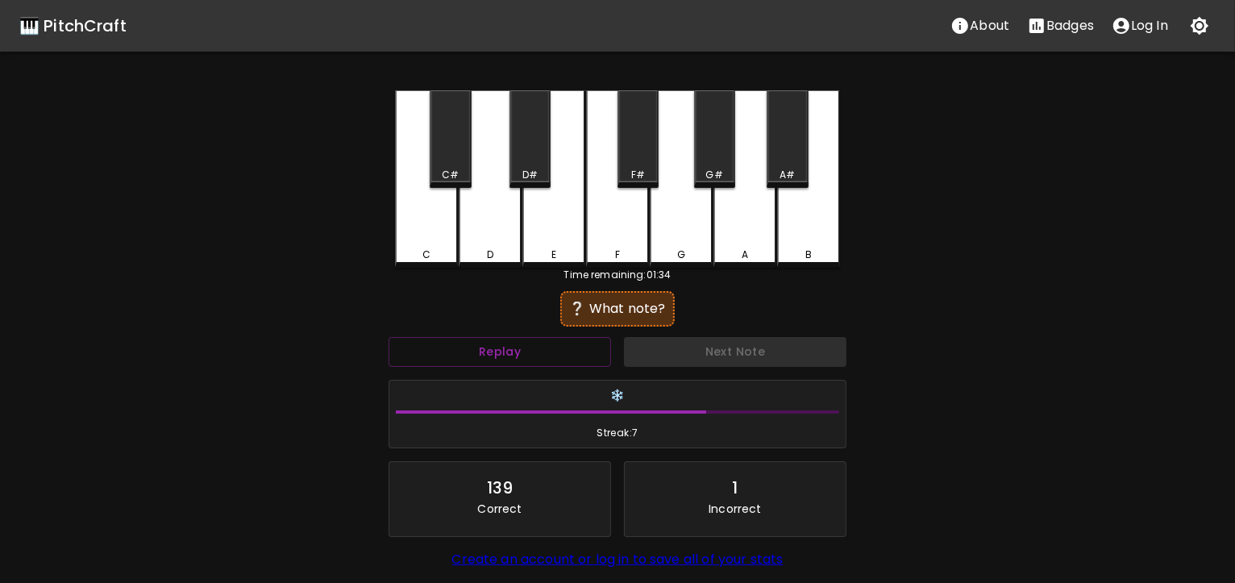
click at [529, 134] on div "D#" at bounding box center [530, 139] width 41 height 98
click at [595, 215] on div "F" at bounding box center [617, 178] width 63 height 177
click at [710, 143] on div "G#" at bounding box center [714, 139] width 41 height 98
click at [449, 148] on div "C#" at bounding box center [450, 139] width 41 height 98
click at [530, 137] on div "D#" at bounding box center [530, 139] width 41 height 98
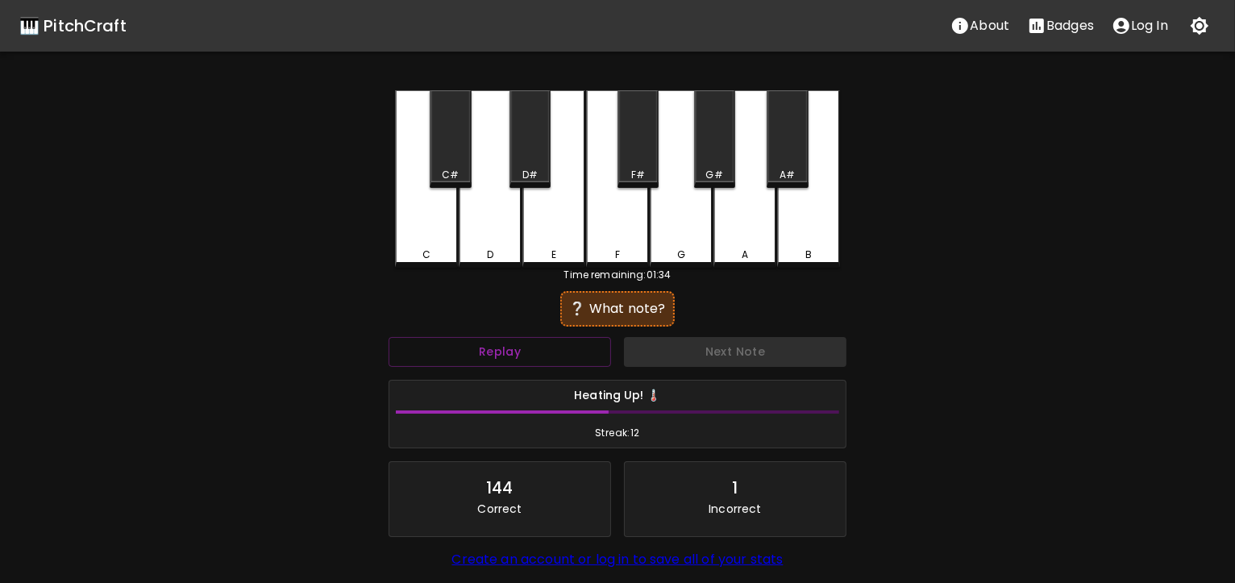
click at [740, 238] on div "A" at bounding box center [745, 178] width 63 height 177
click at [741, 203] on div "A" at bounding box center [745, 178] width 63 height 177
click at [458, 146] on div "C#" at bounding box center [450, 139] width 41 height 98
click at [540, 129] on div "D#" at bounding box center [530, 139] width 41 height 98
click at [639, 148] on div "F#" at bounding box center [638, 139] width 41 height 98
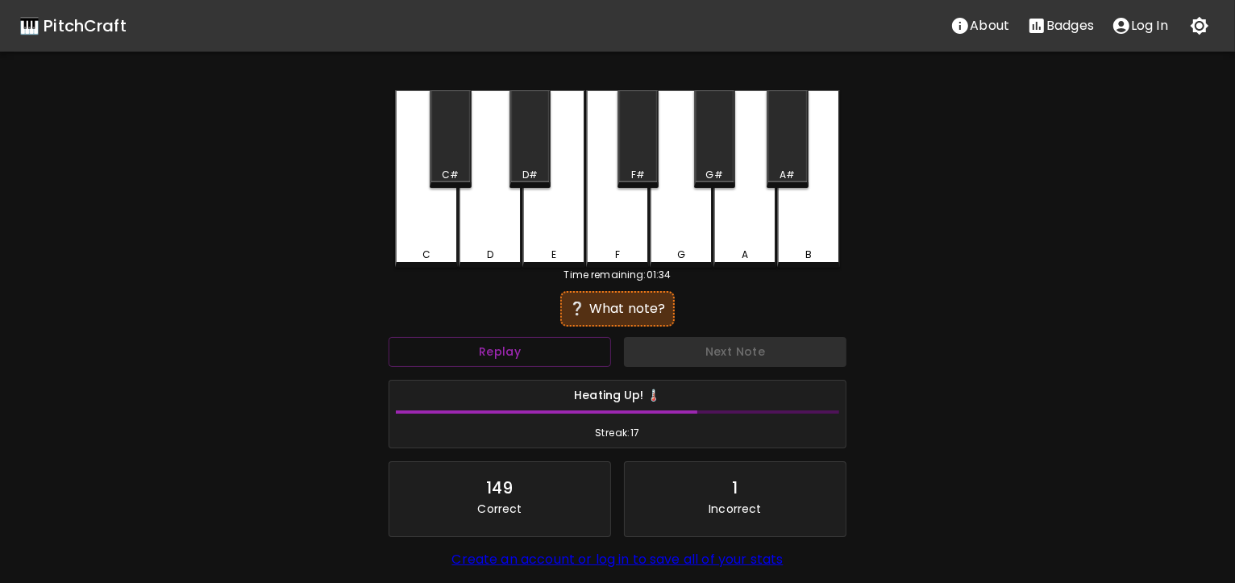
click at [705, 119] on div "G#" at bounding box center [714, 139] width 41 height 98
click at [620, 198] on div "F" at bounding box center [617, 178] width 63 height 177
click at [743, 218] on div "A" at bounding box center [745, 178] width 63 height 177
click at [448, 143] on div "C#" at bounding box center [450, 139] width 41 height 98
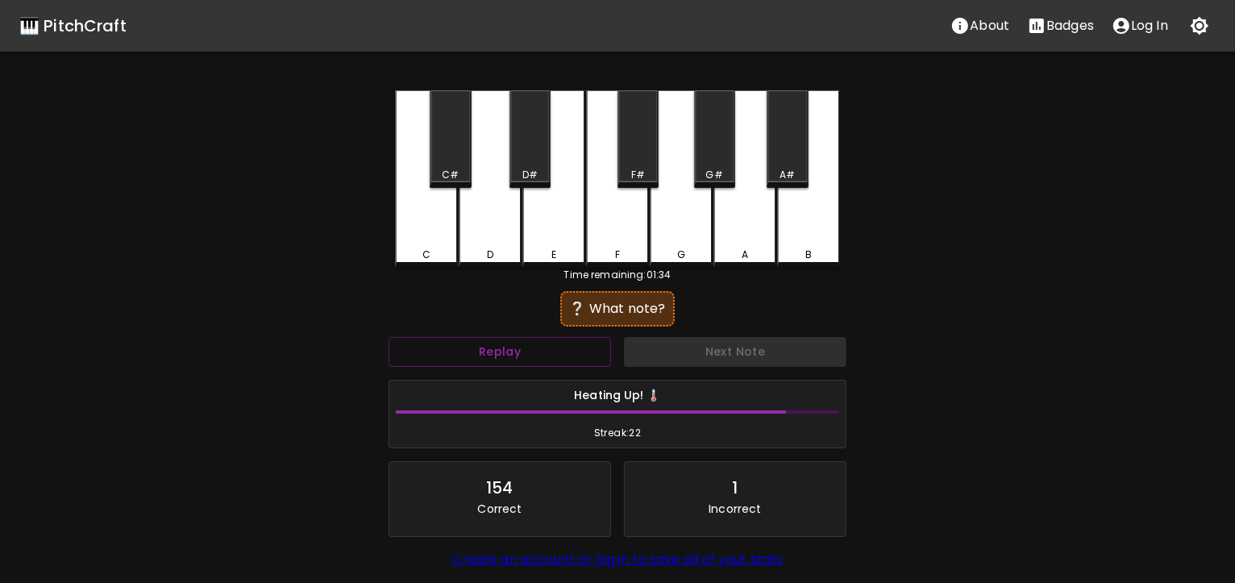
click at [419, 248] on div "C" at bounding box center [427, 255] width 60 height 15
click at [630, 145] on div "F#" at bounding box center [638, 139] width 41 height 98
click at [788, 127] on div "A#" at bounding box center [787, 139] width 41 height 98
click at [640, 129] on div "F#" at bounding box center [638, 139] width 41 height 98
click at [448, 230] on div "C" at bounding box center [426, 178] width 63 height 177
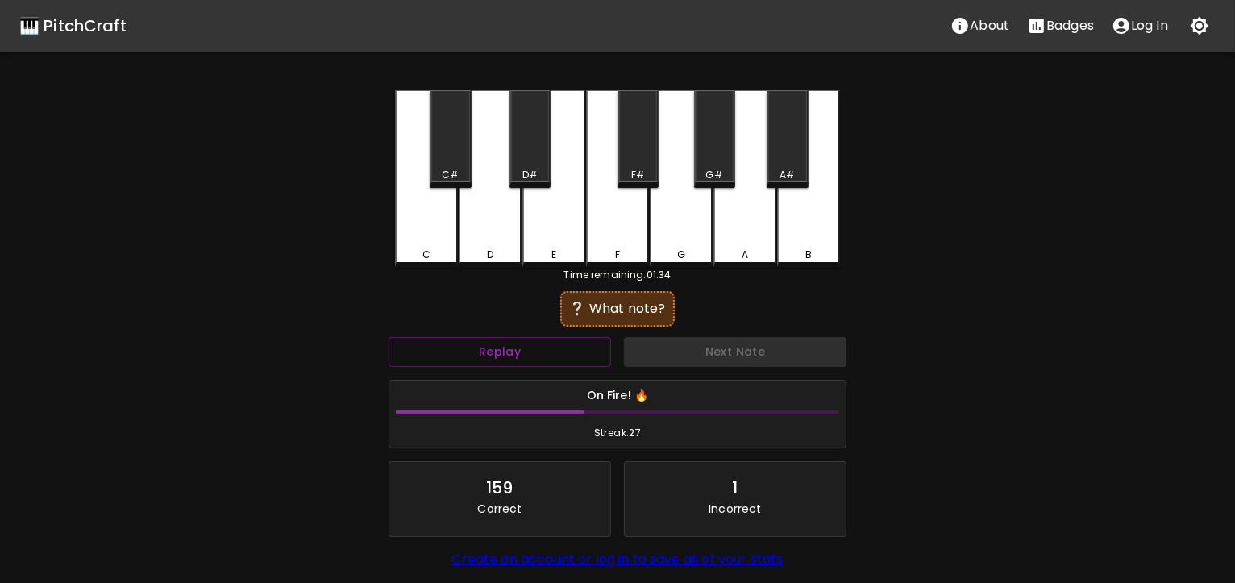
click at [437, 141] on div "C#" at bounding box center [450, 139] width 41 height 98
click at [824, 208] on div "B" at bounding box center [808, 178] width 63 height 177
click at [508, 223] on div "D" at bounding box center [490, 178] width 63 height 177
click at [422, 233] on div "C" at bounding box center [426, 178] width 63 height 177
click at [801, 127] on div "A#" at bounding box center [787, 139] width 41 height 98
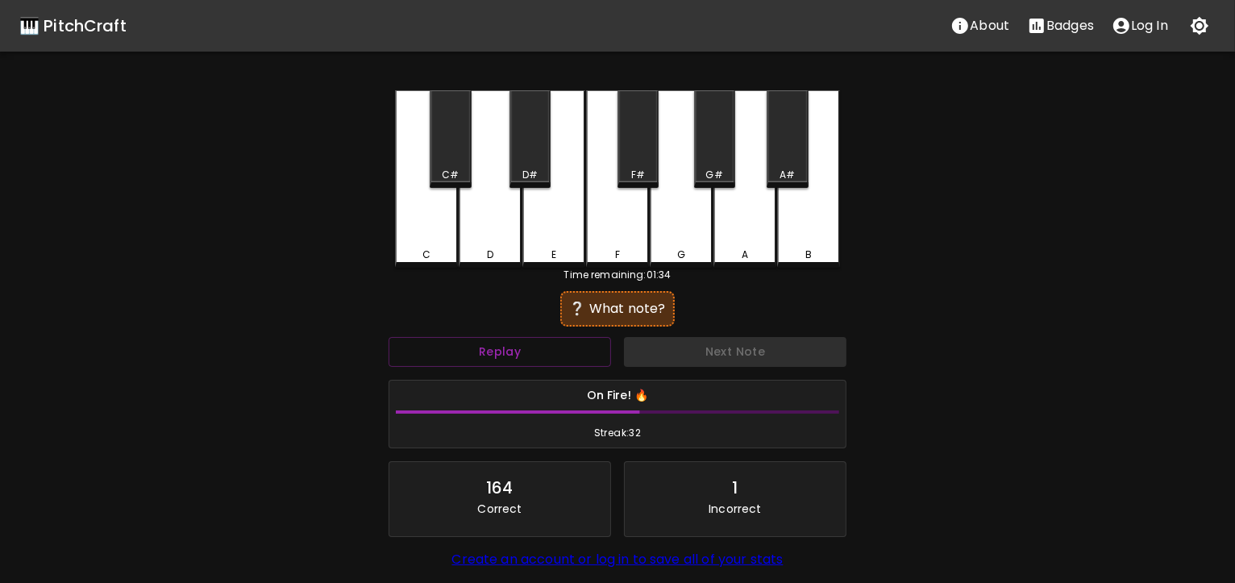
click at [811, 223] on div "B" at bounding box center [808, 178] width 63 height 177
click at [477, 238] on div "D" at bounding box center [490, 178] width 63 height 177
click at [701, 131] on div "G#" at bounding box center [714, 139] width 41 height 98
click at [537, 123] on div "D#" at bounding box center [530, 139] width 41 height 98
click at [497, 221] on div "D" at bounding box center [490, 178] width 63 height 177
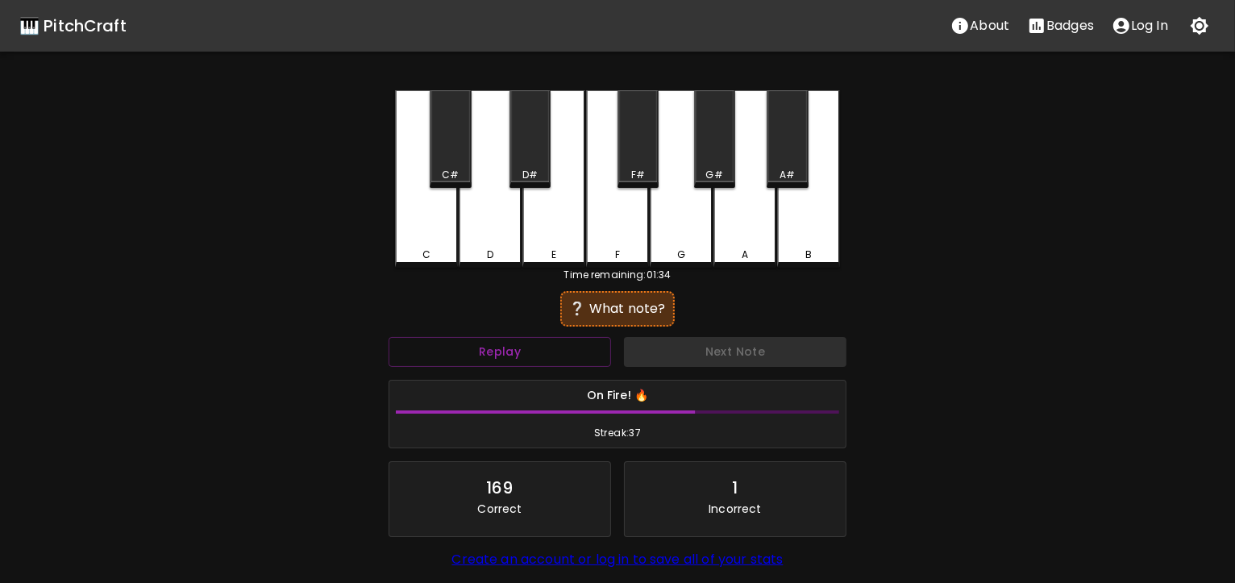
click at [701, 231] on div "G" at bounding box center [681, 178] width 63 height 177
click at [826, 214] on div "B" at bounding box center [808, 178] width 63 height 177
click at [617, 244] on div "F" at bounding box center [617, 178] width 63 height 177
click at [547, 219] on div "E" at bounding box center [553, 178] width 63 height 177
click at [622, 215] on div "F" at bounding box center [617, 178] width 63 height 177
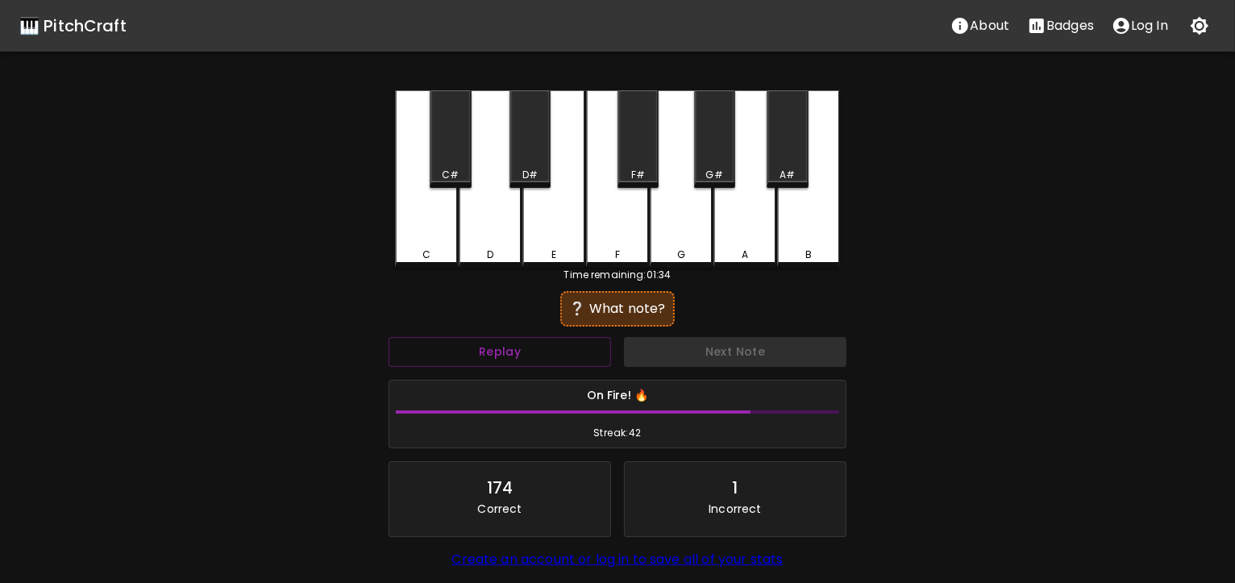
click at [721, 153] on div "G#" at bounding box center [714, 139] width 41 height 98
click at [454, 139] on div "C#" at bounding box center [450, 139] width 41 height 98
click at [603, 224] on div "F" at bounding box center [617, 178] width 63 height 177
click at [465, 146] on div "C#" at bounding box center [450, 139] width 41 height 98
click at [497, 203] on div "D" at bounding box center [490, 178] width 63 height 177
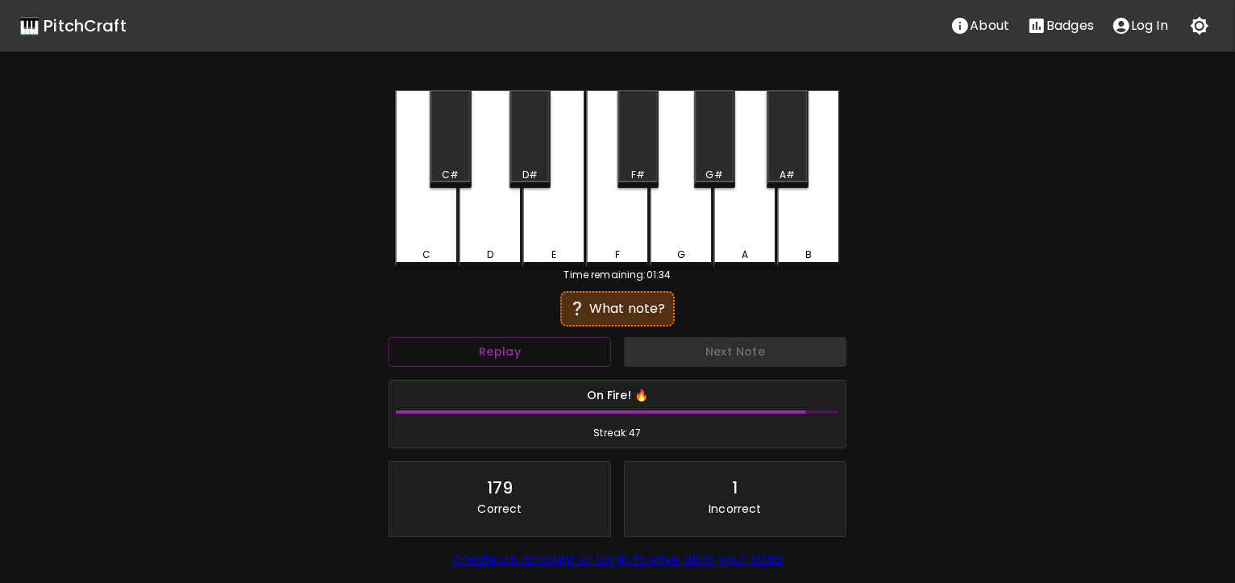
click at [565, 219] on div "E" at bounding box center [553, 178] width 63 height 177
click at [651, 121] on div "F#" at bounding box center [638, 139] width 41 height 98
click at [636, 125] on div "F#" at bounding box center [638, 139] width 41 height 98
click at [533, 144] on div "D#" at bounding box center [530, 139] width 41 height 98
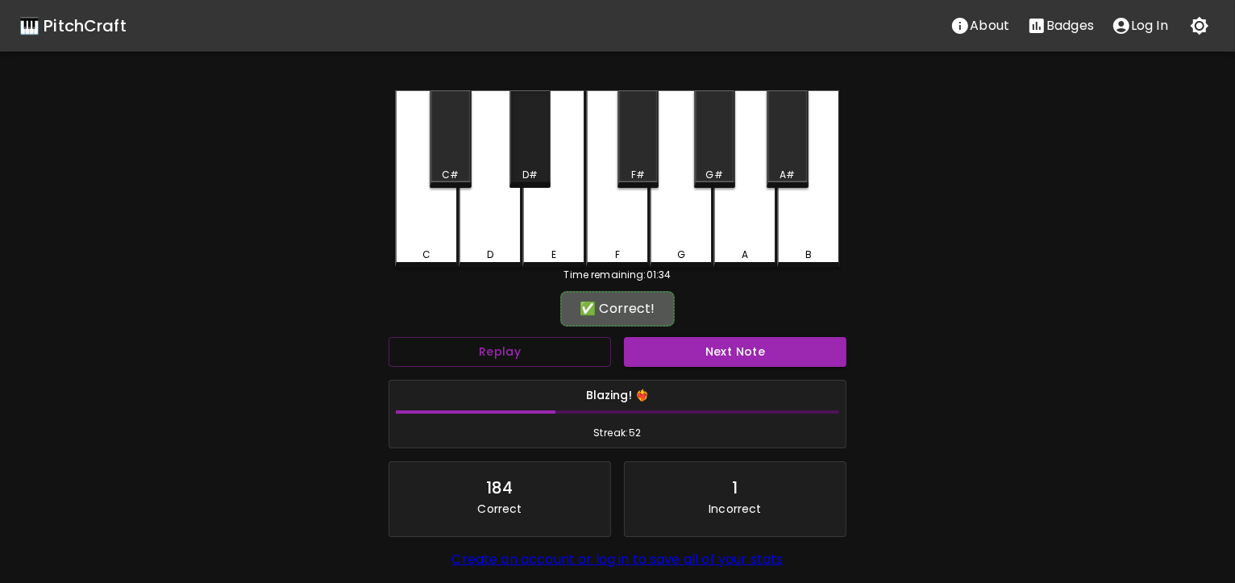
click at [533, 144] on div "D#" at bounding box center [530, 139] width 41 height 98
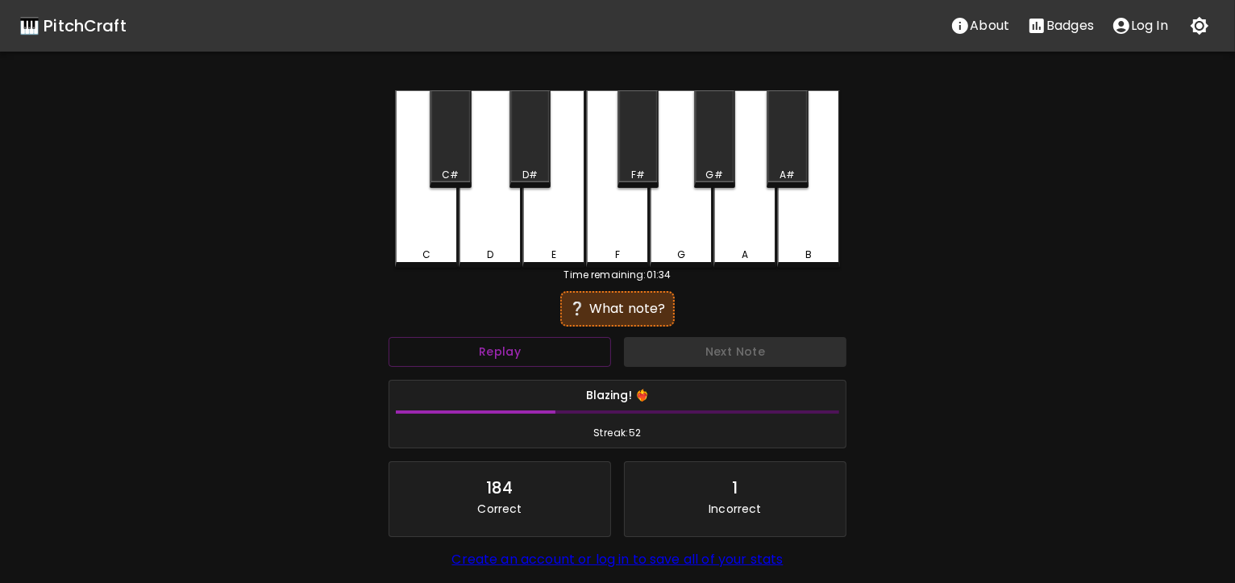
click at [795, 244] on div "B" at bounding box center [808, 178] width 63 height 177
click at [677, 208] on div "G" at bounding box center [681, 178] width 63 height 177
click at [597, 227] on div "F" at bounding box center [617, 178] width 63 height 177
click at [601, 219] on div "F" at bounding box center [617, 178] width 63 height 177
click at [686, 194] on div "G" at bounding box center [681, 178] width 63 height 177
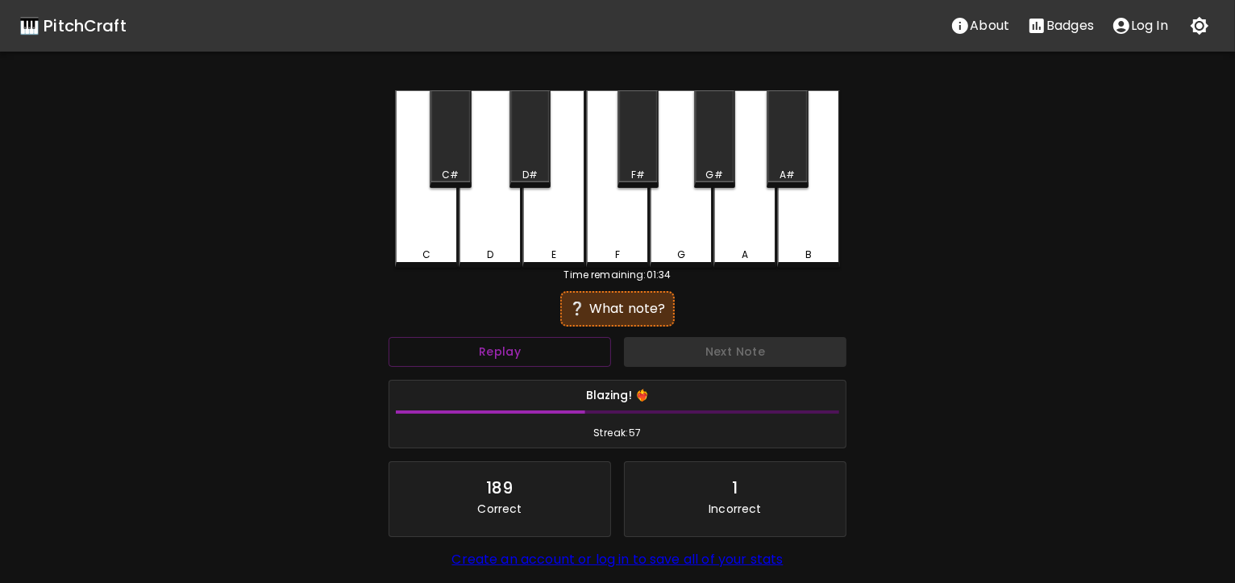
click at [726, 144] on div "G#" at bounding box center [714, 139] width 41 height 98
click at [797, 140] on div "A#" at bounding box center [787, 139] width 41 height 98
click at [626, 116] on div "F#" at bounding box center [638, 139] width 41 height 98
click at [781, 156] on div "A#" at bounding box center [787, 139] width 41 height 98
click at [454, 141] on div "C#" at bounding box center [450, 139] width 41 height 98
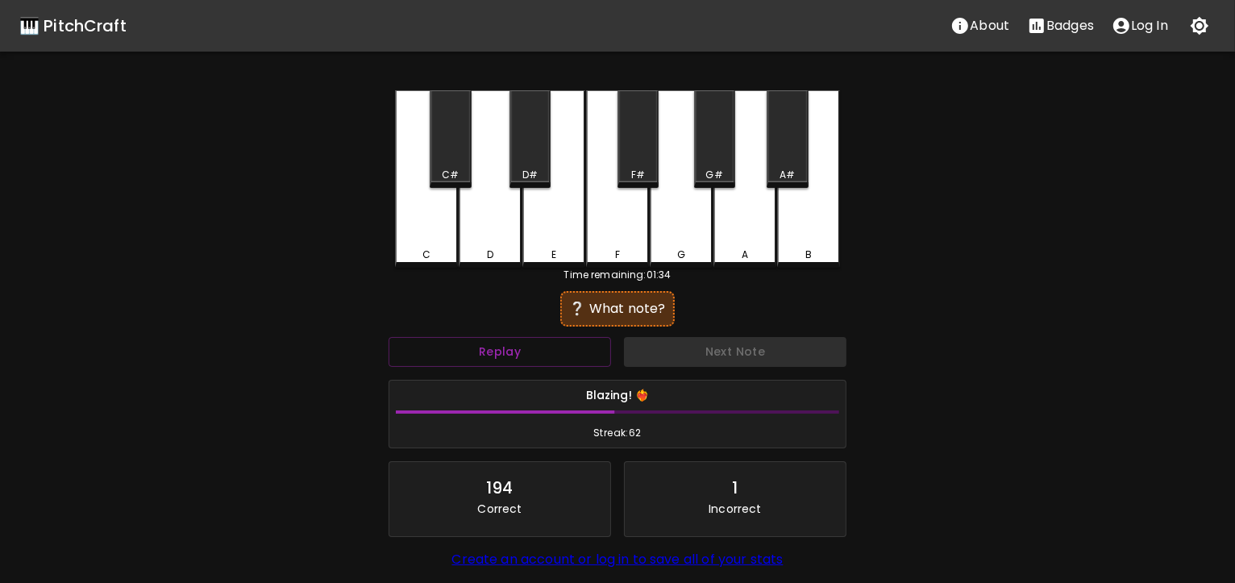
click at [437, 205] on div "C" at bounding box center [426, 178] width 63 height 177
click at [750, 199] on div "A" at bounding box center [745, 178] width 63 height 177
click at [452, 154] on div "C#" at bounding box center [450, 139] width 41 height 98
click at [709, 148] on div "G#" at bounding box center [714, 139] width 41 height 98
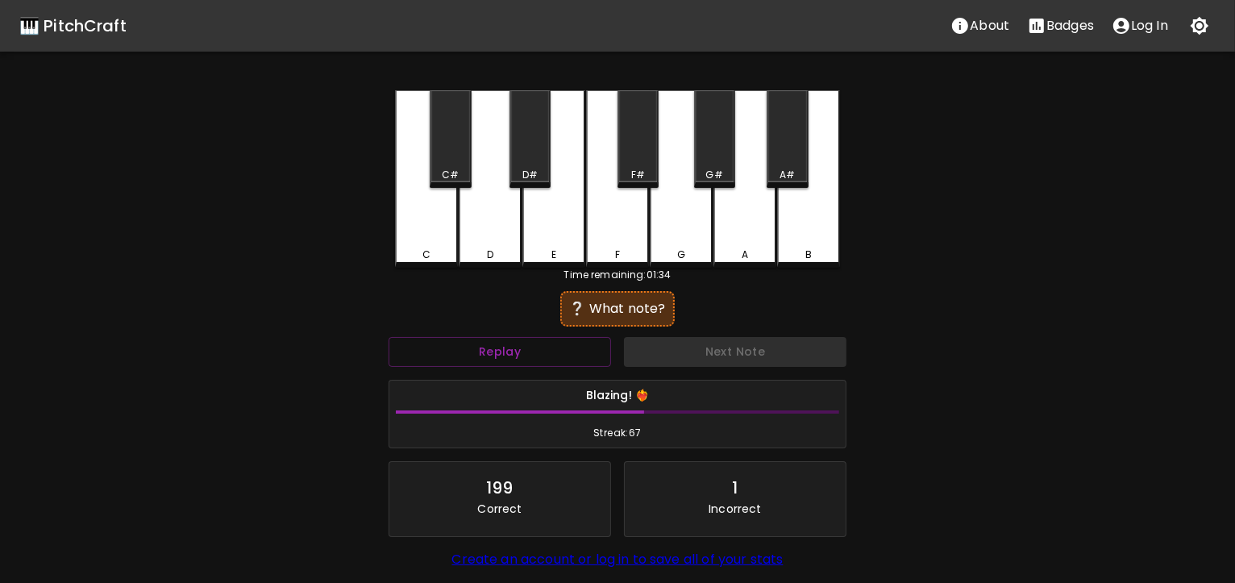
click at [630, 139] on div "F#" at bounding box center [638, 139] width 41 height 98
click at [678, 202] on div "G" at bounding box center [681, 178] width 63 height 177
click at [783, 145] on div "A#" at bounding box center [787, 139] width 41 height 98
click at [685, 209] on div "G" at bounding box center [681, 178] width 63 height 177
click at [719, 155] on div "G#" at bounding box center [714, 139] width 41 height 98
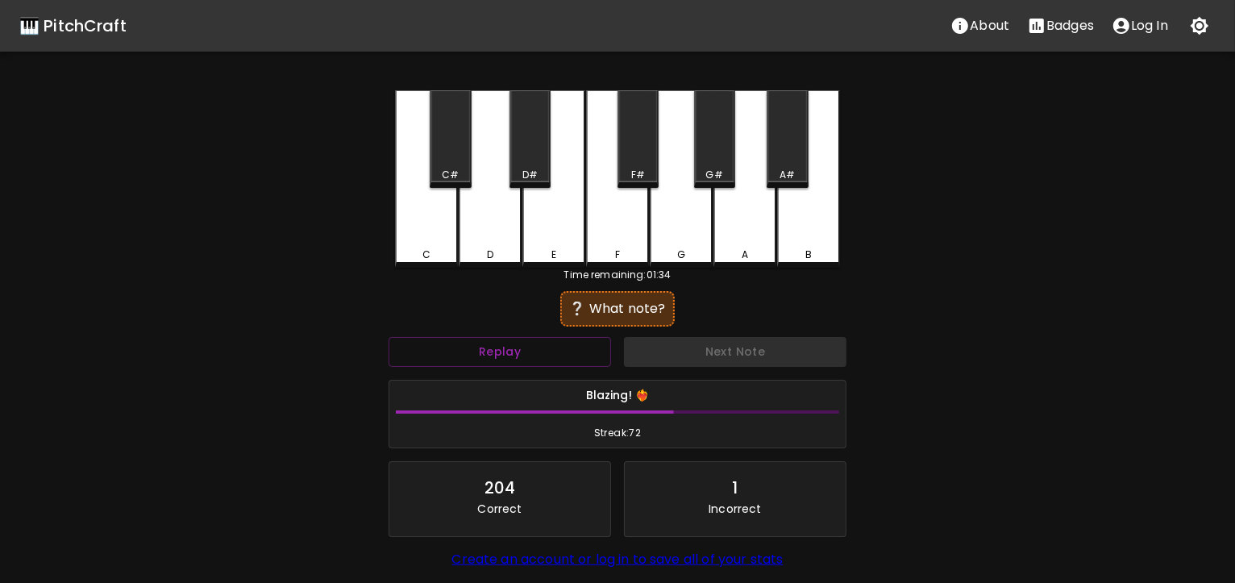
click at [535, 139] on div "D#" at bounding box center [530, 139] width 41 height 98
click at [439, 150] on div "C#" at bounding box center [450, 139] width 41 height 98
click at [718, 156] on div "G#" at bounding box center [714, 139] width 41 height 98
click at [784, 157] on div "A#" at bounding box center [787, 139] width 41 height 98
click at [531, 134] on div "D#" at bounding box center [530, 139] width 41 height 98
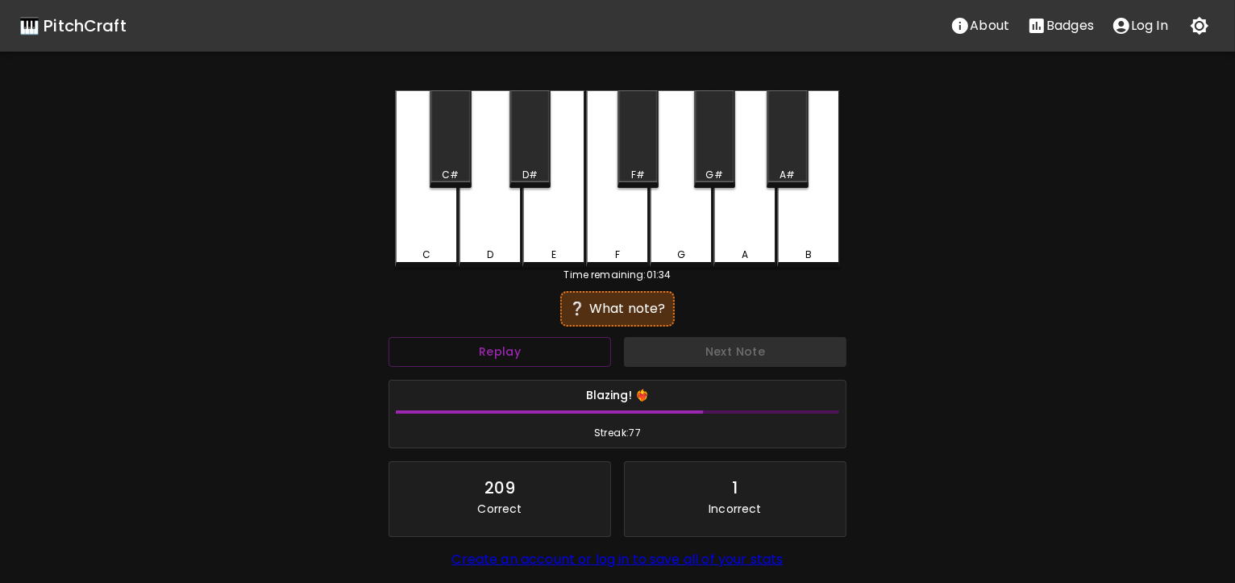
click at [560, 228] on div "E" at bounding box center [553, 178] width 63 height 177
click at [441, 225] on div "C" at bounding box center [426, 178] width 63 height 177
click at [610, 219] on div "F" at bounding box center [617, 178] width 63 height 177
click at [438, 214] on div "C" at bounding box center [426, 178] width 63 height 177
click at [728, 208] on div "A" at bounding box center [745, 178] width 63 height 177
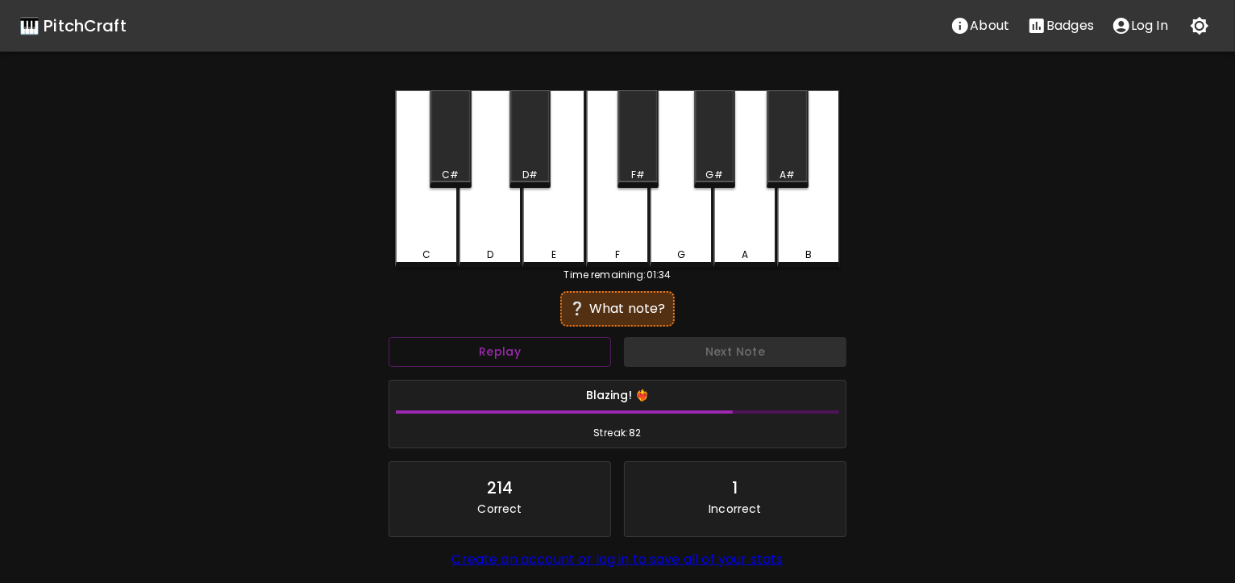
click at [416, 250] on div "C" at bounding box center [427, 255] width 60 height 15
click at [790, 156] on div "A#" at bounding box center [787, 139] width 41 height 98
click at [794, 139] on div "A#" at bounding box center [787, 139] width 41 height 98
click at [567, 214] on div "E" at bounding box center [553, 178] width 63 height 177
click at [527, 161] on div "D#" at bounding box center [530, 139] width 41 height 98
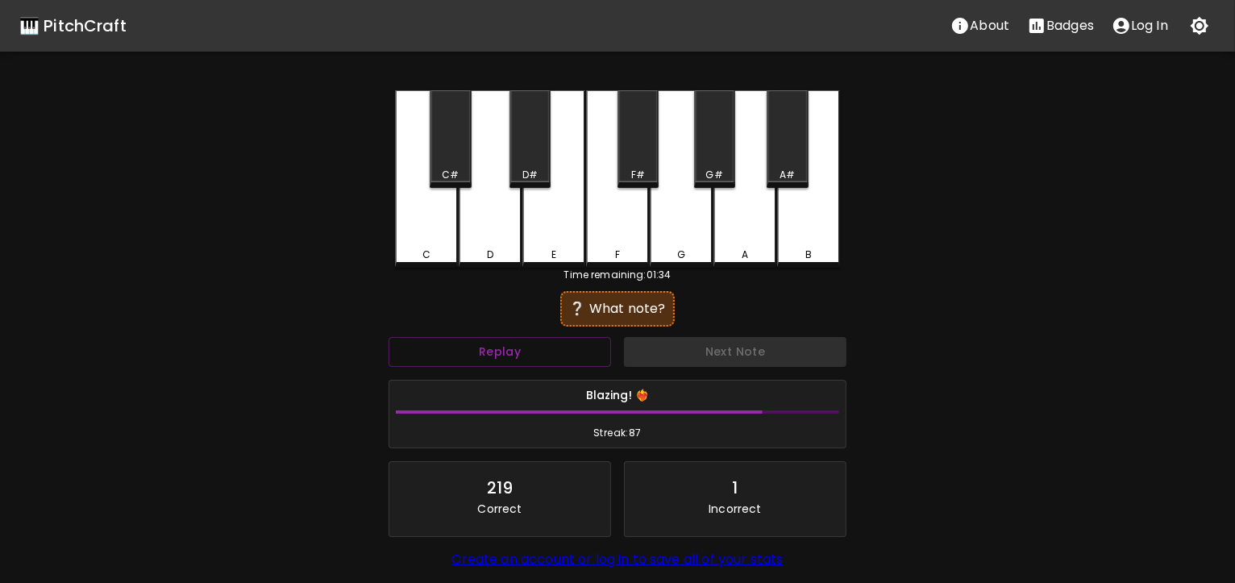
click at [480, 229] on div "D" at bounding box center [490, 178] width 63 height 177
click at [797, 135] on div "A#" at bounding box center [787, 139] width 41 height 98
click at [437, 241] on div "C" at bounding box center [426, 178] width 63 height 177
click at [779, 151] on div "A#" at bounding box center [787, 139] width 41 height 98
click at [691, 200] on div "G" at bounding box center [681, 178] width 63 height 177
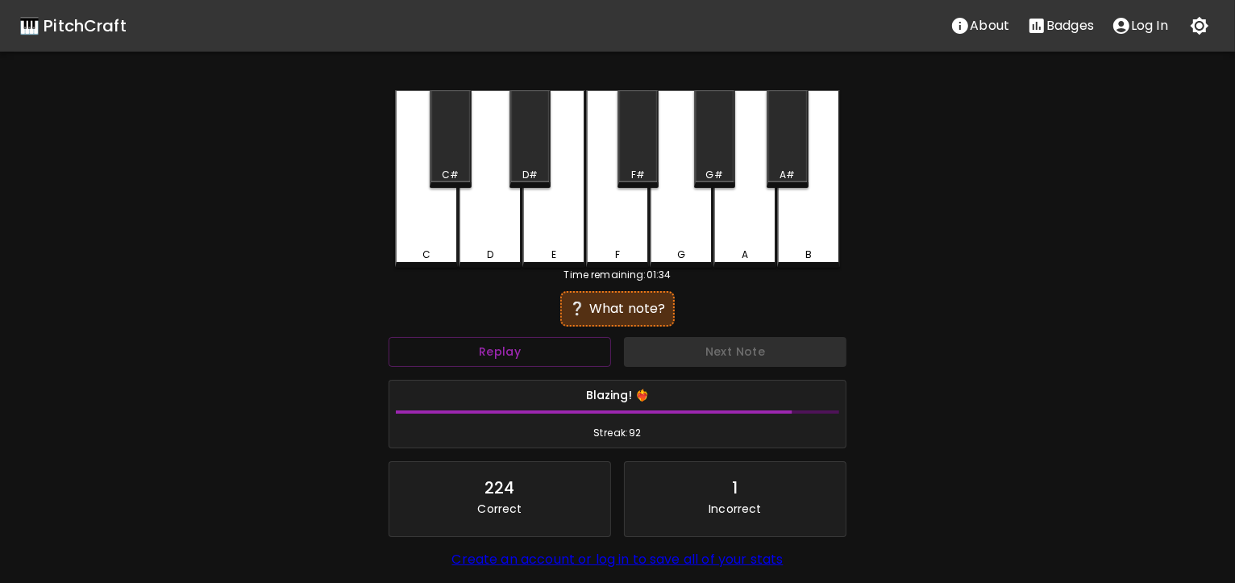
click at [497, 198] on div "D" at bounding box center [490, 178] width 63 height 177
click at [442, 157] on div "C#" at bounding box center [450, 139] width 41 height 98
click at [748, 222] on div "A" at bounding box center [745, 178] width 63 height 177
click at [460, 159] on div "C#" at bounding box center [450, 139] width 41 height 98
click at [689, 221] on div "G" at bounding box center [681, 178] width 63 height 177
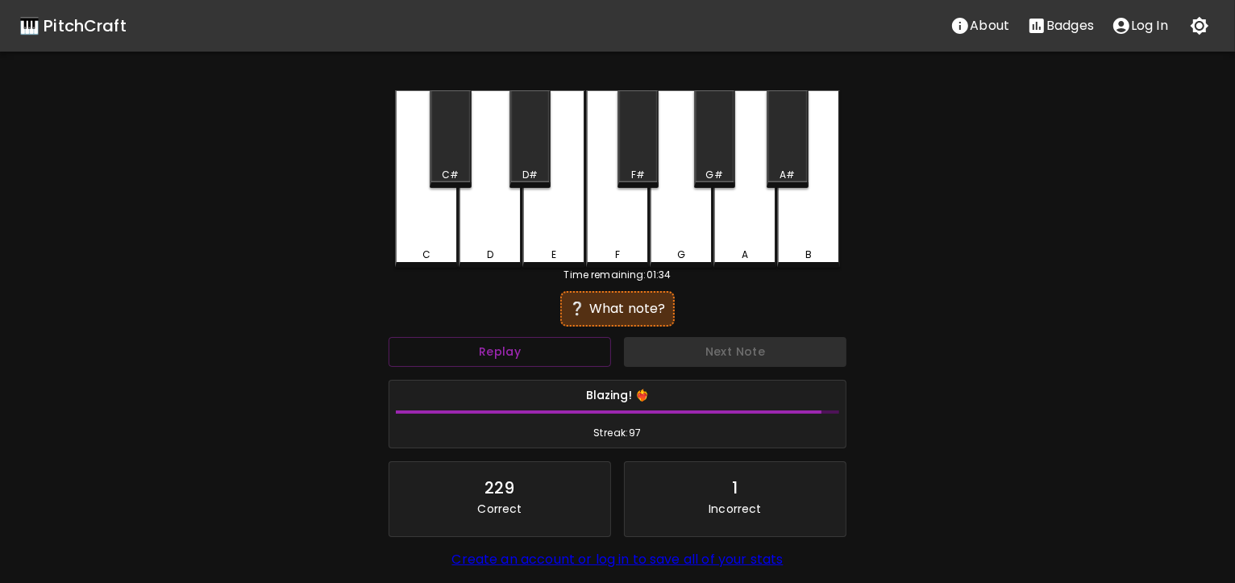
click at [454, 160] on div "C#" at bounding box center [450, 139] width 41 height 98
click at [535, 215] on div "E" at bounding box center [553, 178] width 63 height 177
click at [615, 223] on div "F" at bounding box center [617, 178] width 63 height 177
click at [815, 206] on div "B" at bounding box center [808, 178] width 63 height 177
click at [431, 236] on div "C" at bounding box center [426, 178] width 63 height 177
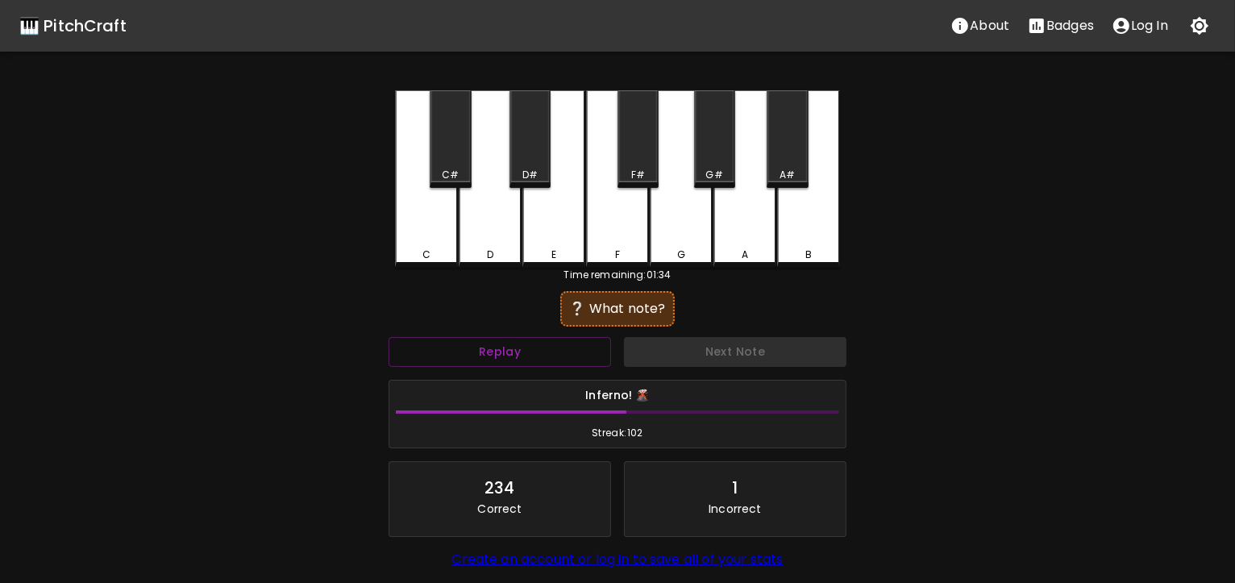
click at [688, 216] on div "G" at bounding box center [681, 178] width 63 height 177
click at [424, 221] on div "C" at bounding box center [426, 178] width 63 height 177
click at [638, 140] on div "F#" at bounding box center [638, 139] width 41 height 98
click at [787, 238] on div "B" at bounding box center [808, 178] width 63 height 177
click at [530, 145] on div "D#" at bounding box center [530, 139] width 41 height 98
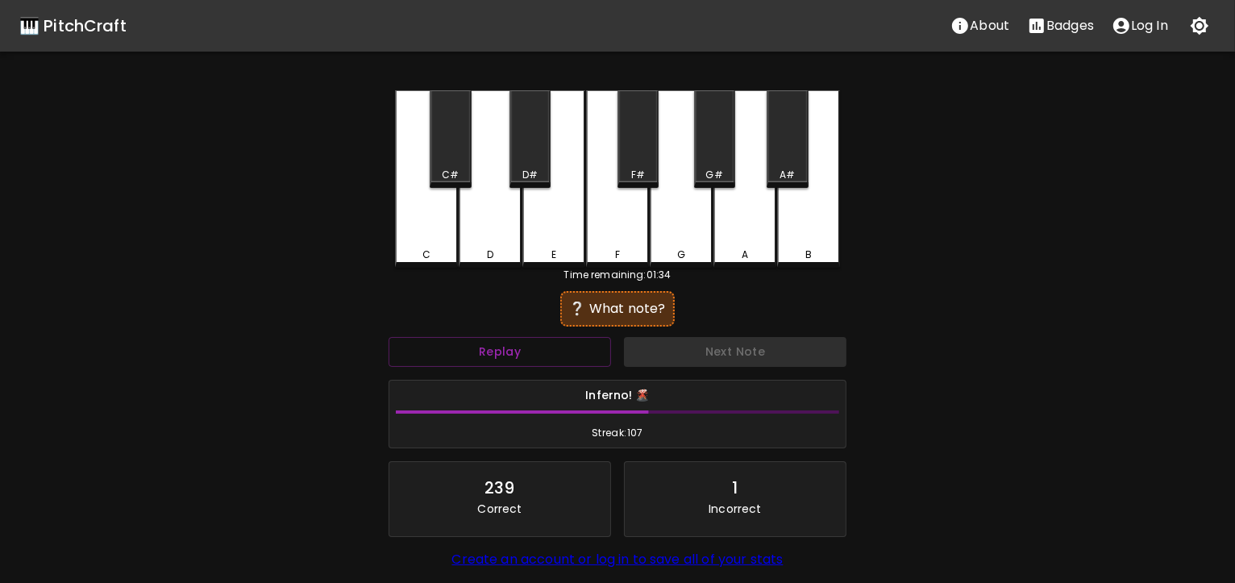
click at [740, 210] on div "A" at bounding box center [745, 178] width 63 height 177
click at [792, 126] on div "A#" at bounding box center [787, 139] width 41 height 98
click at [814, 227] on div "B" at bounding box center [808, 178] width 63 height 177
click at [414, 235] on div "C" at bounding box center [426, 178] width 63 height 177
click at [475, 206] on div "D" at bounding box center [490, 178] width 63 height 177
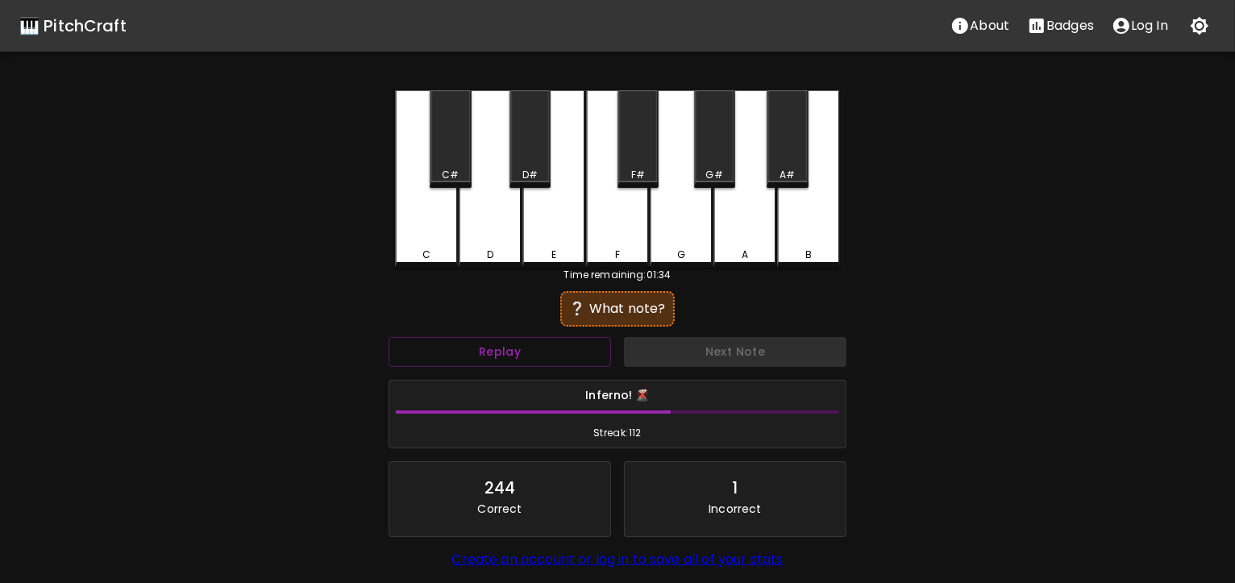
click at [560, 213] on div "E" at bounding box center [553, 178] width 63 height 177
click at [495, 214] on div "D" at bounding box center [490, 178] width 63 height 177
click at [790, 127] on div "A#" at bounding box center [787, 139] width 41 height 98
click at [803, 211] on div "B" at bounding box center [808, 178] width 63 height 177
click at [679, 214] on div "G" at bounding box center [681, 178] width 63 height 177
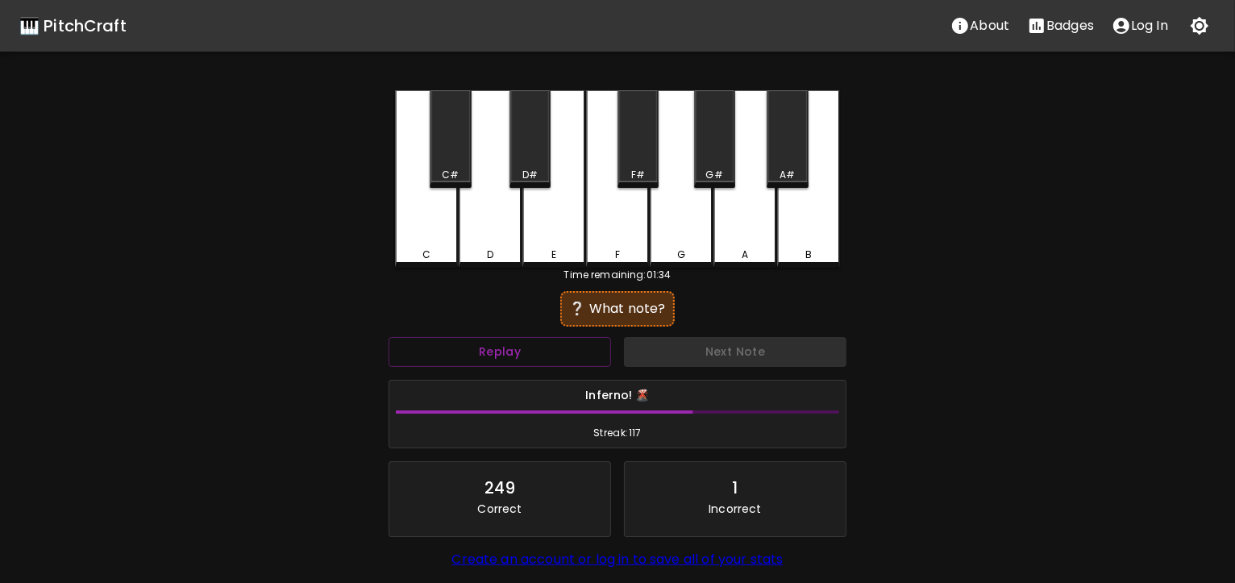
click at [557, 211] on div "E" at bounding box center [553, 178] width 63 height 177
click at [533, 215] on div "E" at bounding box center [553, 178] width 63 height 177
click at [555, 206] on div "E" at bounding box center [553, 178] width 63 height 177
click at [525, 136] on div "D#" at bounding box center [530, 139] width 41 height 98
click at [457, 142] on div "C#" at bounding box center [450, 139] width 41 height 98
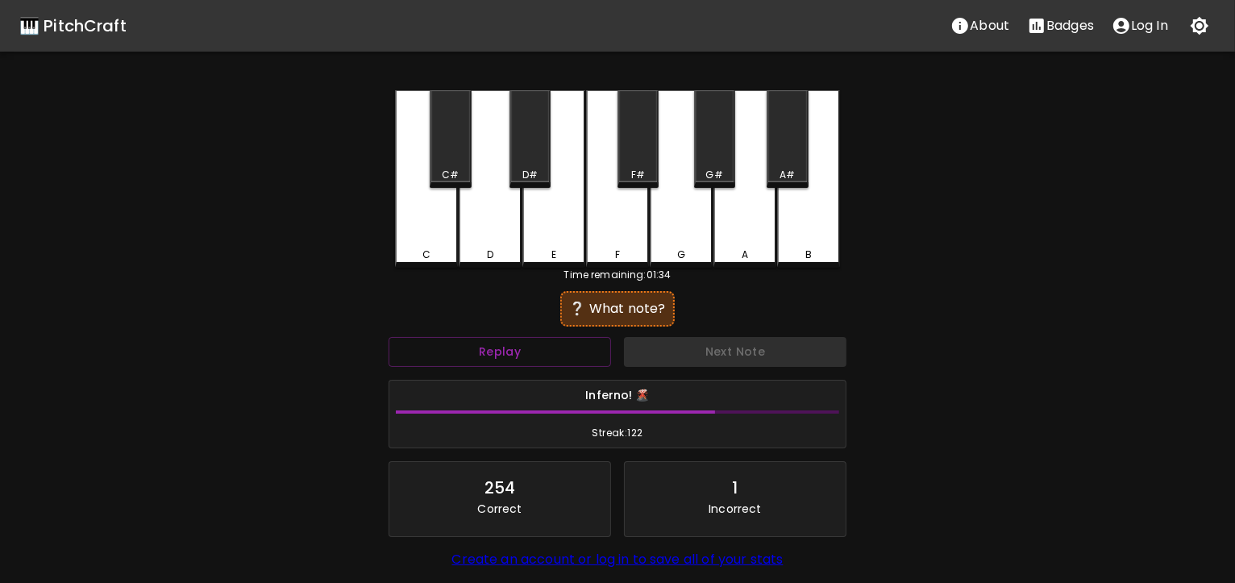
click at [527, 141] on div "D#" at bounding box center [530, 139] width 41 height 98
click at [450, 158] on div "C#" at bounding box center [450, 139] width 41 height 98
click at [607, 221] on div "F" at bounding box center [617, 178] width 63 height 177
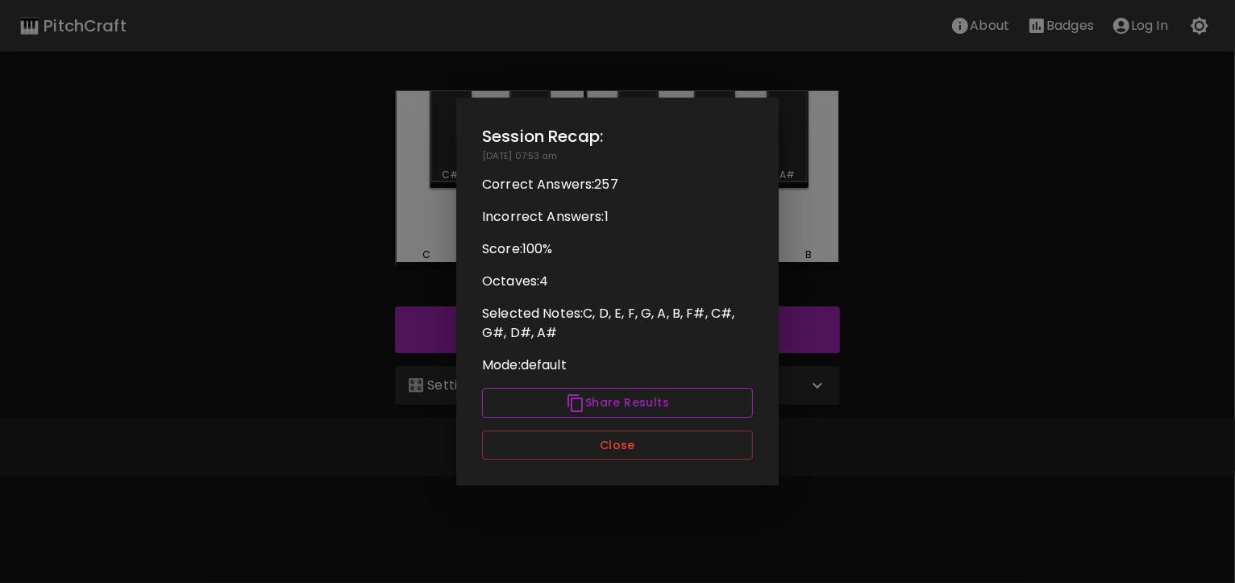
click at [634, 401] on button "Share Results" at bounding box center [617, 403] width 271 height 30
click at [618, 447] on button "Close" at bounding box center [617, 446] width 271 height 30
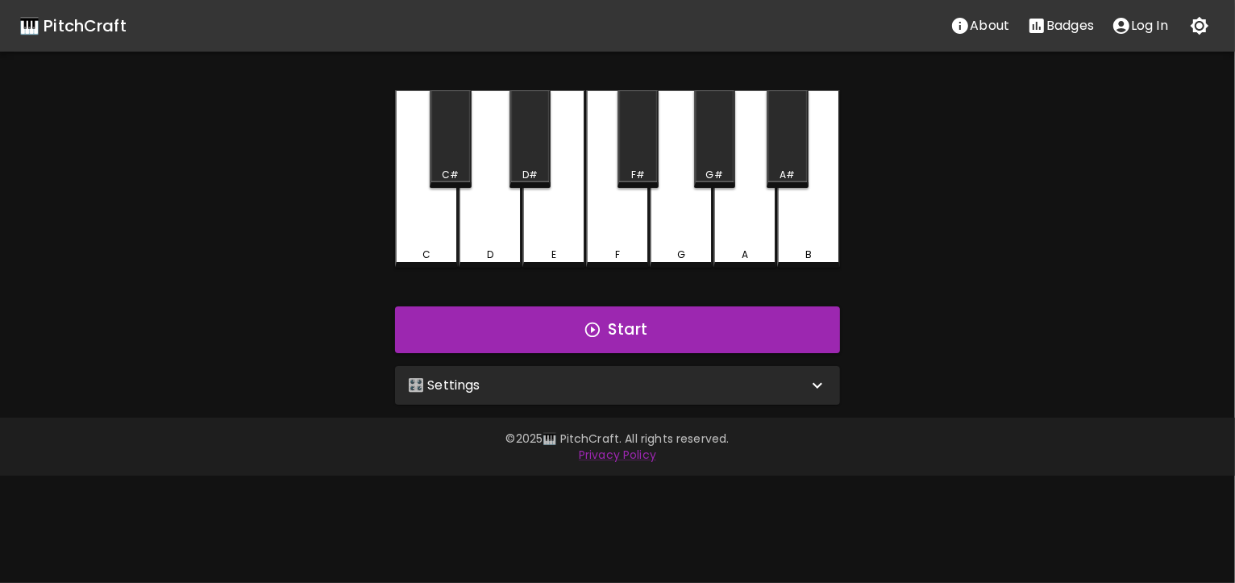
click at [1055, 28] on p "Badges" at bounding box center [1070, 25] width 48 height 19
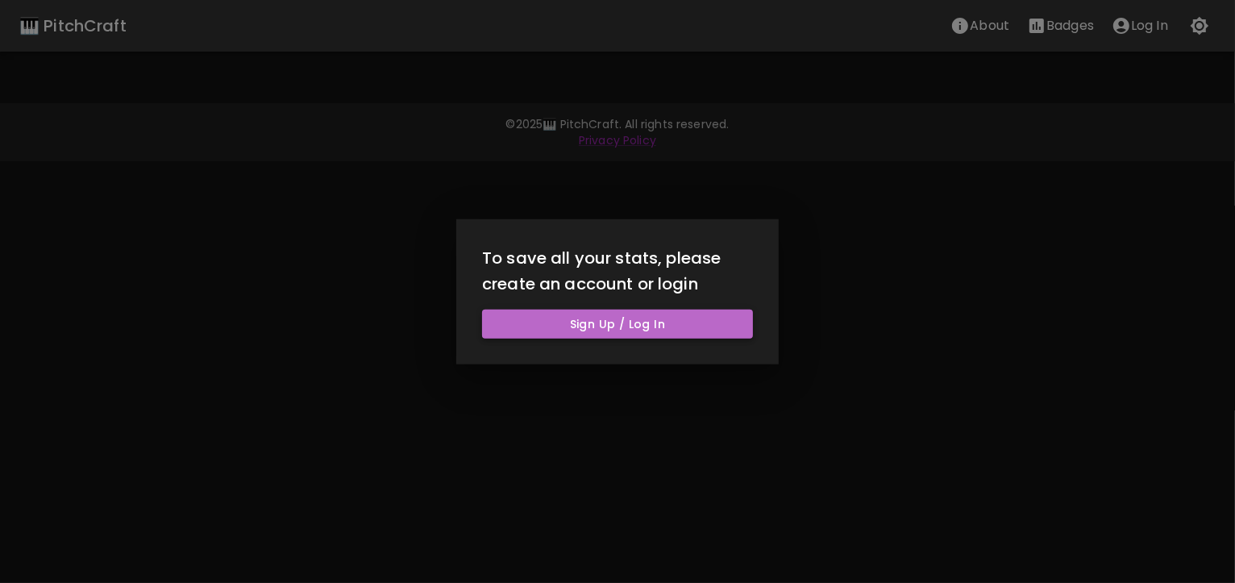
click at [626, 323] on button "Sign Up / Log In" at bounding box center [617, 324] width 271 height 30
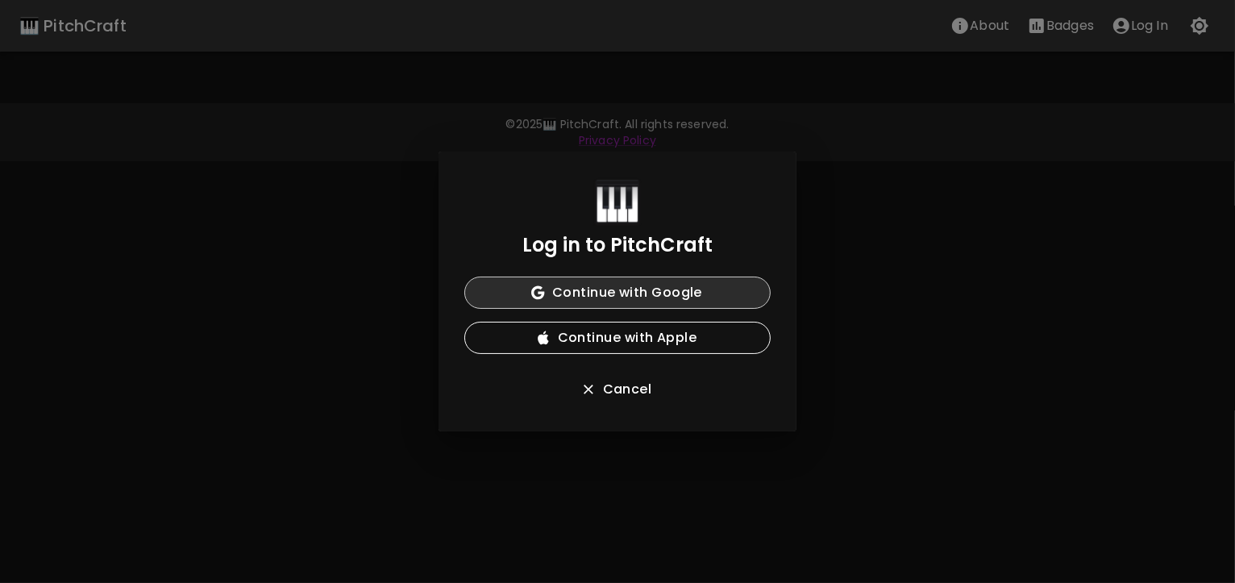
click at [603, 295] on button "Continue with Google" at bounding box center [617, 293] width 306 height 32
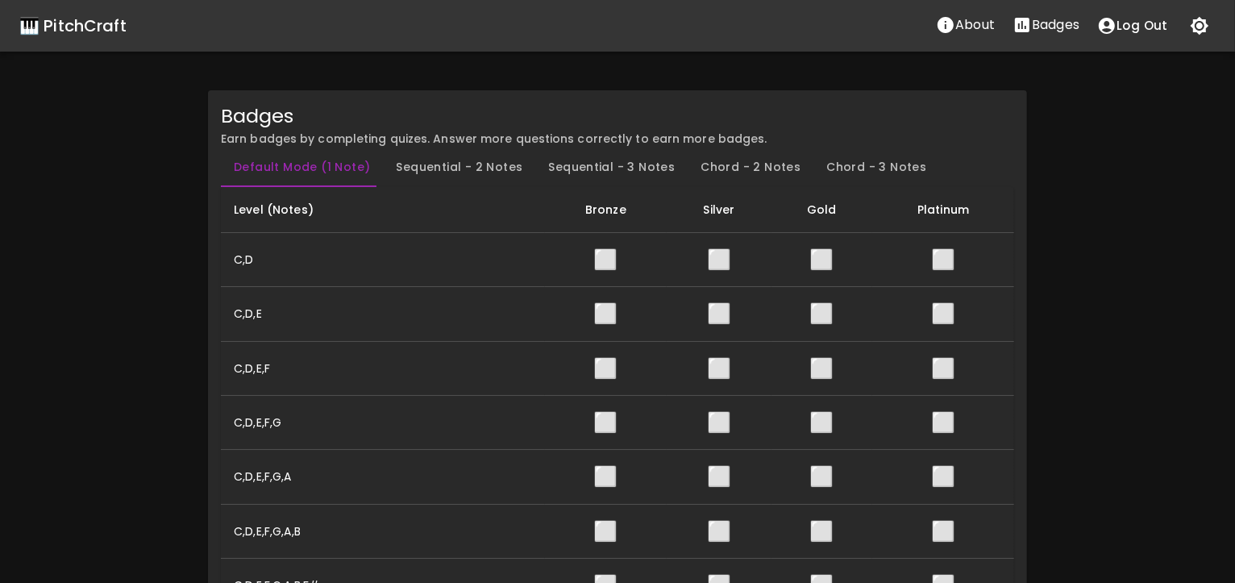
click at [966, 21] on p "About" at bounding box center [975, 24] width 40 height 19
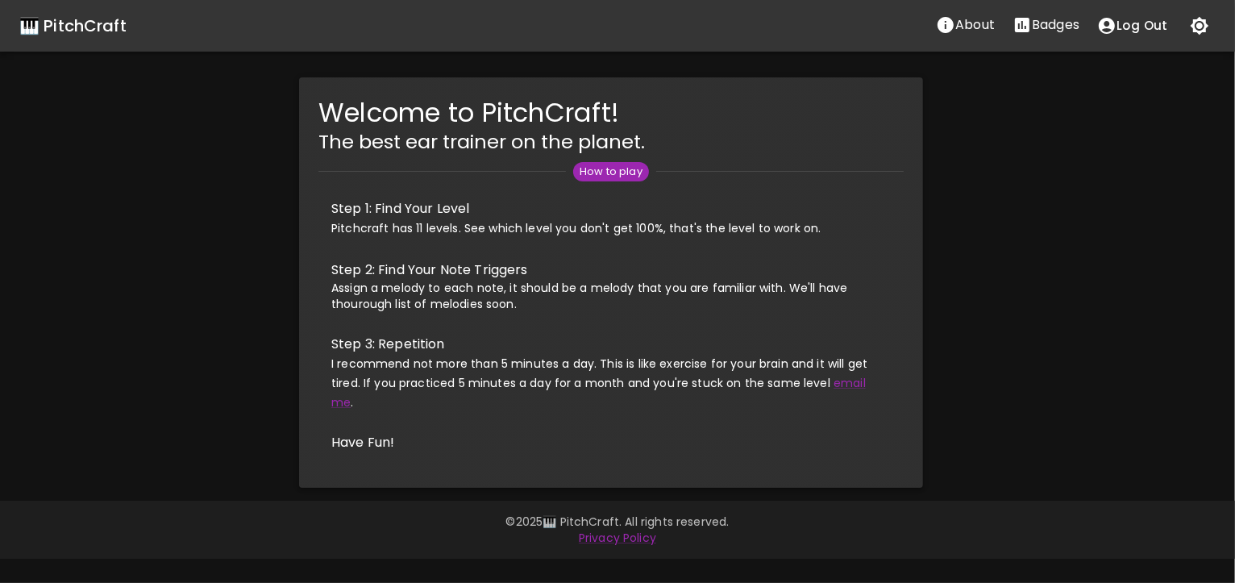
click at [99, 27] on div "🎹 PitchCraft" at bounding box center [72, 26] width 107 height 26
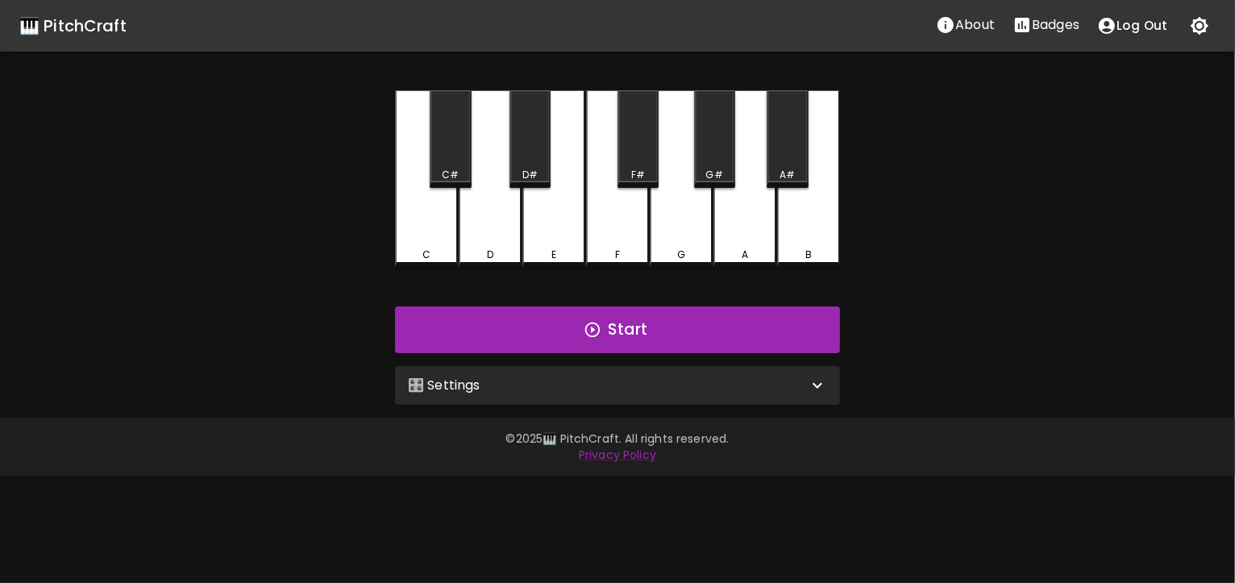
click at [807, 381] on div "🎛️ Settings" at bounding box center [608, 385] width 400 height 19
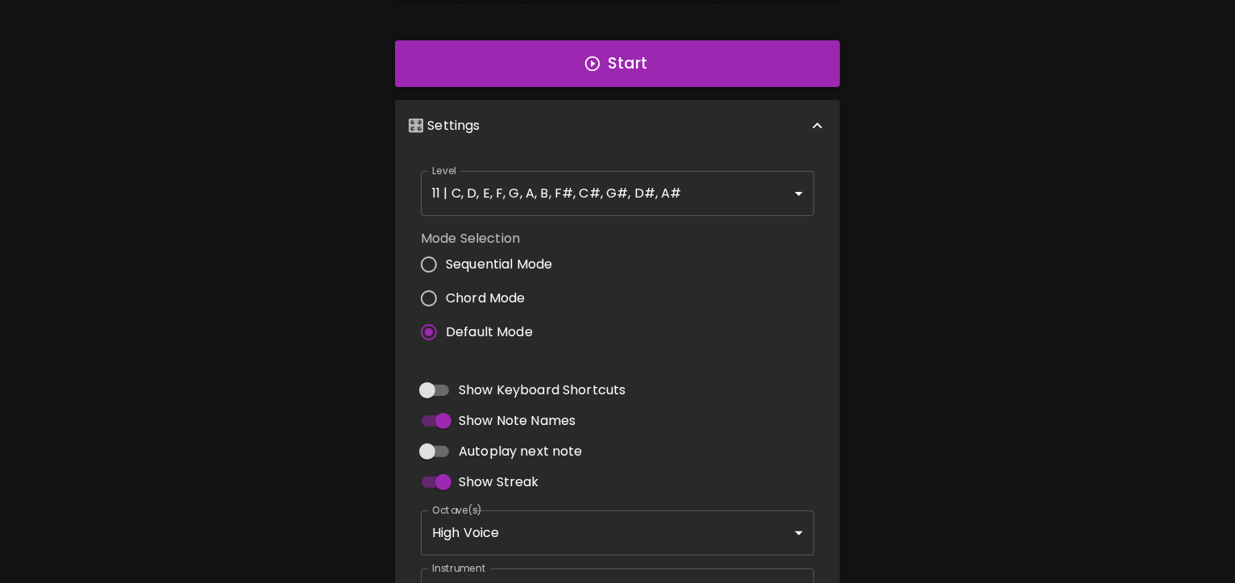
scroll to position [387, 0]
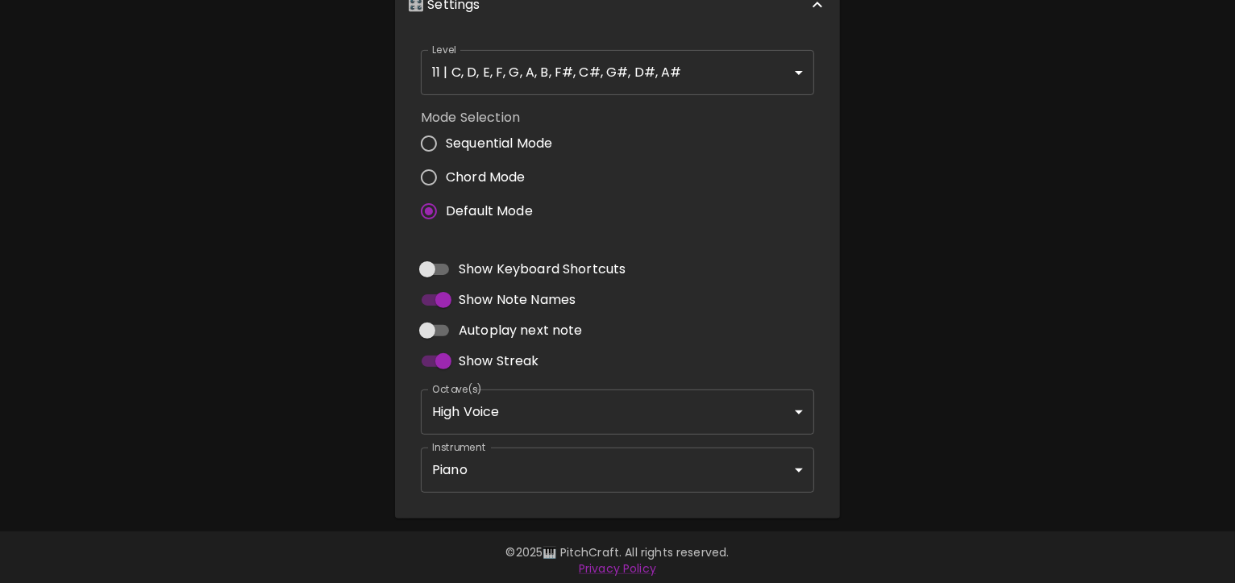
click at [437, 268] on input "Show Keyboard Shortcuts" at bounding box center [427, 269] width 92 height 31
checkbox input "true"
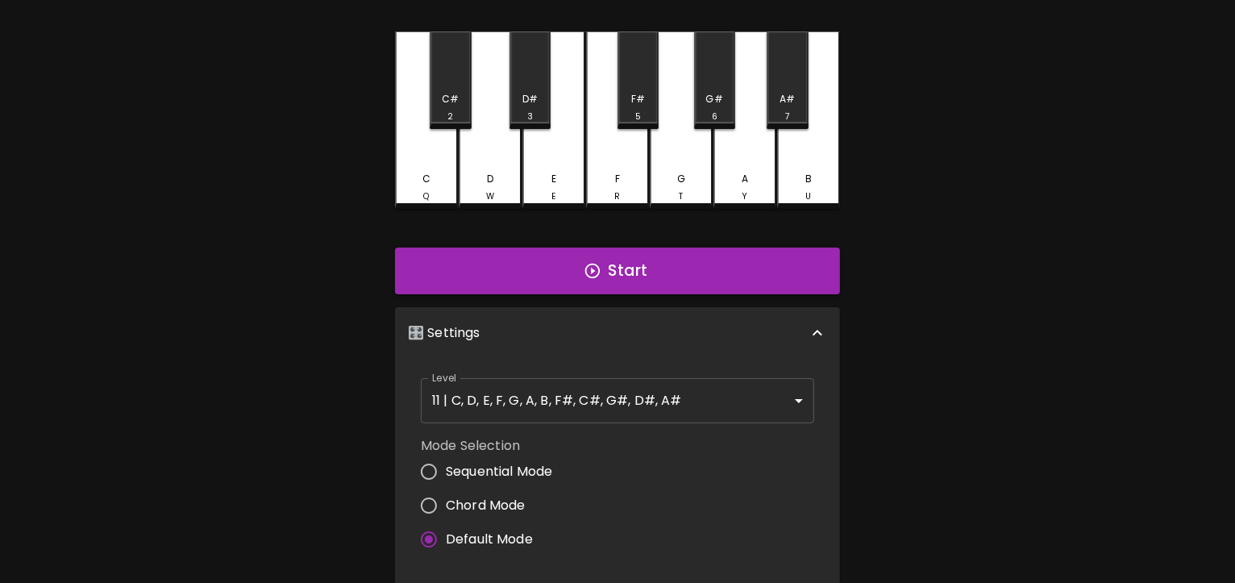
scroll to position [49, 0]
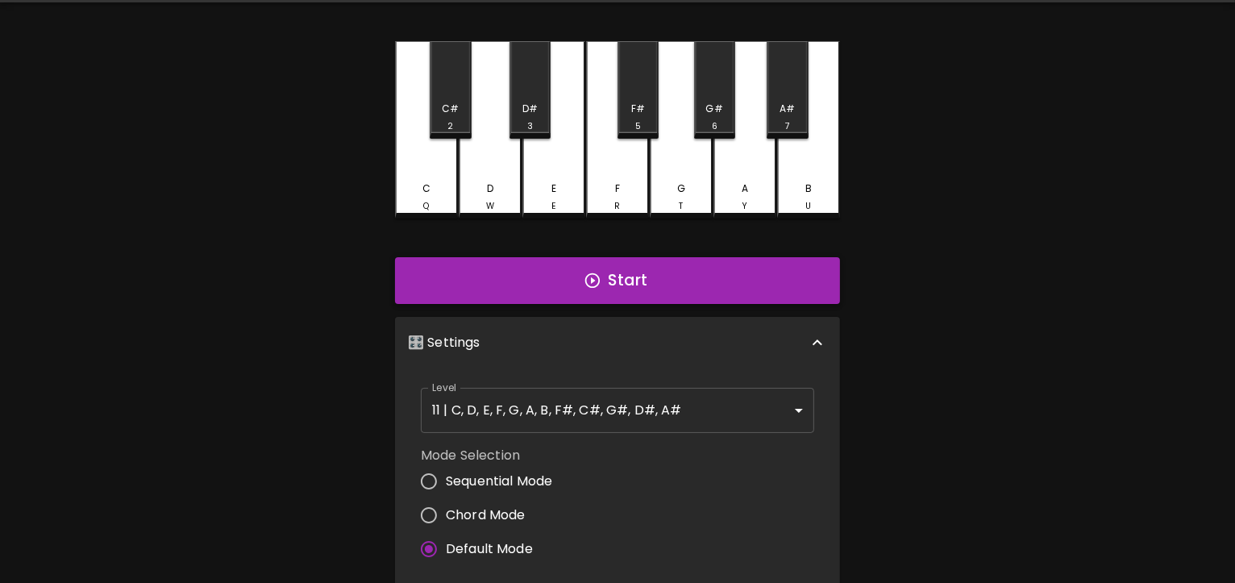
click at [622, 275] on button "Start" at bounding box center [617, 280] width 445 height 47
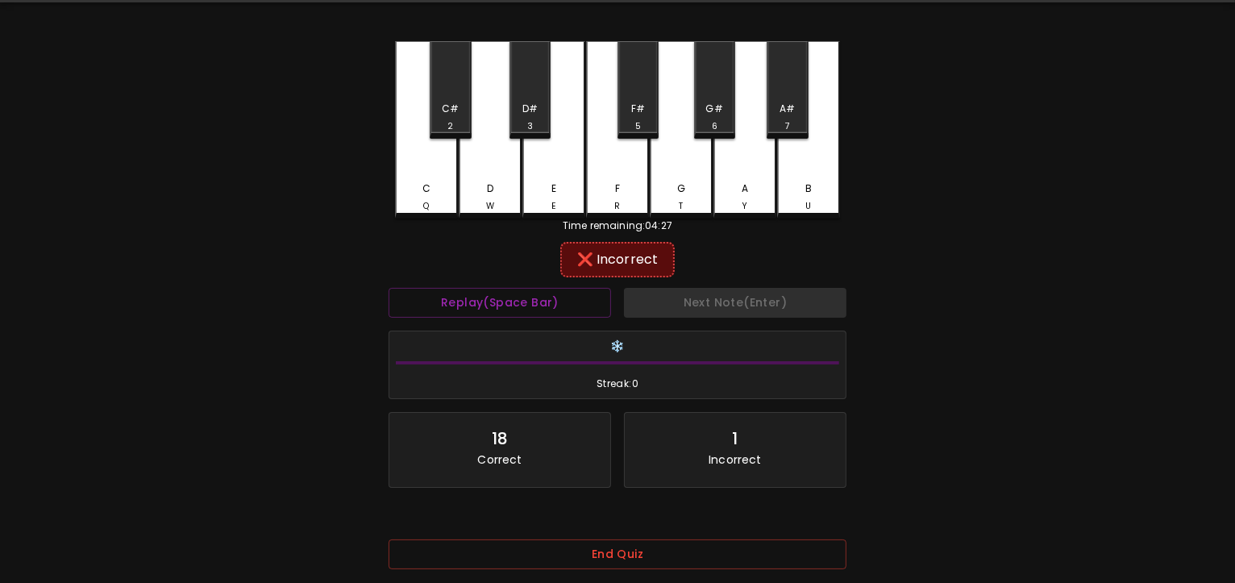
click at [585, 261] on div "❌ Incorrect" at bounding box center [617, 259] width 98 height 19
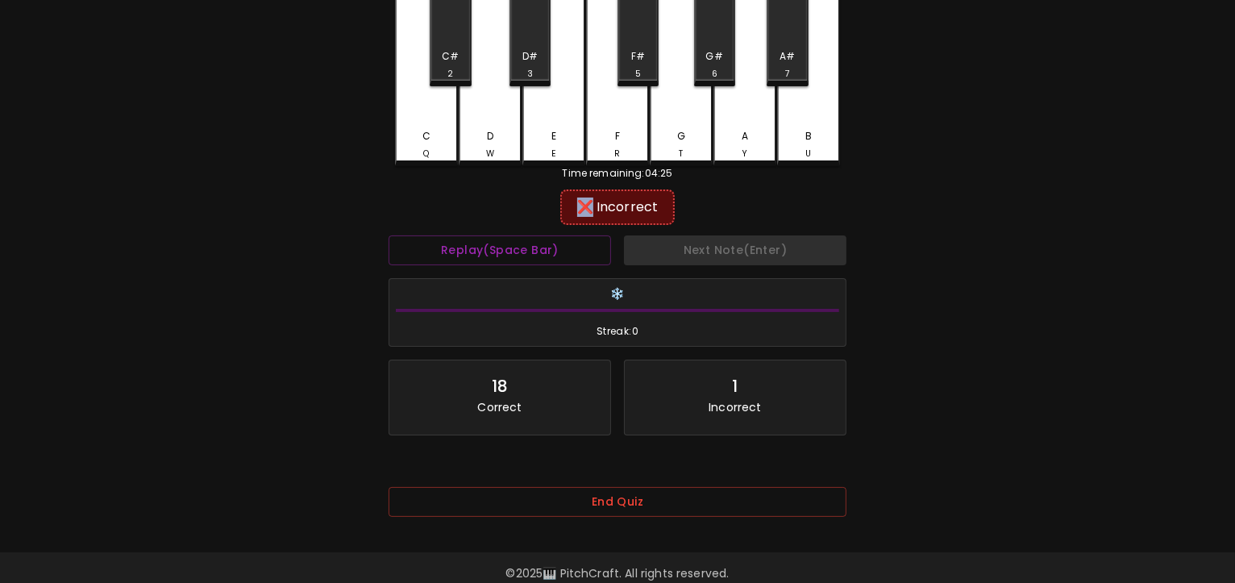
scroll to position [126, 0]
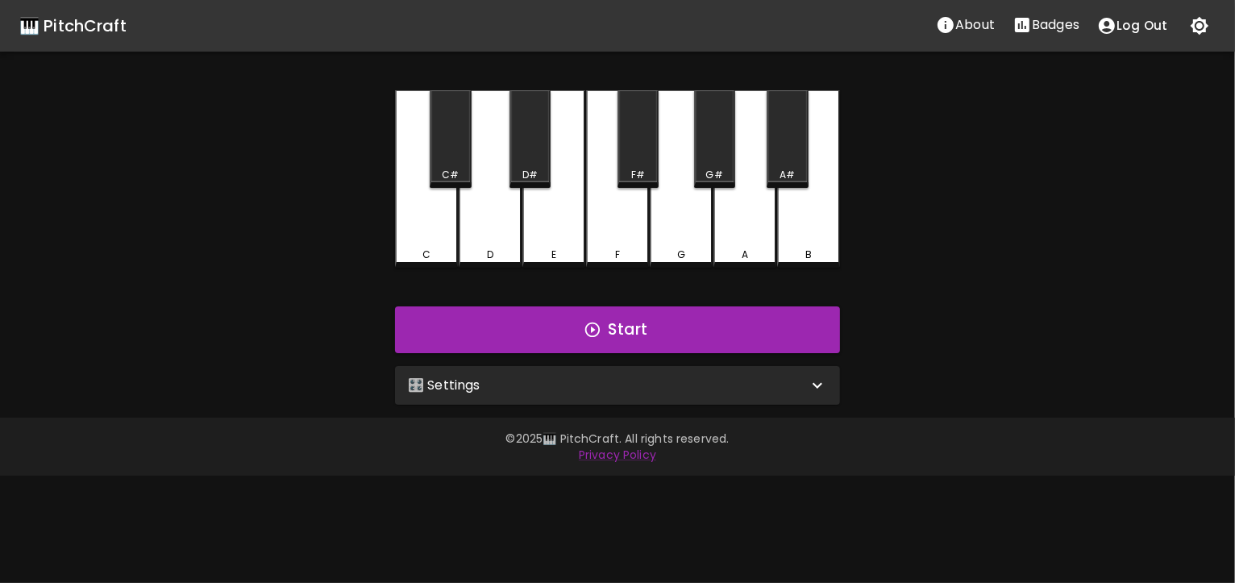
click at [811, 370] on div "🎛️ Settings" at bounding box center [617, 385] width 445 height 39
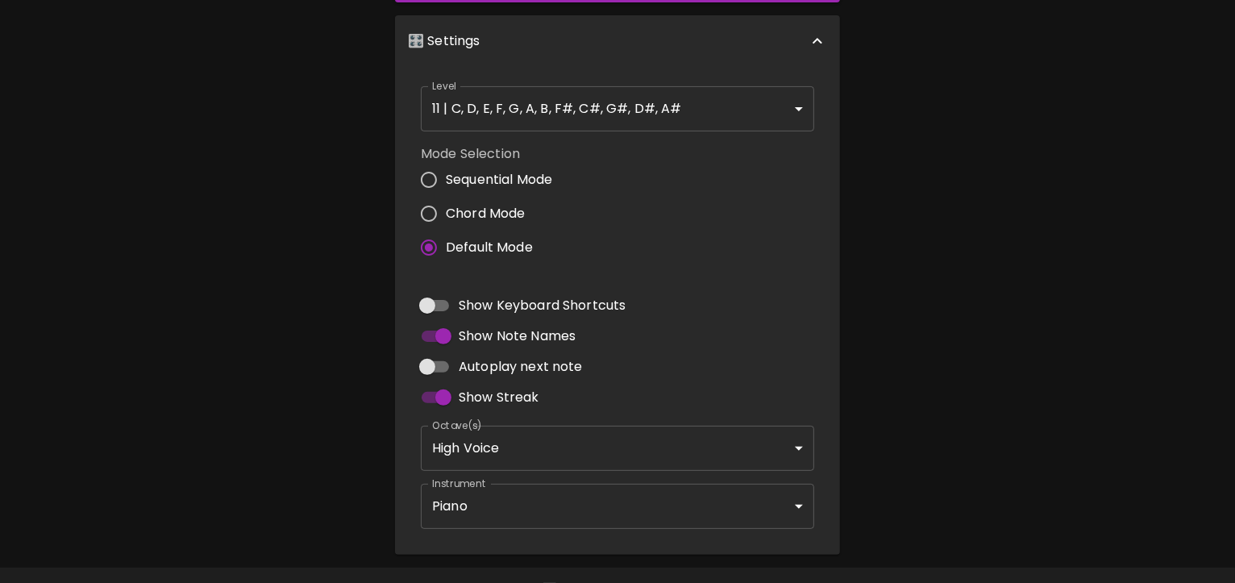
scroll to position [359, 0]
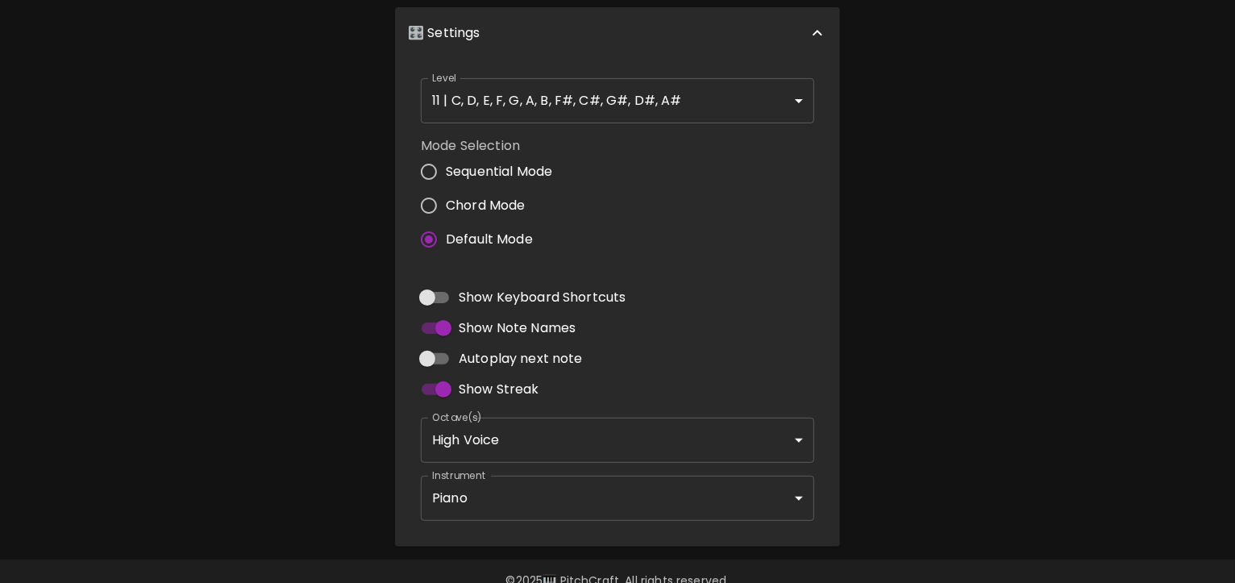
click at [442, 352] on input "Autoplay next note" at bounding box center [427, 358] width 92 height 31
checkbox input "true"
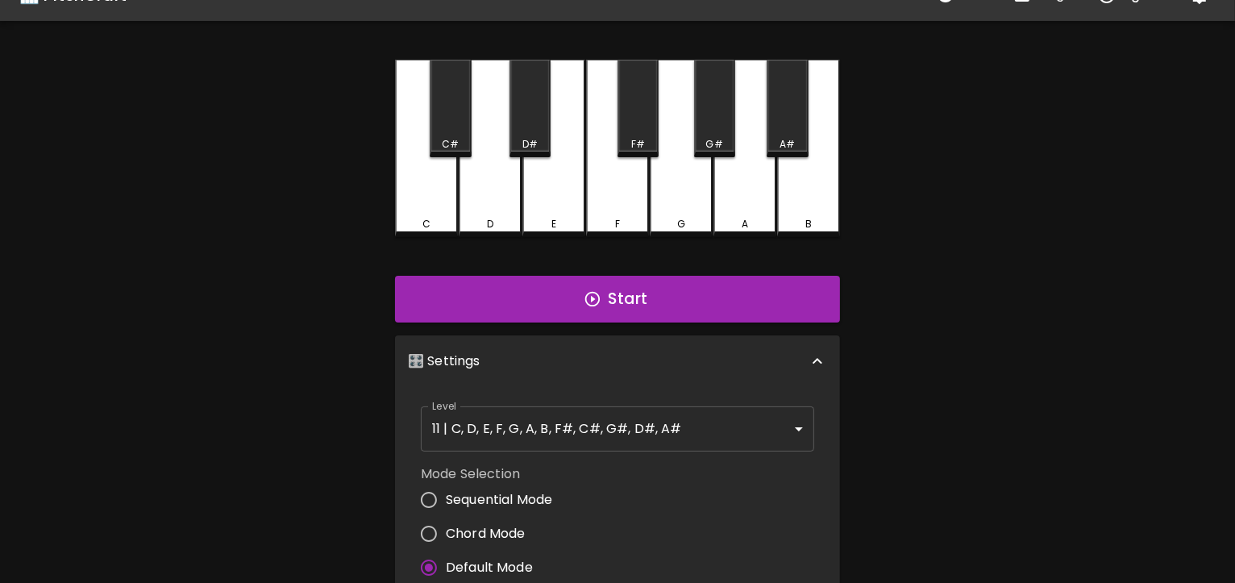
scroll to position [0, 0]
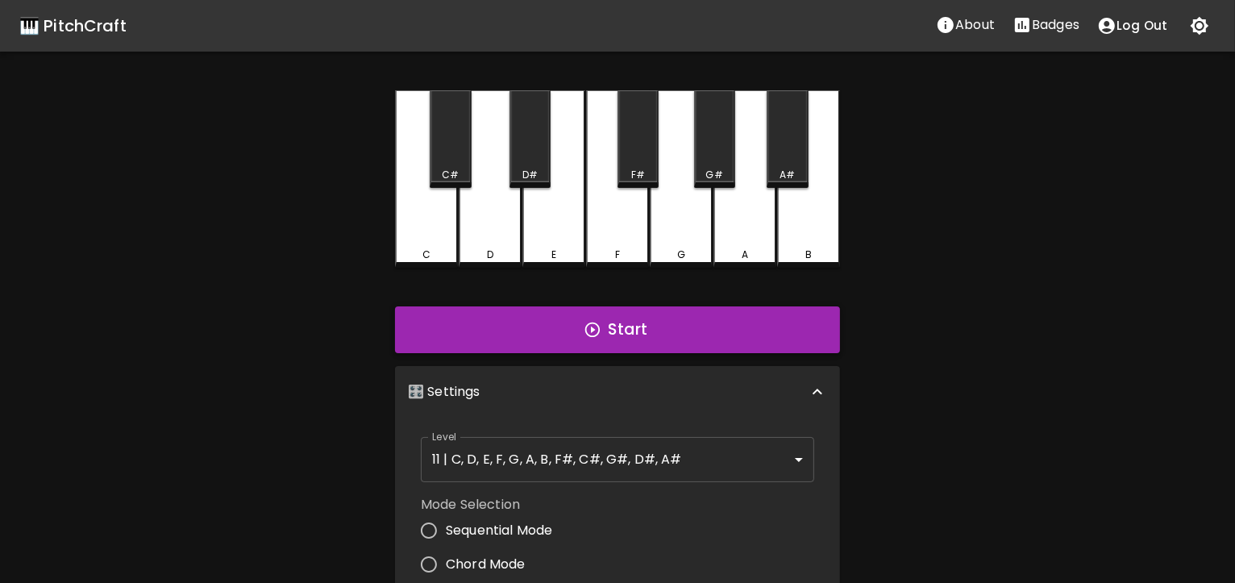
click at [634, 337] on button "Start" at bounding box center [617, 329] width 445 height 47
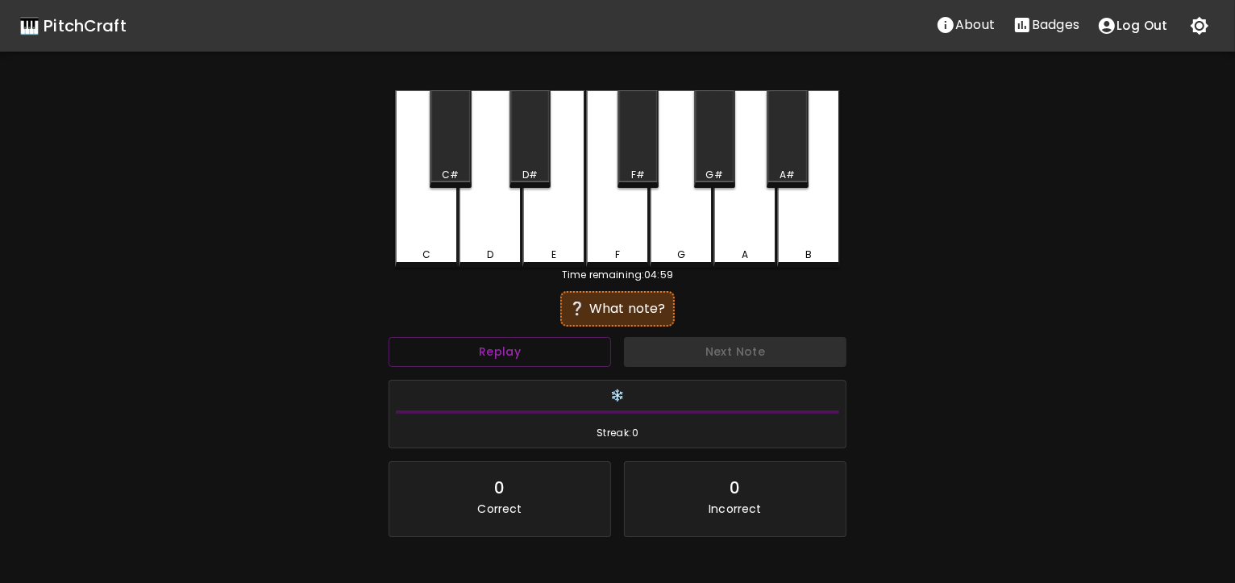
click at [732, 221] on div "A" at bounding box center [745, 178] width 63 height 177
click at [634, 152] on div "F#" at bounding box center [638, 139] width 41 height 98
click at [807, 239] on div "B" at bounding box center [808, 178] width 63 height 177
click at [673, 215] on div "G" at bounding box center [681, 178] width 63 height 177
click at [791, 214] on div "B" at bounding box center [808, 178] width 63 height 177
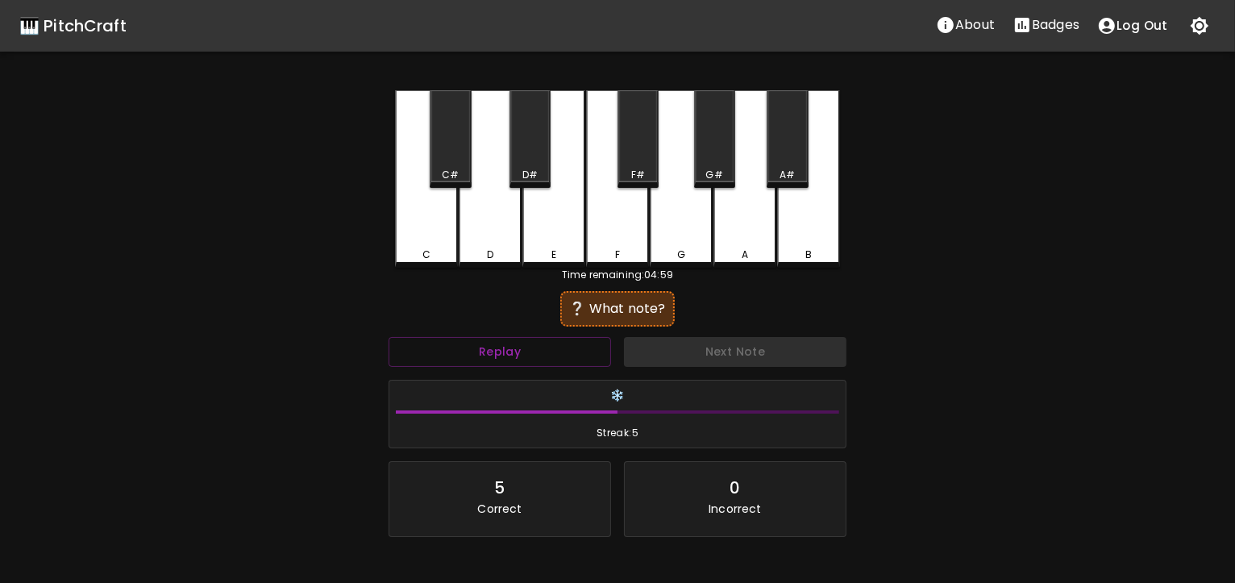
click at [636, 209] on div "F" at bounding box center [617, 178] width 63 height 177
click at [689, 224] on div "G" at bounding box center [681, 178] width 63 height 177
click at [648, 155] on div "F#" at bounding box center [638, 139] width 41 height 98
click at [496, 227] on div "D" at bounding box center [490, 178] width 63 height 177
click at [618, 230] on div "F" at bounding box center [617, 178] width 63 height 177
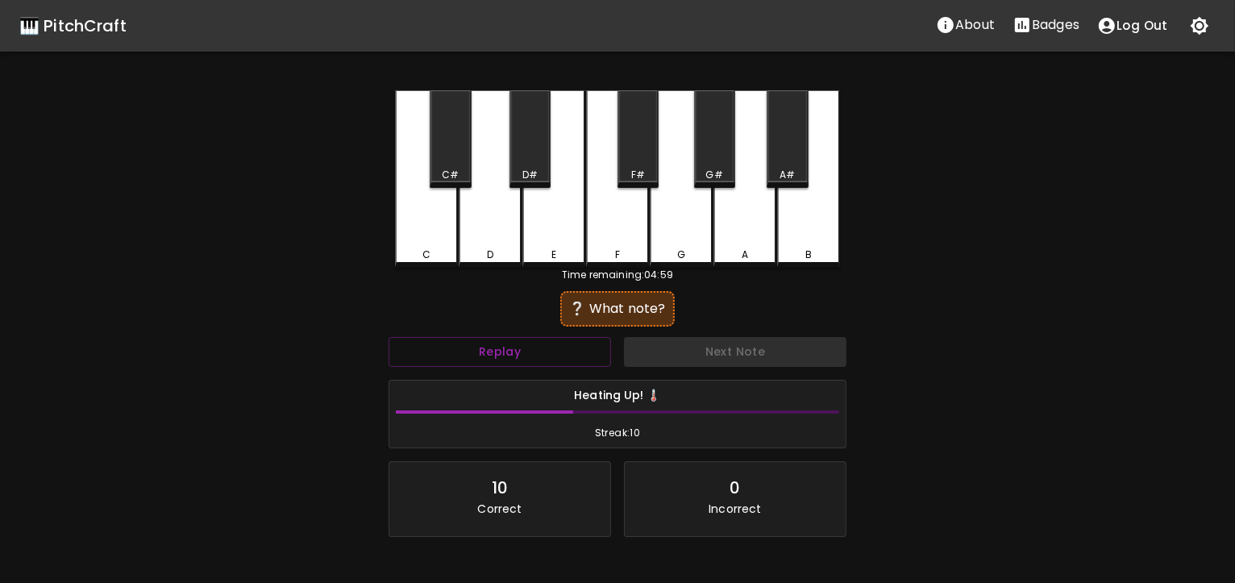
click at [797, 210] on div "B" at bounding box center [808, 178] width 63 height 177
click at [489, 241] on div "D" at bounding box center [490, 178] width 63 height 177
click at [604, 238] on div "F" at bounding box center [617, 178] width 63 height 177
click at [791, 118] on div "A#" at bounding box center [787, 139] width 41 height 98
click at [634, 233] on div "F" at bounding box center [617, 178] width 63 height 177
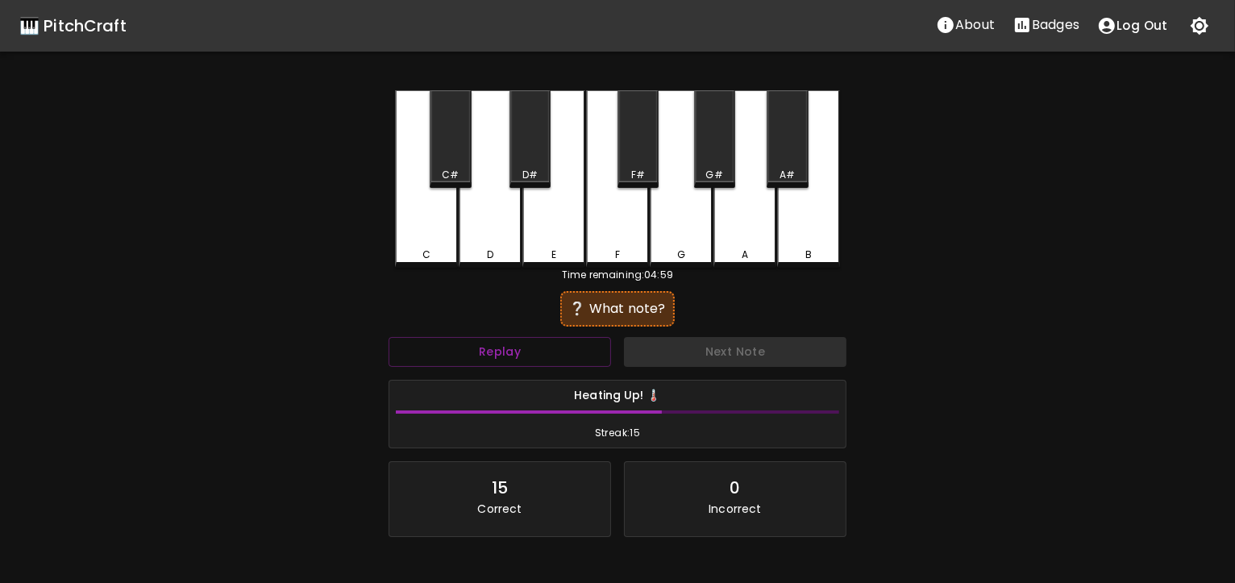
click at [716, 148] on div "G#" at bounding box center [714, 139] width 41 height 98
click at [610, 243] on div "F" at bounding box center [617, 178] width 63 height 177
click at [439, 237] on div "C" at bounding box center [426, 178] width 63 height 177
click at [786, 125] on div "A#" at bounding box center [787, 139] width 41 height 98
click at [739, 210] on div "A" at bounding box center [745, 178] width 63 height 177
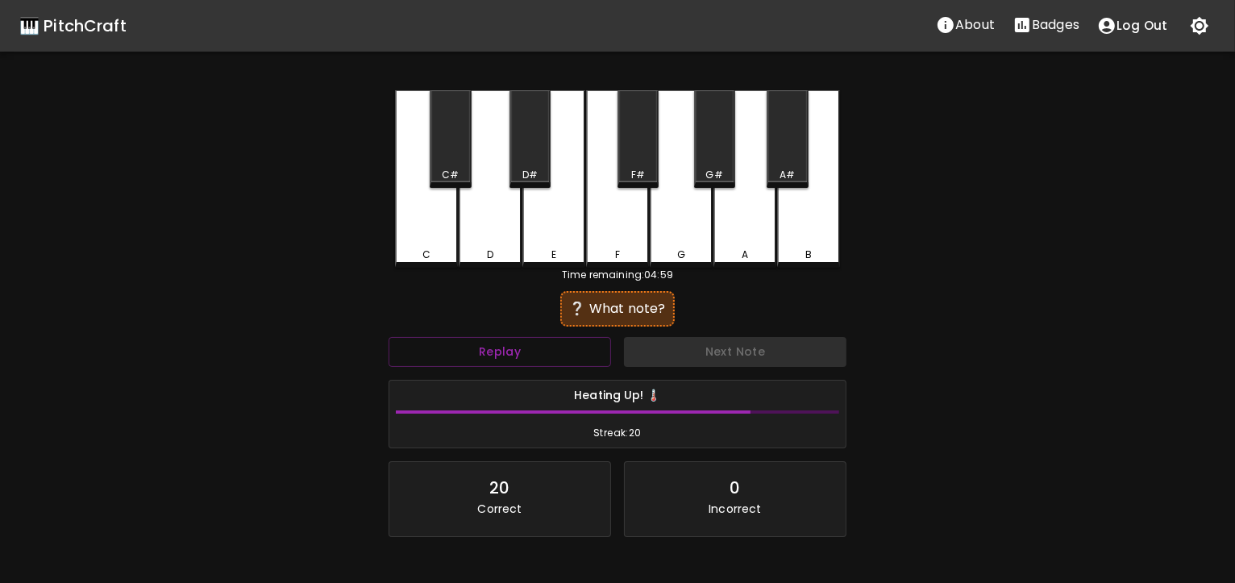
click at [435, 245] on div "C" at bounding box center [426, 178] width 63 height 177
click at [692, 221] on div "G" at bounding box center [681, 178] width 63 height 177
click at [506, 218] on div "D" at bounding box center [490, 178] width 63 height 177
click at [802, 194] on div "B" at bounding box center [808, 178] width 63 height 177
click at [807, 229] on div "B" at bounding box center [808, 178] width 63 height 177
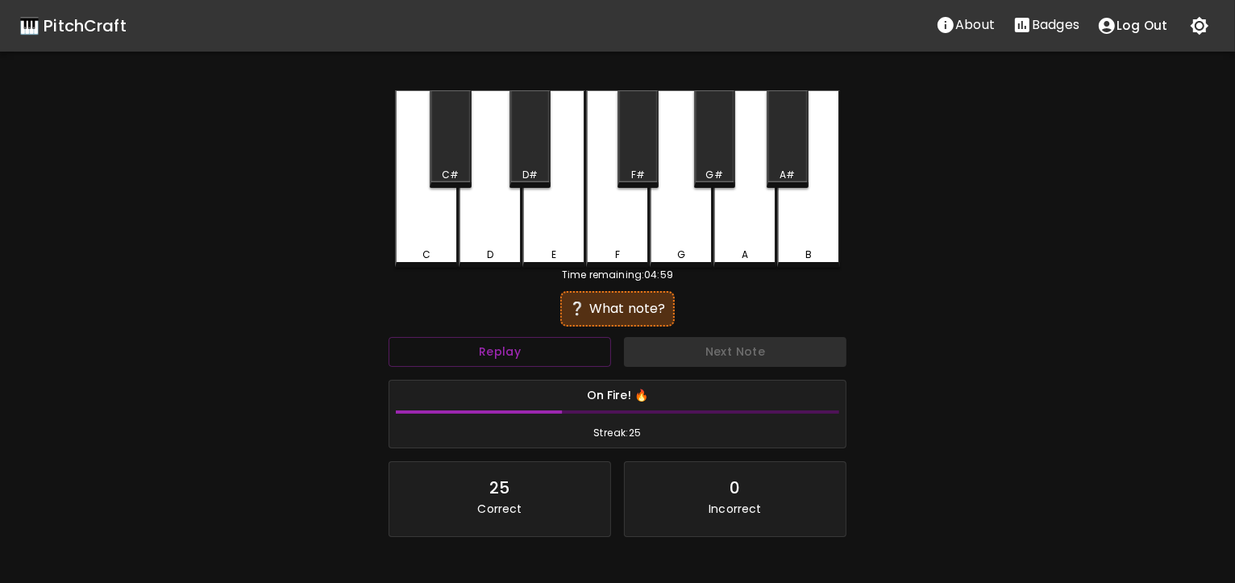
click at [596, 243] on div "F" at bounding box center [617, 178] width 63 height 177
click at [407, 229] on div "C" at bounding box center [426, 178] width 63 height 177
click at [451, 158] on div "C#" at bounding box center [450, 139] width 41 height 98
click at [633, 154] on div "F#" at bounding box center [638, 139] width 41 height 98
click at [639, 149] on div "F#" at bounding box center [638, 139] width 41 height 98
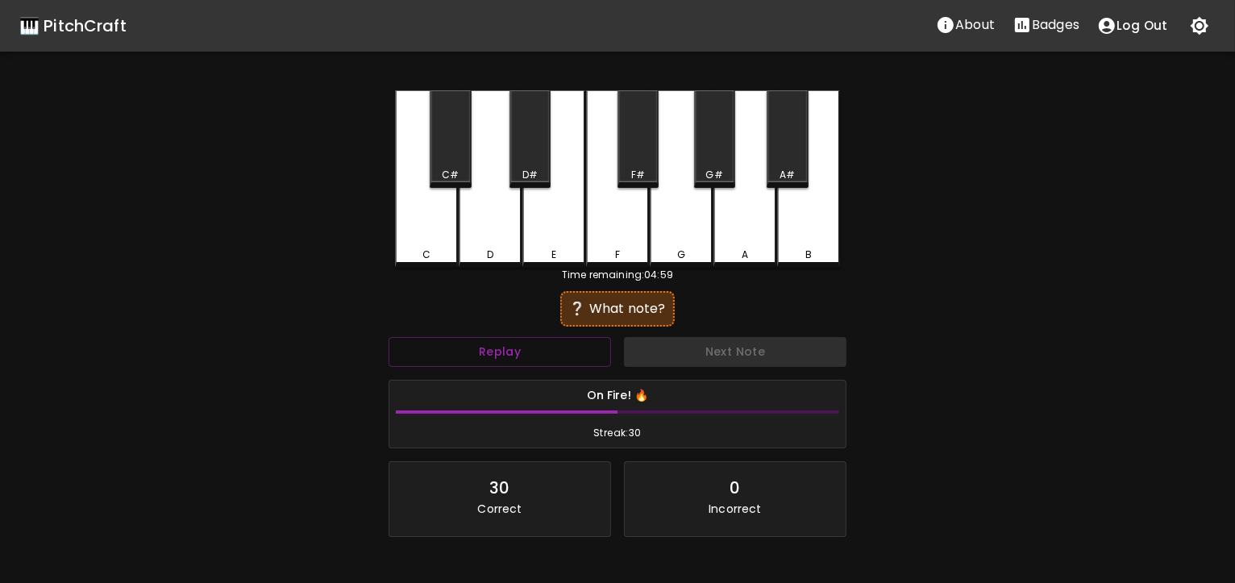
click at [529, 153] on div "D#" at bounding box center [530, 139] width 41 height 98
click at [573, 202] on div "E" at bounding box center [553, 178] width 63 height 177
click at [714, 141] on div "G#" at bounding box center [714, 139] width 41 height 98
click at [460, 161] on div "C#" at bounding box center [450, 139] width 41 height 98
click at [557, 220] on div "E" at bounding box center [553, 178] width 63 height 177
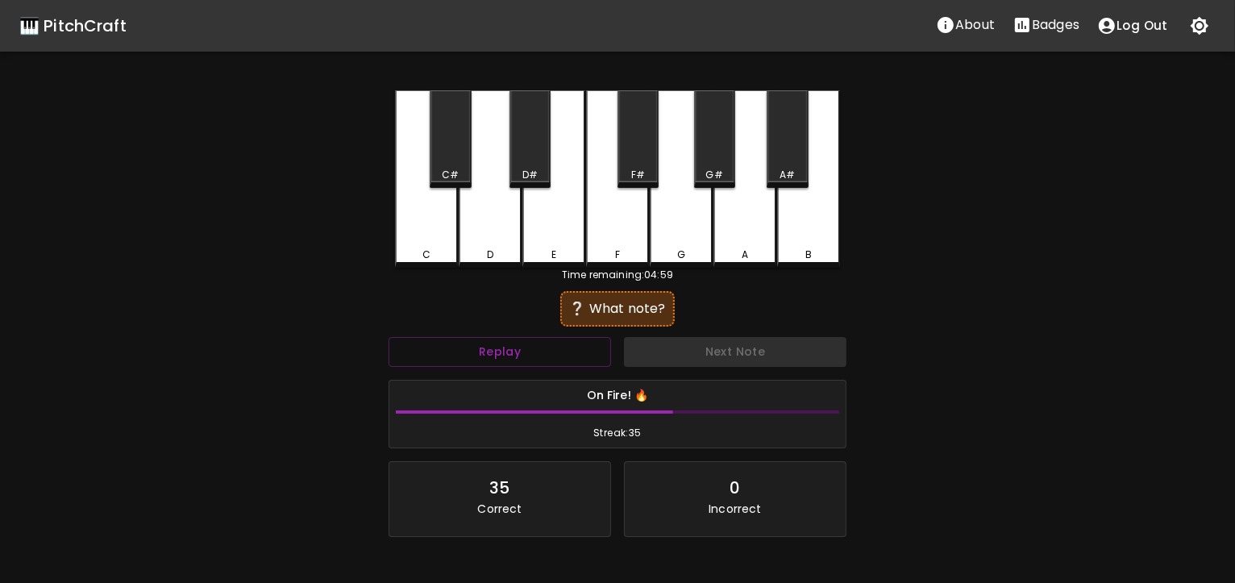
click at [797, 229] on div "B" at bounding box center [808, 178] width 63 height 177
click at [560, 227] on div "E" at bounding box center [553, 178] width 63 height 177
click at [554, 215] on div "E" at bounding box center [553, 178] width 63 height 177
click at [814, 240] on div "B" at bounding box center [808, 178] width 63 height 177
click at [636, 156] on div "F#" at bounding box center [638, 139] width 41 height 98
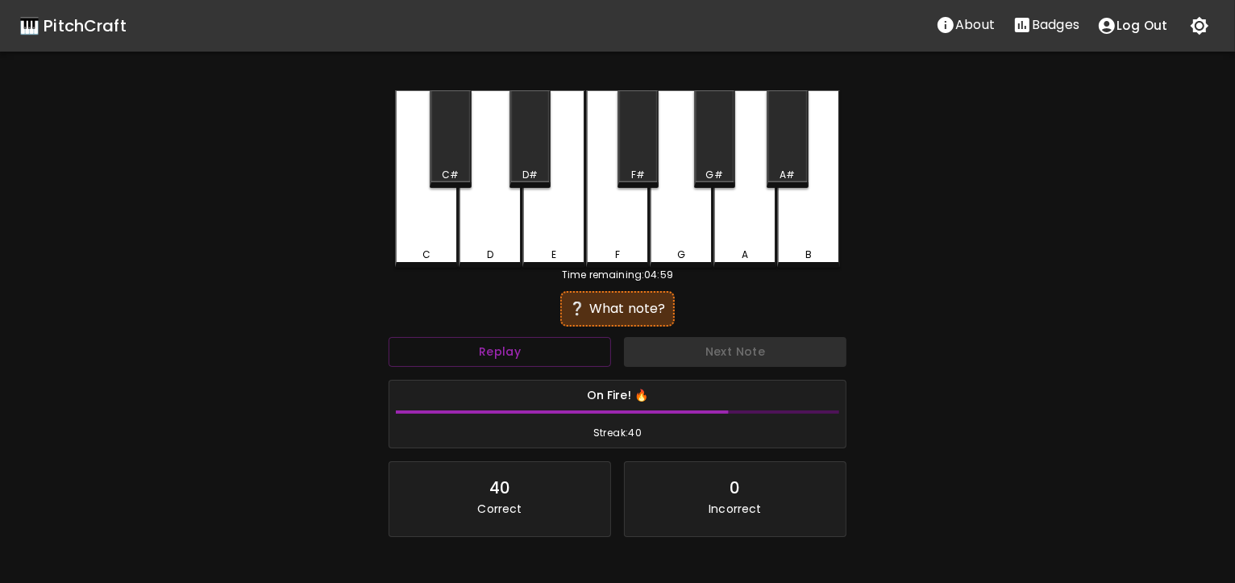
click at [760, 223] on div "A" at bounding box center [745, 178] width 63 height 177
click at [555, 202] on div "E" at bounding box center [553, 178] width 63 height 177
click at [648, 129] on div "F#" at bounding box center [638, 139] width 41 height 98
click at [474, 229] on div "D" at bounding box center [490, 178] width 63 height 177
click at [714, 155] on div "G#" at bounding box center [714, 139] width 41 height 98
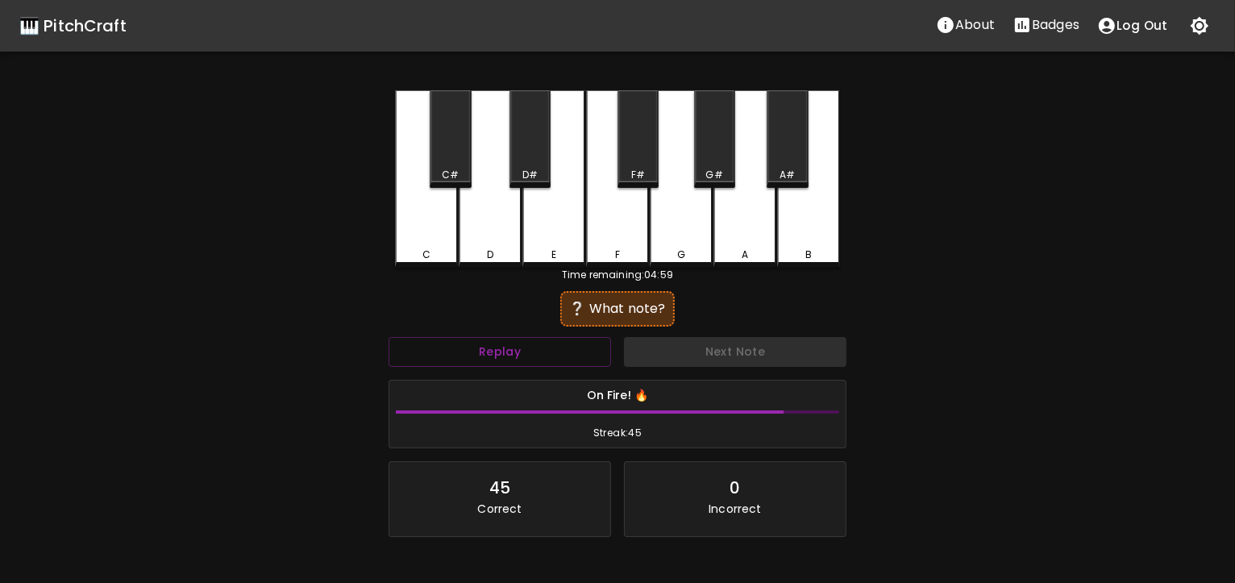
click at [813, 229] on div "B" at bounding box center [808, 178] width 63 height 177
click at [430, 214] on div "C" at bounding box center [426, 178] width 63 height 177
click at [788, 130] on div "A#" at bounding box center [787, 139] width 41 height 98
click at [416, 210] on div "C" at bounding box center [426, 178] width 63 height 177
click at [782, 166] on div "A#" at bounding box center [787, 139] width 41 height 98
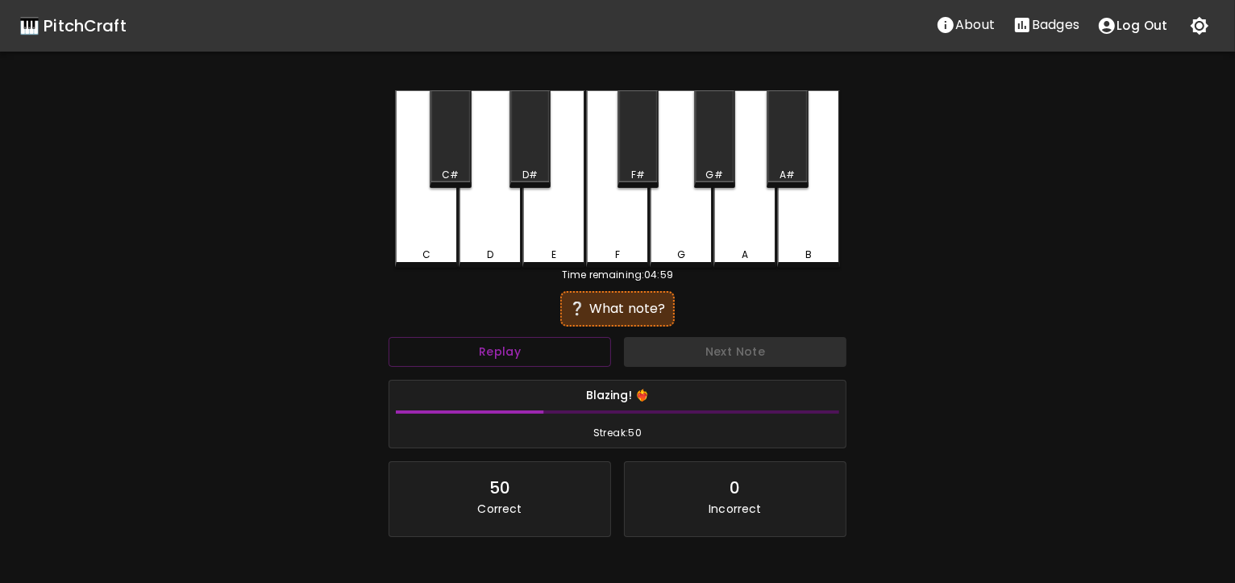
click at [428, 224] on div "C" at bounding box center [426, 178] width 63 height 177
click at [451, 143] on div "C#" at bounding box center [450, 139] width 41 height 98
click at [727, 229] on div "A" at bounding box center [745, 178] width 63 height 177
click at [818, 222] on div "B" at bounding box center [808, 178] width 63 height 177
click at [450, 129] on div "C#" at bounding box center [450, 139] width 41 height 98
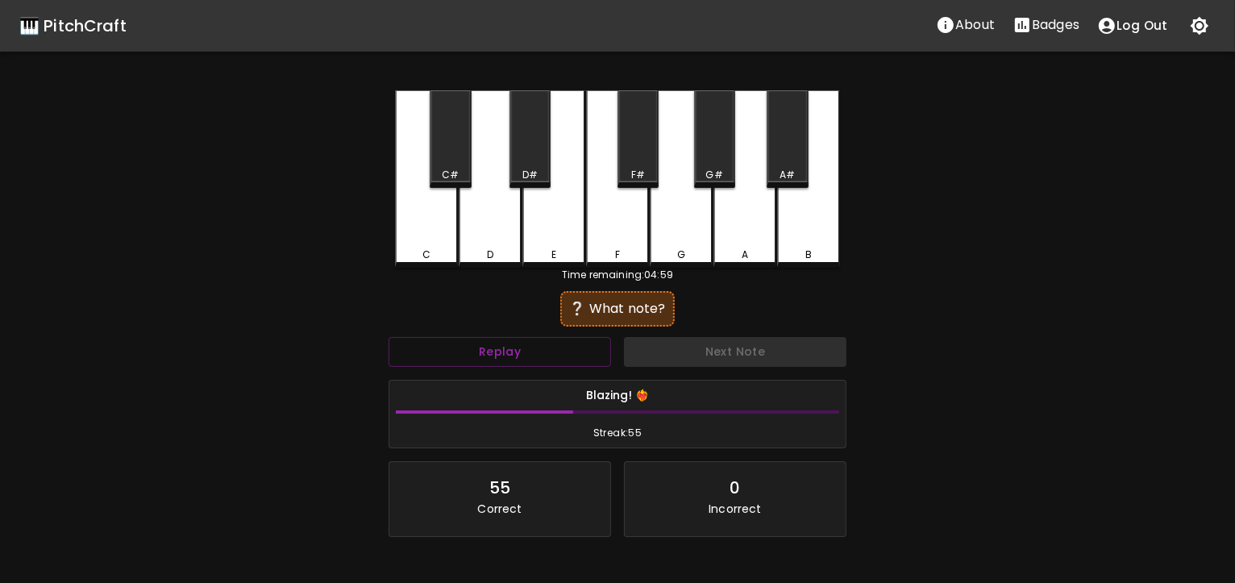
click at [620, 206] on div "F" at bounding box center [617, 178] width 63 height 177
click at [498, 218] on div "D" at bounding box center [490, 178] width 63 height 177
click at [620, 201] on div "F" at bounding box center [617, 178] width 63 height 177
click at [439, 229] on div "C" at bounding box center [426, 178] width 63 height 177
click at [749, 218] on div "A" at bounding box center [745, 178] width 63 height 177
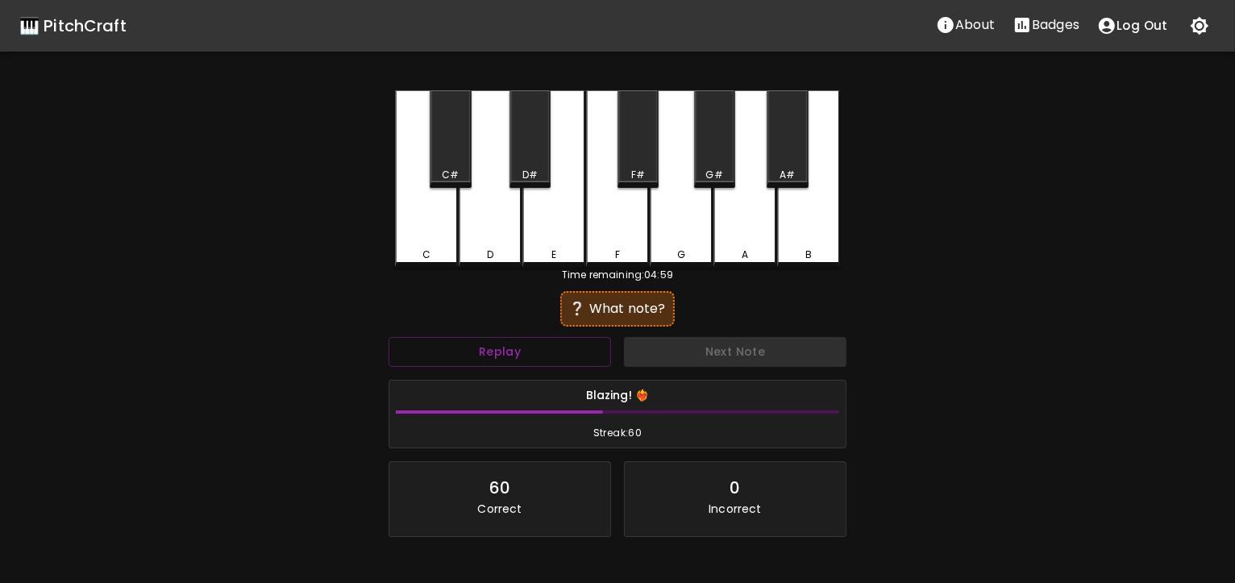
click at [456, 142] on div "C#" at bounding box center [450, 139] width 41 height 98
click at [636, 139] on div "F#" at bounding box center [638, 139] width 41 height 98
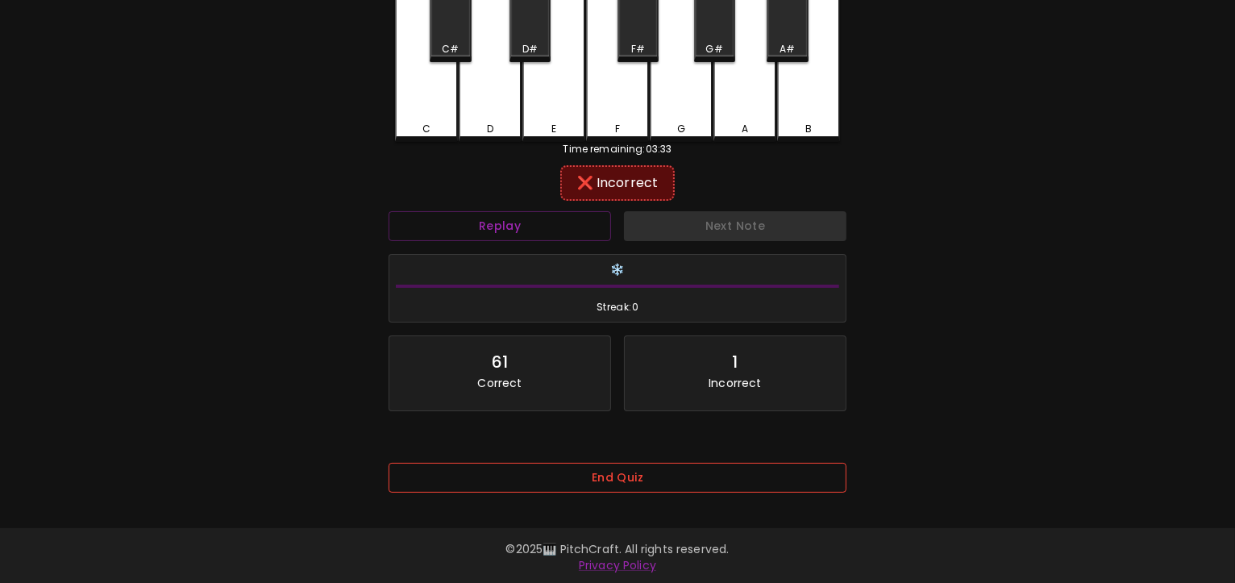
click at [679, 471] on button "End Quiz" at bounding box center [618, 478] width 458 height 30
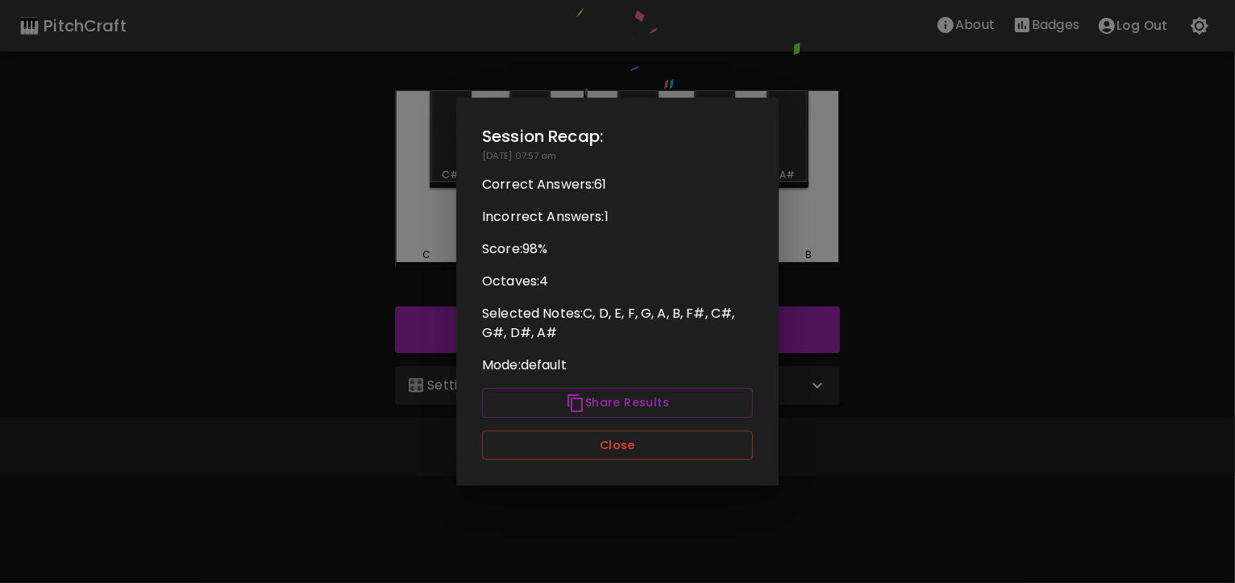
scroll to position [0, 0]
click at [629, 443] on button "Close" at bounding box center [617, 446] width 271 height 30
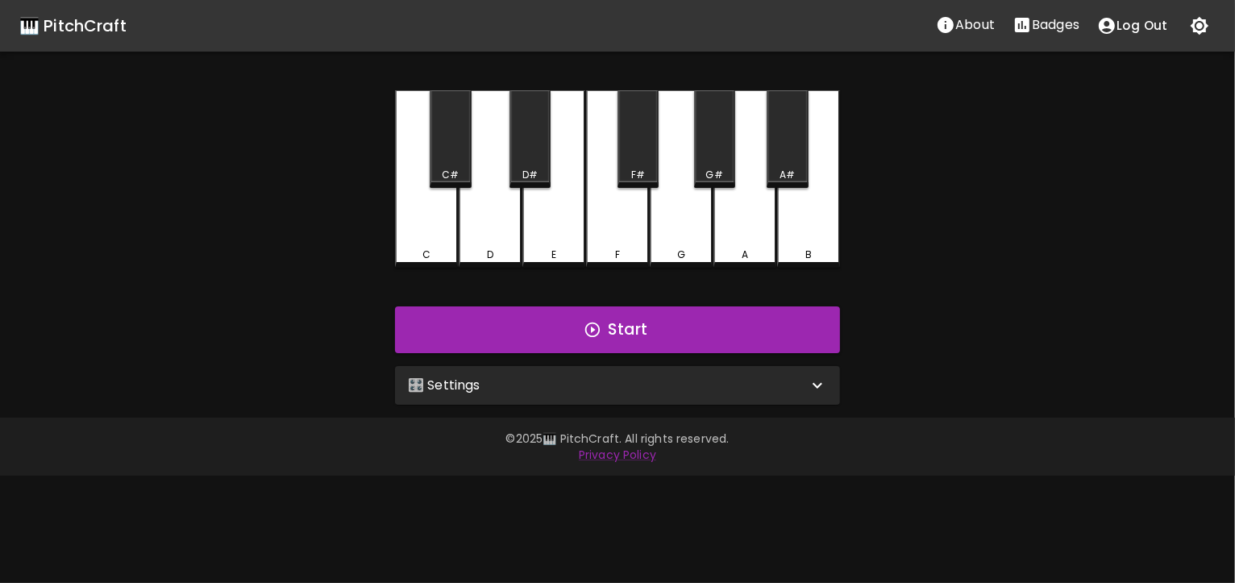
click at [1054, 14] on button "Badges" at bounding box center [1046, 25] width 85 height 32
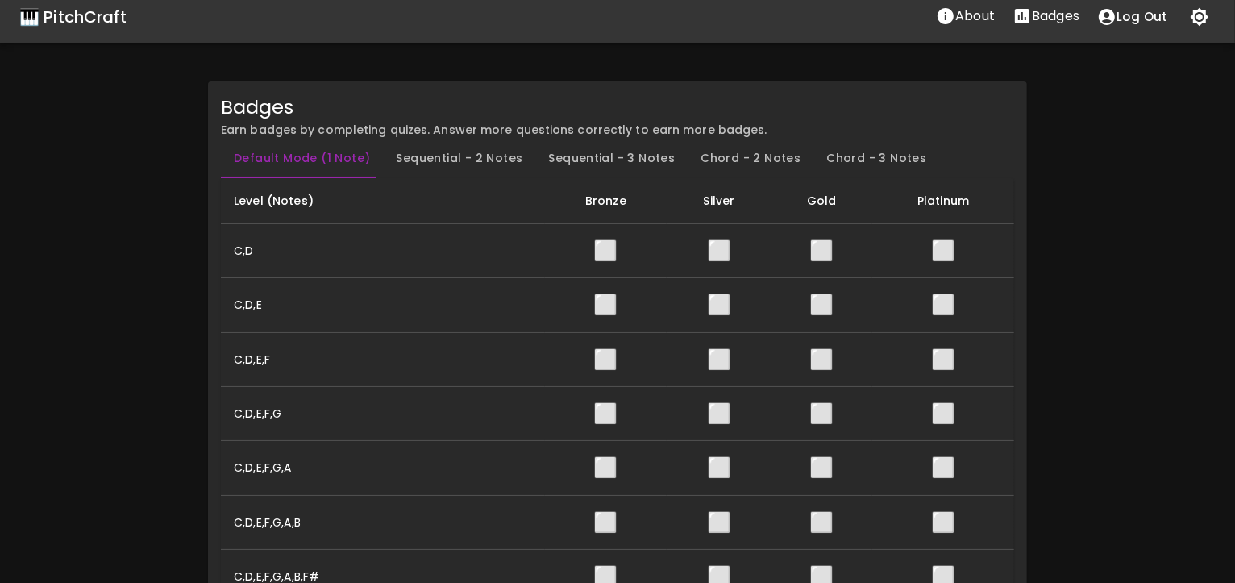
scroll to position [15, 0]
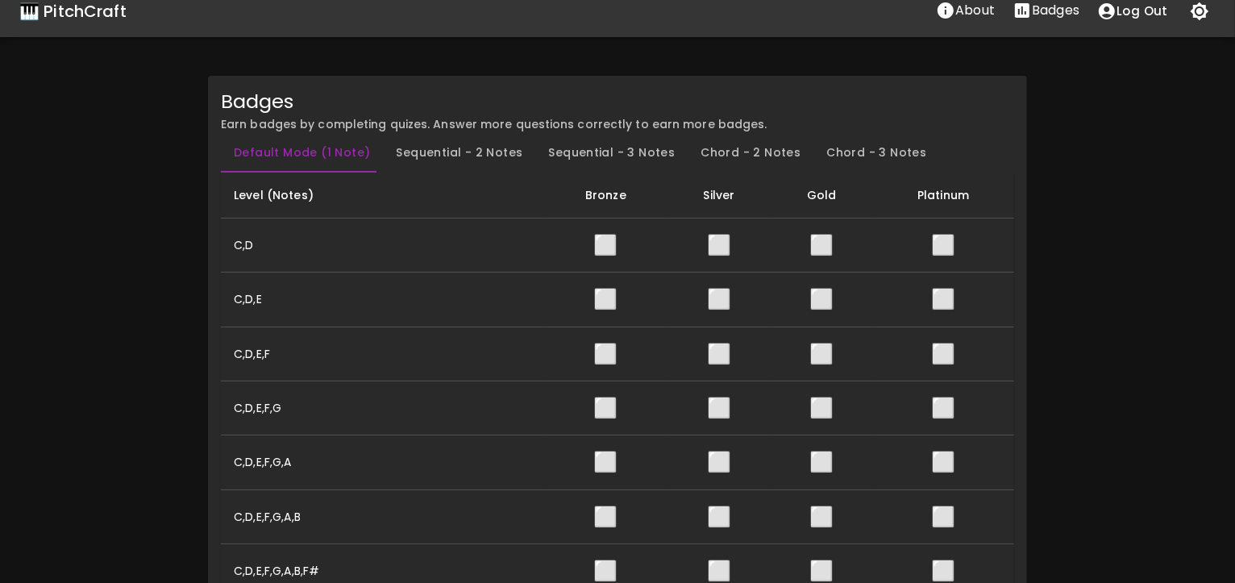
click at [464, 157] on button "Sequential - 2 Notes" at bounding box center [459, 153] width 152 height 39
click at [868, 152] on button "Chord - 3 Notes" at bounding box center [876, 153] width 126 height 39
click at [617, 157] on button "Sequential - 3 Notes" at bounding box center [611, 153] width 152 height 39
click at [930, 150] on div "Default Mode (1 Note) Sequential - 2 Notes Sequential - 3 Notes Chord - 2 Notes…" at bounding box center [617, 153] width 793 height 39
click at [899, 162] on button "Chord - 3 Notes" at bounding box center [876, 153] width 126 height 39
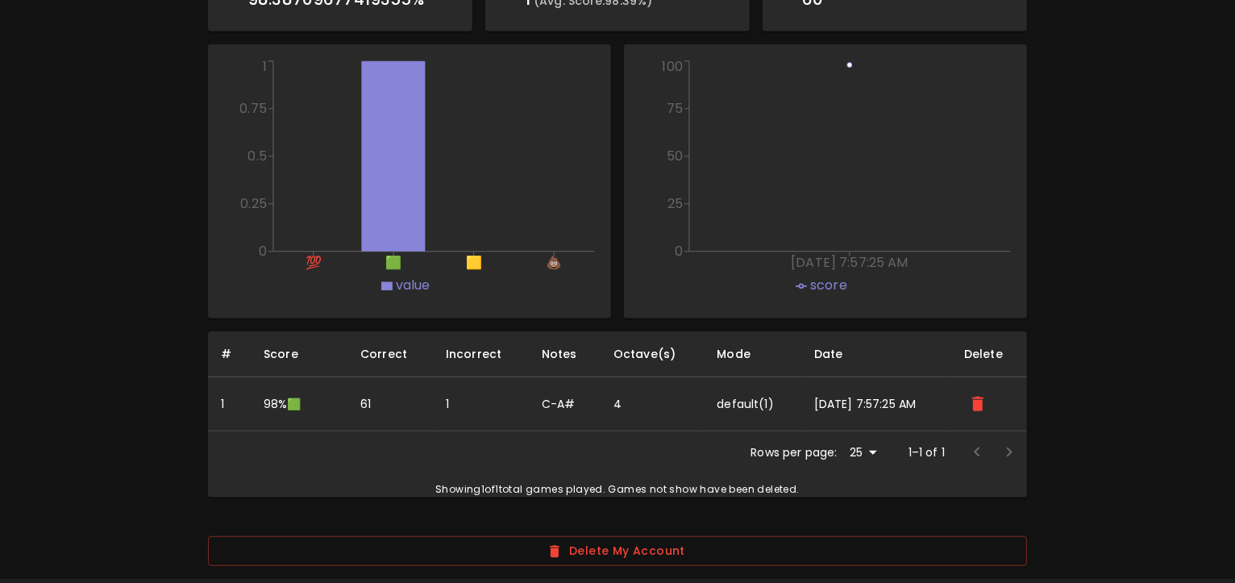
scroll to position [0, 0]
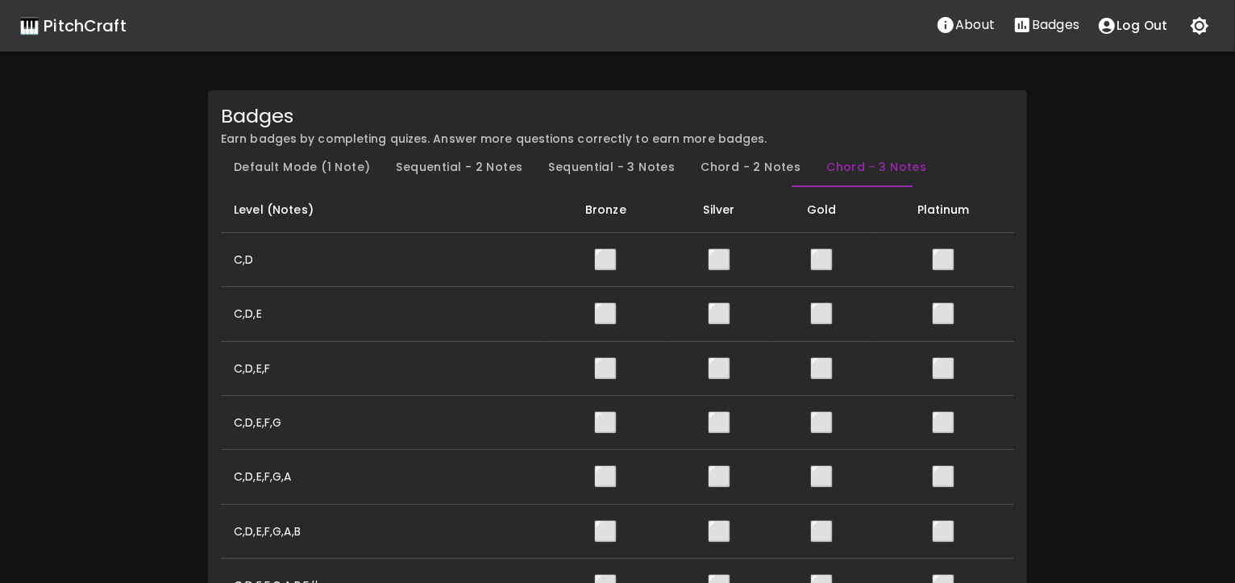
click at [68, 31] on div "🎹 PitchCraft" at bounding box center [72, 26] width 107 height 26
